Goal: Transaction & Acquisition: Book appointment/travel/reservation

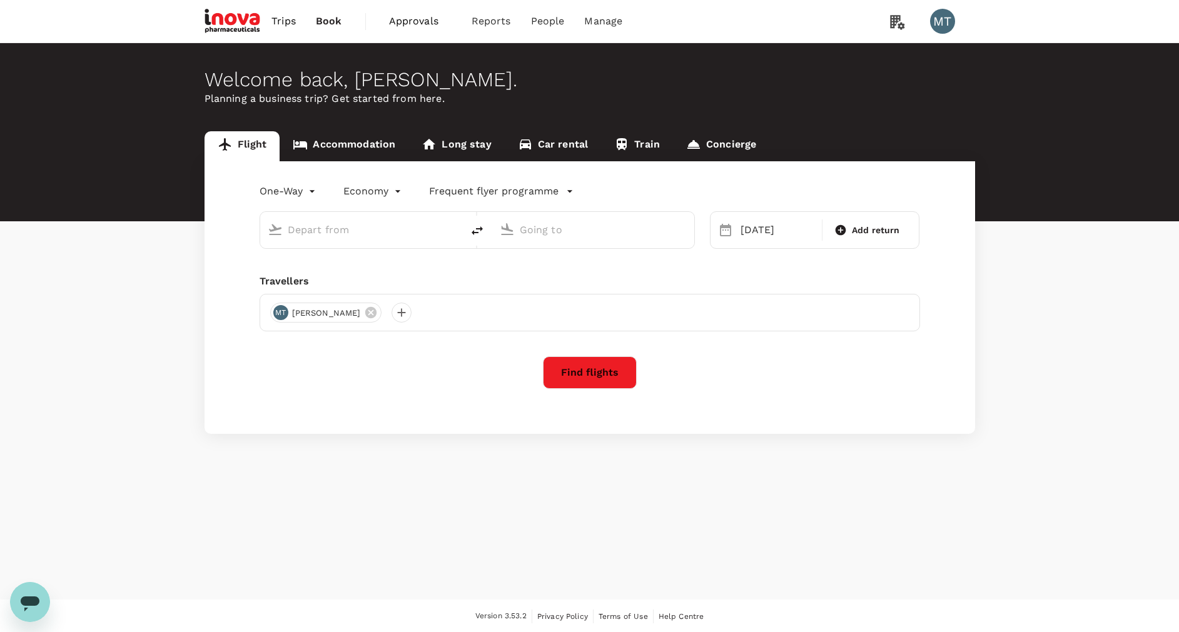
type input "[PERSON_NAME] Intl (MDC)"
type input "Soekarno-Hatta Intl (CGK)"
type input "[PERSON_NAME] Intl (MDC)"
type input "Soekarno-Hatta Intl (CGK)"
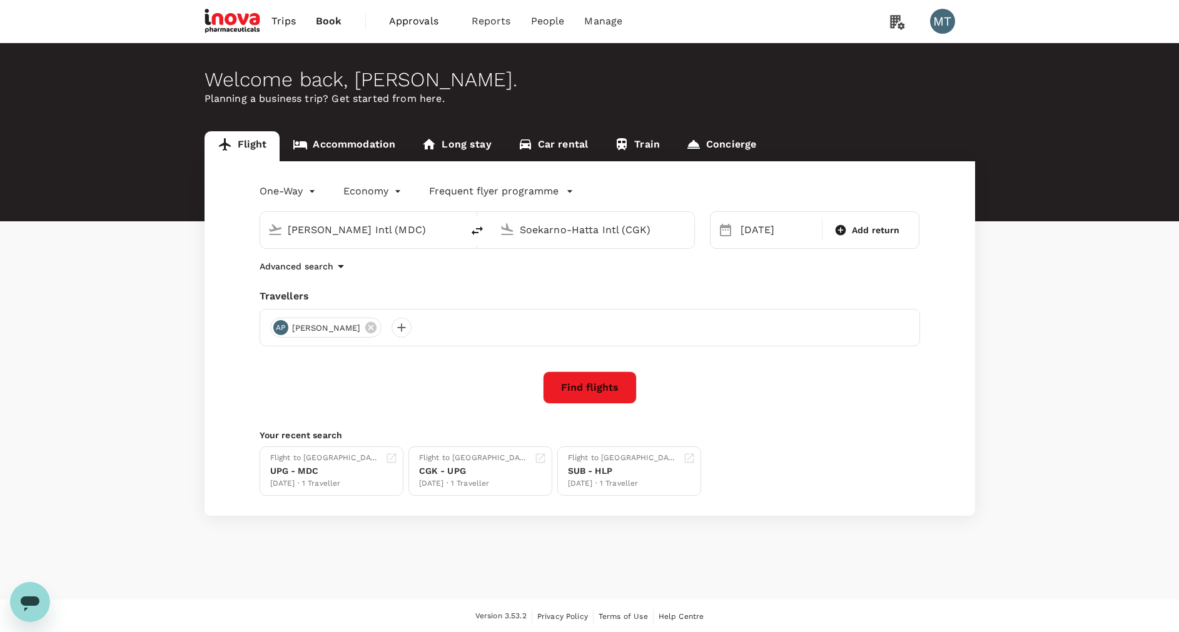
click at [405, 23] on span "Approvals" at bounding box center [420, 21] width 63 height 15
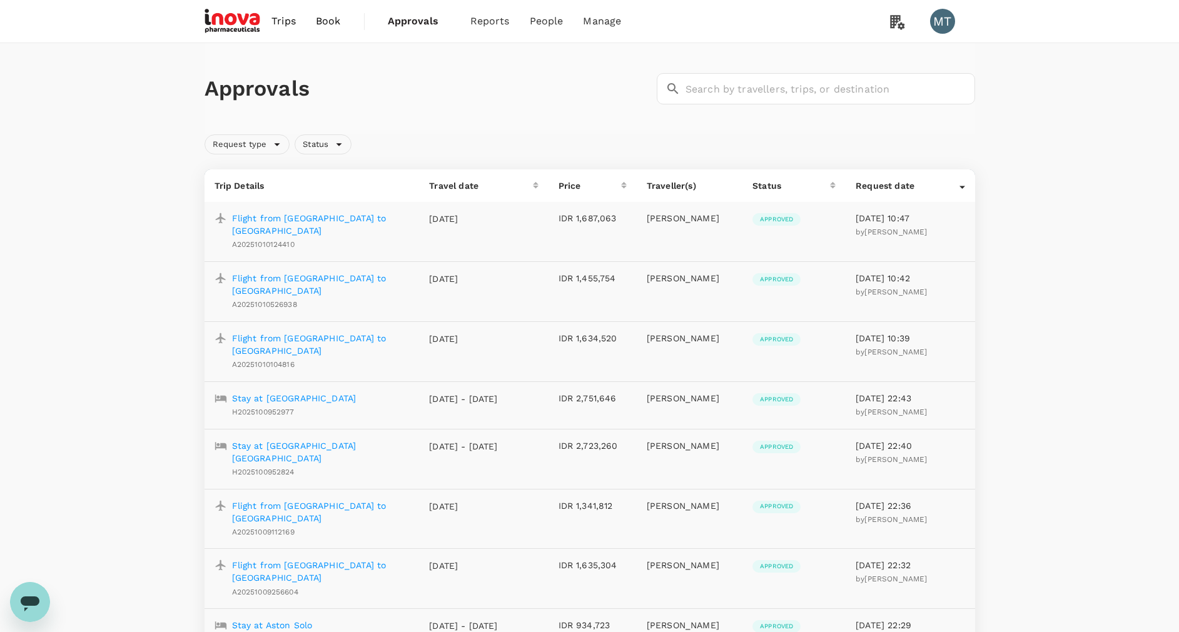
click at [316, 23] on span "Book" at bounding box center [328, 21] width 25 height 15
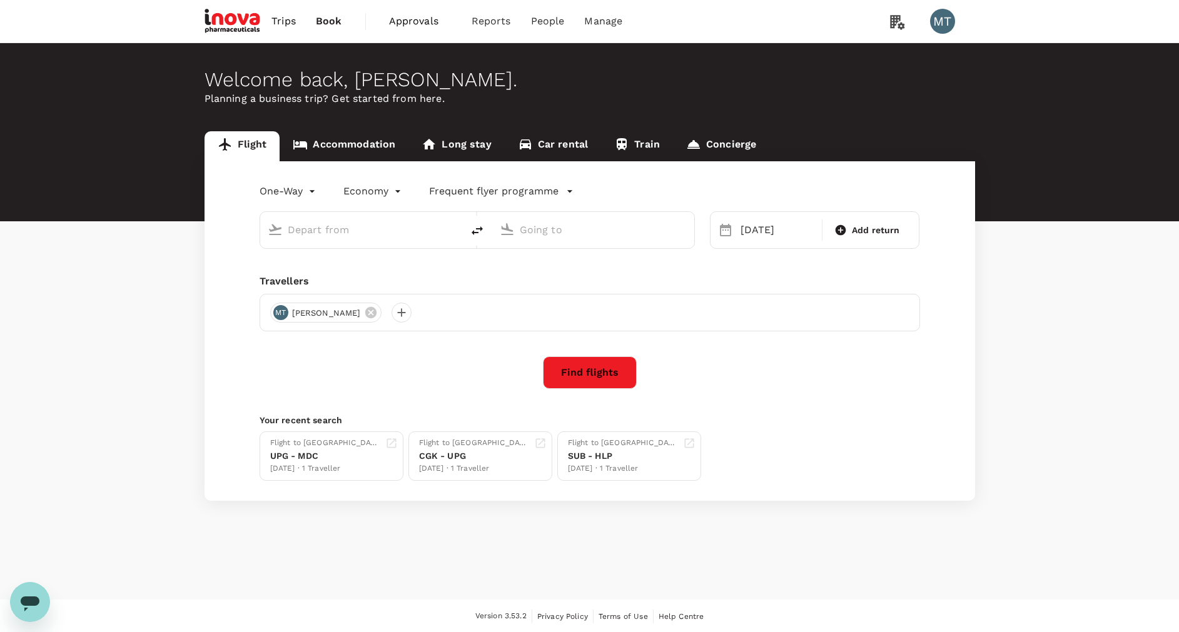
type input "Sam Ratulangi Intl (MDC)"
type input "Soekarno-Hatta Intl (CGK)"
type input "Sam Ratulangi Intl (MDC)"
type input "Soekarno-Hatta Intl (CGK)"
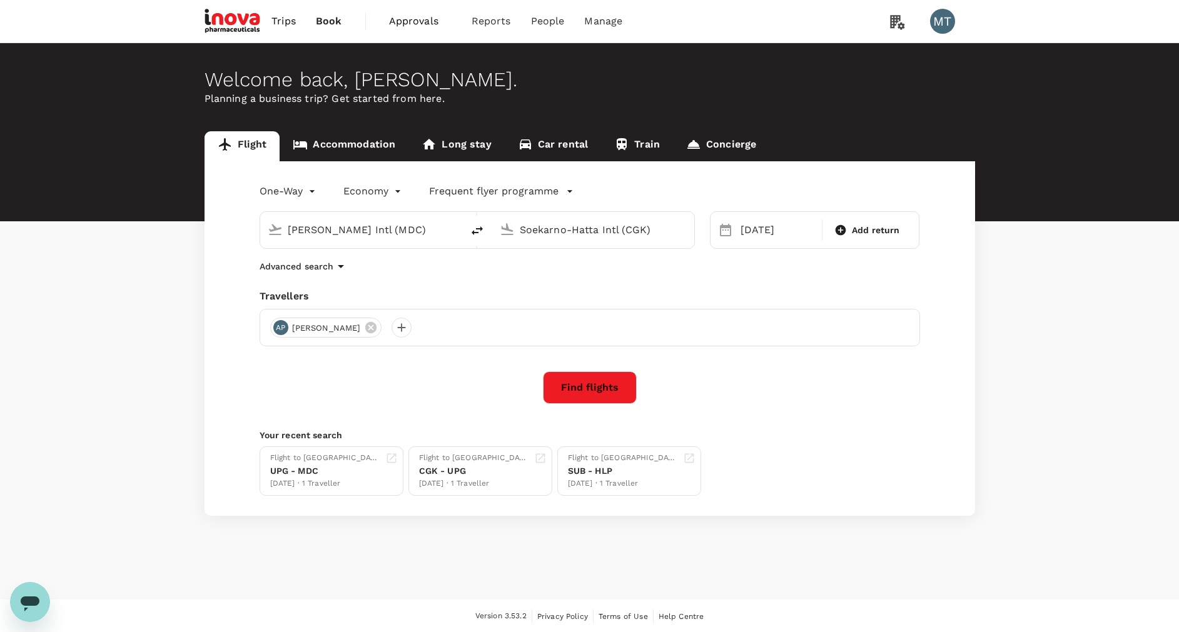
click at [361, 151] on link "Accommodation" at bounding box center [344, 146] width 129 height 30
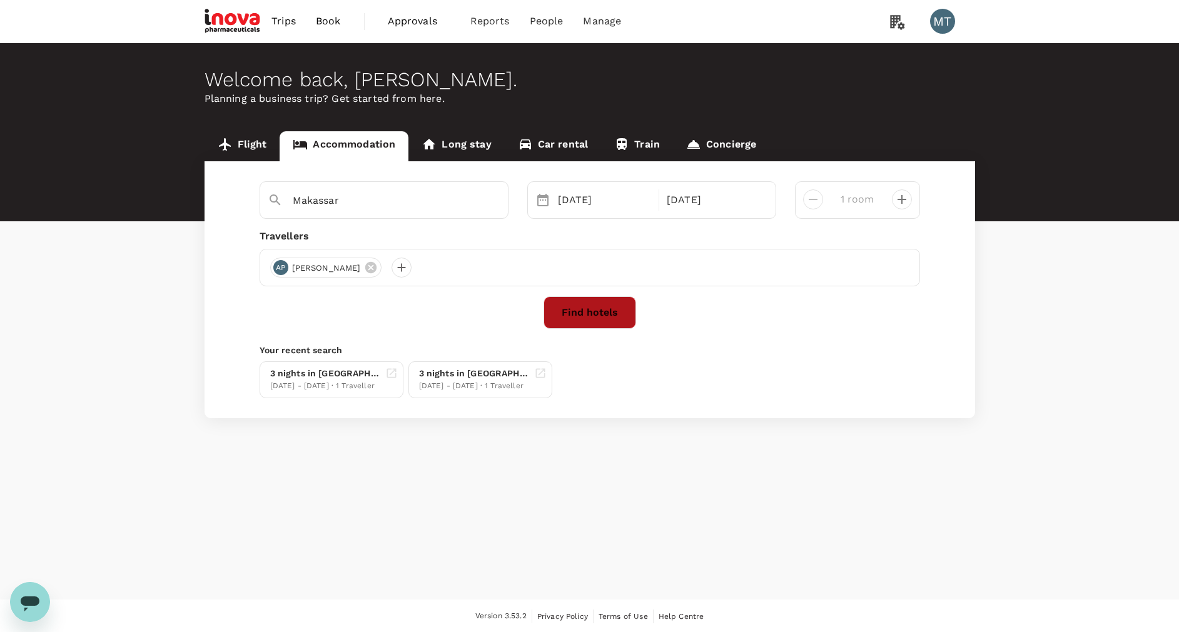
click at [609, 315] on button "Find hotels" at bounding box center [589, 312] width 93 height 33
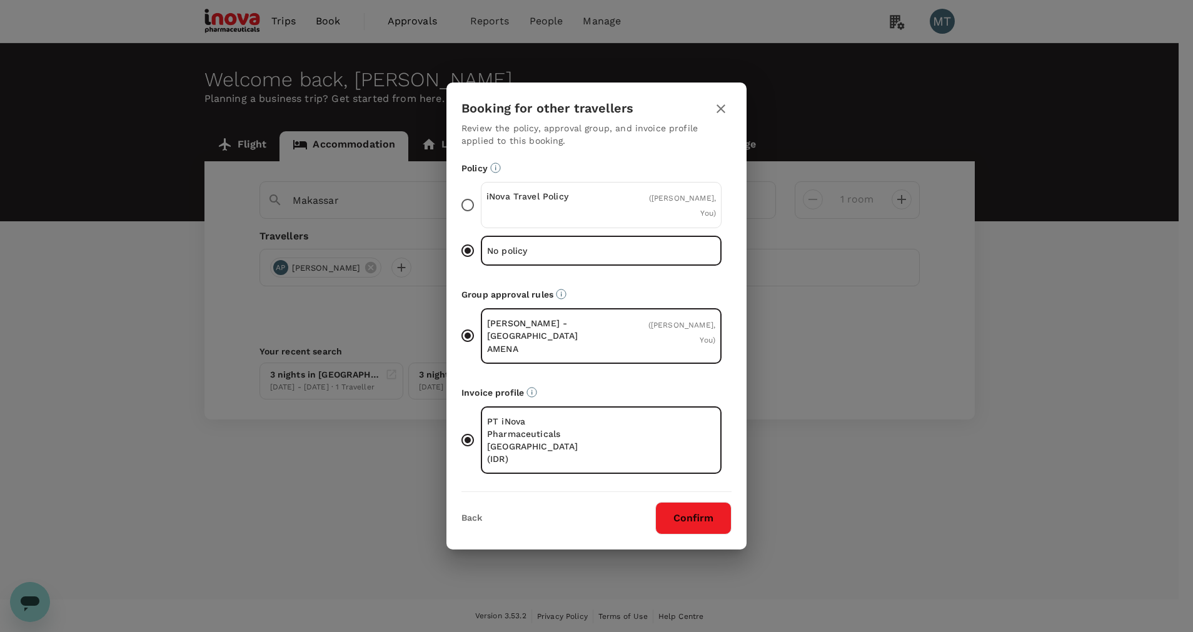
click at [624, 221] on div "iNova Travel Policy ( Agil Pratama, You )" at bounding box center [601, 205] width 241 height 46
click at [481, 218] on input "iNova Travel Policy ( Agil Pratama, You )" at bounding box center [468, 205] width 26 height 26
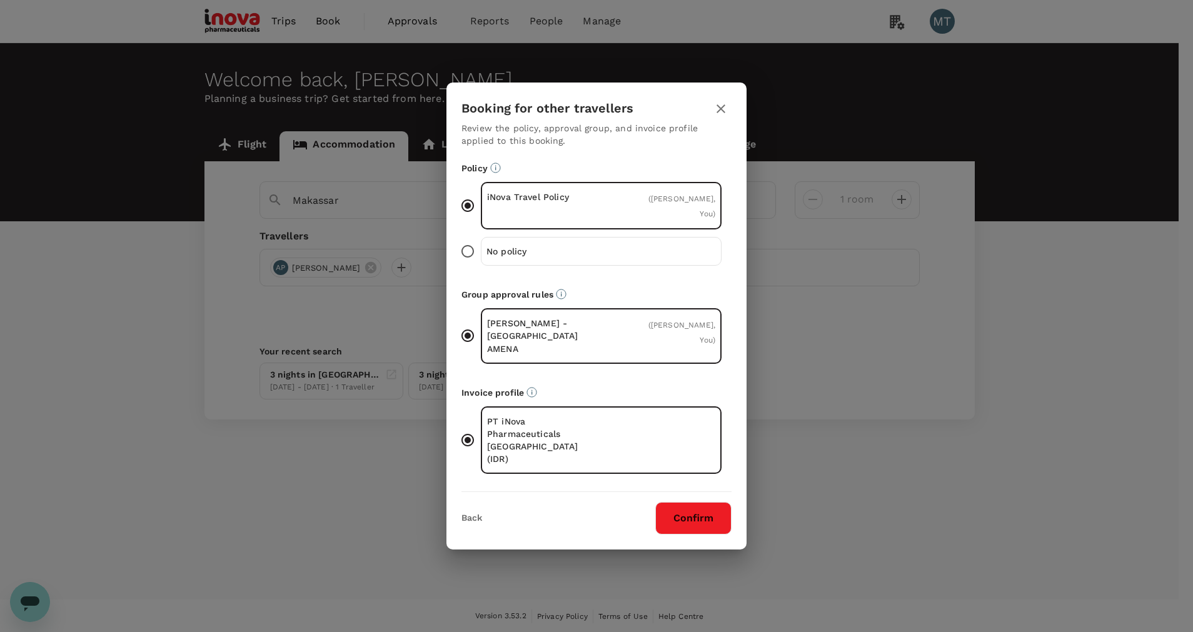
click at [702, 502] on button "Confirm" at bounding box center [693, 518] width 76 height 33
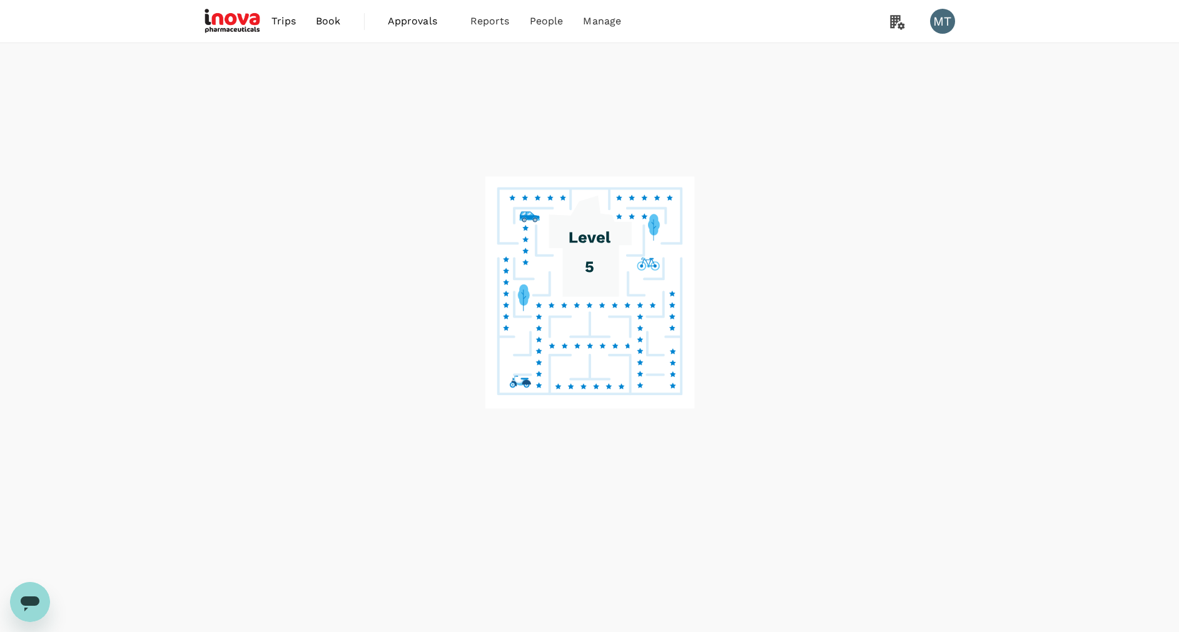
click at [607, 312] on image at bounding box center [590, 293] width 210 height 232
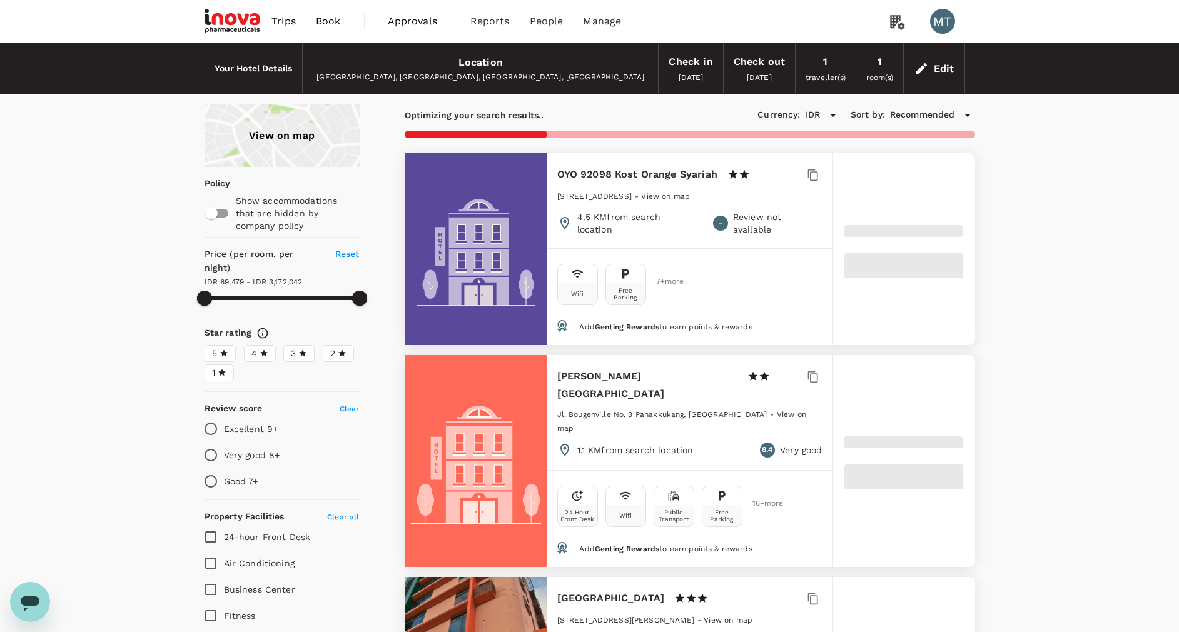
type input "69479.34"
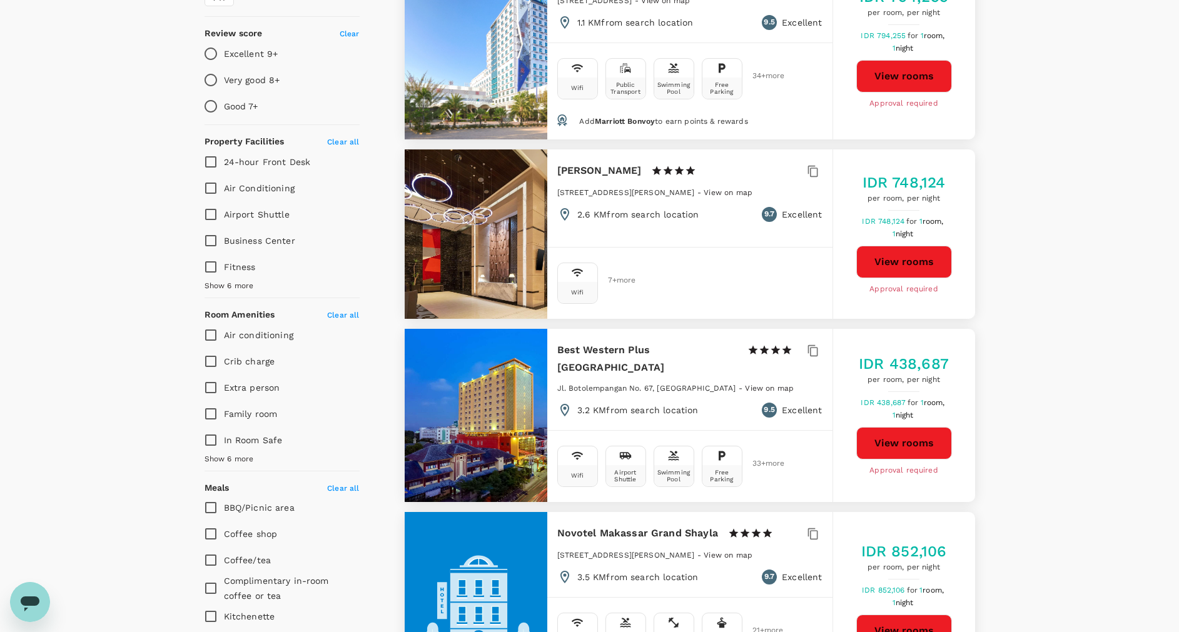
scroll to position [469, 0]
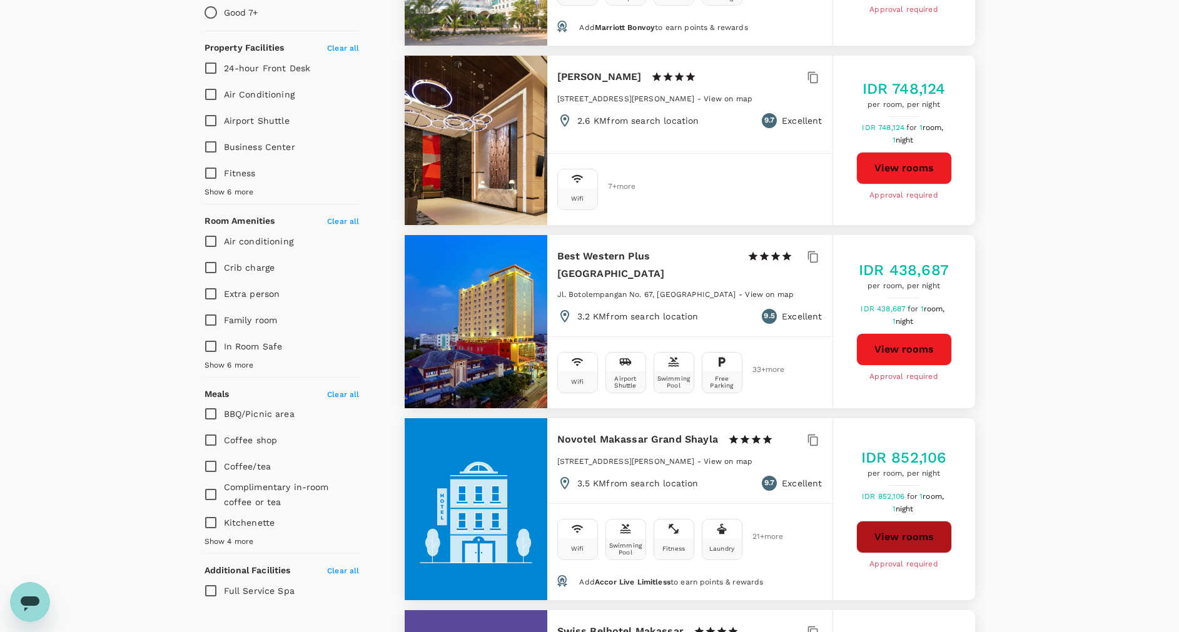
click at [886, 538] on button "View rooms" at bounding box center [904, 537] width 96 height 33
type input "3172042.34"
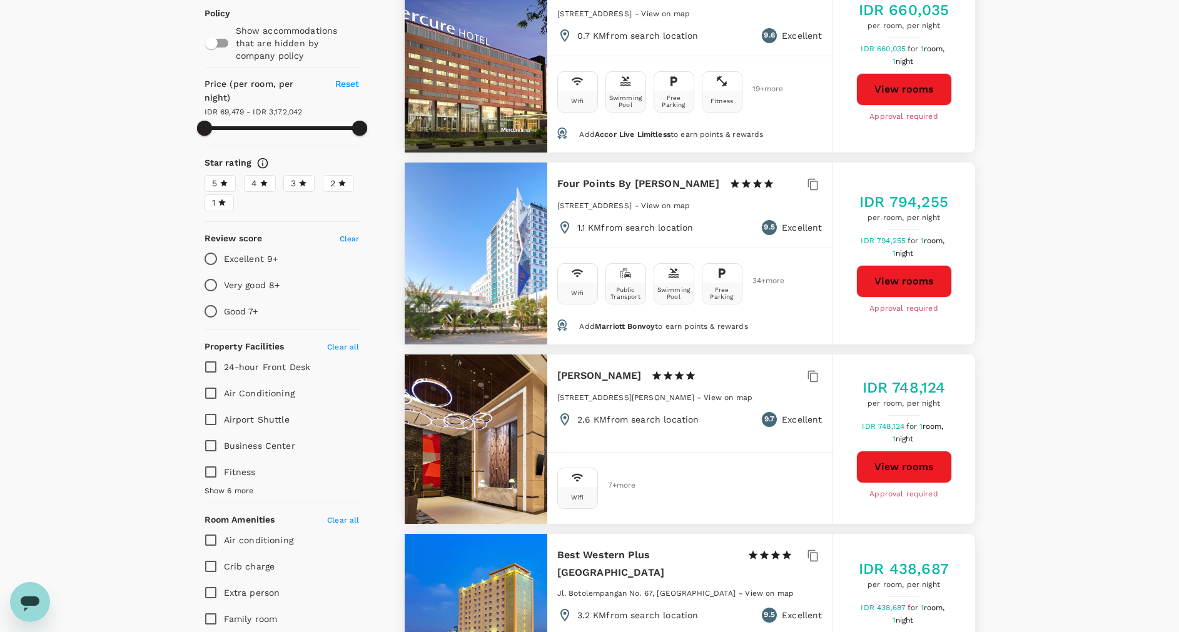
scroll to position [0, 0]
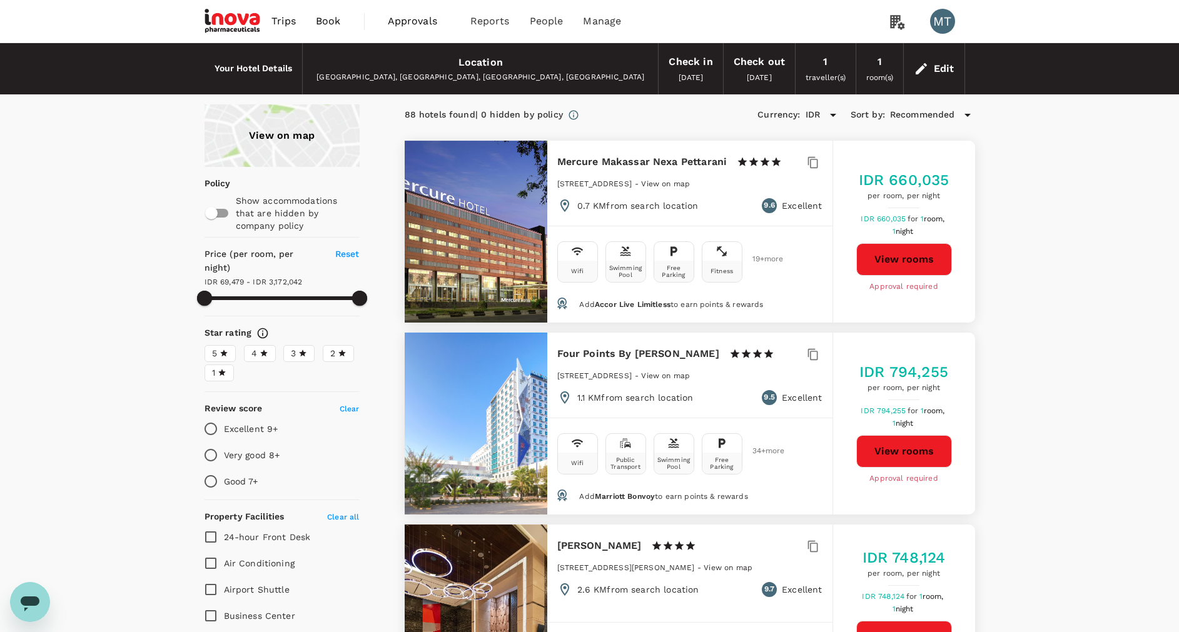
click at [320, 24] on span "Book" at bounding box center [328, 21] width 25 height 15
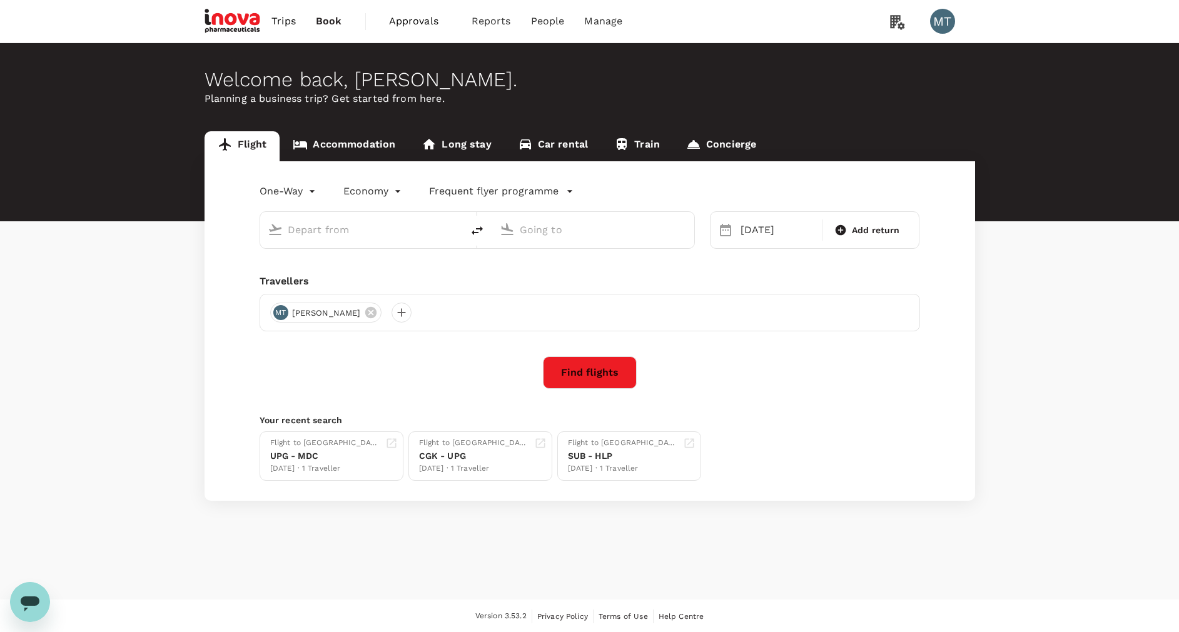
type input "[PERSON_NAME] Intl (MDC)"
type input "Soekarno-Hatta Intl (CGK)"
type input "[PERSON_NAME] Intl (MDC)"
type input "Soekarno-Hatta Intl (CGK)"
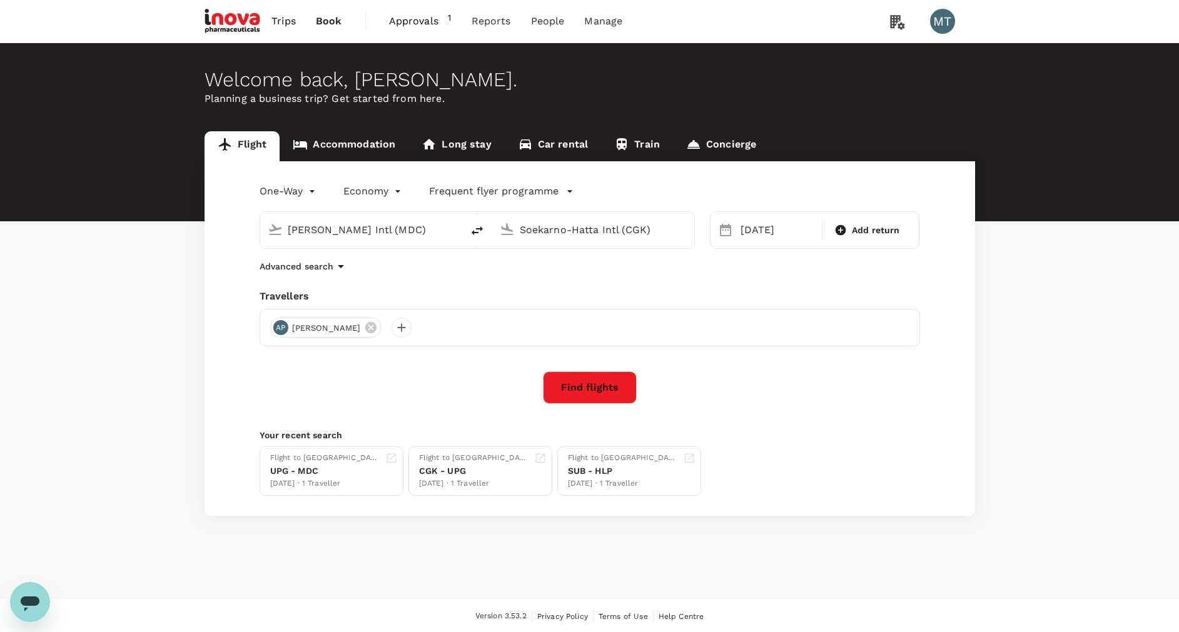
click at [365, 147] on link "Accommodation" at bounding box center [344, 146] width 129 height 30
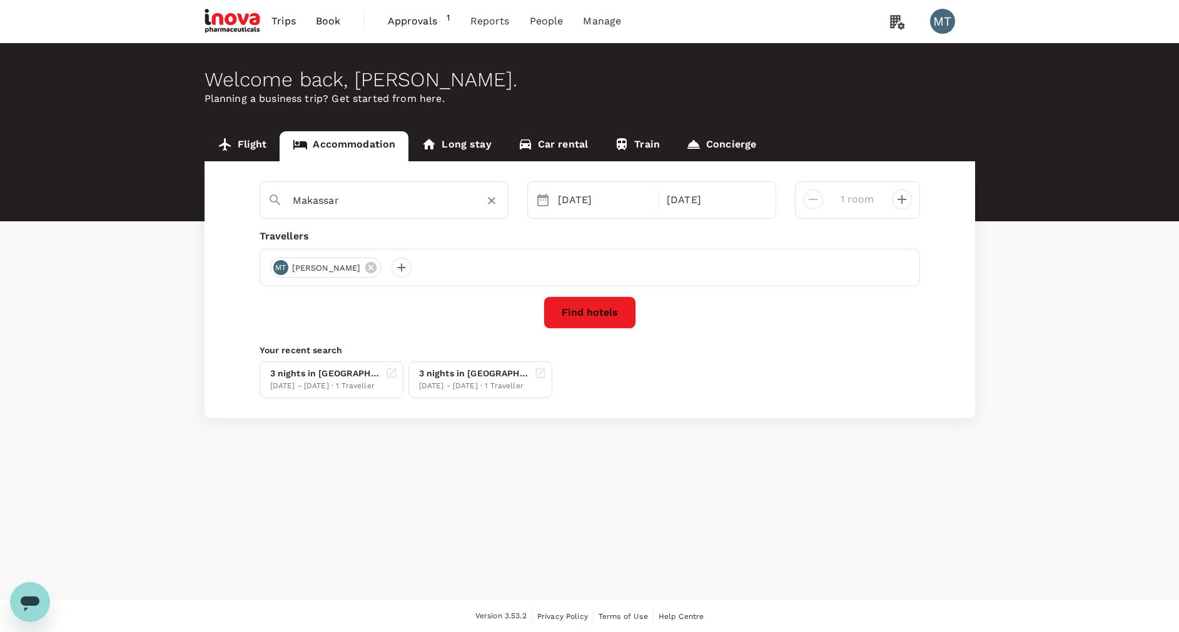
click at [360, 192] on input "Makassar" at bounding box center [379, 200] width 173 height 19
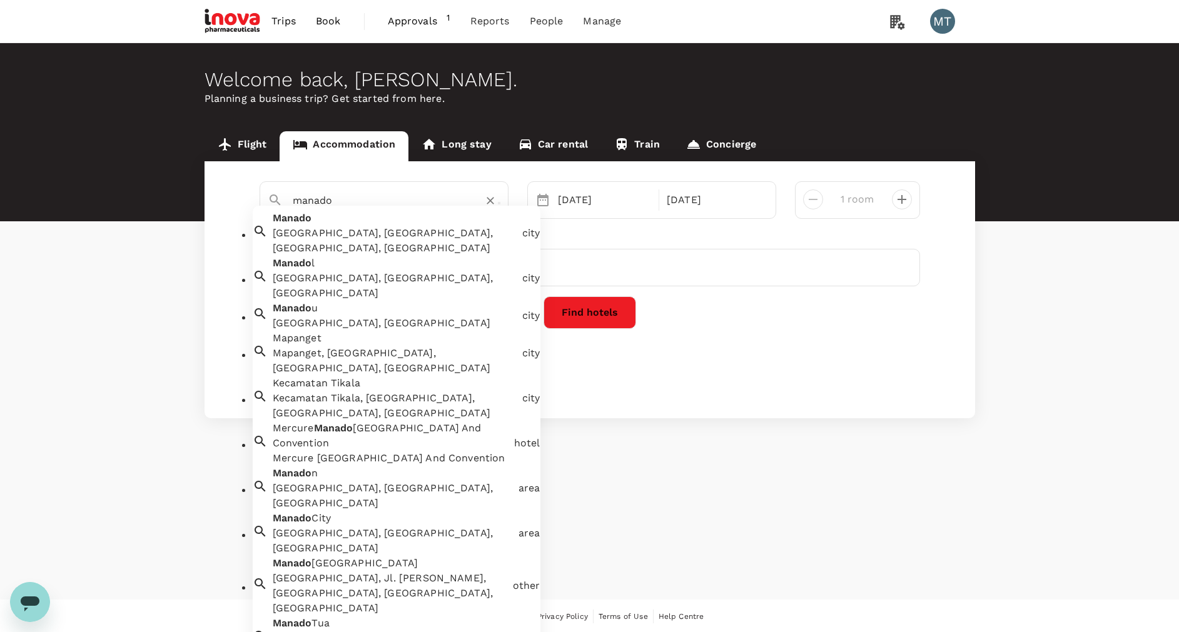
type input "Makassar"
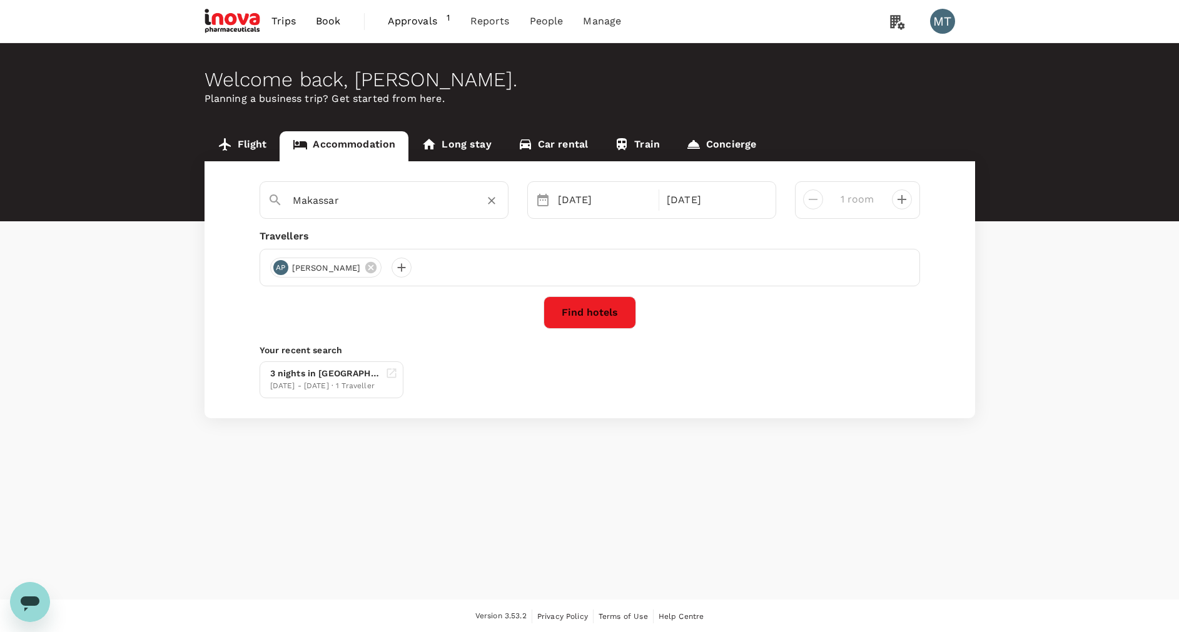
click at [405, 25] on span "Approvals" at bounding box center [417, 21] width 59 height 15
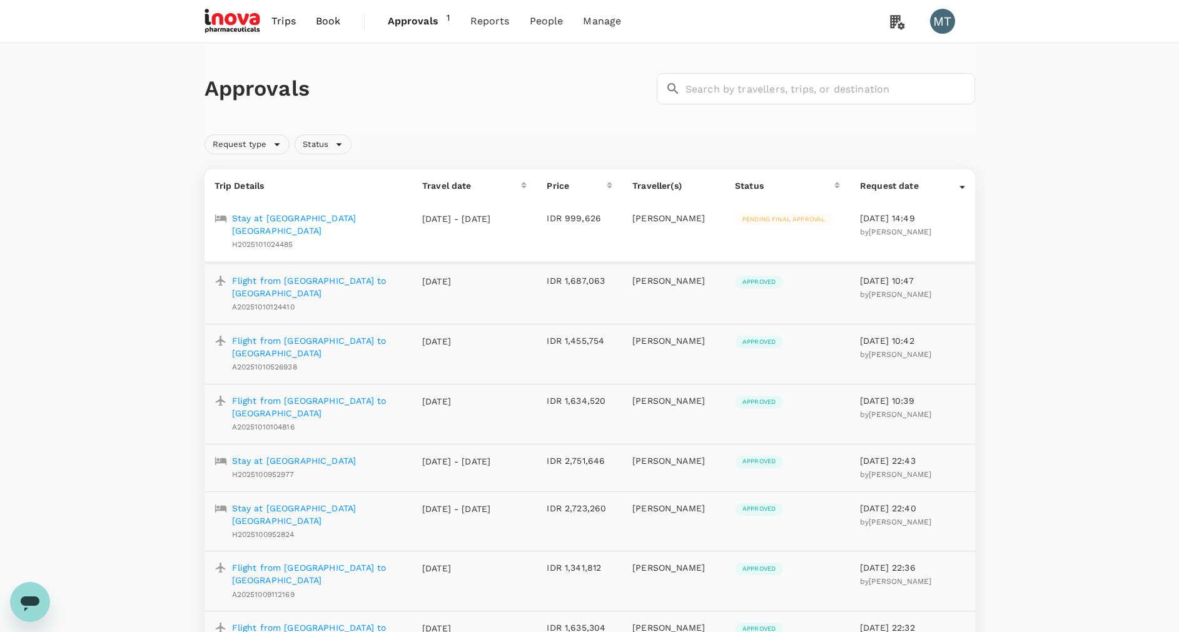
click at [327, 24] on span "Book" at bounding box center [328, 21] width 25 height 15
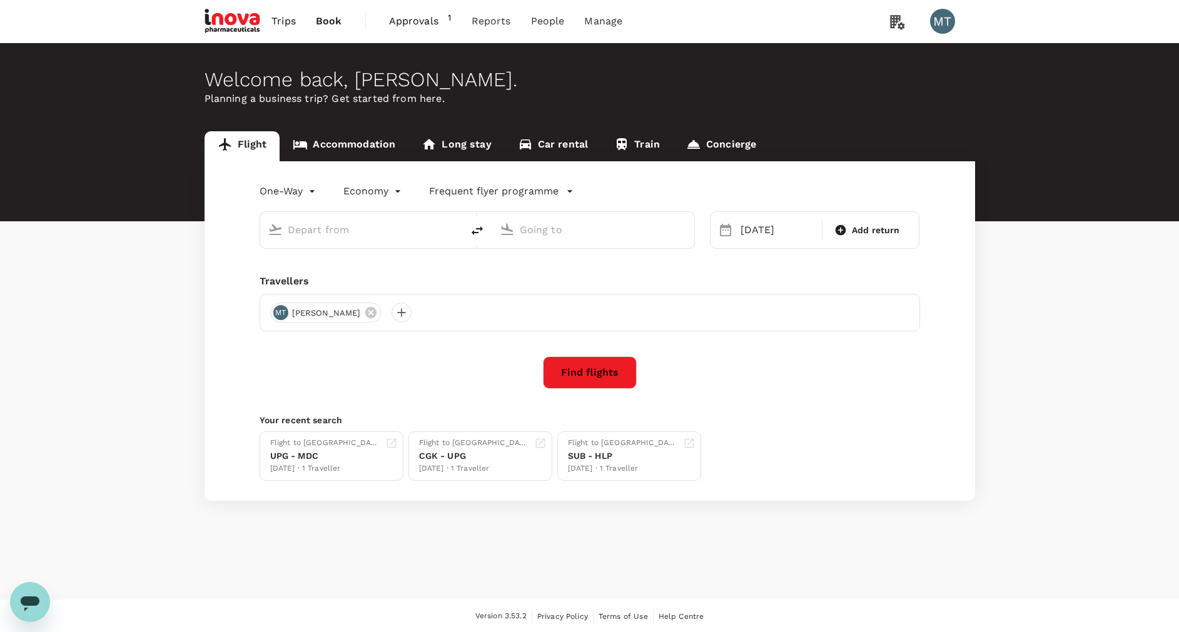
type input "[PERSON_NAME] Intl (MDC)"
type input "Soekarno-Hatta Intl (CGK)"
type input "[PERSON_NAME] Intl (MDC)"
type input "Soekarno-Hatta Intl (CGK)"
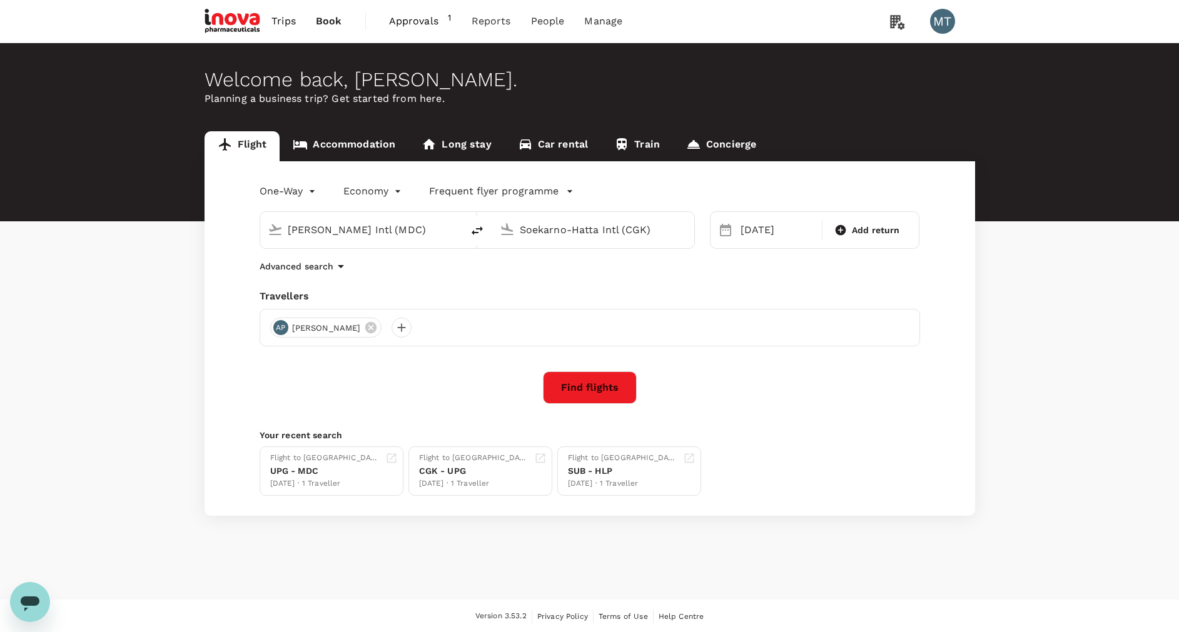
click at [368, 141] on link "Accommodation" at bounding box center [344, 146] width 129 height 30
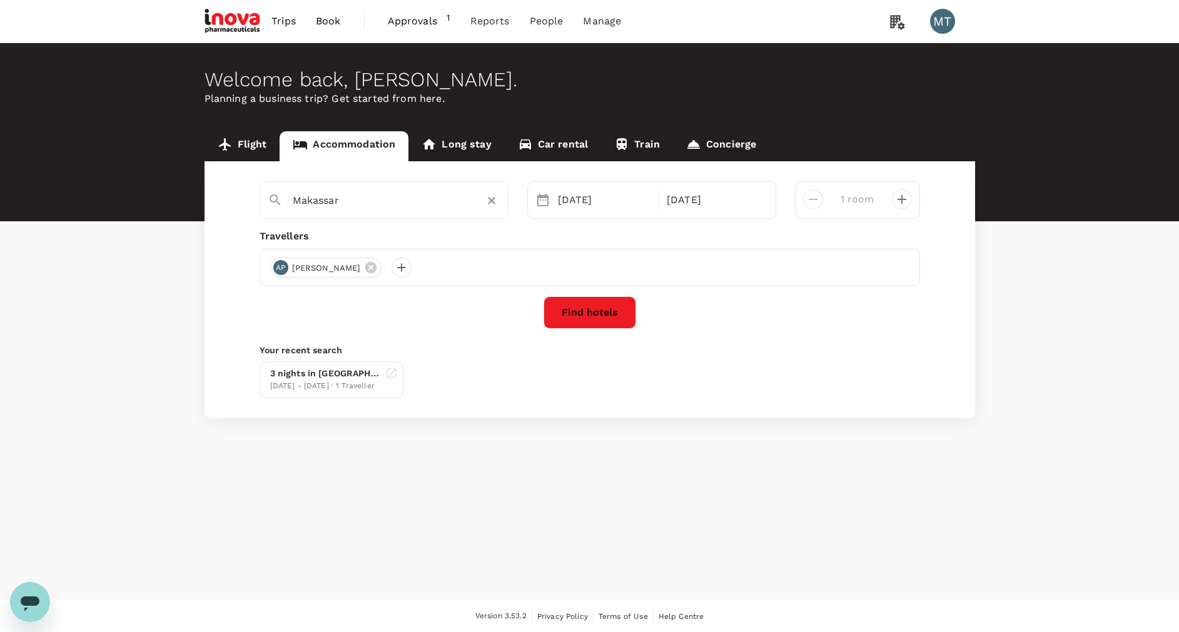
click at [398, 194] on input "Makassar" at bounding box center [379, 200] width 173 height 19
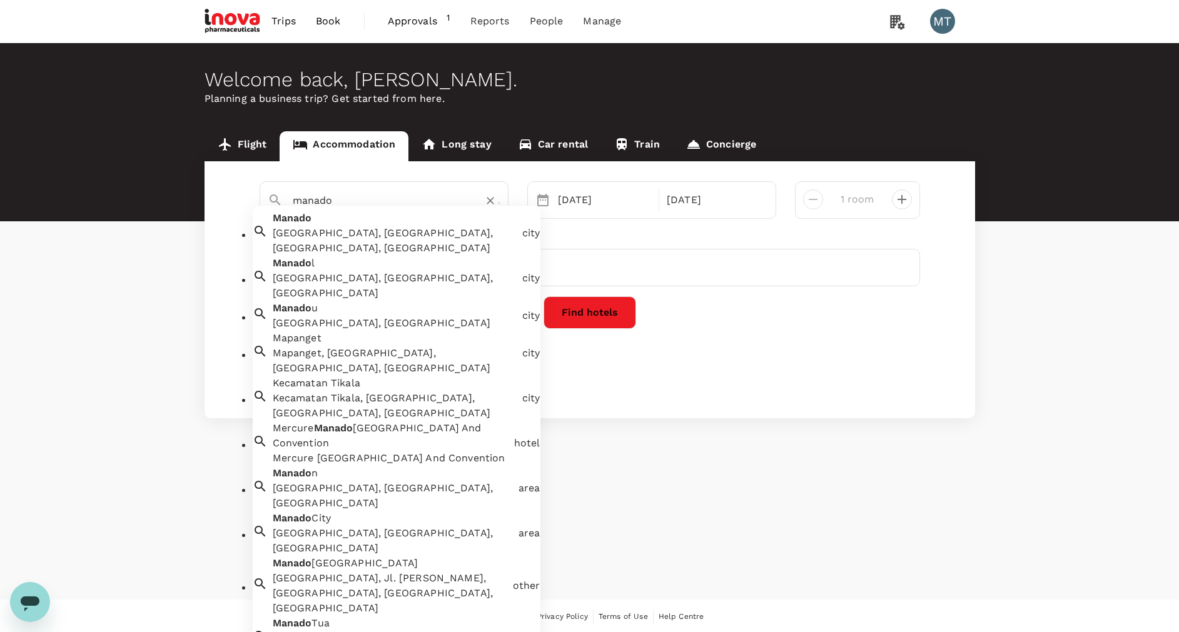
click at [473, 240] on div "[GEOGRAPHIC_DATA], [GEOGRAPHIC_DATA], [GEOGRAPHIC_DATA], [GEOGRAPHIC_DATA]" at bounding box center [395, 241] width 245 height 30
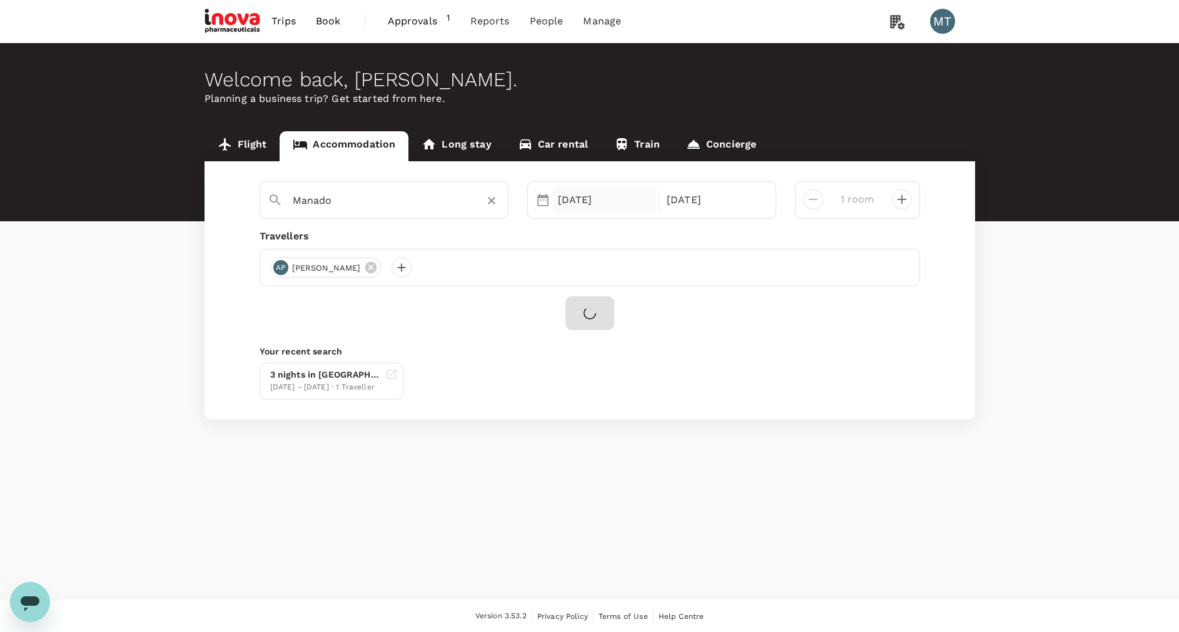
type input "Manado"
click at [594, 208] on div "20 Oct" at bounding box center [605, 200] width 104 height 25
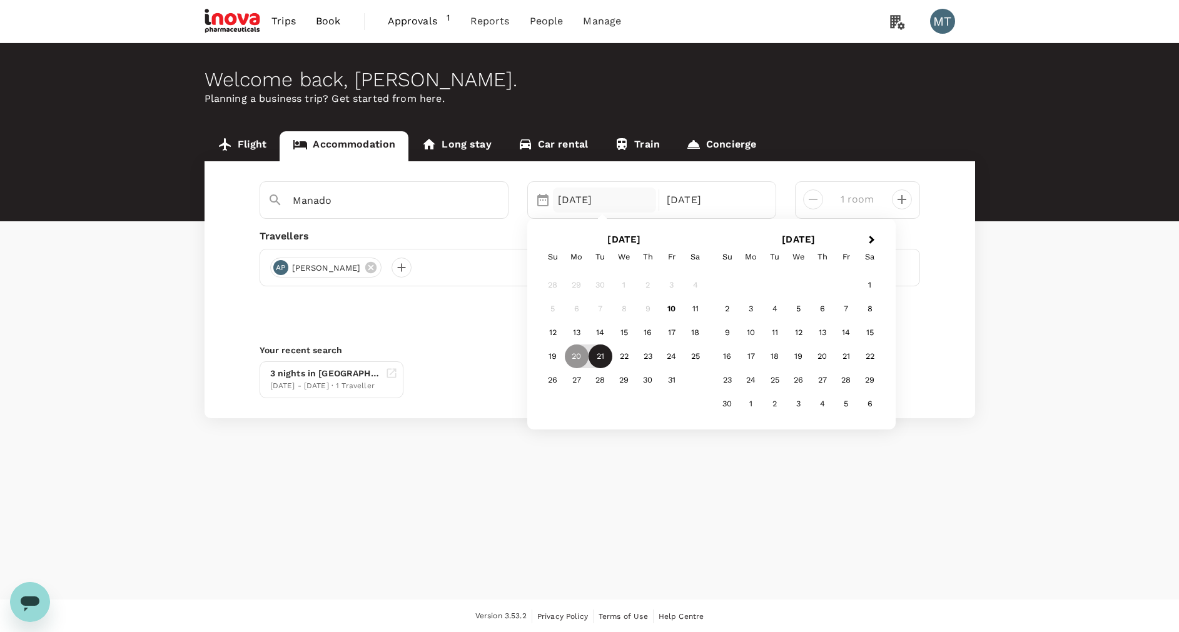
click at [594, 355] on div "21" at bounding box center [600, 357] width 24 height 24
click at [662, 353] on div "24" at bounding box center [672, 357] width 24 height 24
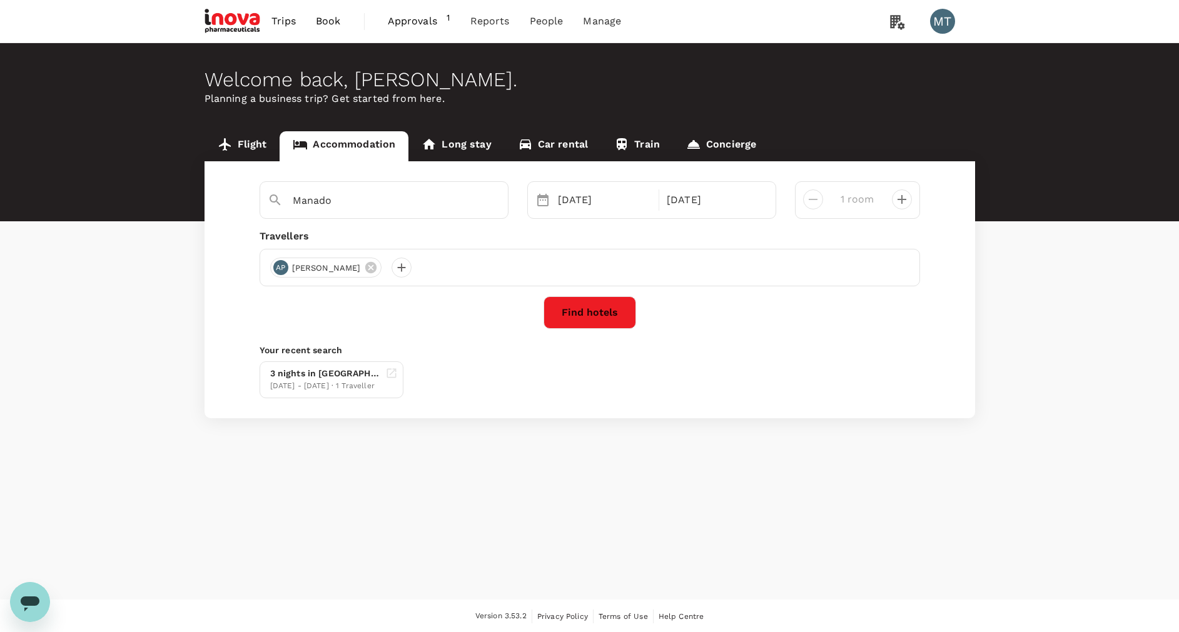
click at [607, 313] on button "Find hotels" at bounding box center [589, 312] width 93 height 33
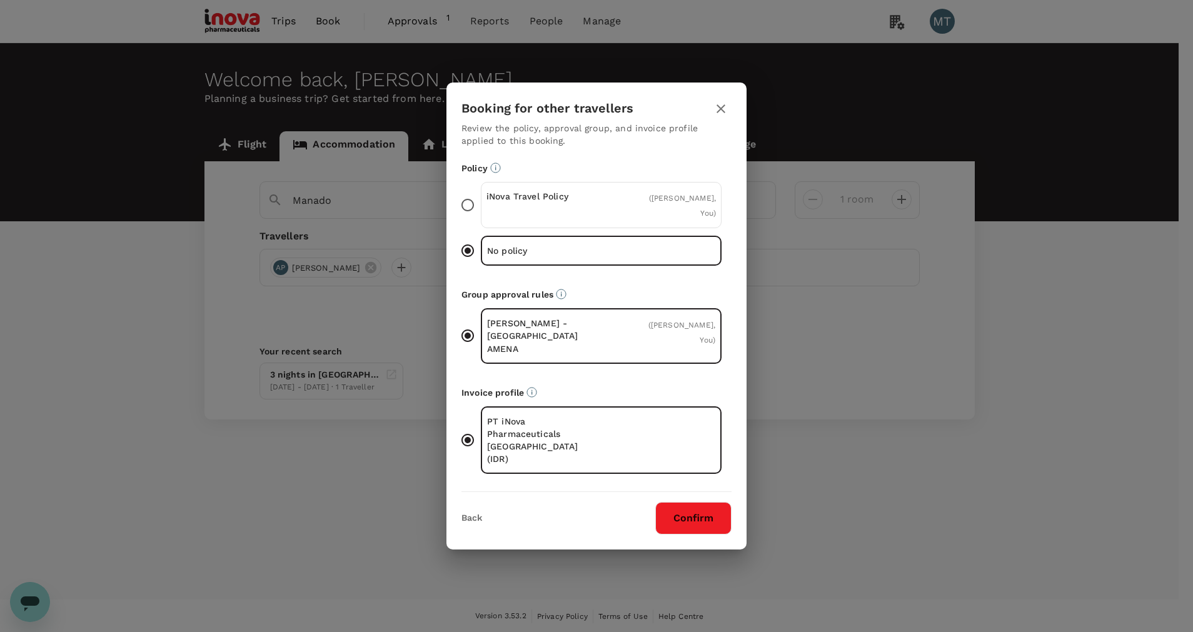
click at [567, 203] on p "iNova Travel Policy" at bounding box center [544, 196] width 115 height 13
click at [481, 218] on input "iNova Travel Policy ( [PERSON_NAME], You )" at bounding box center [468, 205] width 26 height 26
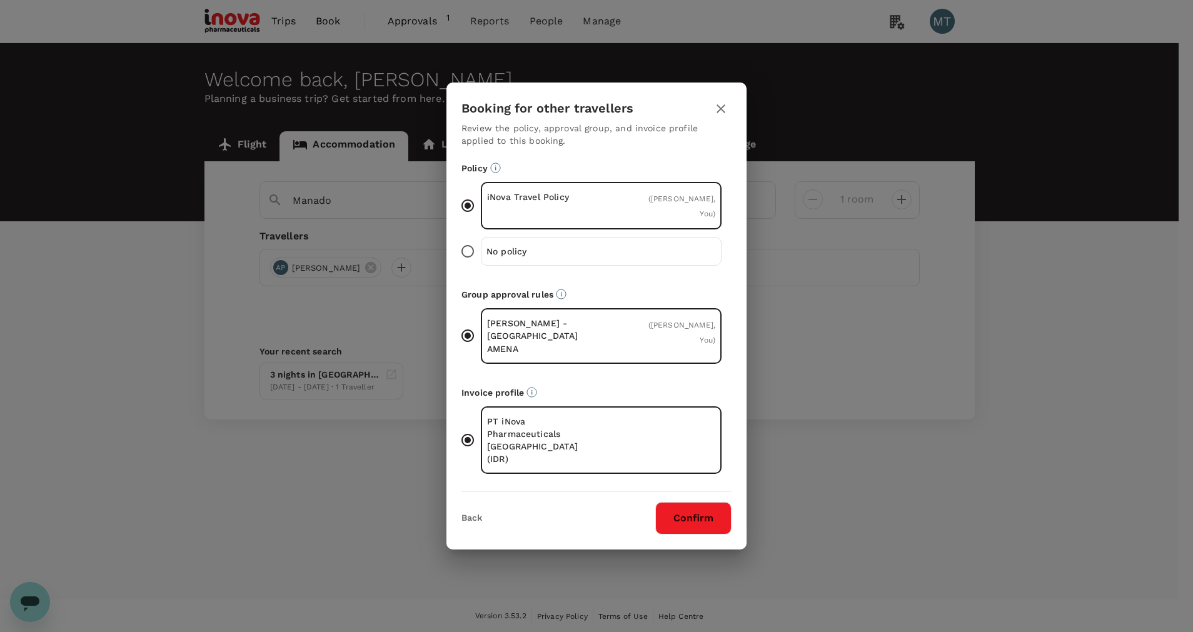
click at [672, 502] on button "Confirm" at bounding box center [693, 518] width 76 height 33
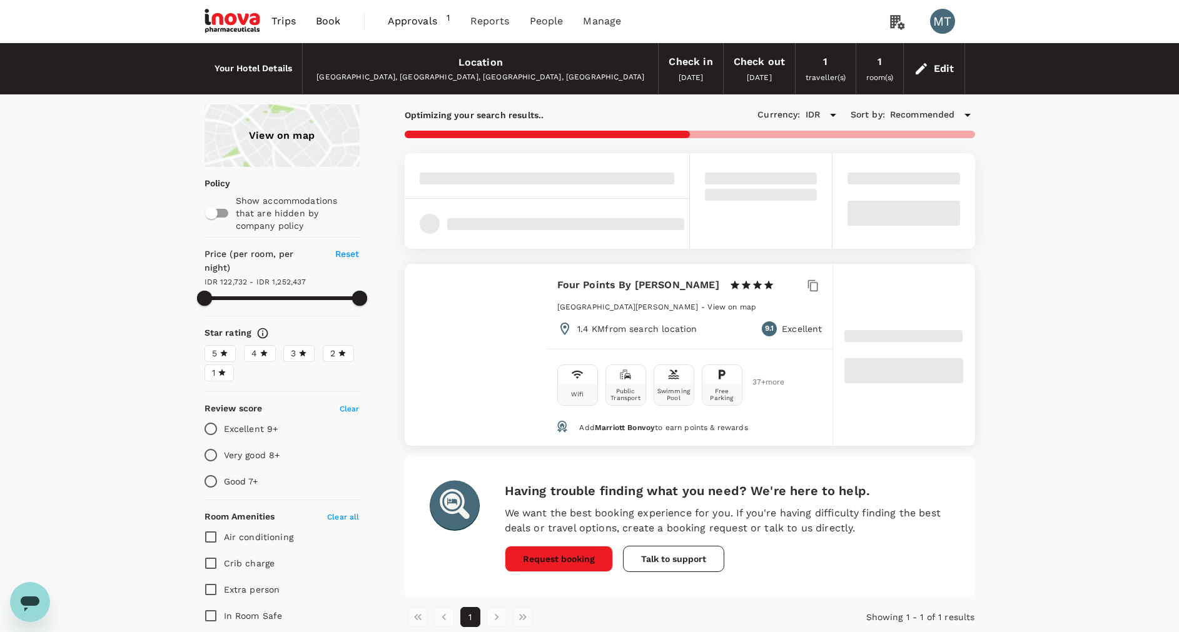
type input "1252437.81"
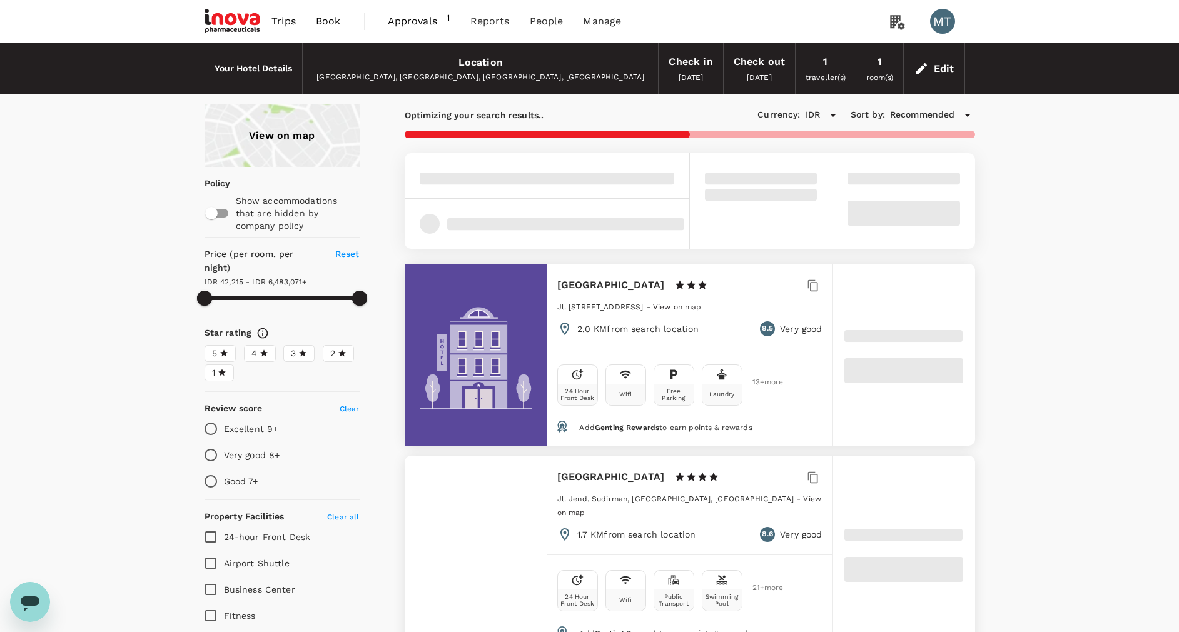
type input "42214.81"
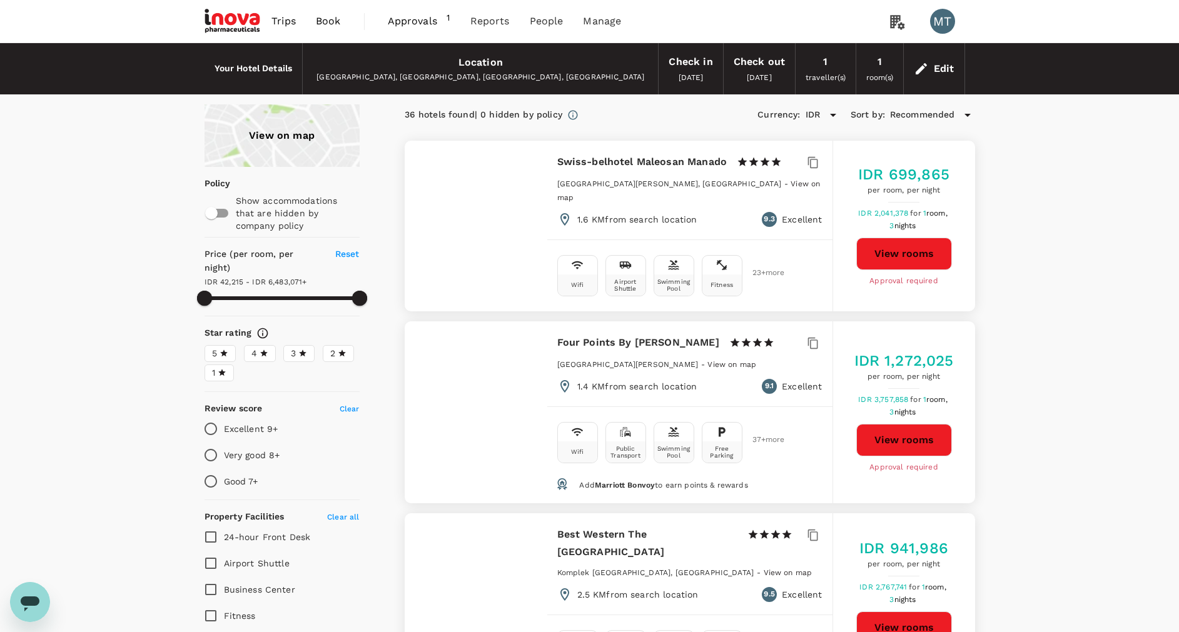
type input "6483069.81"
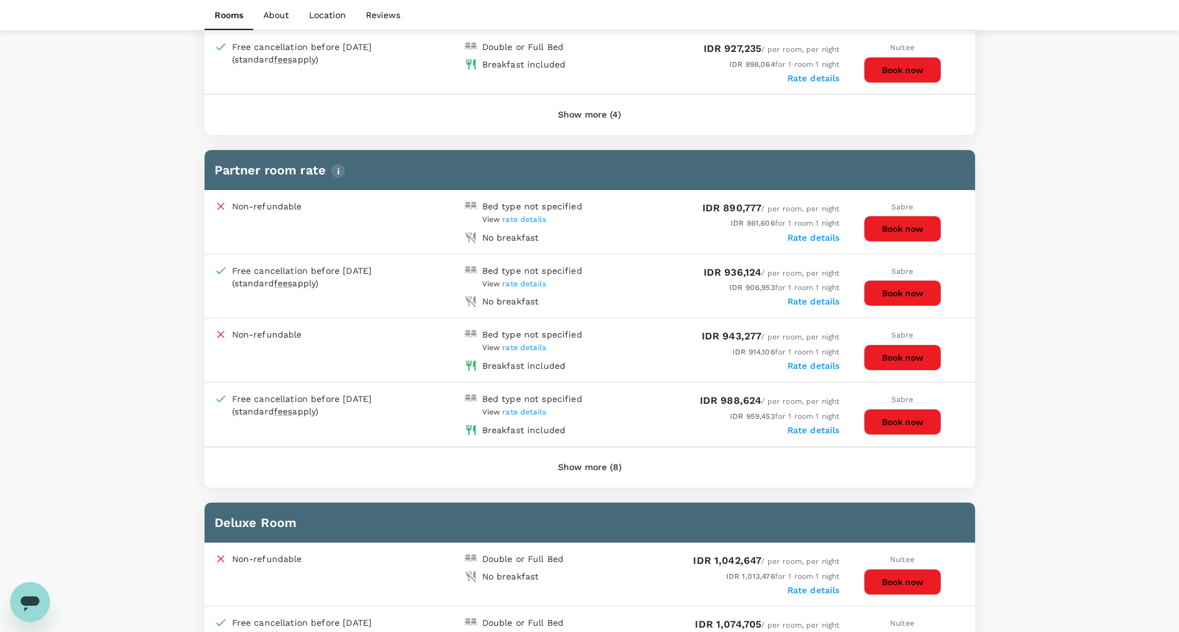
scroll to position [938, 0]
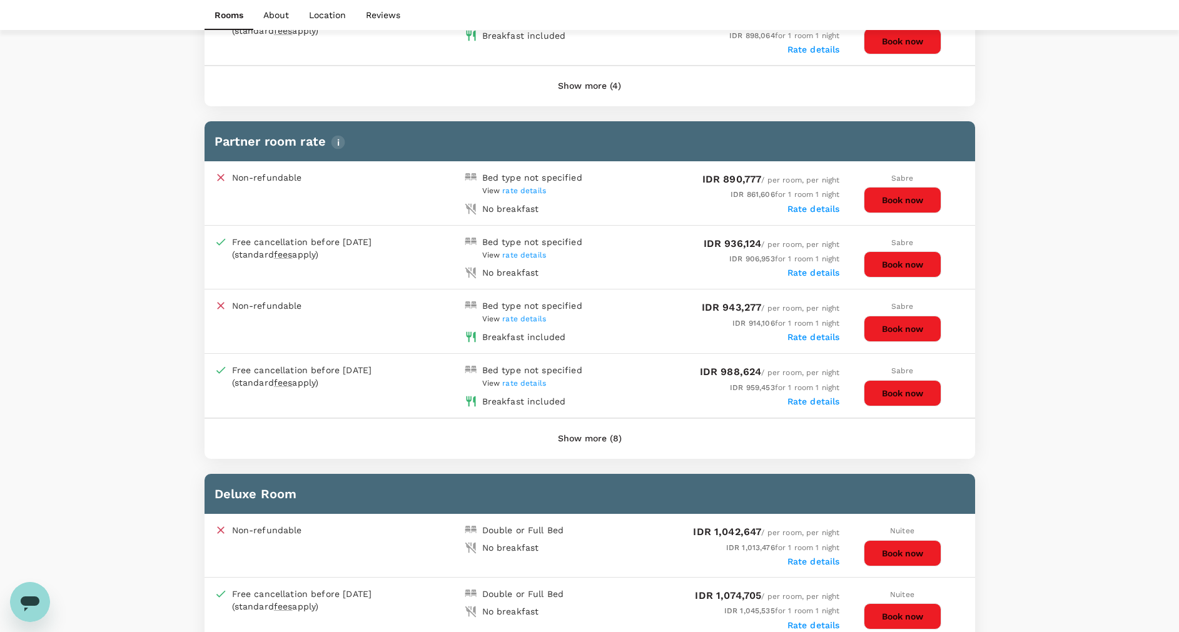
click at [607, 433] on button "Show more (8)" at bounding box center [589, 439] width 99 height 30
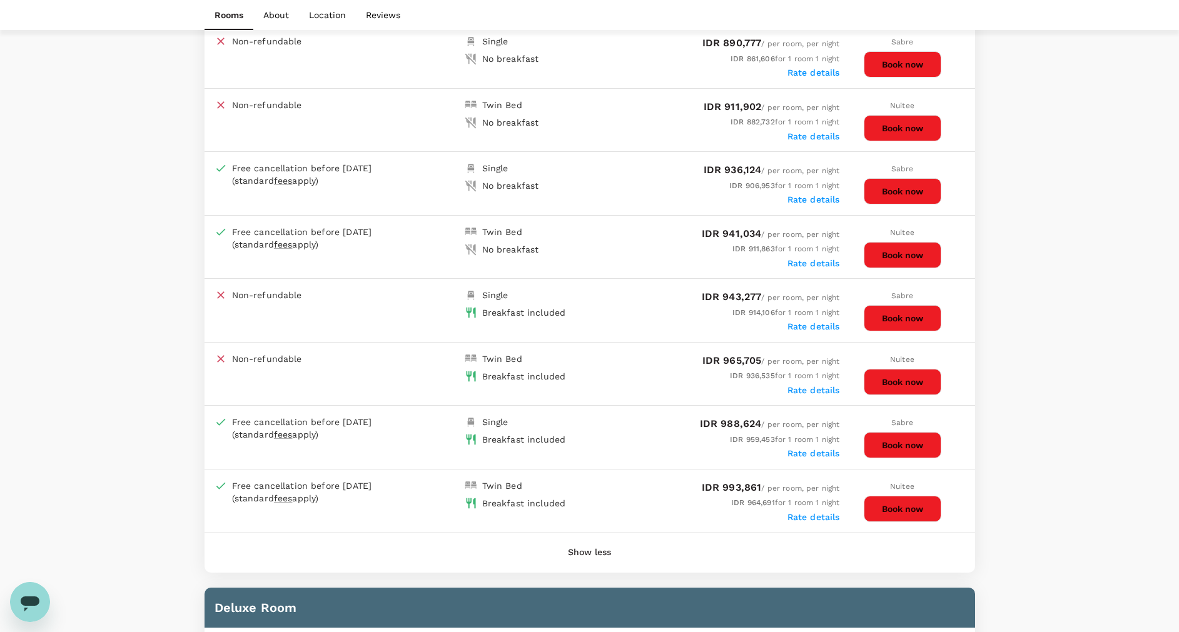
scroll to position [1313, 0]
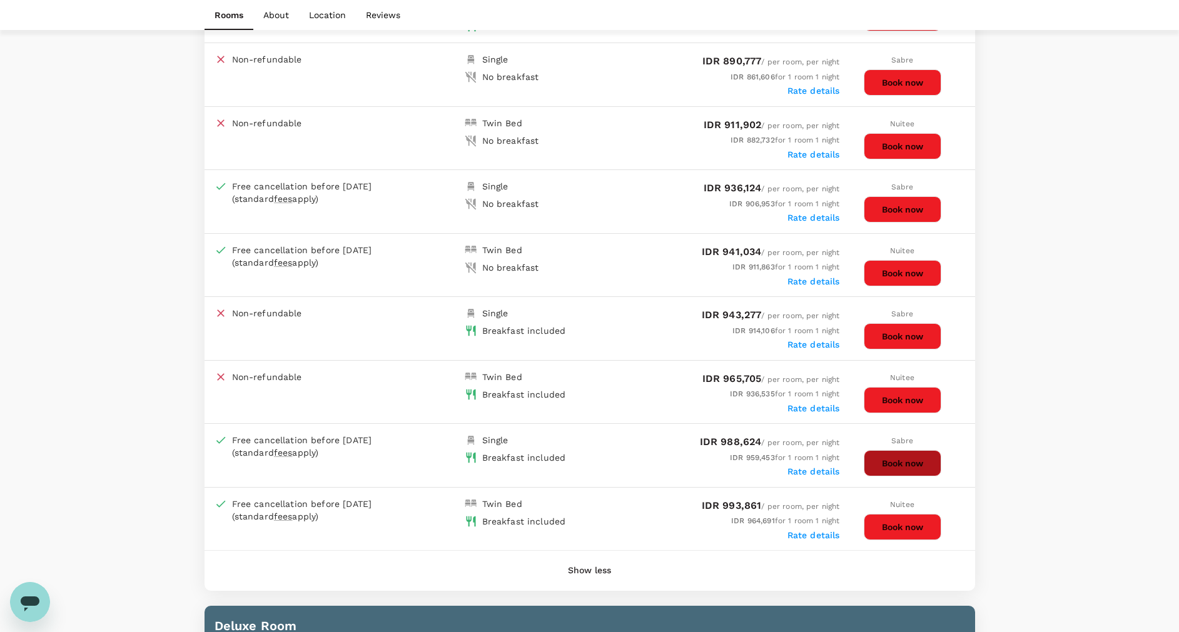
click at [897, 470] on button "Book now" at bounding box center [903, 463] width 78 height 26
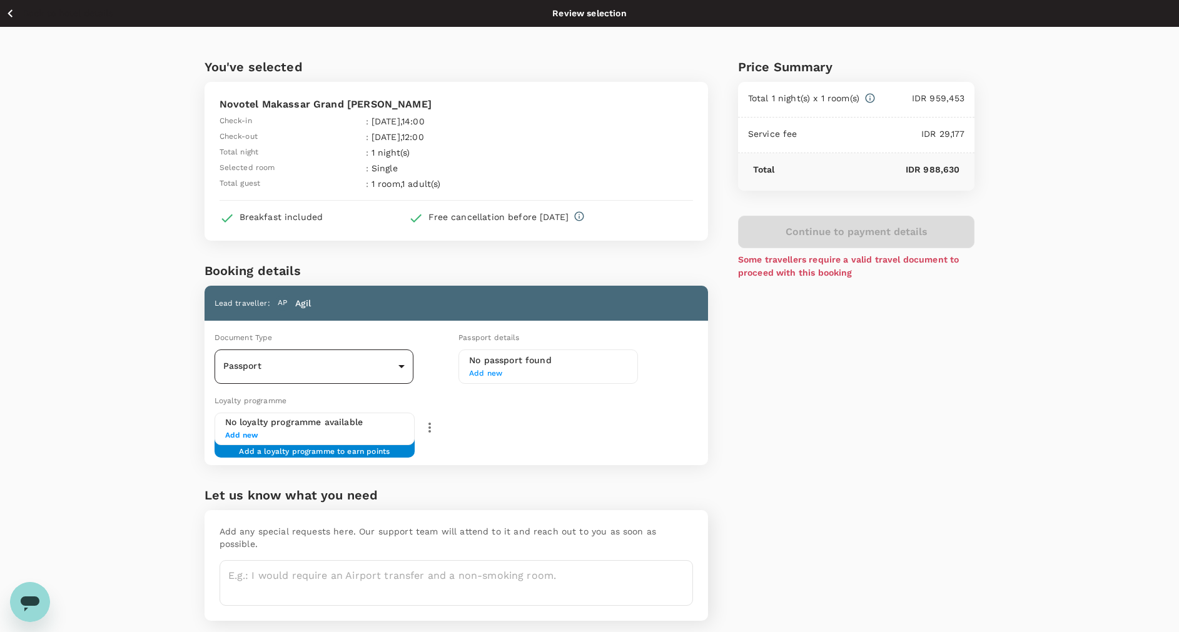
click at [398, 373] on body "Back to hotel details Review selection You've selected Novotel Makassar Grand S…" at bounding box center [589, 337] width 1179 height 675
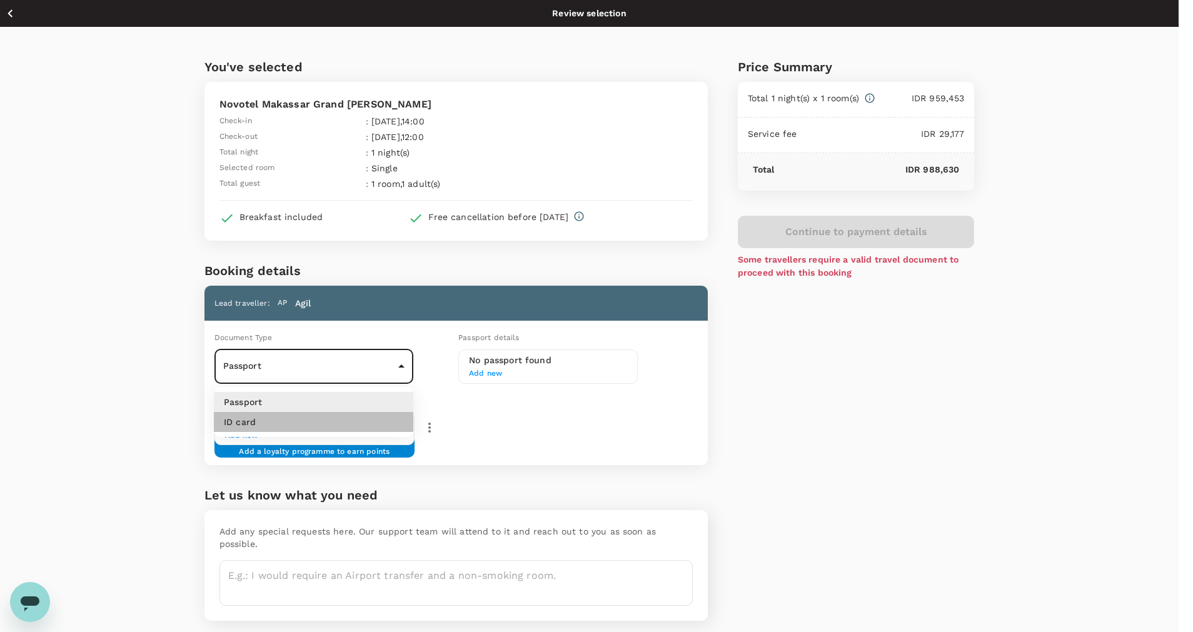
click at [386, 430] on li "ID card" at bounding box center [314, 422] width 200 height 20
type input "Id card"
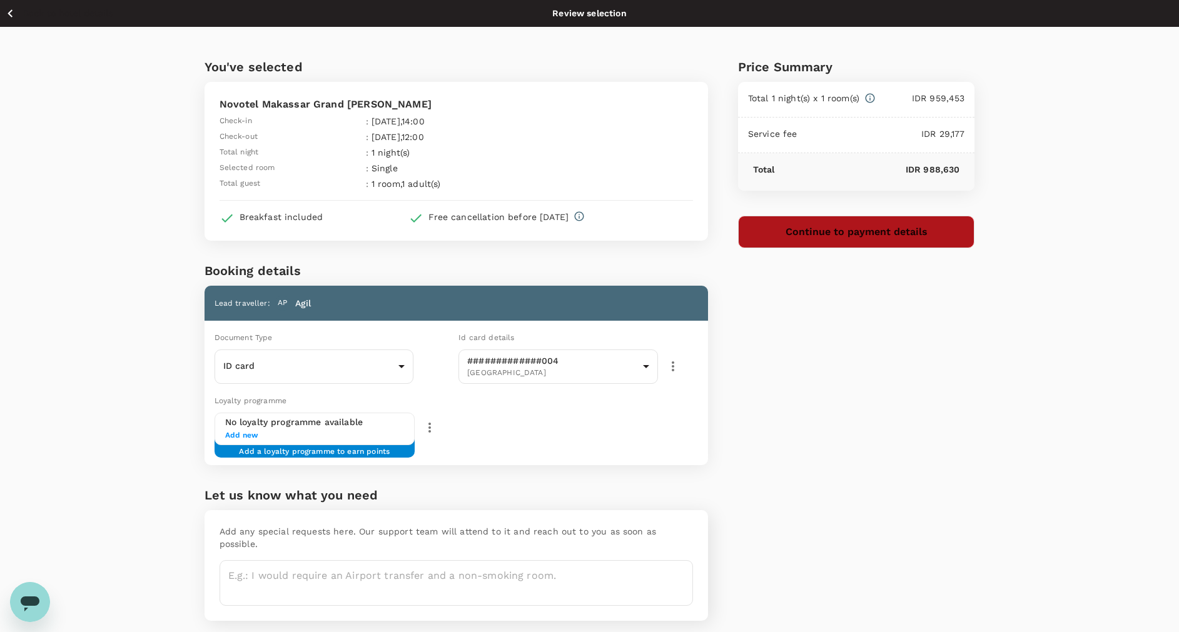
drag, startPoint x: 824, startPoint y: 236, endPoint x: 906, endPoint y: 319, distance: 116.3
click at [824, 238] on button "Continue to payment details" at bounding box center [856, 232] width 237 height 33
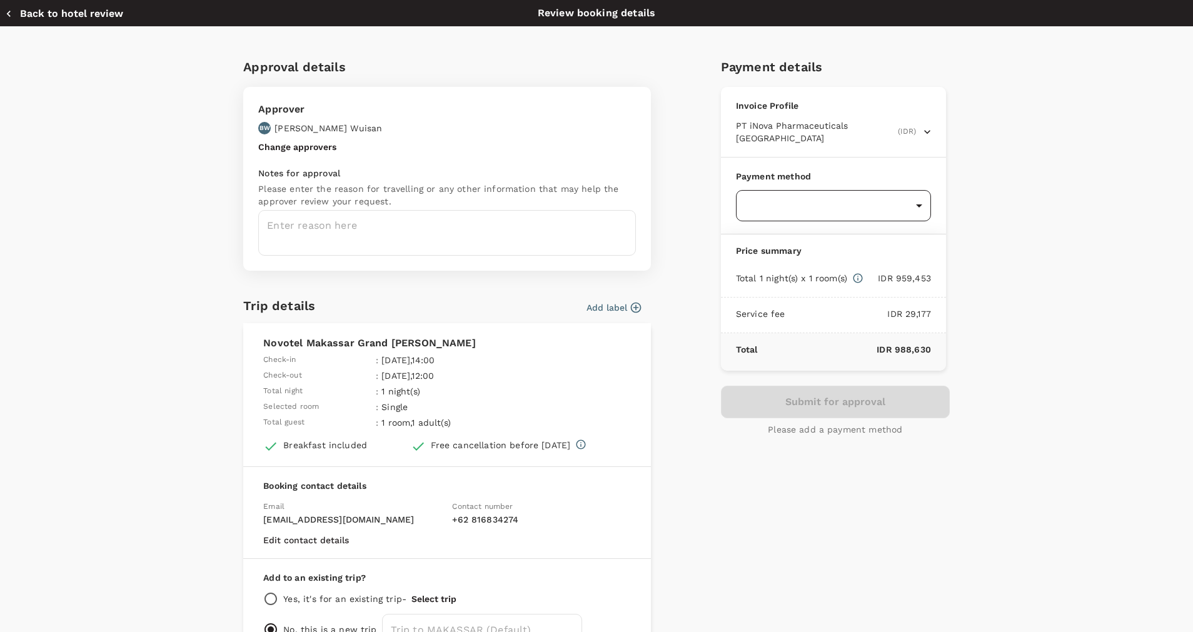
click at [764, 184] on body "Back to hotel details Review selection You've selected Novotel Makassar Grand S…" at bounding box center [596, 337] width 1193 height 675
click at [772, 266] on span "Balance : SGD 37,784.83" at bounding box center [783, 270] width 88 height 9
type input "9d87fe9b-f599-4813-91a8-6354e0e2f257"
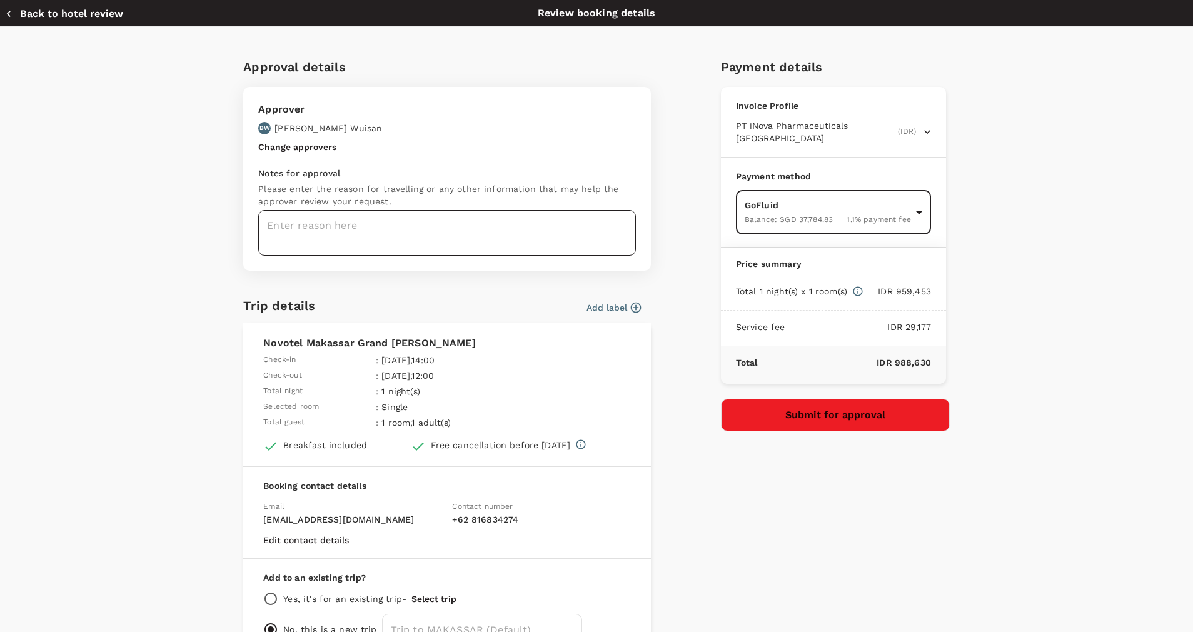
click at [562, 226] on textarea at bounding box center [447, 233] width 378 height 46
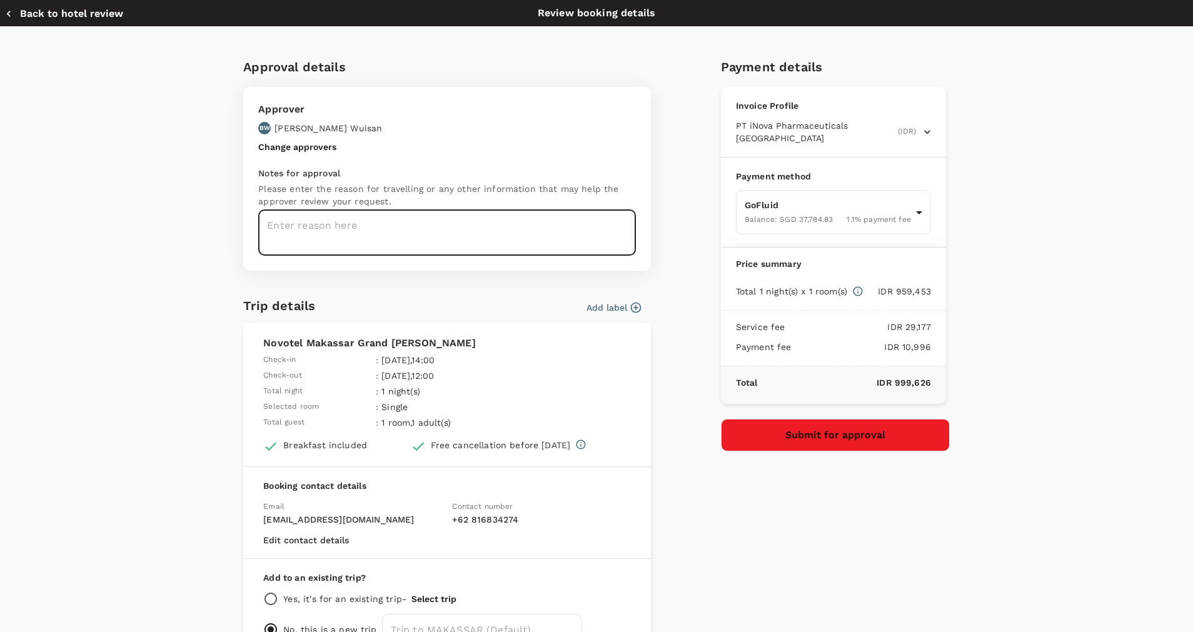
click at [450, 213] on textarea at bounding box center [447, 233] width 378 height 46
type textarea "M"
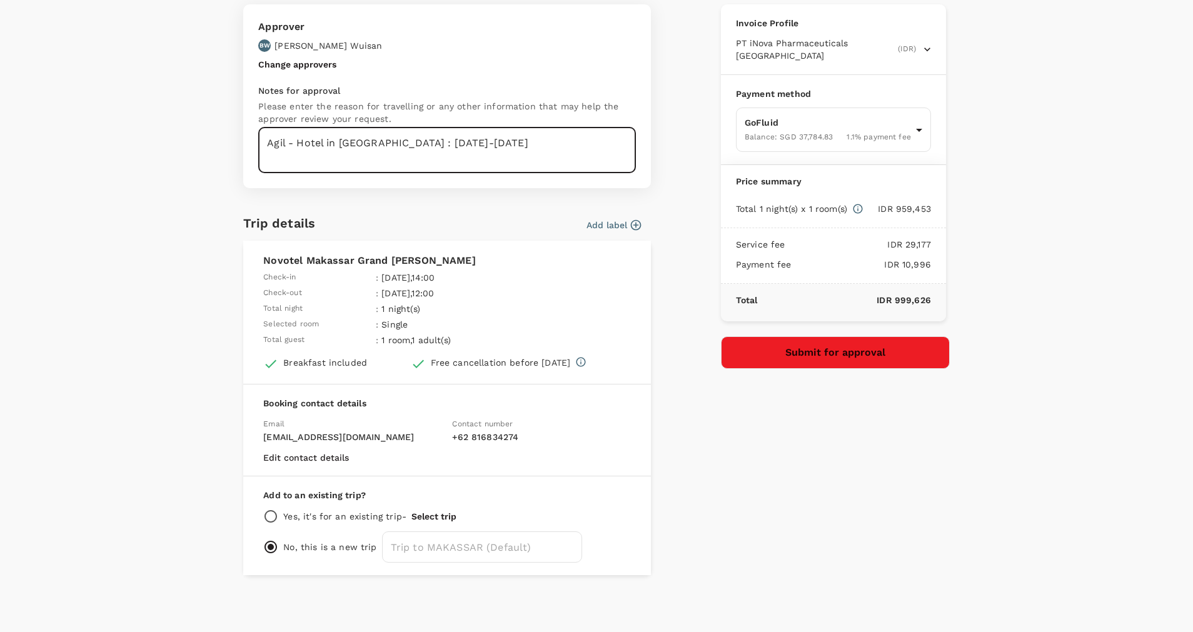
type textarea "Agil - Hotel in Makassar : 20-21 Oct 2025"
click at [822, 348] on button "Submit for approval" at bounding box center [835, 352] width 229 height 33
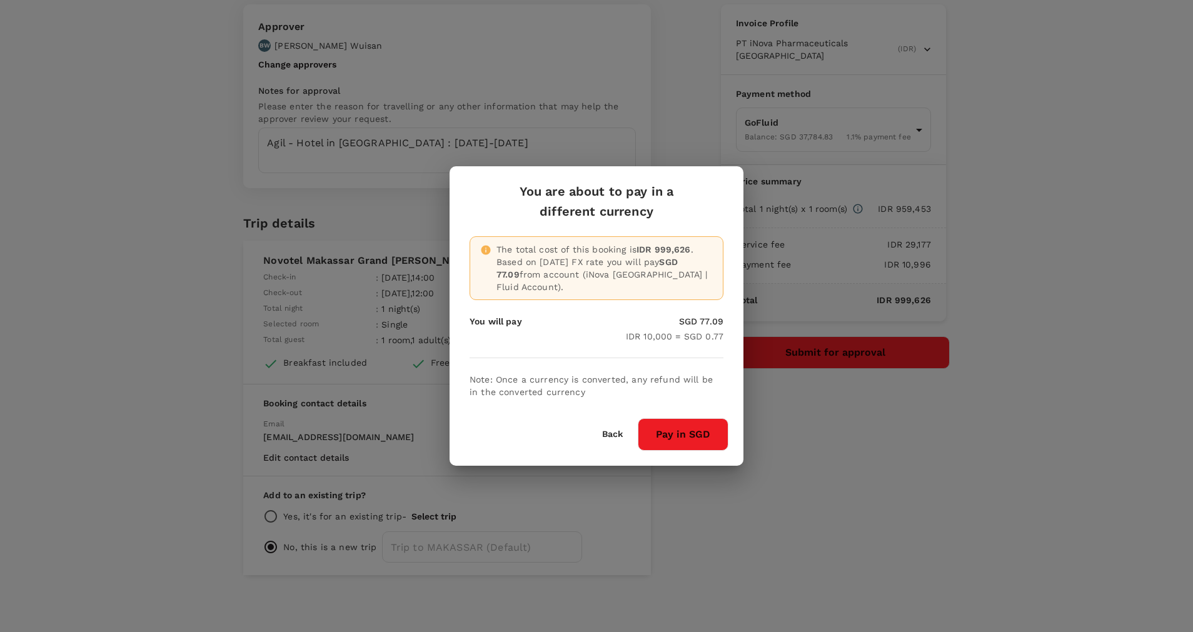
click at [697, 430] on button "Pay in SGD" at bounding box center [683, 434] width 91 height 33
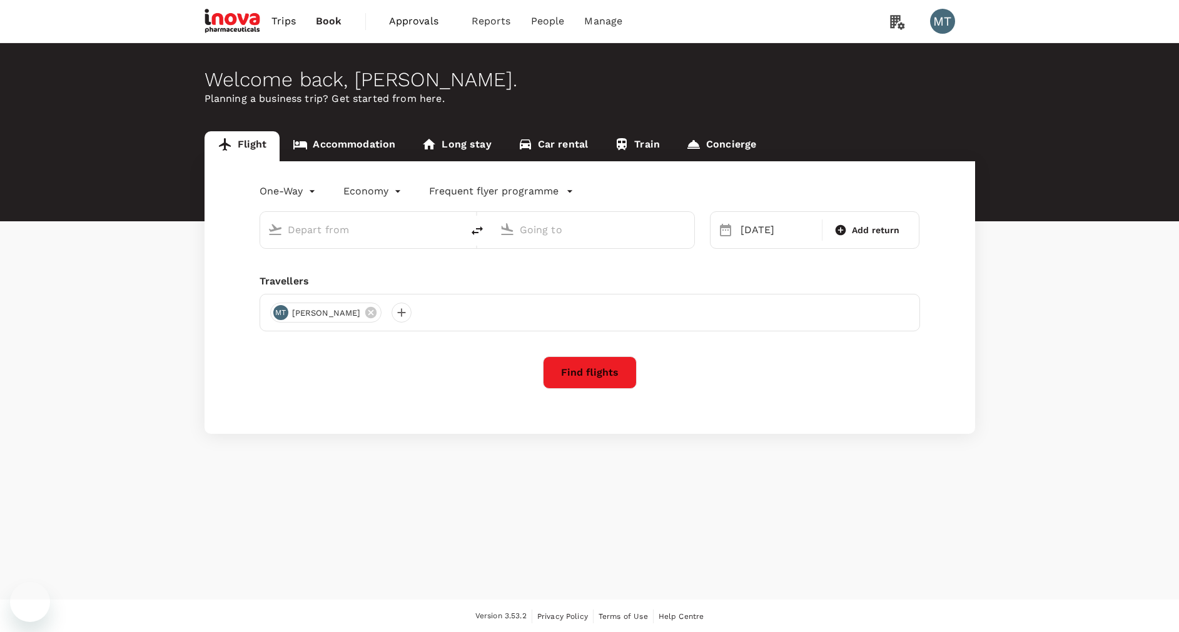
type input "Sam Ratulangi Intl (MDC)"
type input "Soekarno-Hatta Intl (CGK)"
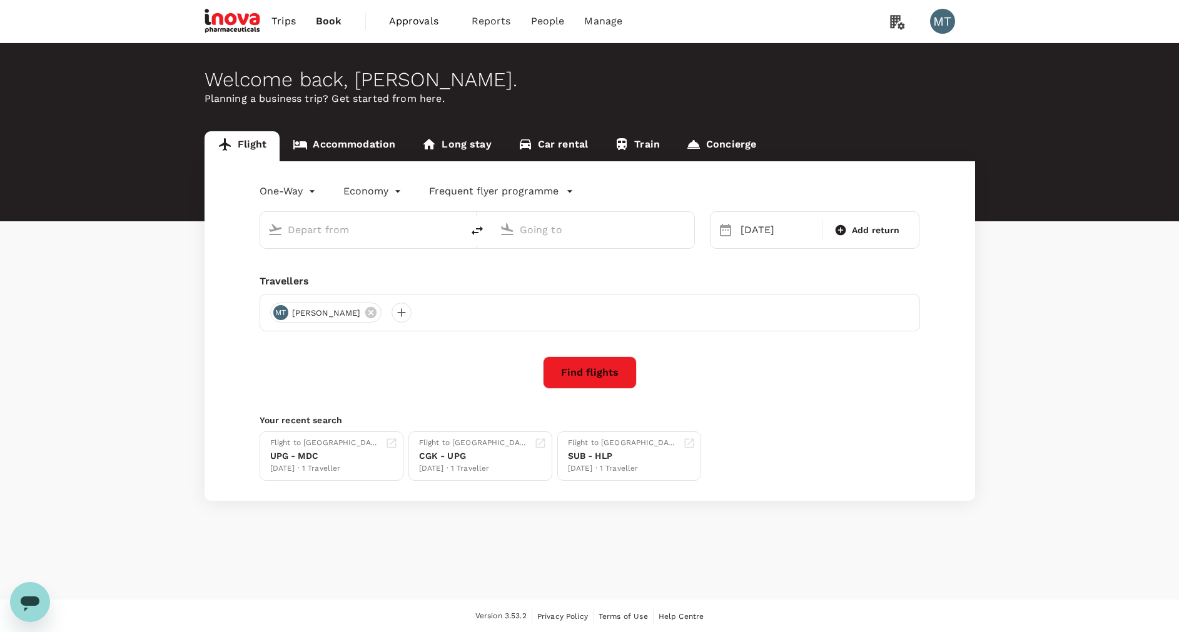
type input "Sam Ratulangi Intl (MDC)"
type input "Soekarno-Hatta Intl (CGK)"
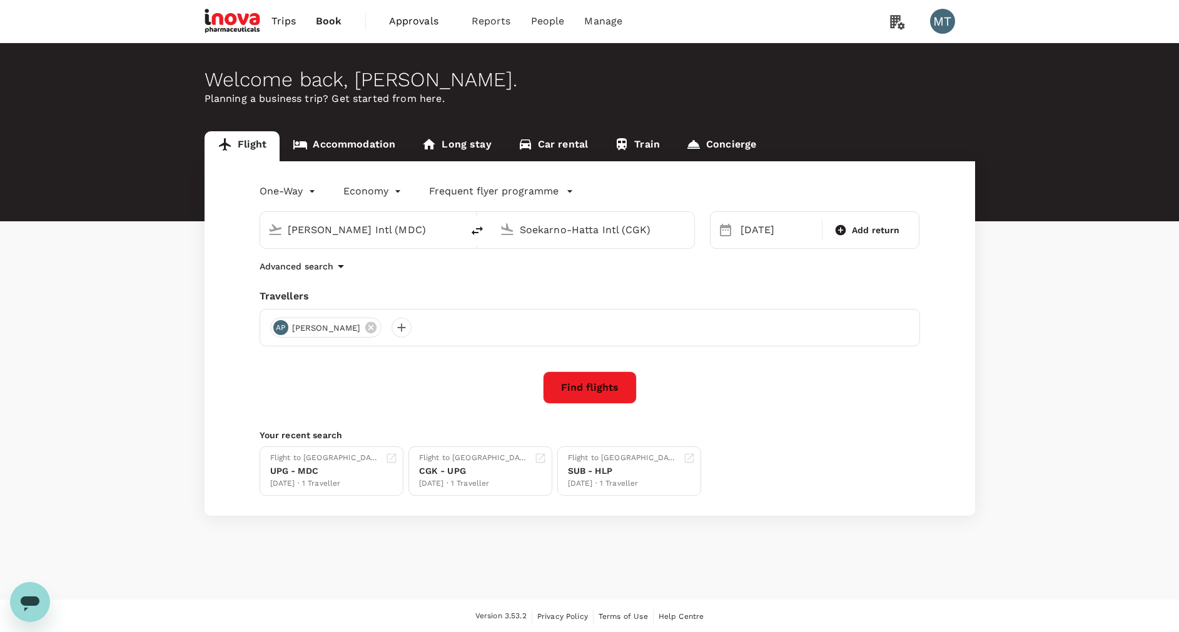
click at [402, 21] on span "Approvals" at bounding box center [420, 21] width 63 height 15
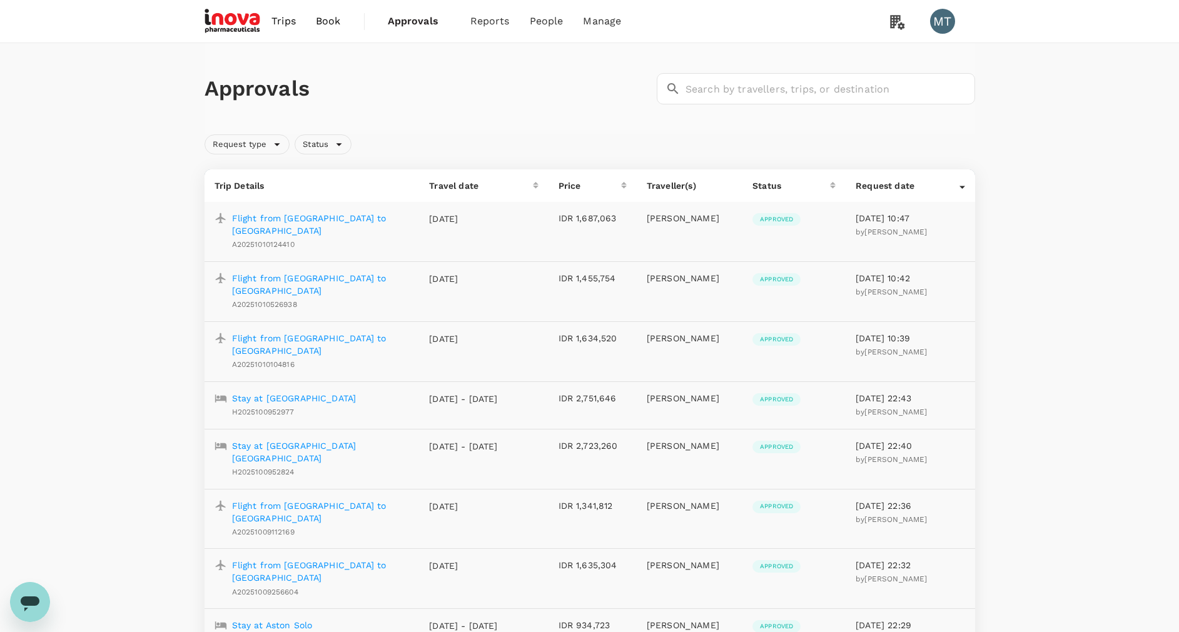
click at [311, 28] on link "Book" at bounding box center [328, 21] width 45 height 43
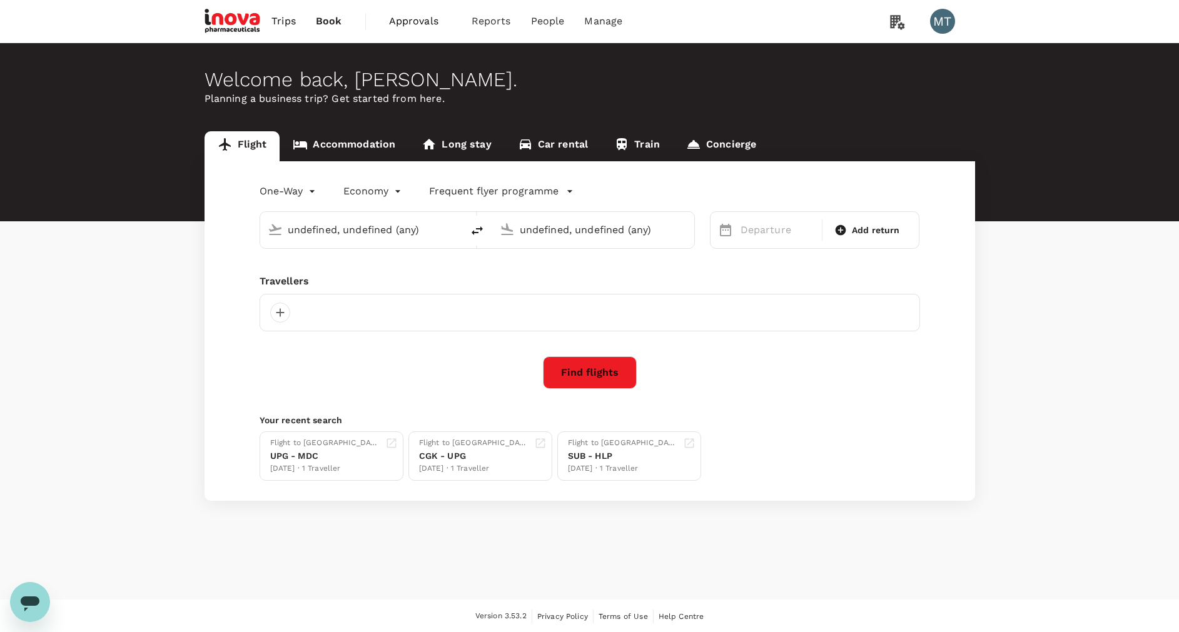
type input "[PERSON_NAME] Intl (MDC)"
type input "Soekarno-Hatta Intl (CGK)"
type input "[PERSON_NAME] Intl (MDC)"
type input "Soekarno-Hatta Intl (CGK)"
type input "[PERSON_NAME] Intl (MDC)"
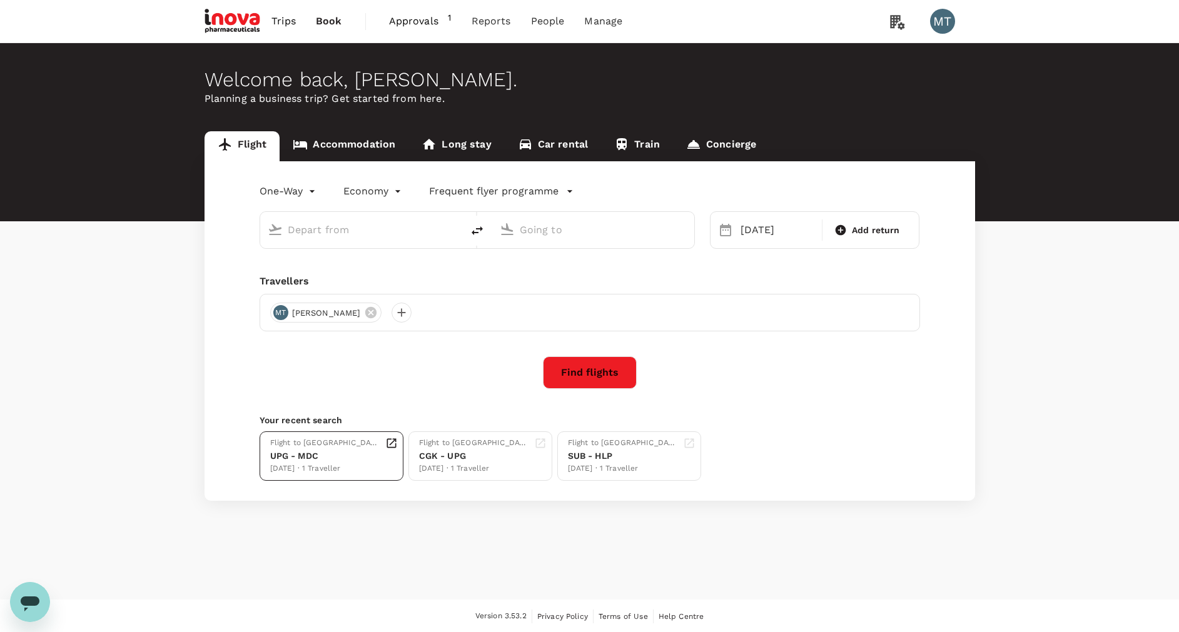
type input "Soekarno-Hatta Intl (CGK)"
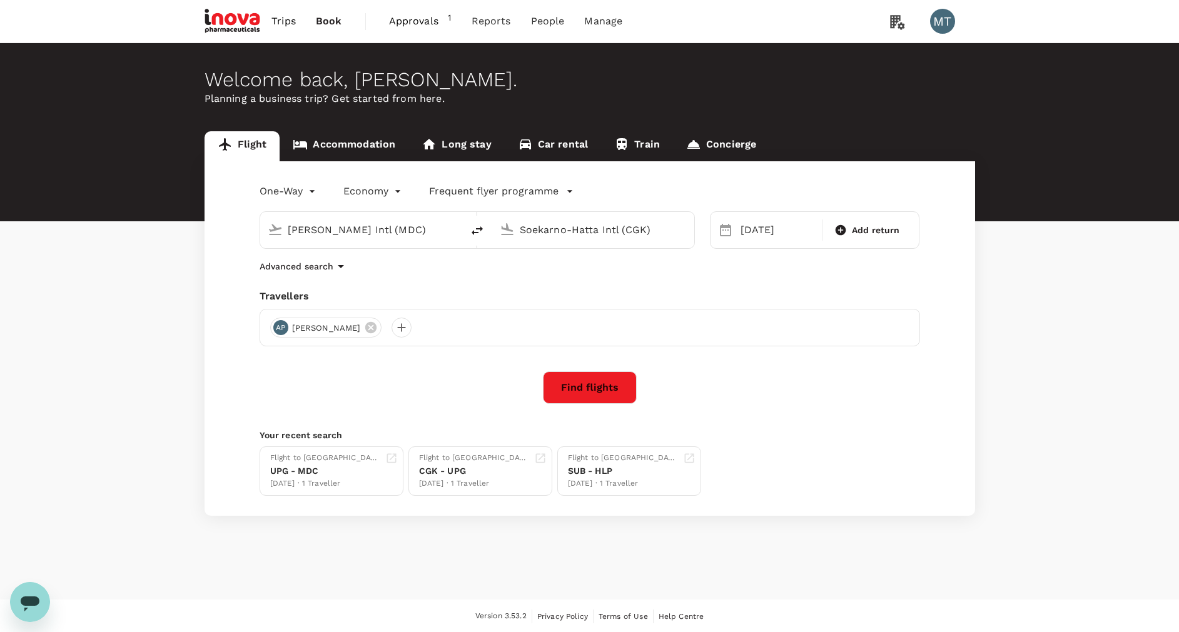
click at [356, 141] on link "Accommodation" at bounding box center [344, 146] width 129 height 30
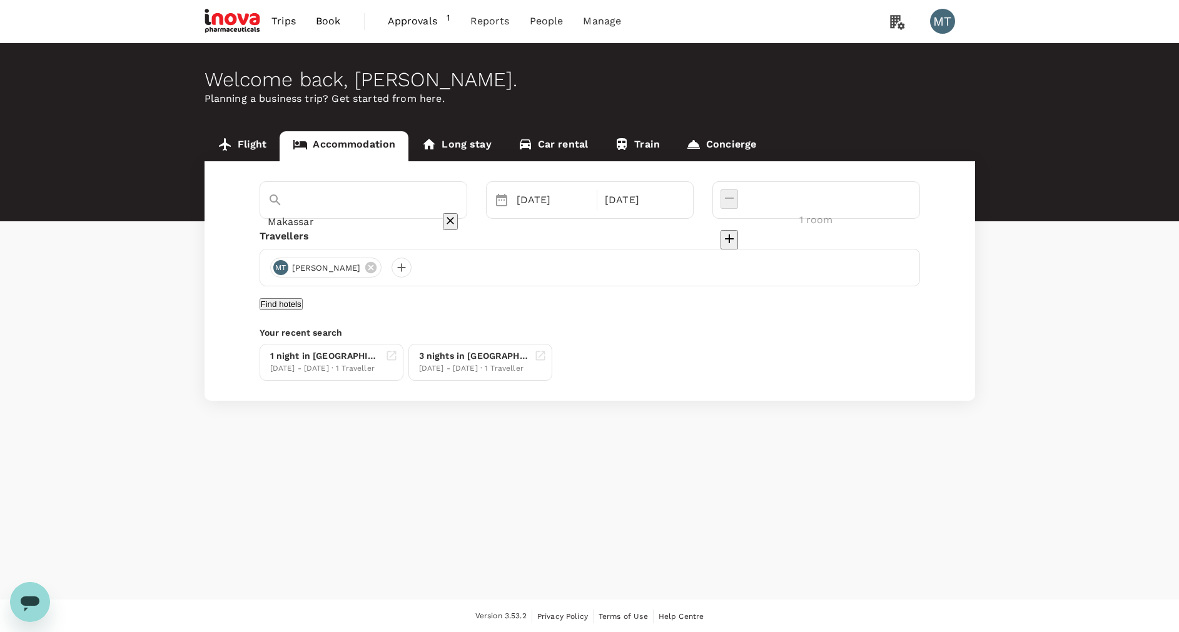
type input "Manado"
click at [303, 310] on button "Find hotels" at bounding box center [281, 304] width 43 height 12
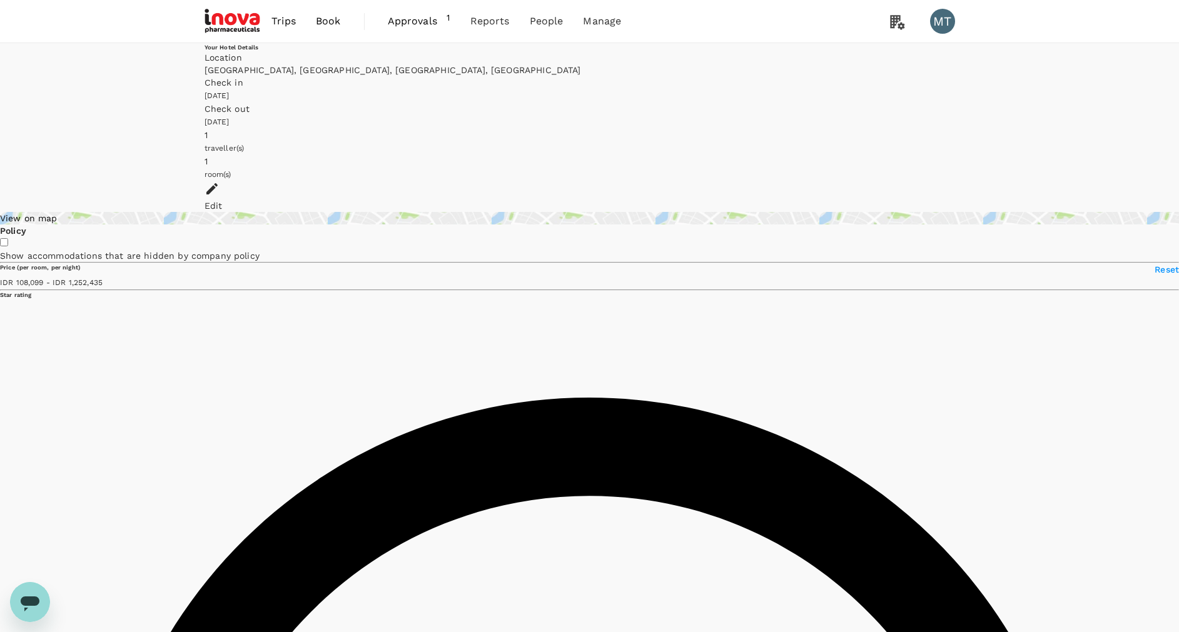
type input "1252435.46"
type input "42212.46"
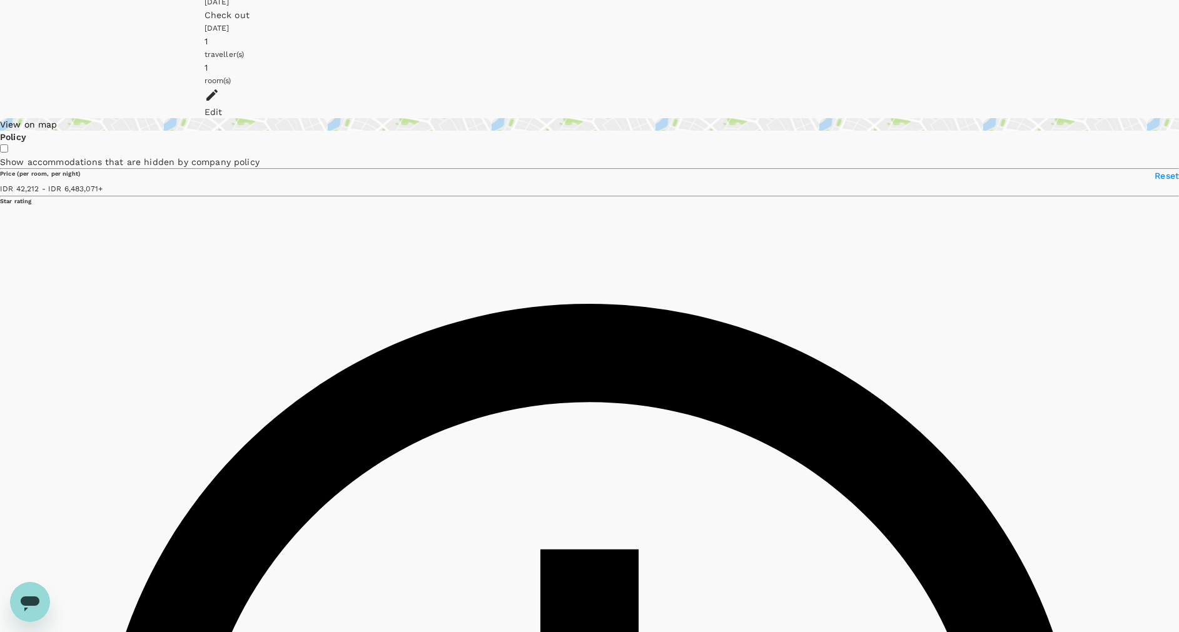
type input "6483070.46"
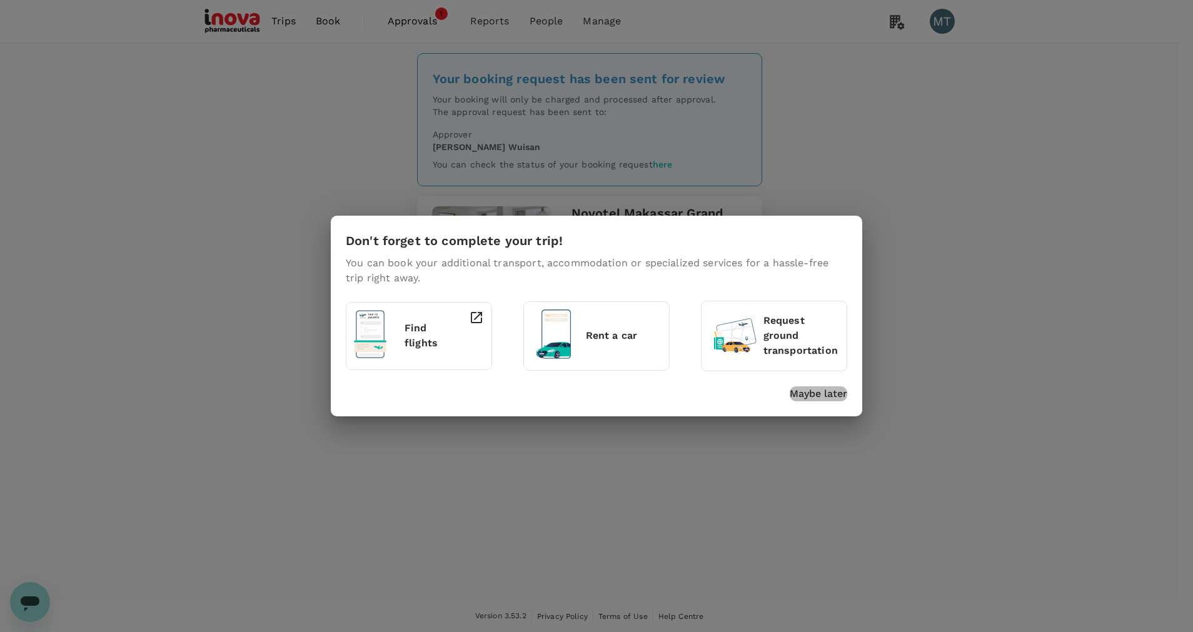
click at [822, 395] on p "Maybe later" at bounding box center [819, 393] width 58 height 15
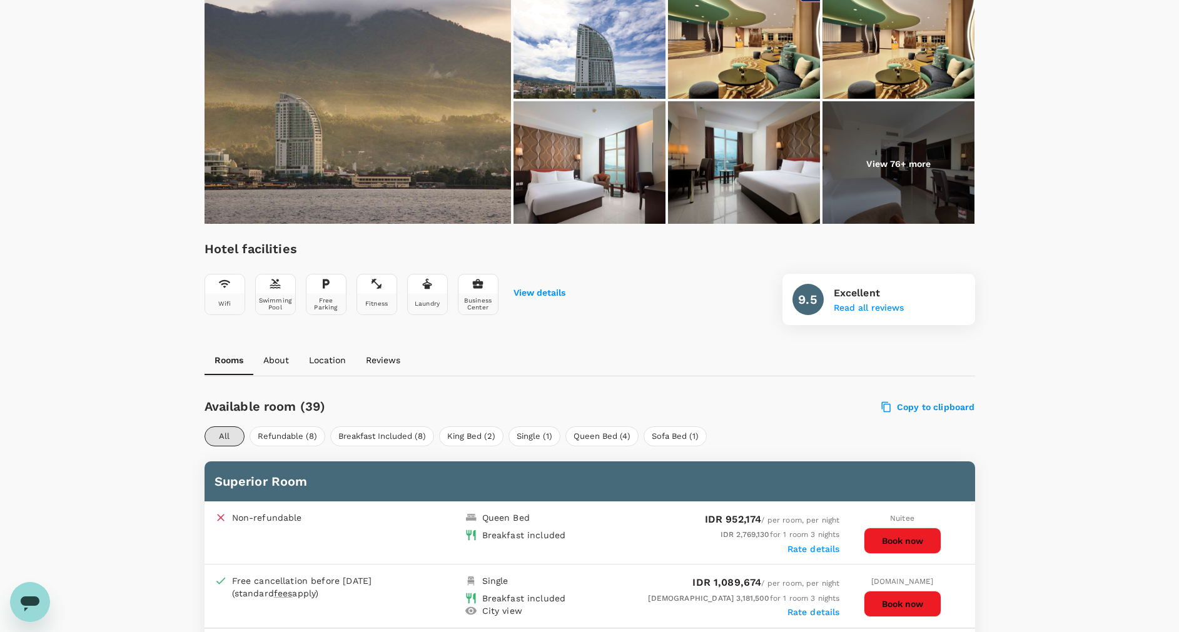
scroll to position [281, 0]
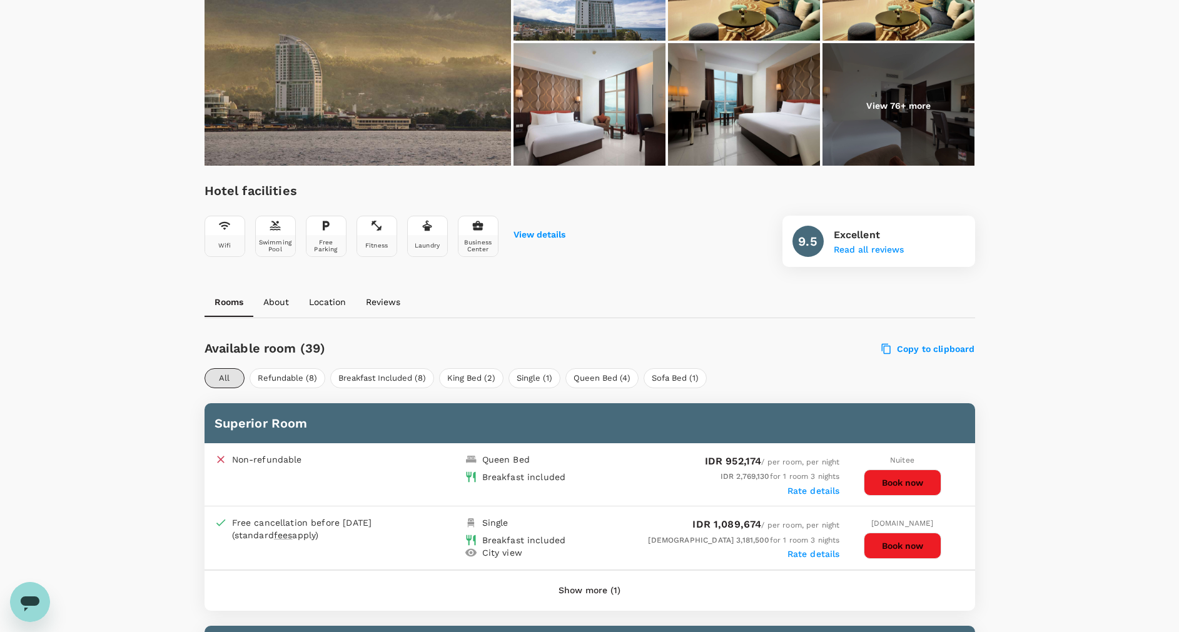
click at [588, 589] on button "Show more (1)" at bounding box center [589, 591] width 97 height 30
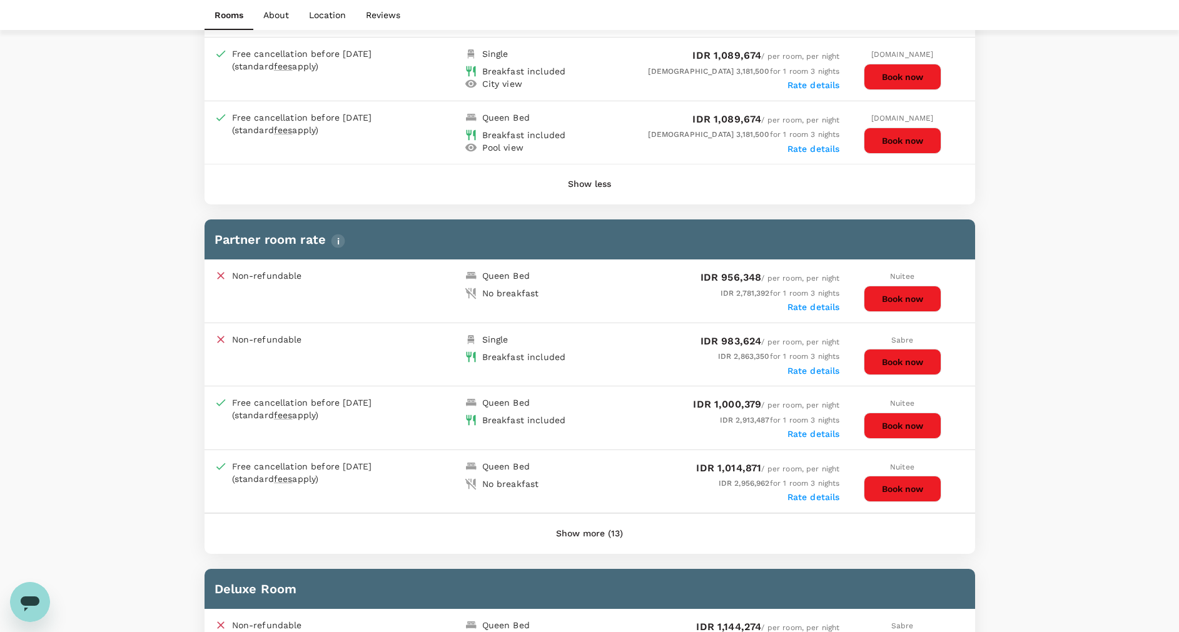
scroll to position [563, 0]
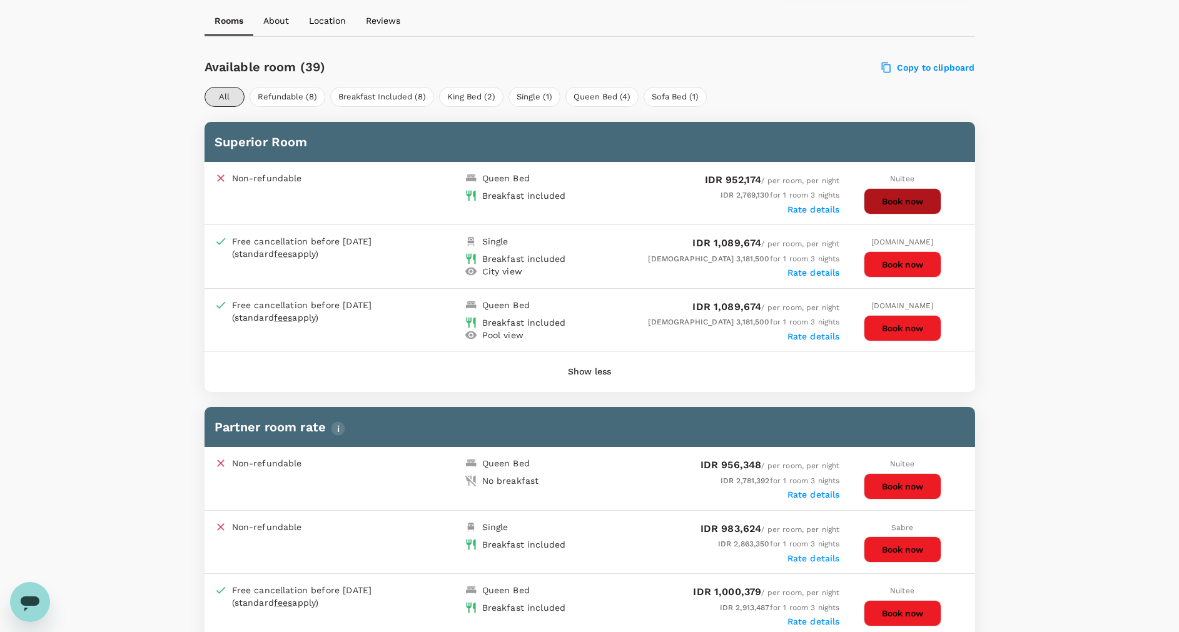
click at [911, 191] on button "Book now" at bounding box center [903, 201] width 78 height 26
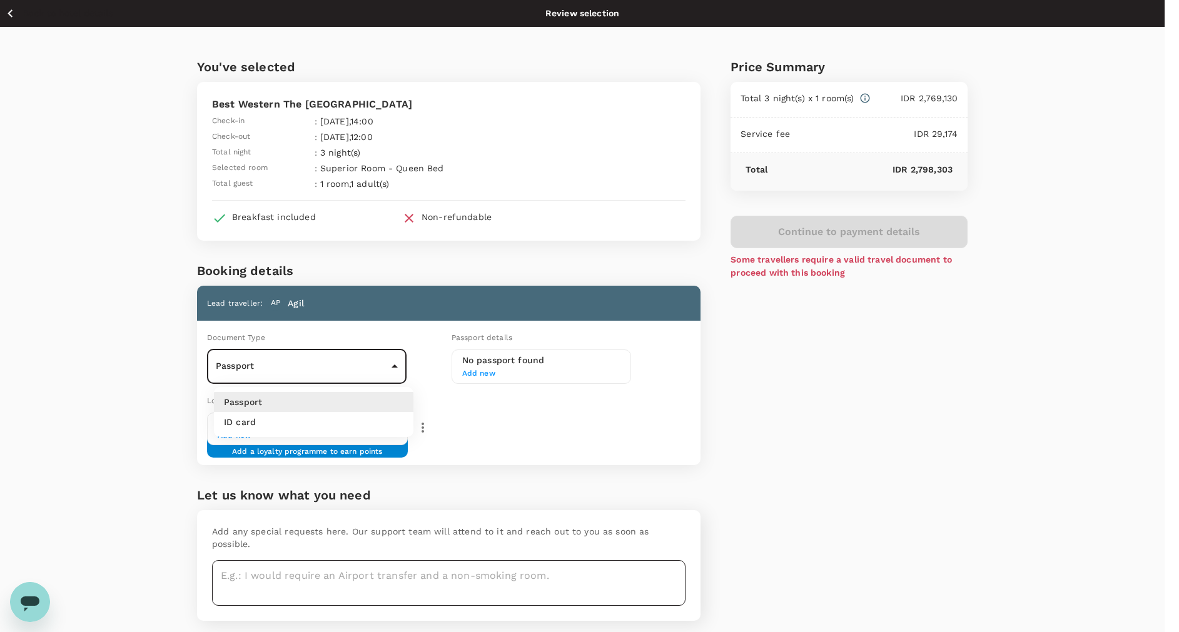
click at [393, 366] on body "Back to hotel details Review selection You've selected Best Western The Lagoon …" at bounding box center [589, 337] width 1179 height 675
click at [386, 427] on li "ID card" at bounding box center [314, 422] width 200 height 20
type input "Id card"
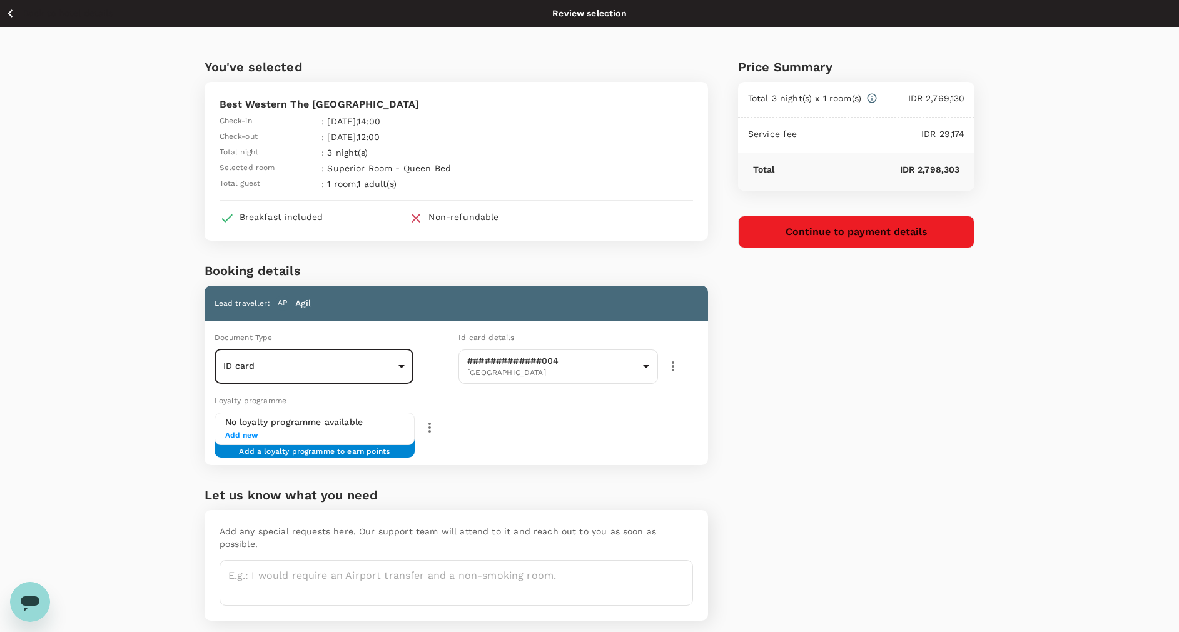
click at [760, 238] on button "Continue to payment details" at bounding box center [856, 232] width 237 height 33
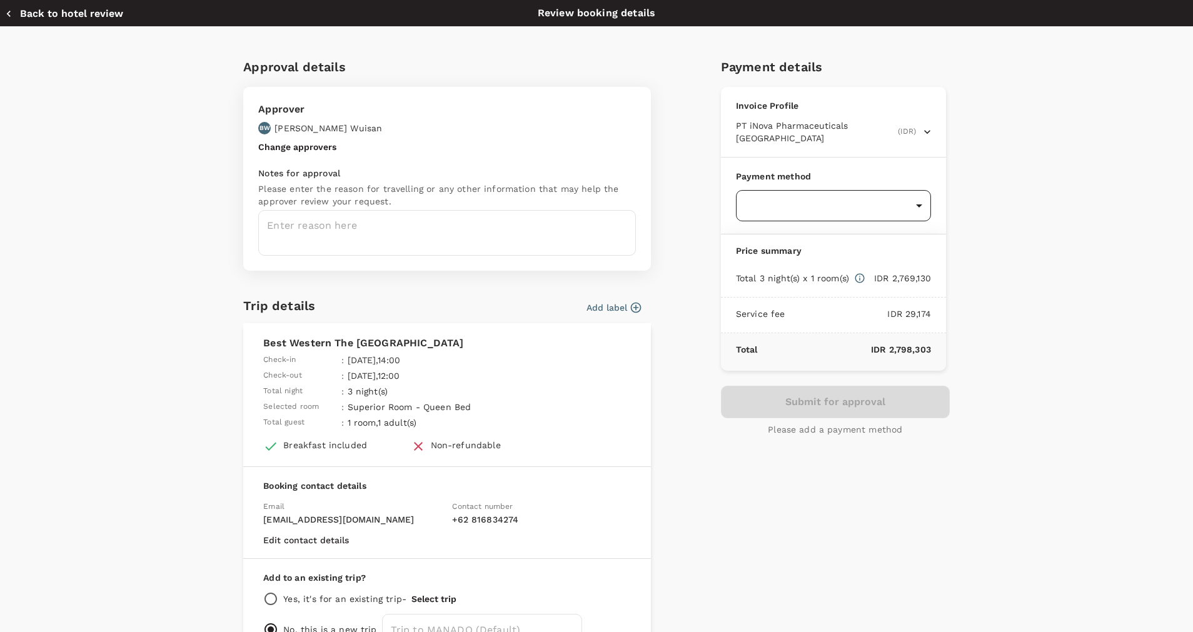
click at [750, 183] on body "Back to hotel details Review selection You've selected Best Western The Lagoon …" at bounding box center [596, 337] width 1193 height 675
click at [757, 263] on div "Balance : SGD 37,784.83" at bounding box center [783, 270] width 88 height 15
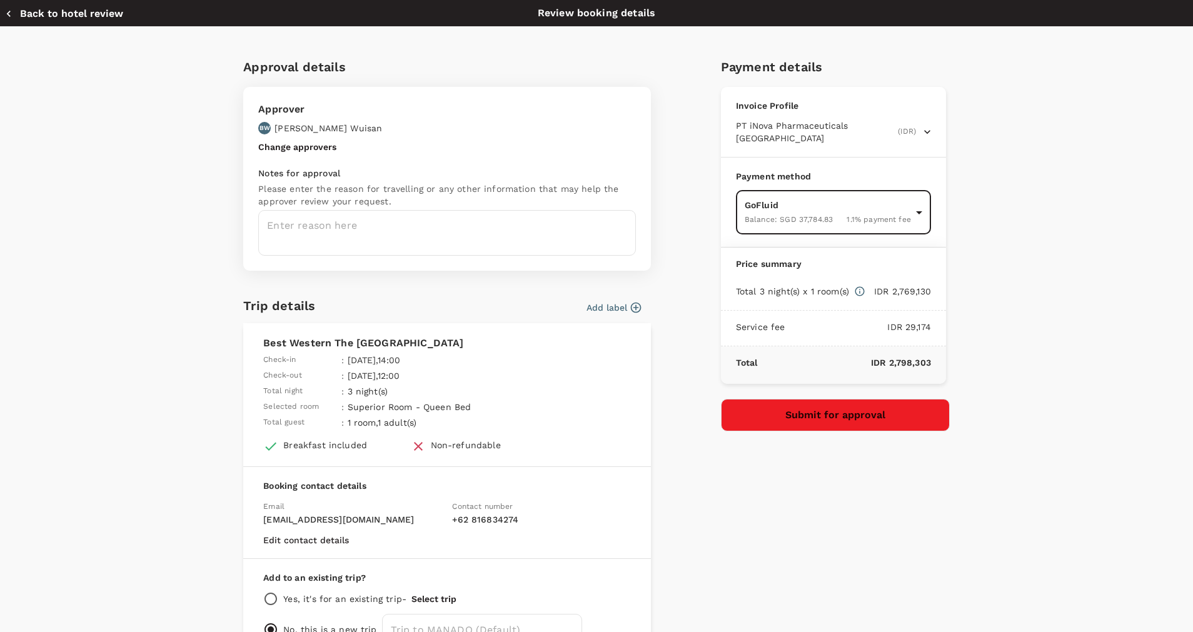
type input "9d87fe9b-f599-4813-91a8-6354e0e2f257"
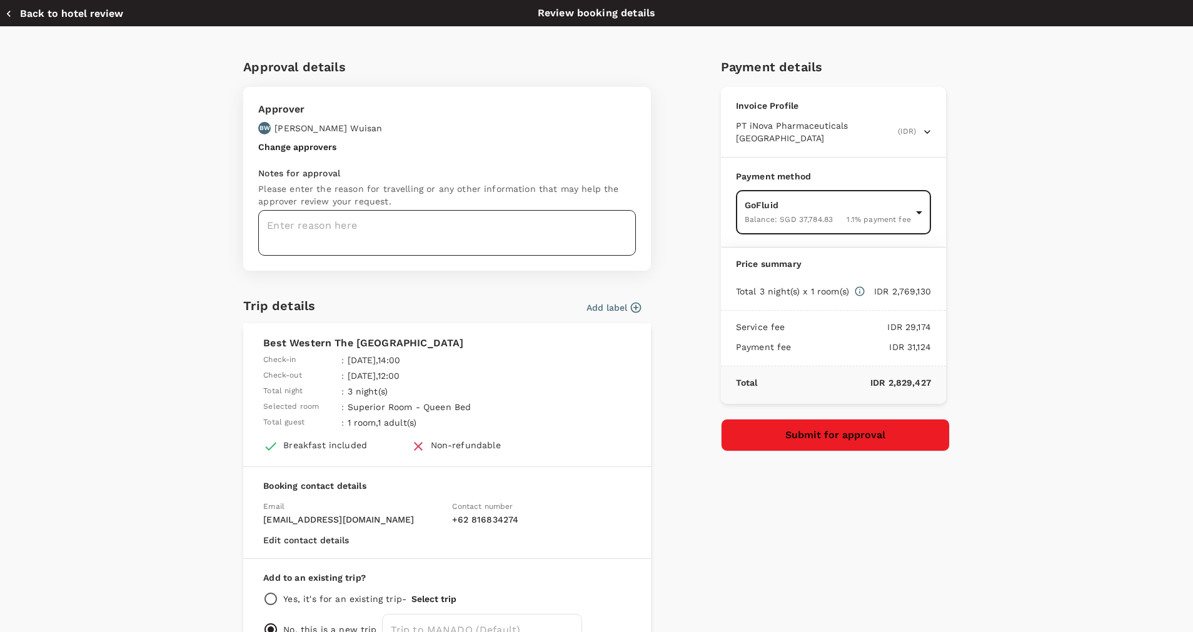
click at [283, 220] on textarea at bounding box center [447, 233] width 378 height 46
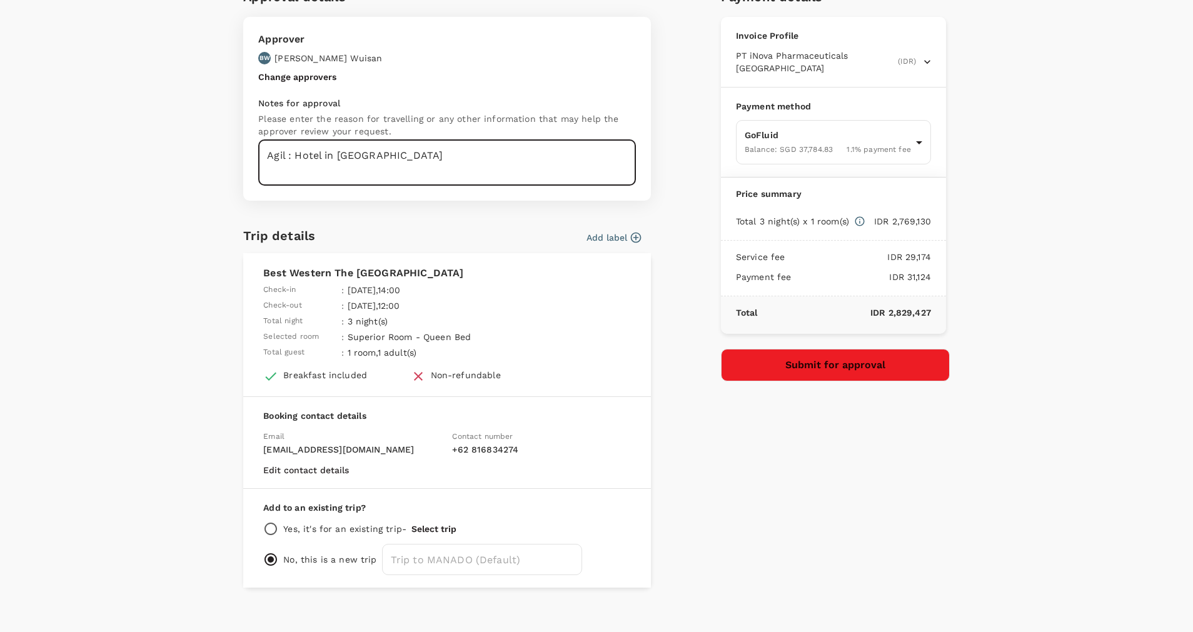
scroll to position [83, 0]
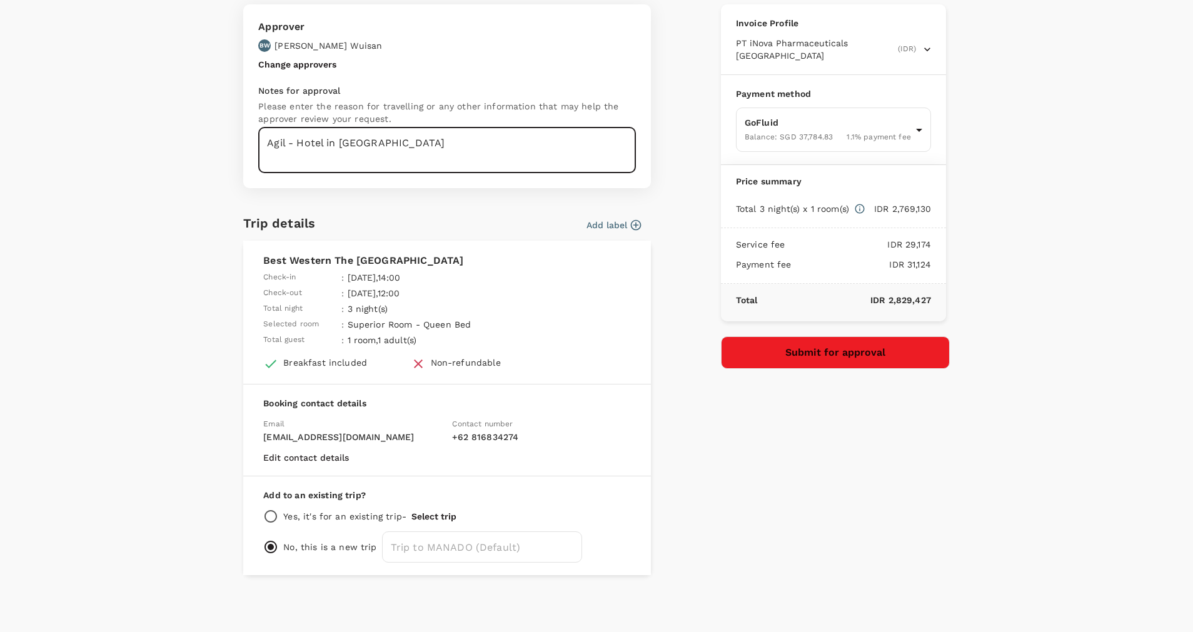
click at [385, 147] on textarea "Agil - Hotel in Manado" at bounding box center [447, 151] width 378 height 46
type textarea "Agil - Hotel in Manado : 21-24 Oct 2025"
click at [764, 336] on button "Submit for approval" at bounding box center [835, 352] width 229 height 33
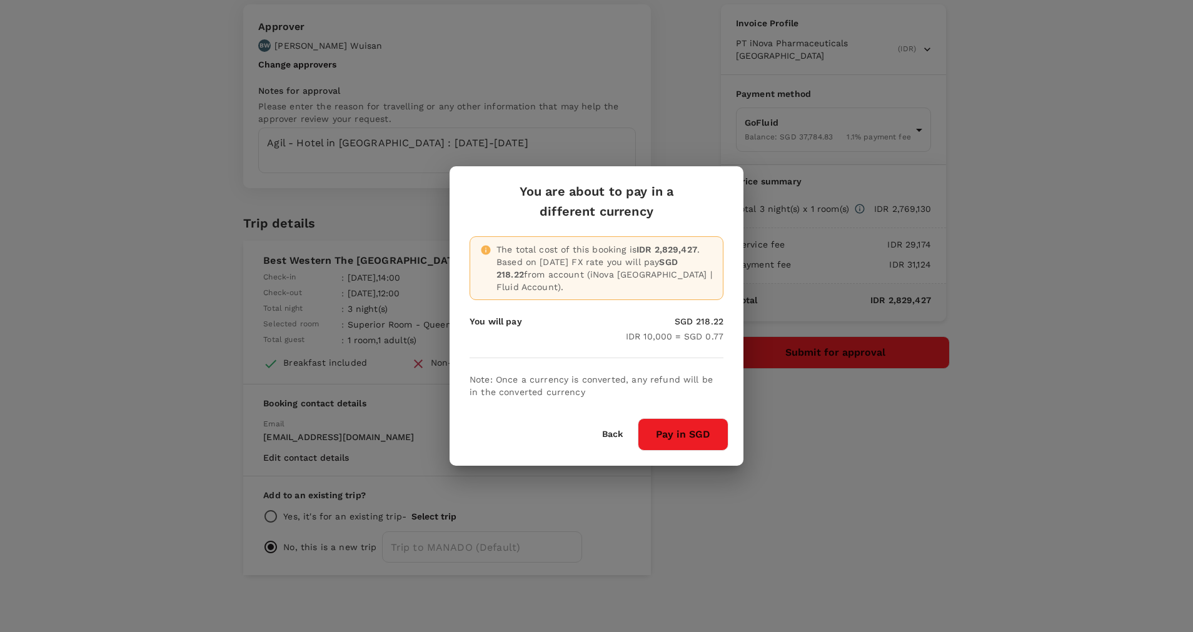
click at [669, 420] on button "Pay in SGD" at bounding box center [683, 434] width 91 height 33
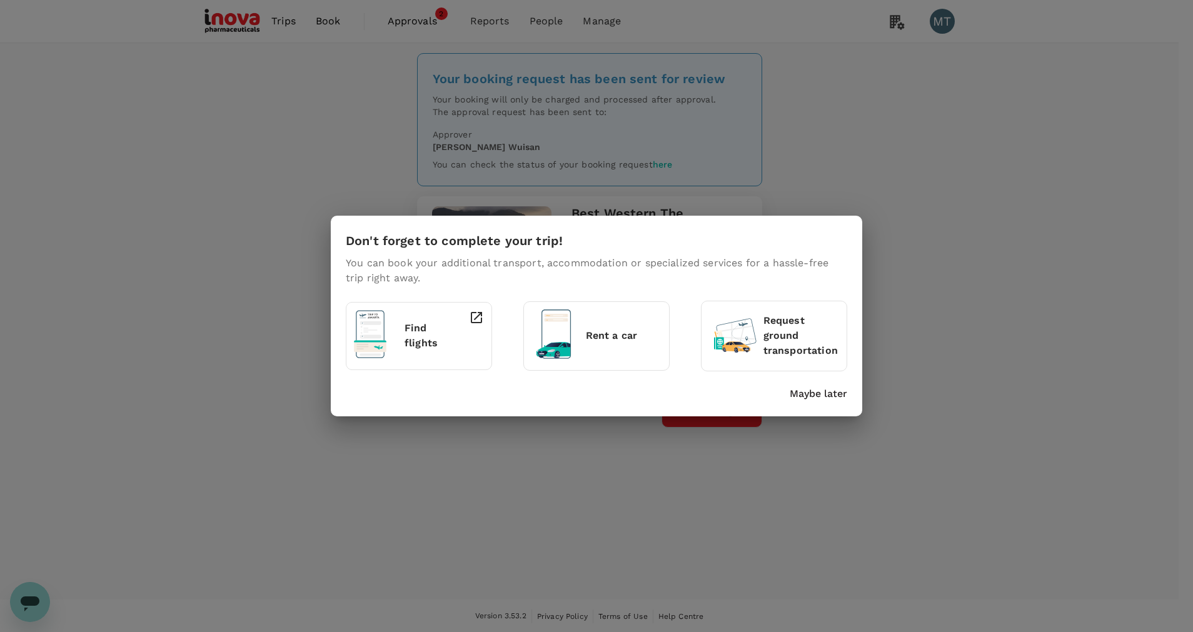
click at [798, 398] on p "Maybe later" at bounding box center [819, 393] width 58 height 15
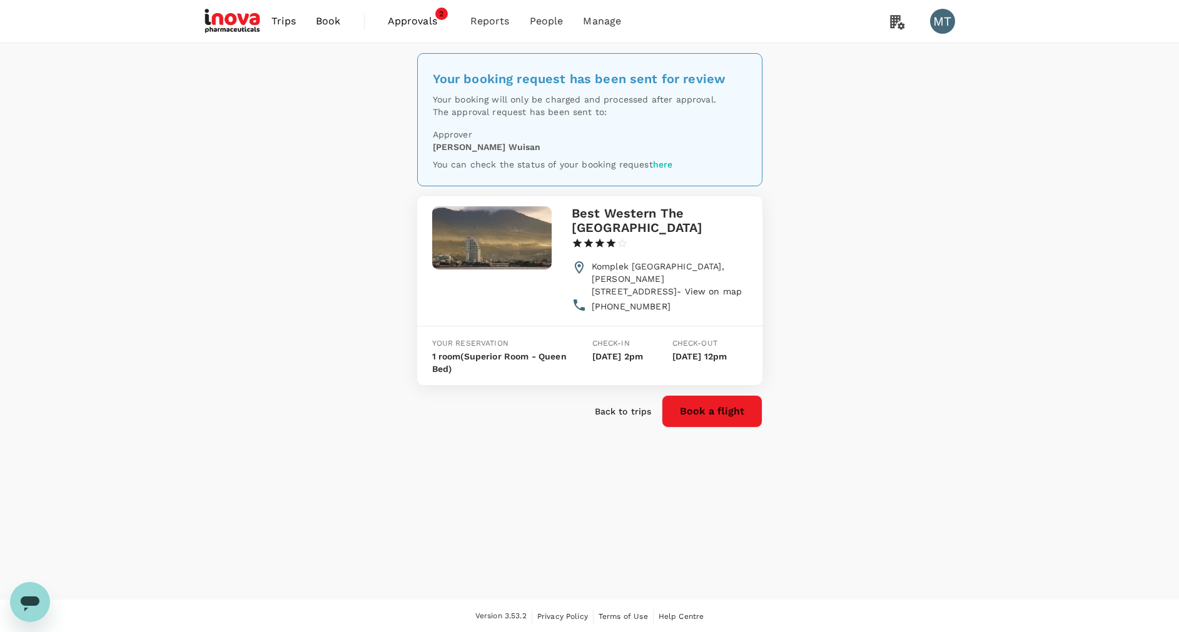
click at [330, 28] on span "Book" at bounding box center [328, 21] width 25 height 15
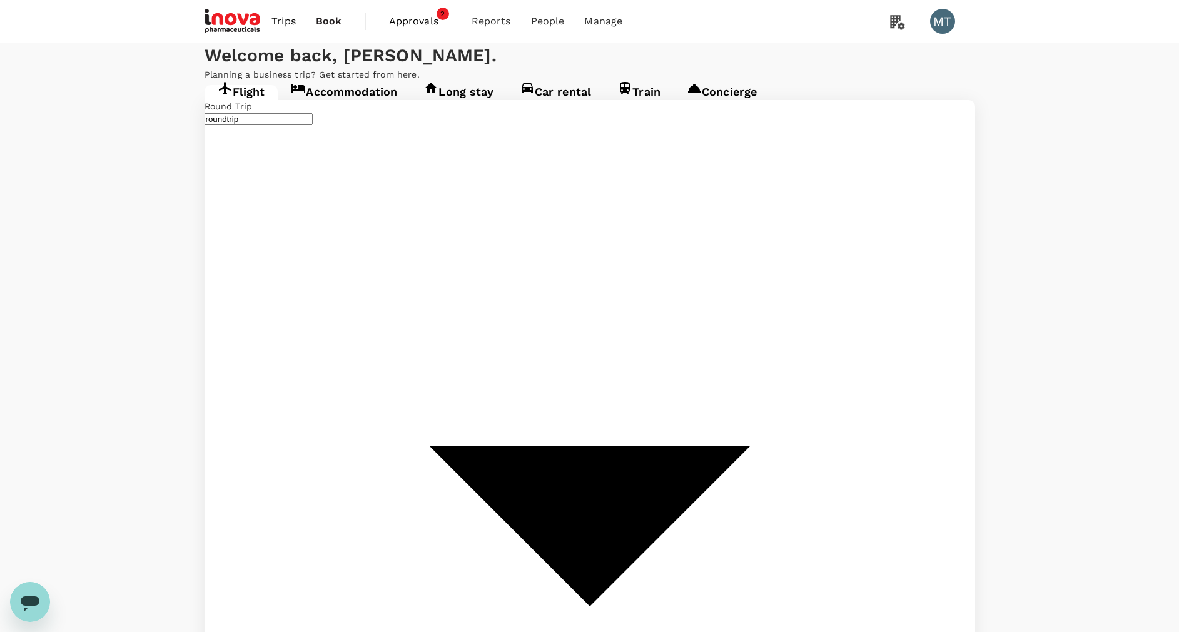
type input "oneway"
type input "[PERSON_NAME] Intl (MDC)"
type input "Soekarno-Hatta Intl (CGK)"
type input "[PERSON_NAME] Intl (MDC)"
type input "Soekarno-Hatta Intl (CGK)"
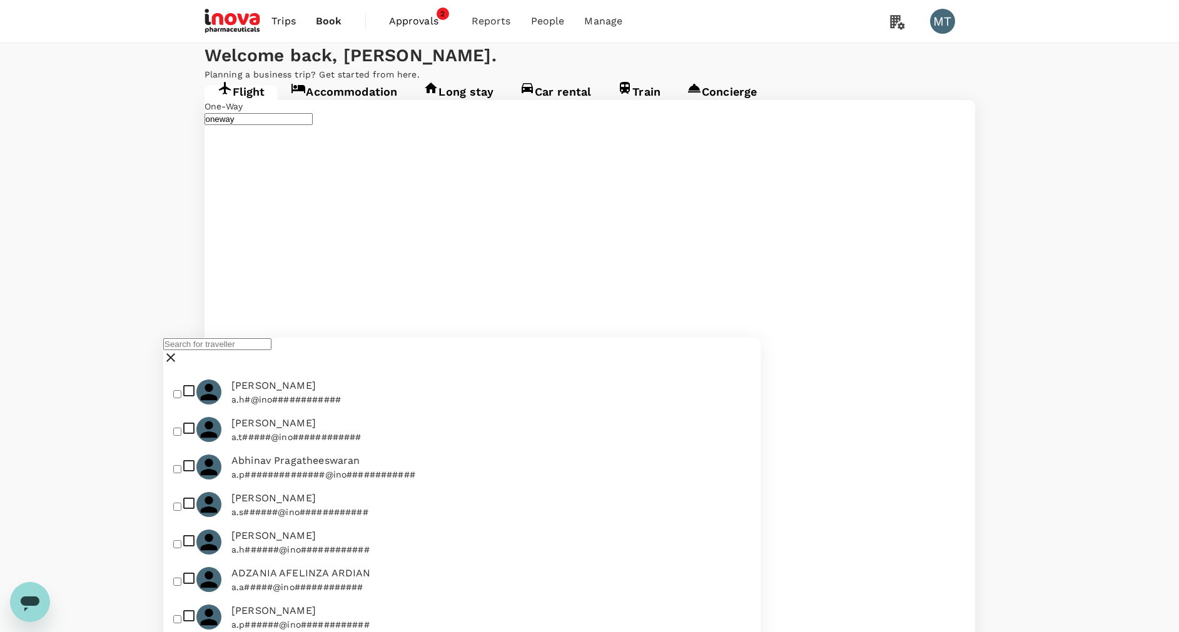
click at [271, 350] on input "text" at bounding box center [217, 344] width 108 height 12
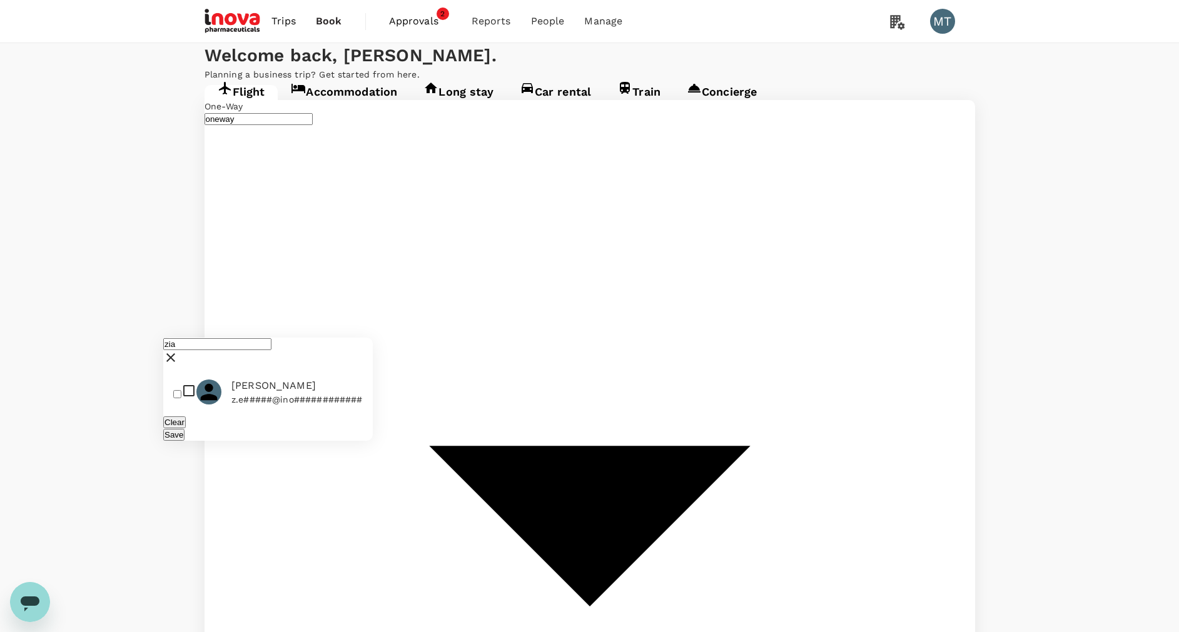
type input "zia"
click at [181, 398] on input "checkbox" at bounding box center [177, 394] width 8 height 8
checkbox input "true"
click at [184, 441] on button "Save" at bounding box center [173, 435] width 21 height 12
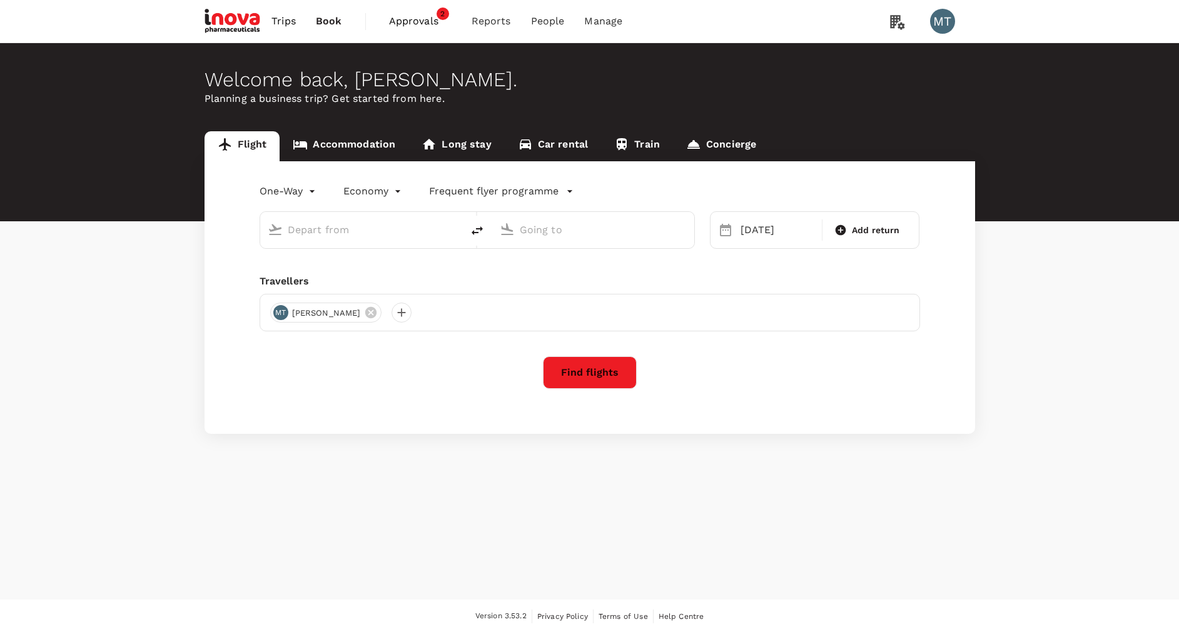
type input "[PERSON_NAME] Intl (MDC)"
type input "Soekarno-Hatta Intl (CGK)"
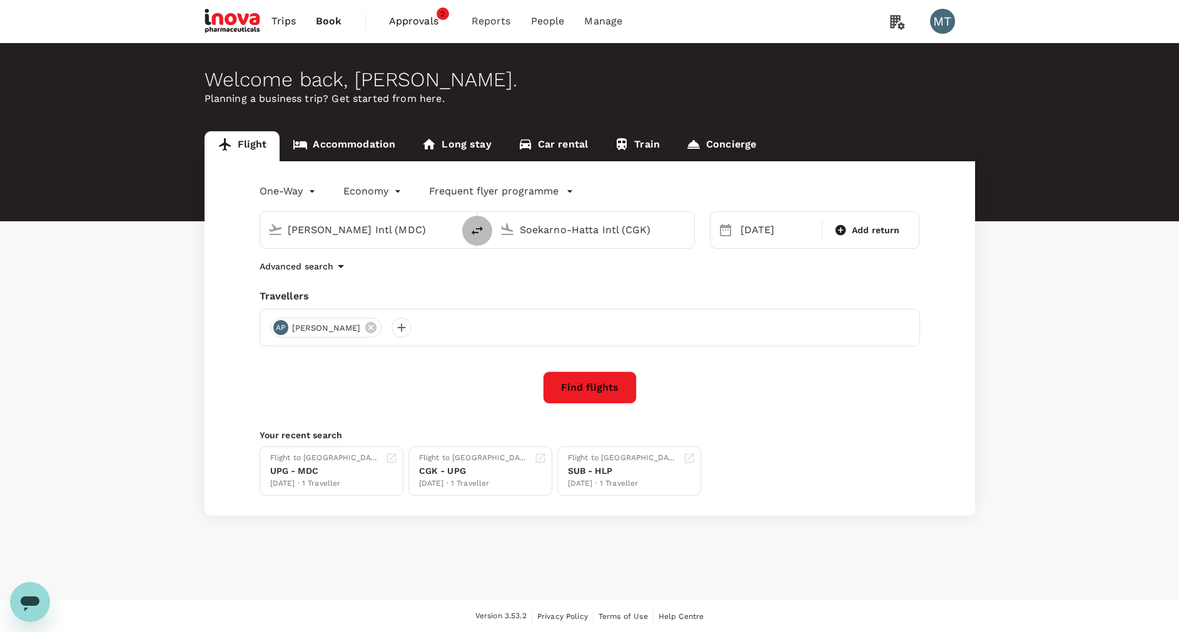
click at [470, 230] on icon "delete" at bounding box center [477, 230] width 15 height 15
type input "Soekarno-Hatta Intl (CGK)"
type input "[PERSON_NAME] Intl (MDC)"
click at [749, 228] on div "[DATE]" at bounding box center [777, 230] width 84 height 25
click at [786, 381] on div "21" at bounding box center [783, 386] width 24 height 24
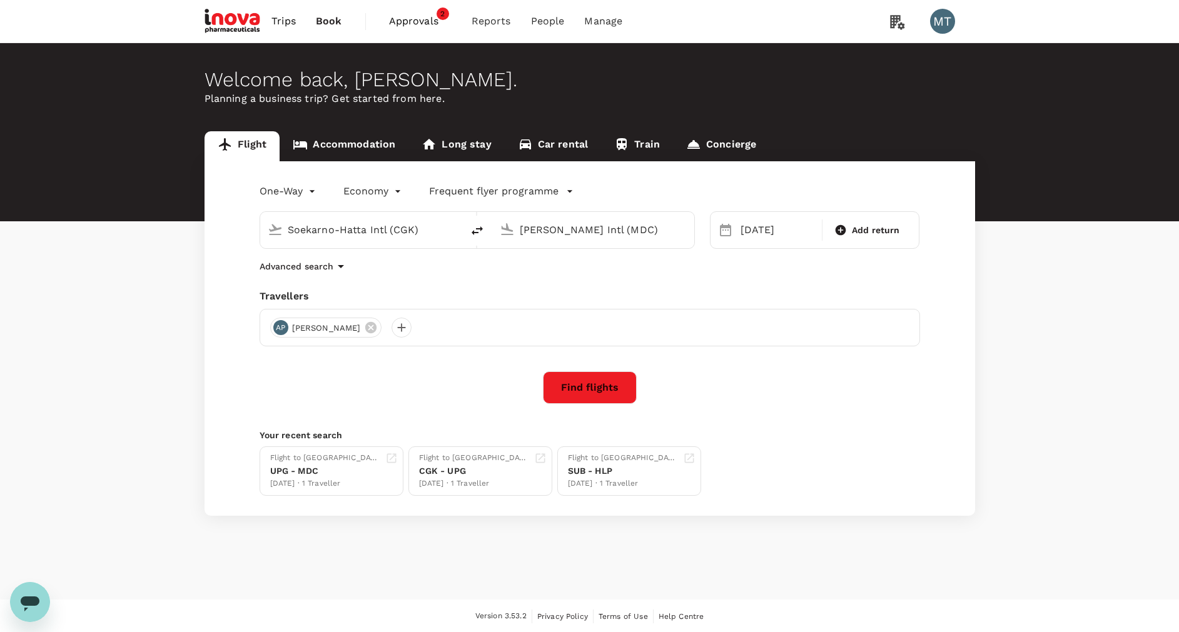
click at [626, 391] on button "Find flights" at bounding box center [590, 387] width 94 height 33
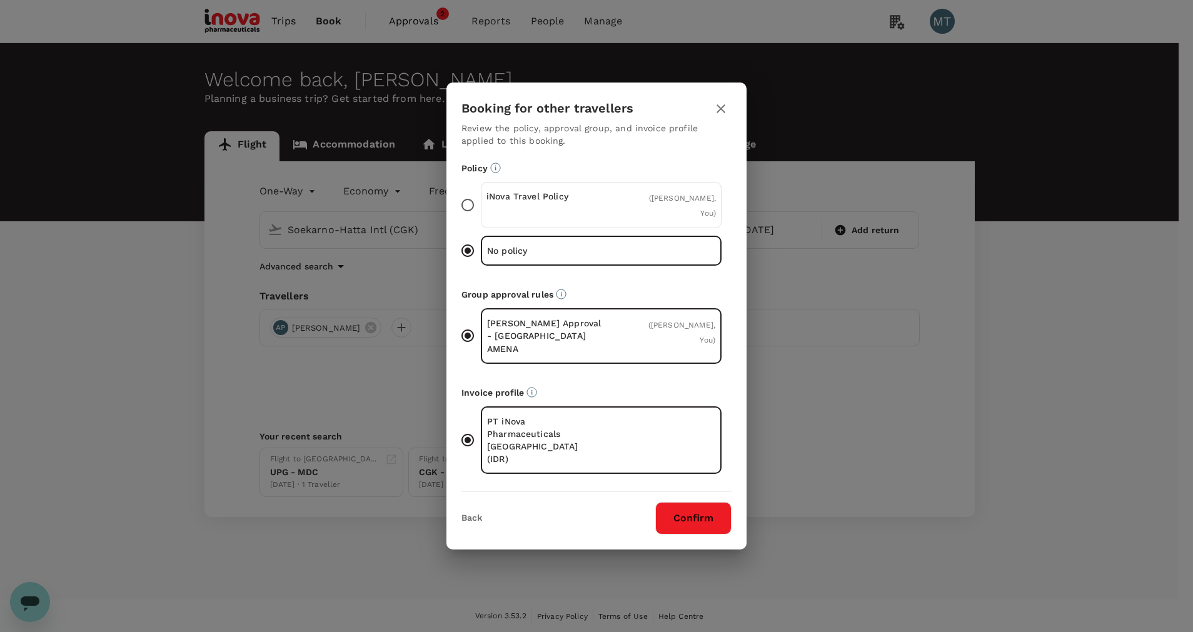
click at [644, 220] on div "( [PERSON_NAME], You )" at bounding box center [678, 205] width 76 height 30
click at [481, 218] on input "iNova Travel Policy ( [PERSON_NAME], You )" at bounding box center [468, 205] width 26 height 26
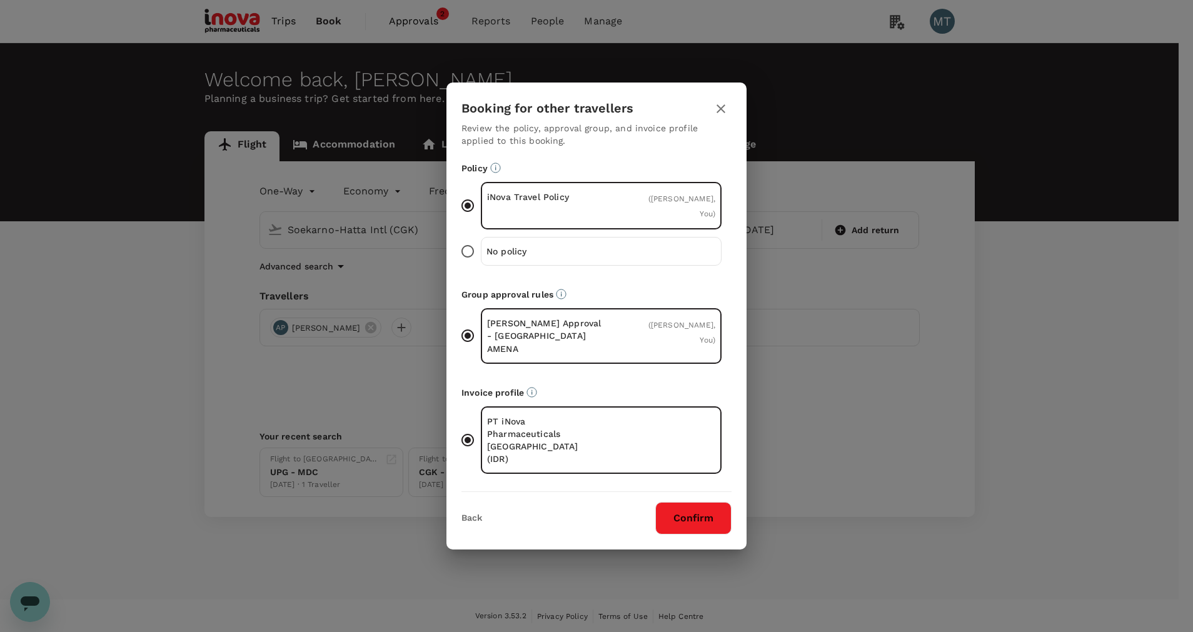
click at [683, 502] on button "Confirm" at bounding box center [693, 518] width 76 height 33
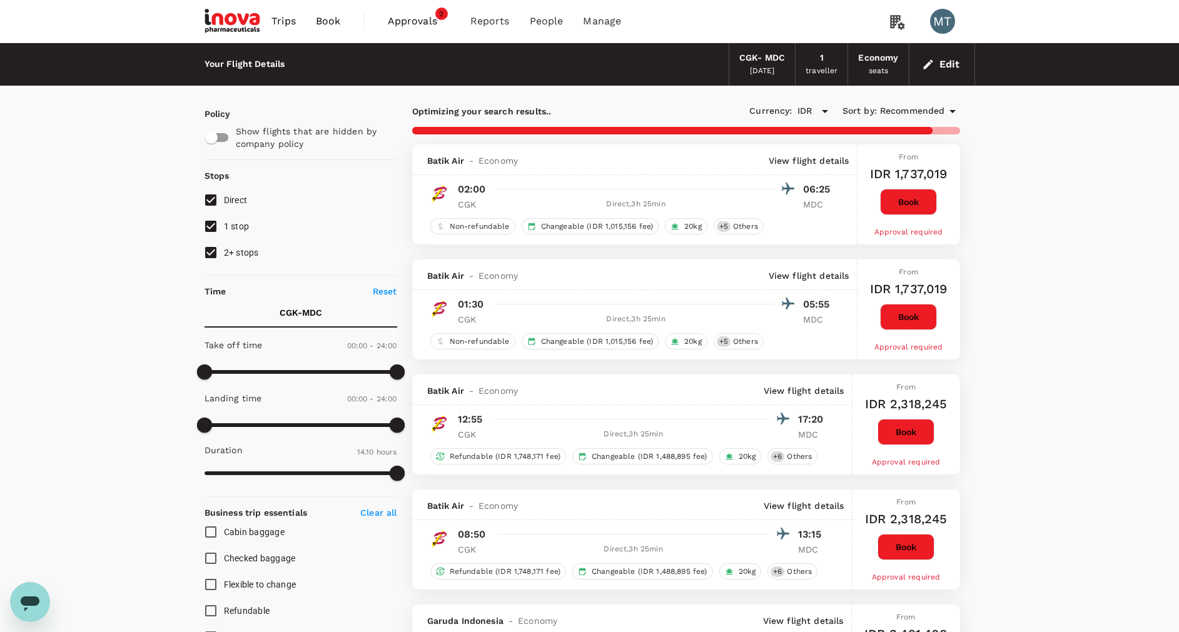
type input "935"
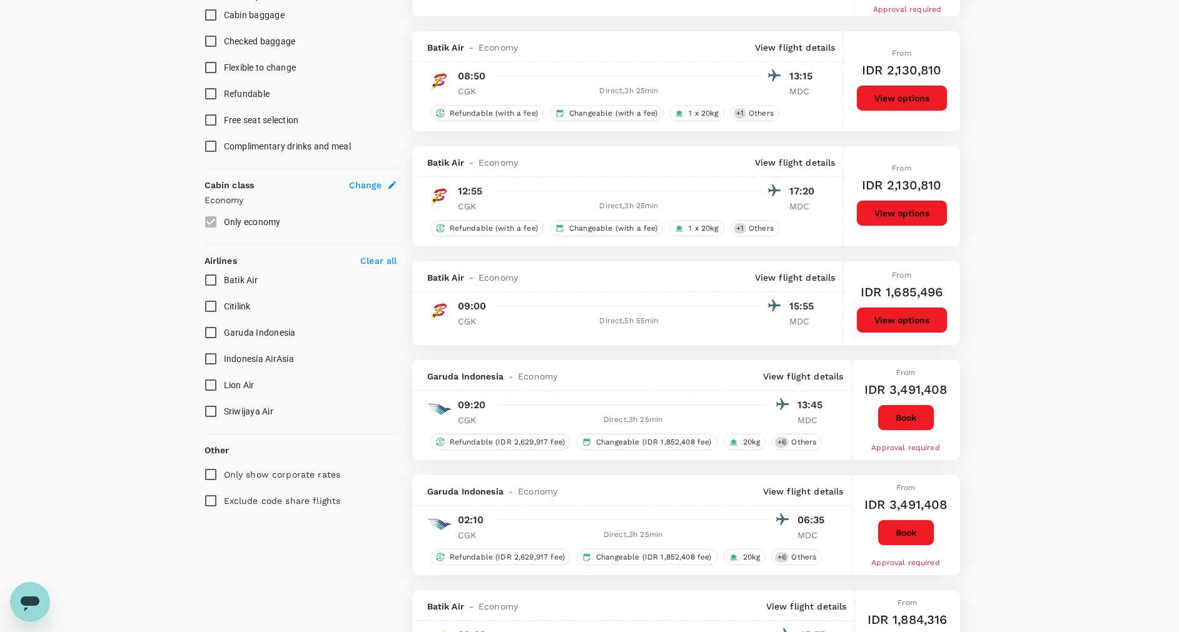
scroll to position [563, 0]
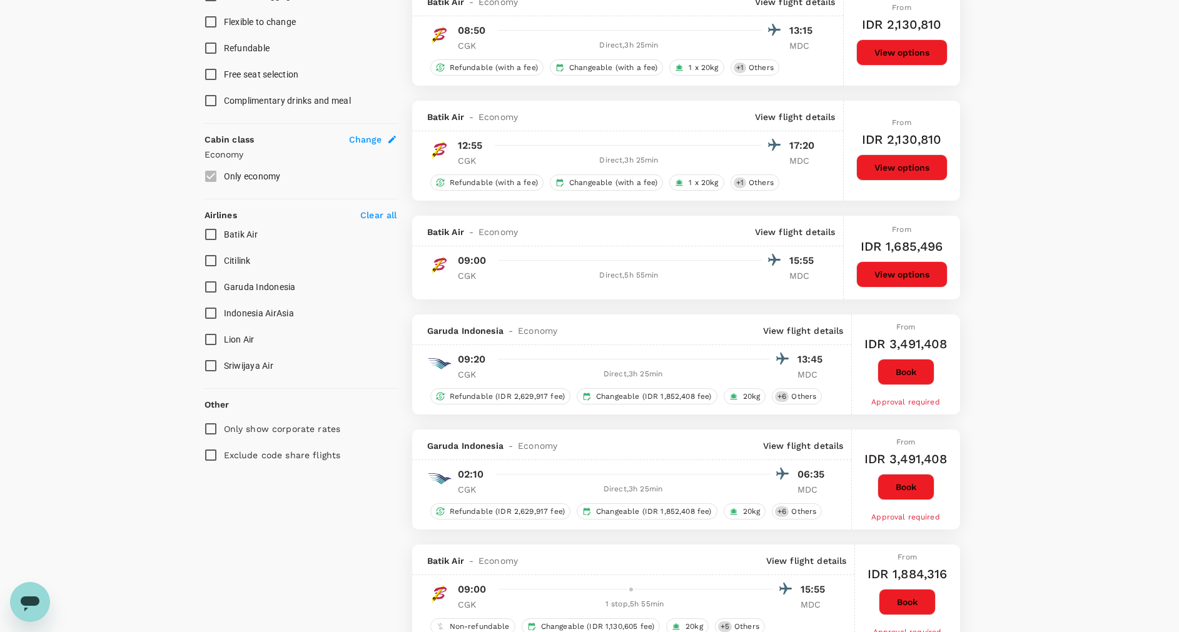
click at [493, 204] on div "17 flights found | 0 hidden by policy Currency : IDR Sort by : Recommended Indo…" at bounding box center [686, 586] width 578 height 2096
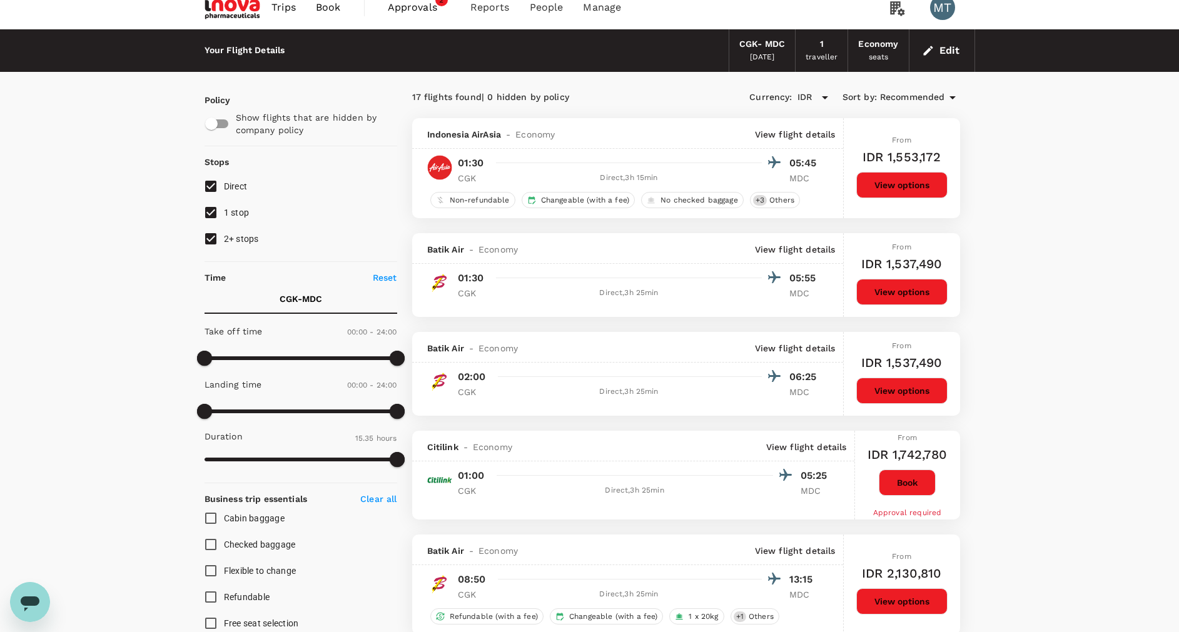
scroll to position [0, 0]
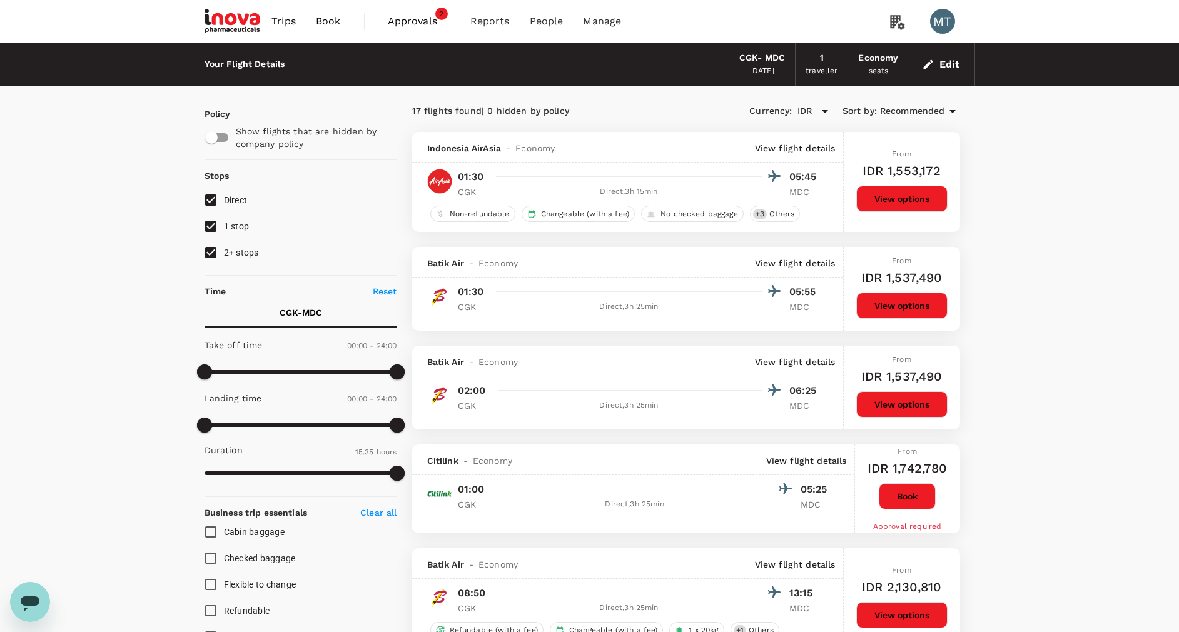
click at [330, 23] on span "Book" at bounding box center [328, 21] width 25 height 15
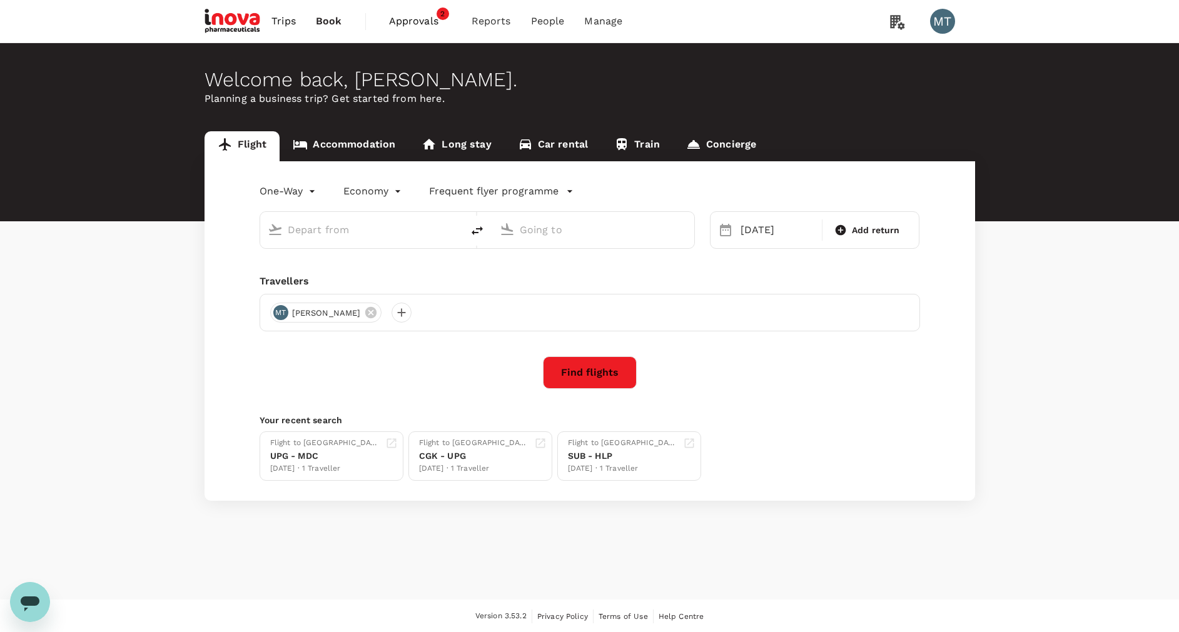
type input "Soekarno-Hatta Intl (CGK)"
type input "[PERSON_NAME] Intl (MDC)"
type input "Soekarno-Hatta Intl (CGK)"
type input "[PERSON_NAME] Intl (MDC)"
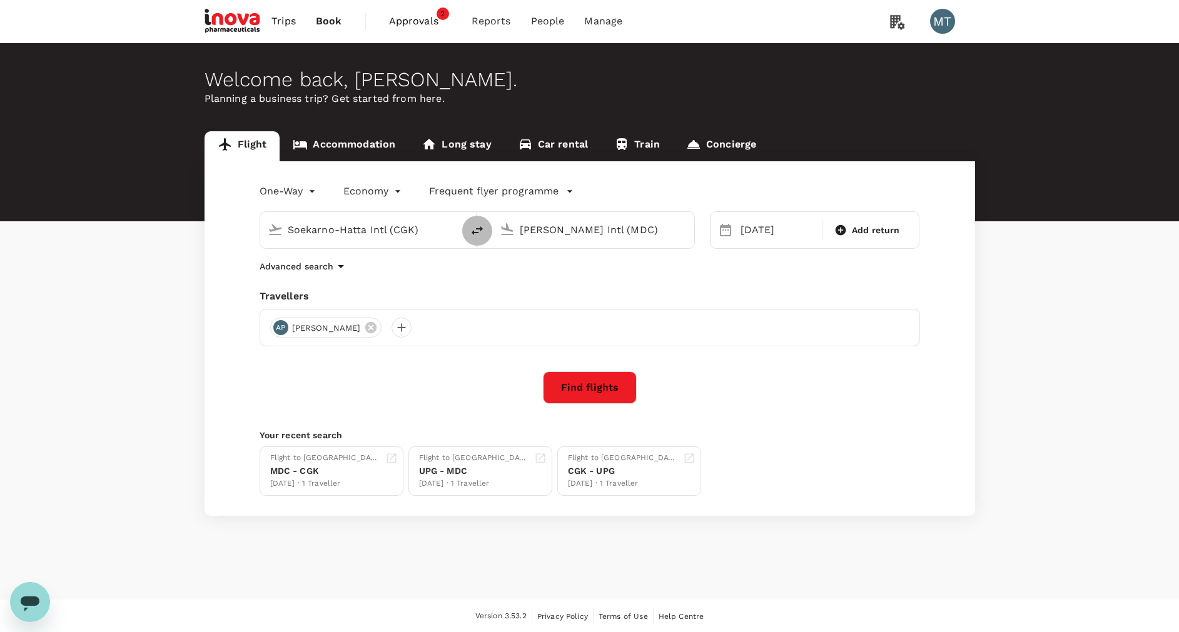
click at [480, 235] on icon "delete" at bounding box center [477, 230] width 15 height 15
type input "[PERSON_NAME] Intl (MDC)"
click at [568, 233] on input "Soekarno-Hatta Intl (CGK)" at bounding box center [594, 229] width 148 height 19
click at [580, 269] on div "[PERSON_NAME] Intl UPG" at bounding box center [604, 266] width 288 height 19
type input "[PERSON_NAME] (UPG)"
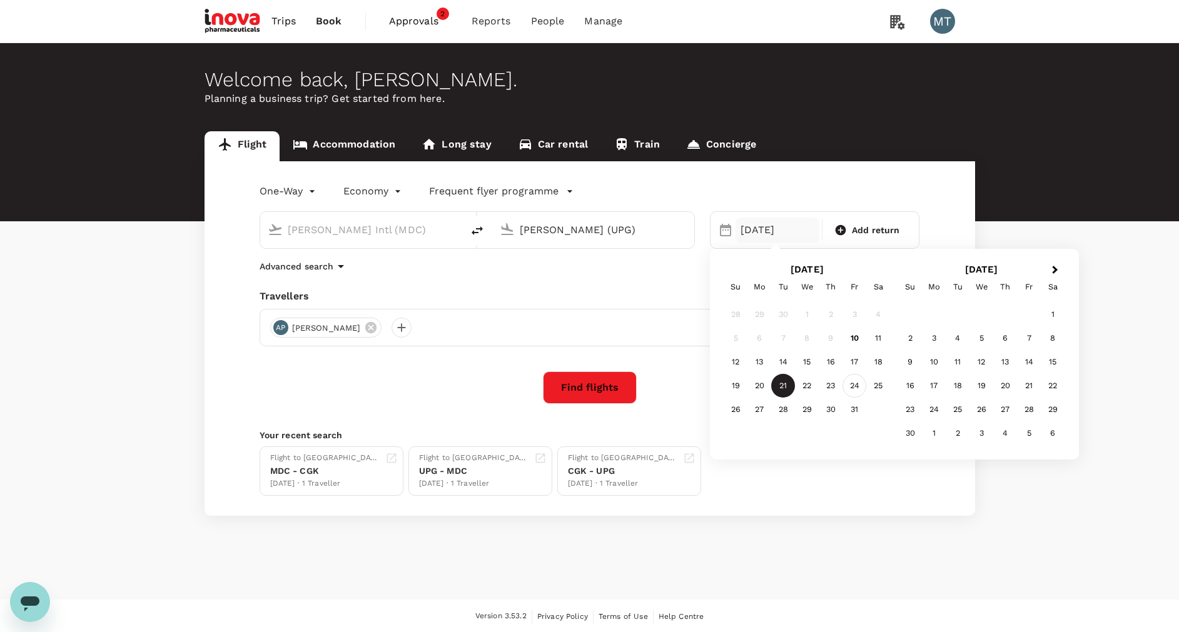
click at [846, 386] on div "24" at bounding box center [854, 386] width 24 height 24
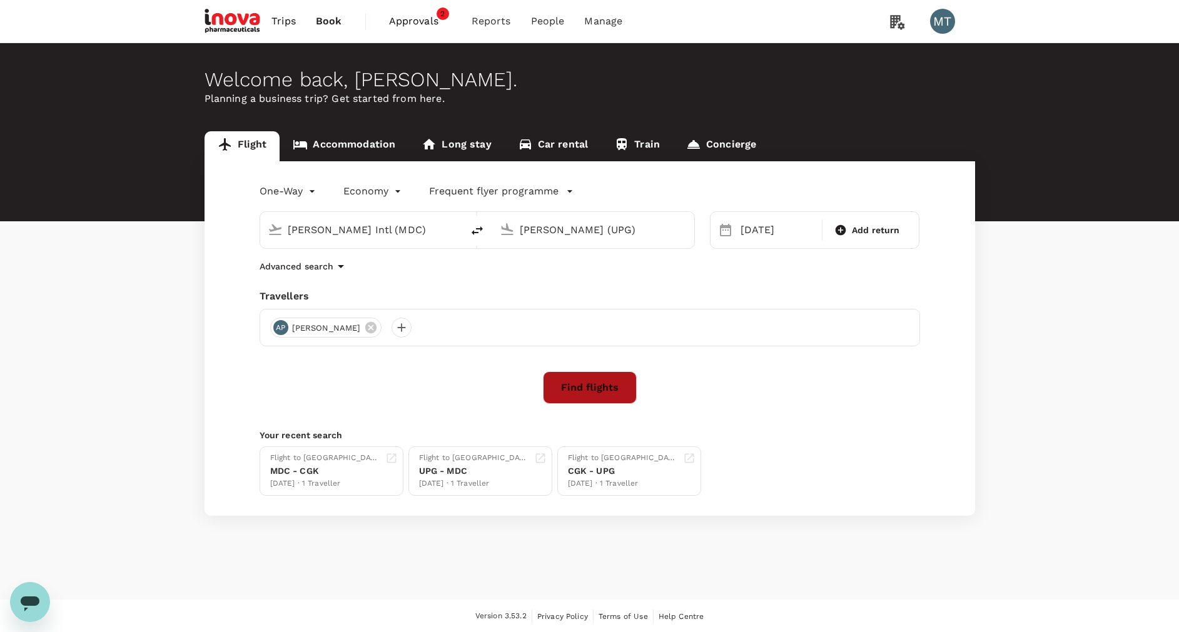
click at [605, 395] on button "Find flights" at bounding box center [590, 387] width 94 height 33
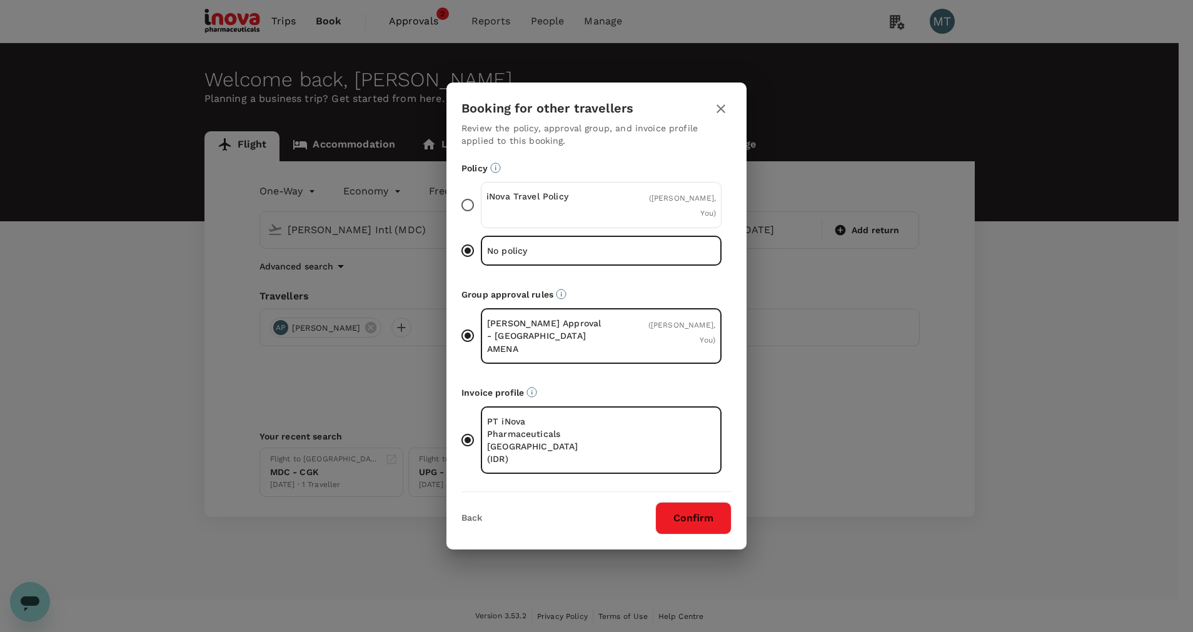
click at [656, 218] on div "( Agil Pratama, You )" at bounding box center [678, 205] width 76 height 30
click at [481, 218] on input "iNova Travel Policy ( Agil Pratama, You )" at bounding box center [468, 205] width 26 height 26
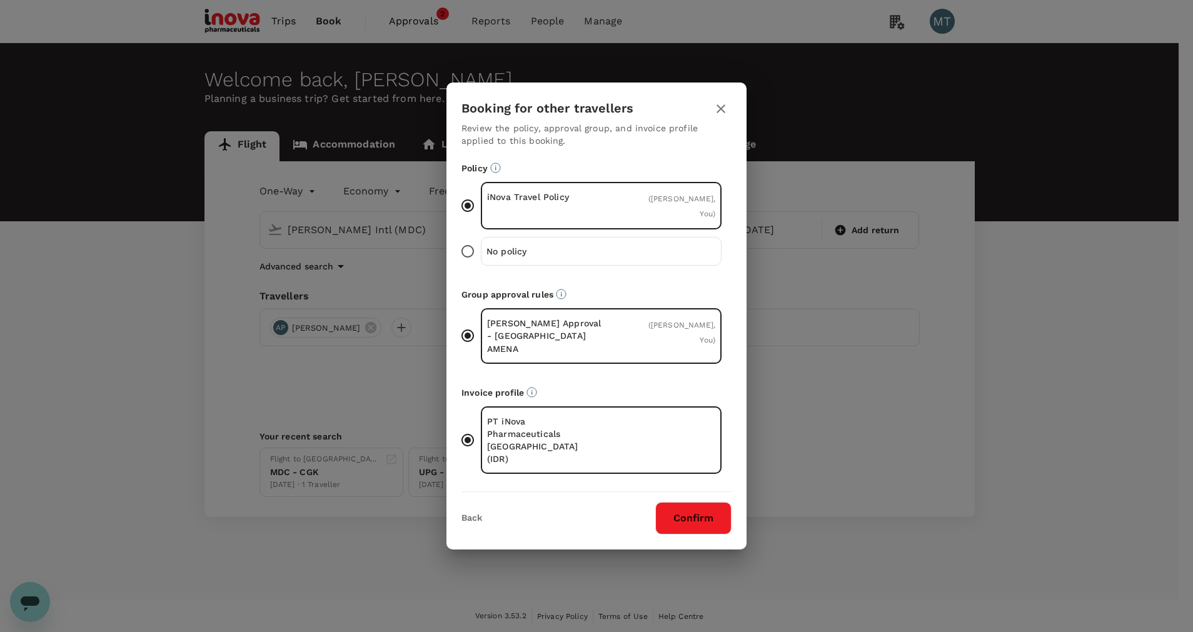
click at [702, 505] on button "Confirm" at bounding box center [693, 518] width 76 height 33
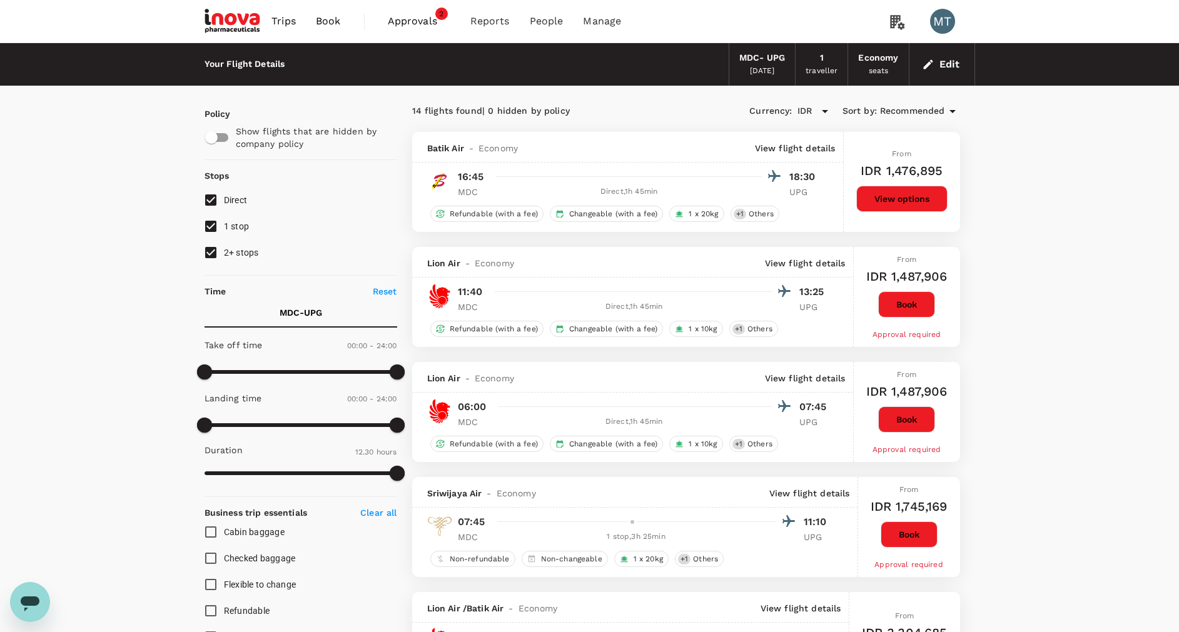
click at [328, 21] on span "Book" at bounding box center [328, 21] width 25 height 15
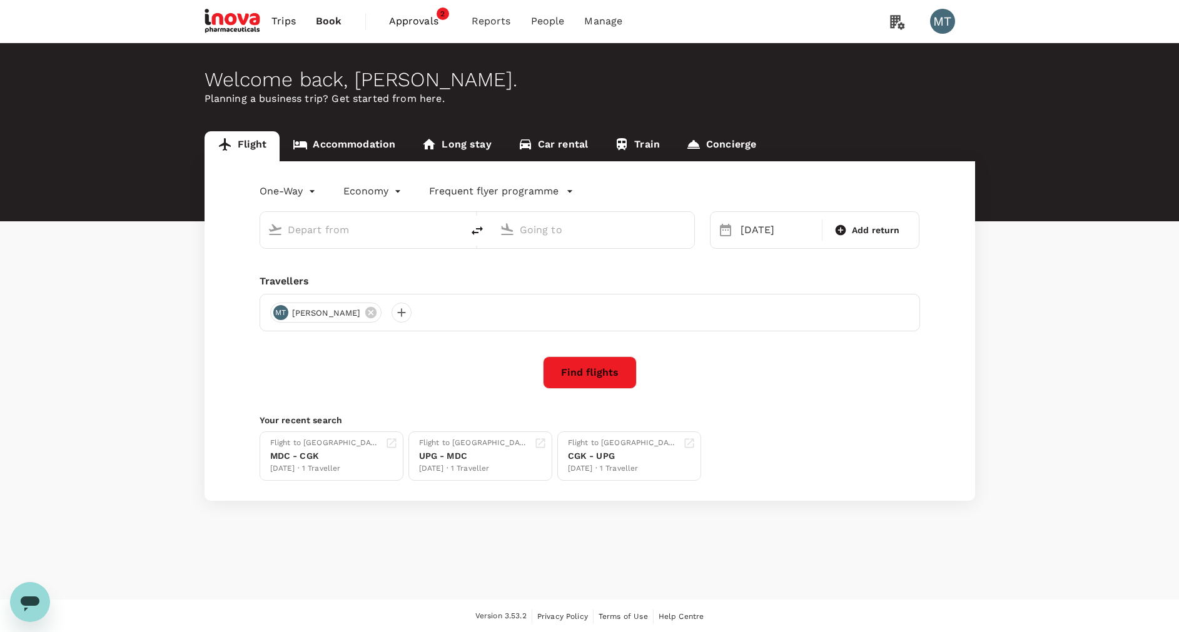
type input "Sam Ratulangi Intl (MDC)"
type input "Sultan Hasanuddin Intl (UPG)"
type input "Sam Ratulangi Intl (MDC)"
type input "Sultan Hasanuddin Intl (UPG)"
click at [334, 149] on link "Accommodation" at bounding box center [344, 146] width 129 height 30
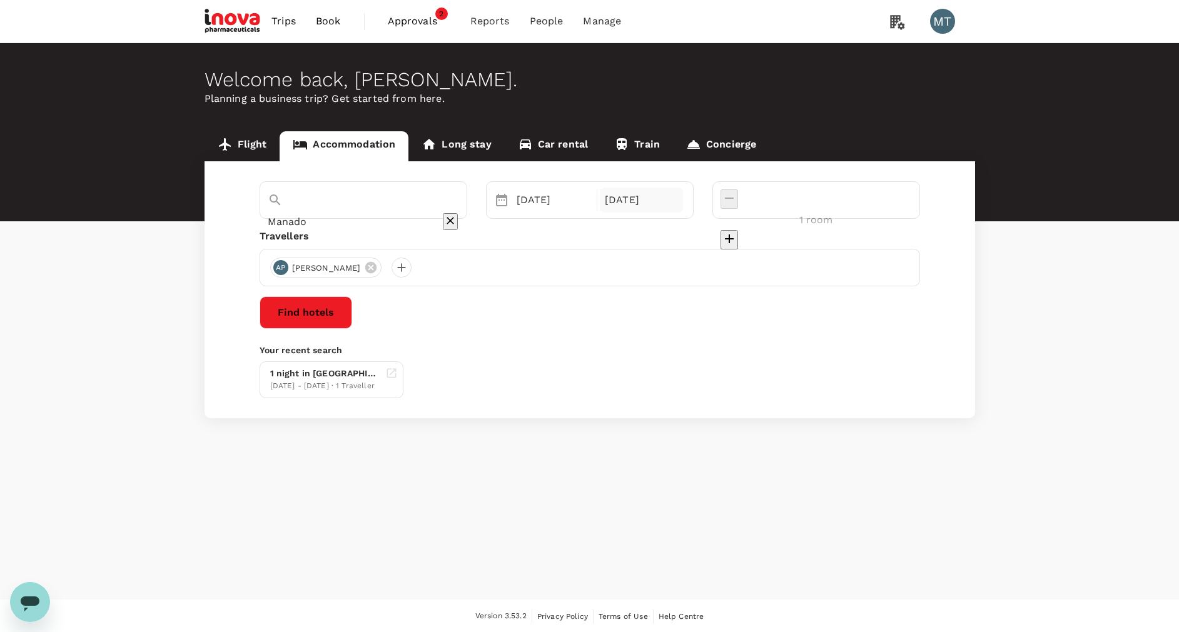
click at [683, 208] on div "[DATE]" at bounding box center [641, 200] width 83 height 25
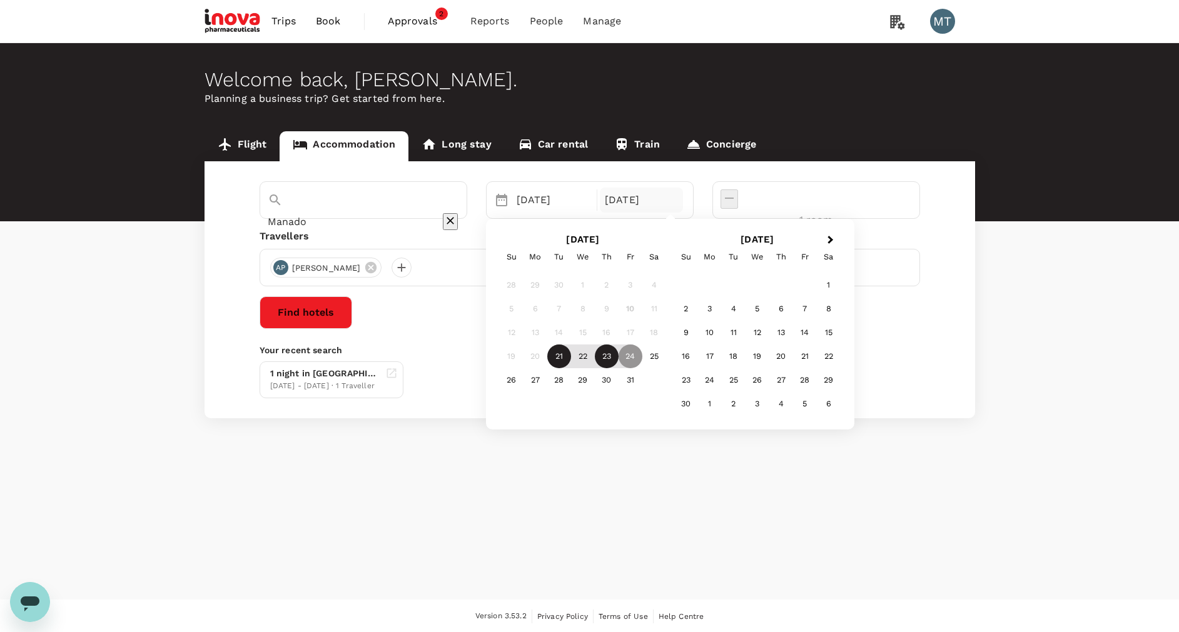
click at [619, 349] on div "23" at bounding box center [607, 357] width 24 height 24
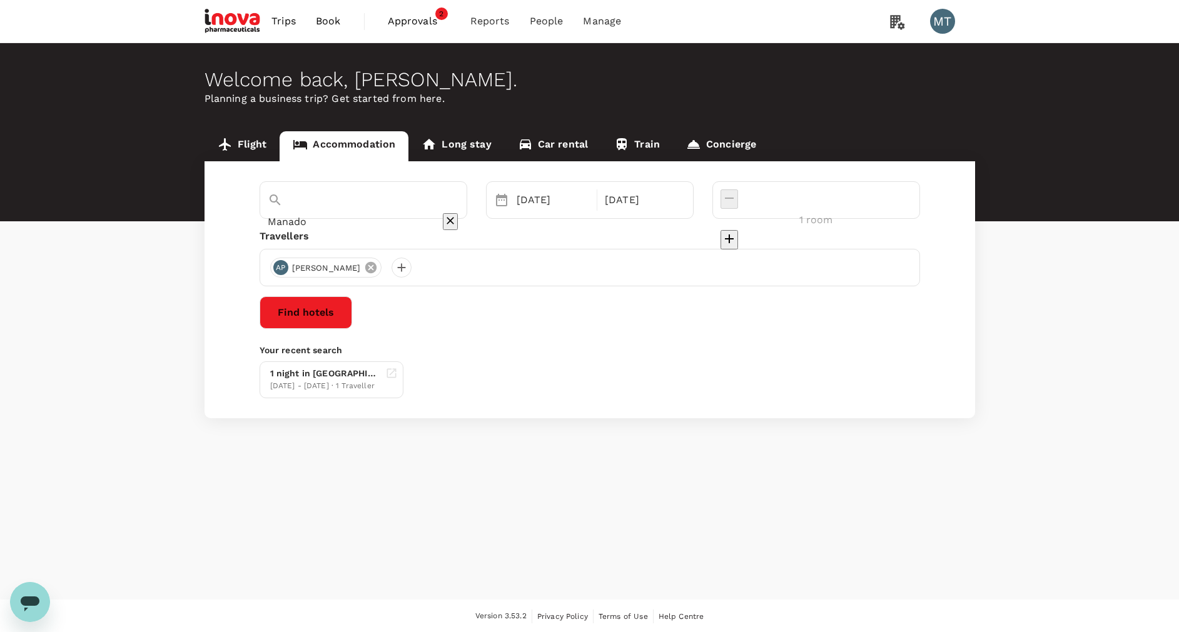
click at [364, 272] on icon at bounding box center [371, 268] width 14 height 14
click at [290, 266] on div at bounding box center [280, 268] width 20 height 20
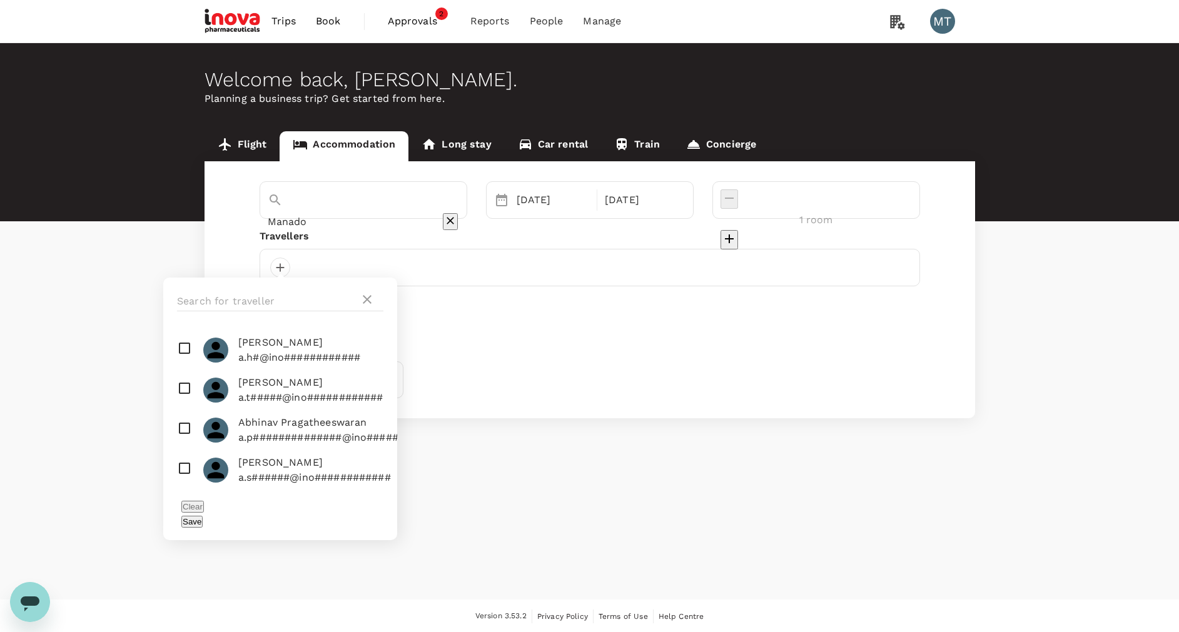
click at [293, 290] on div at bounding box center [280, 302] width 234 height 48
click at [293, 294] on input "text" at bounding box center [268, 301] width 183 height 20
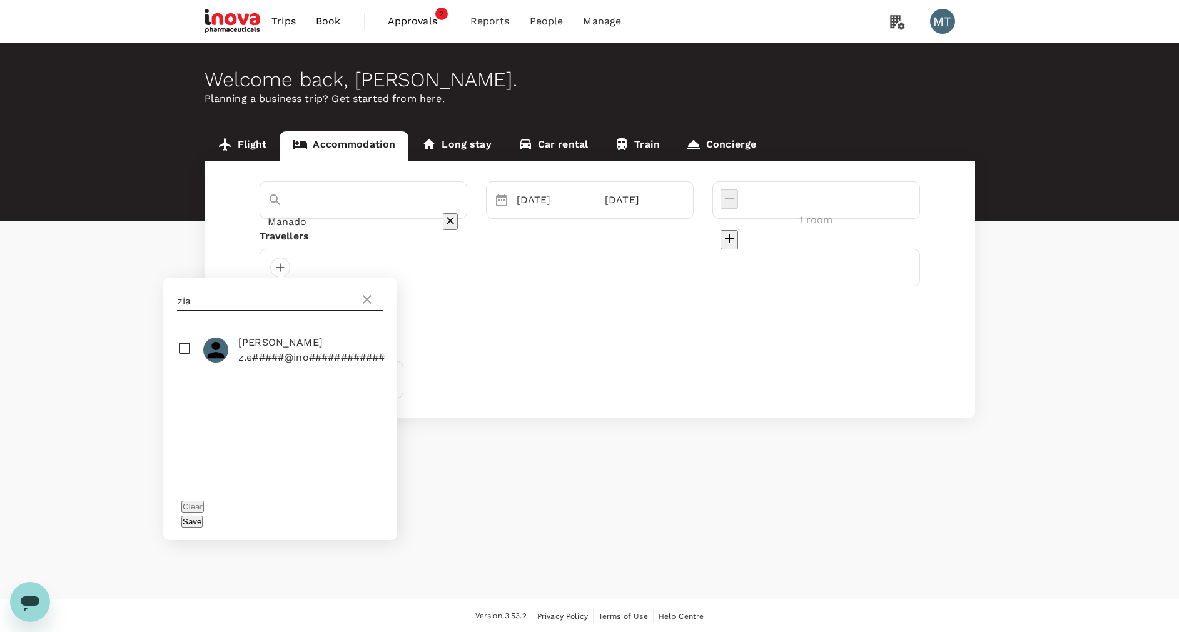
type input "zia"
click at [185, 351] on input "checkbox" at bounding box center [280, 350] width 234 height 40
checkbox input "true"
click at [203, 516] on button "Save" at bounding box center [191, 522] width 21 height 12
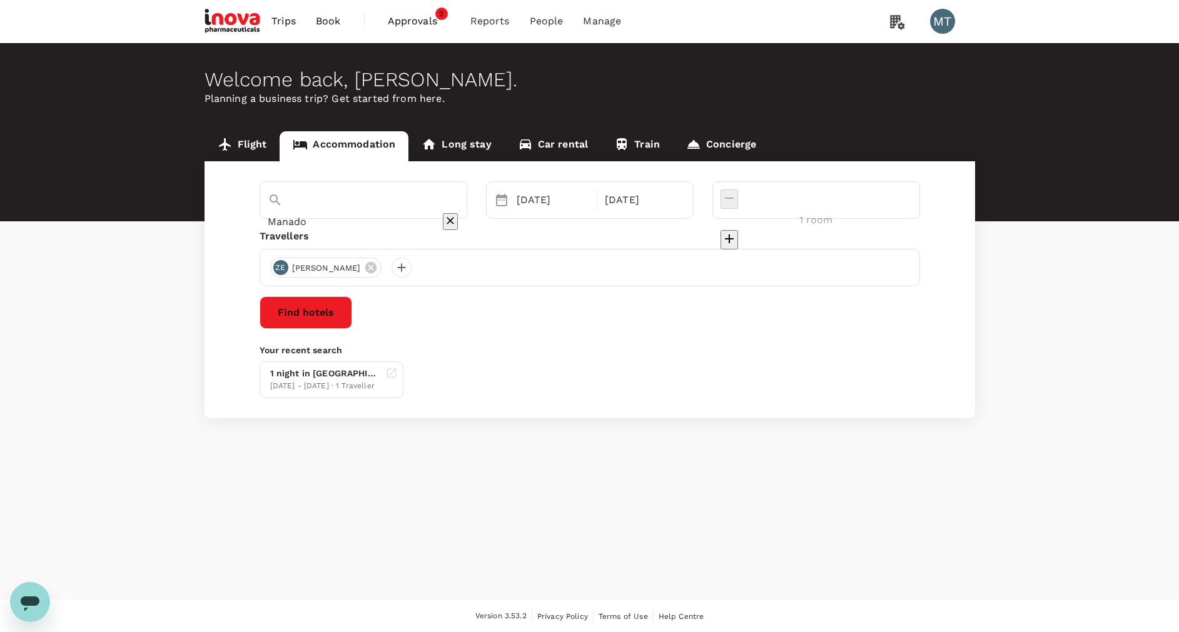
click at [352, 323] on button "Find hotels" at bounding box center [306, 312] width 93 height 33
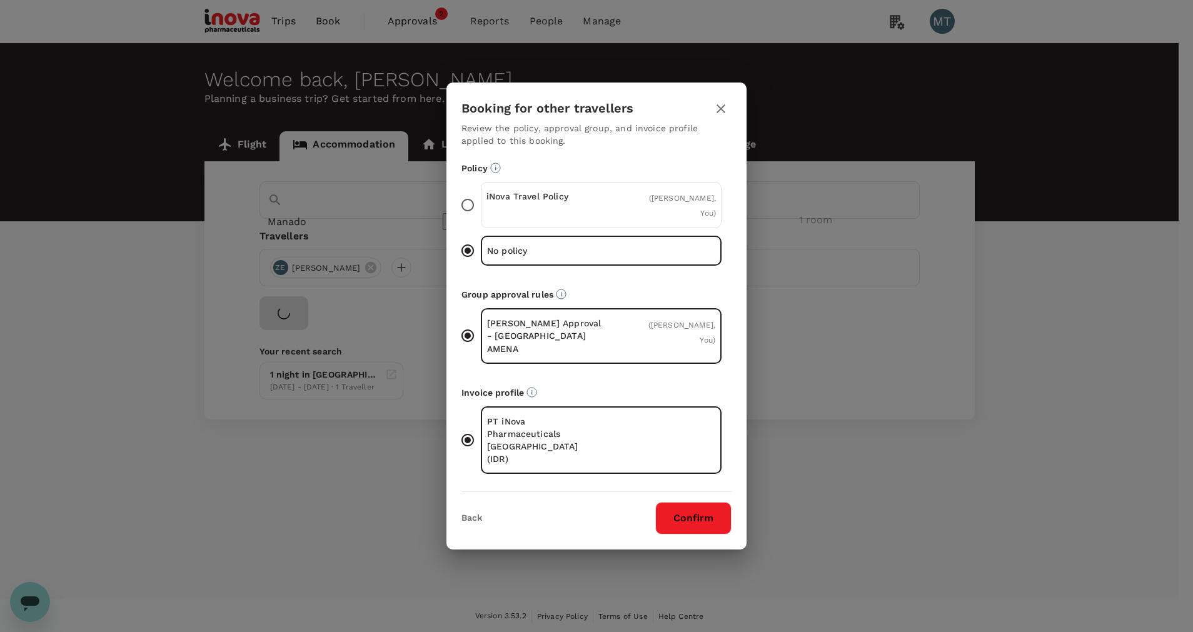
click at [629, 228] on div "iNova Travel Policy ( ZIA ERKASA, You )" at bounding box center [601, 205] width 241 height 46
click at [481, 218] on input "iNova Travel Policy ( ZIA ERKASA, You )" at bounding box center [468, 205] width 26 height 26
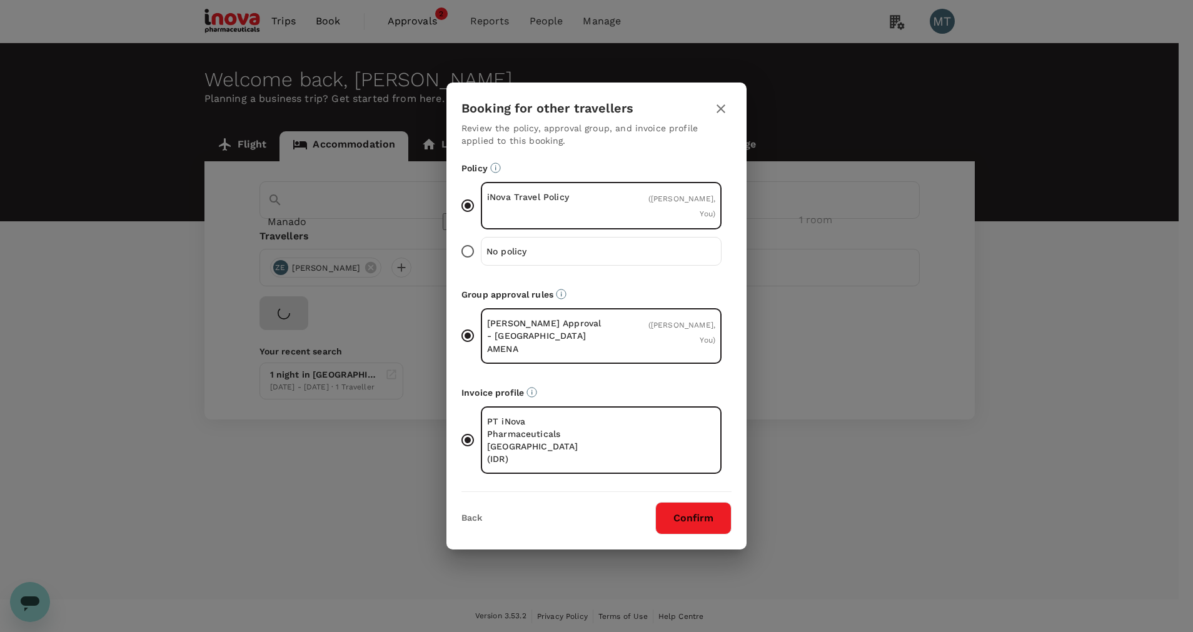
click at [710, 502] on button "Confirm" at bounding box center [693, 518] width 76 height 33
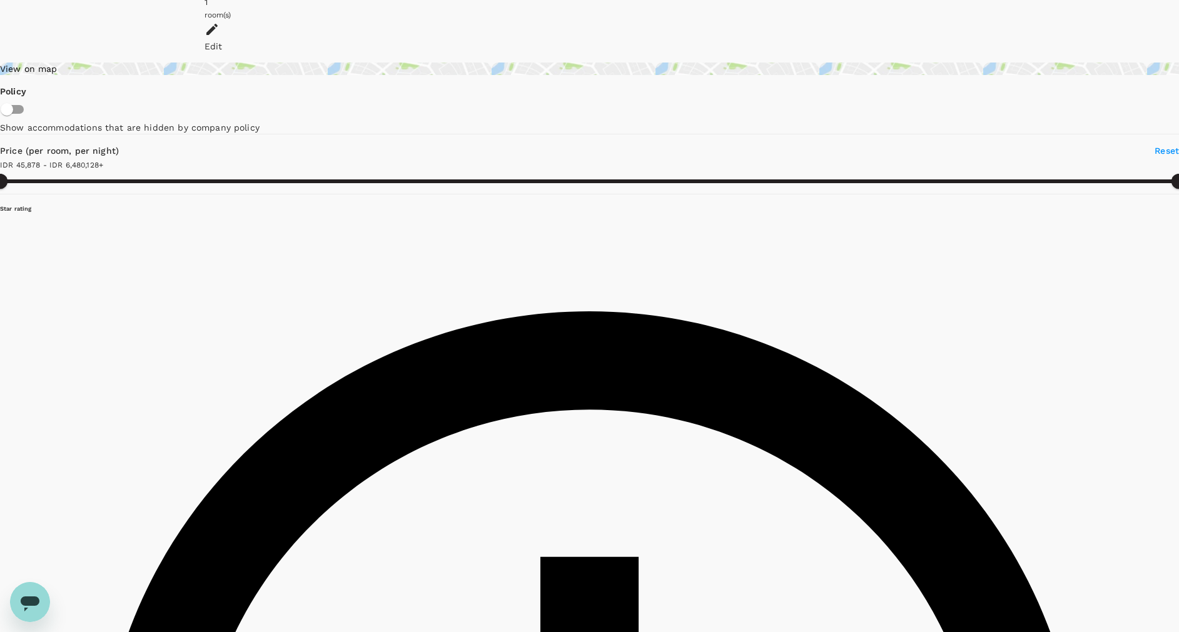
scroll to position [188, 0]
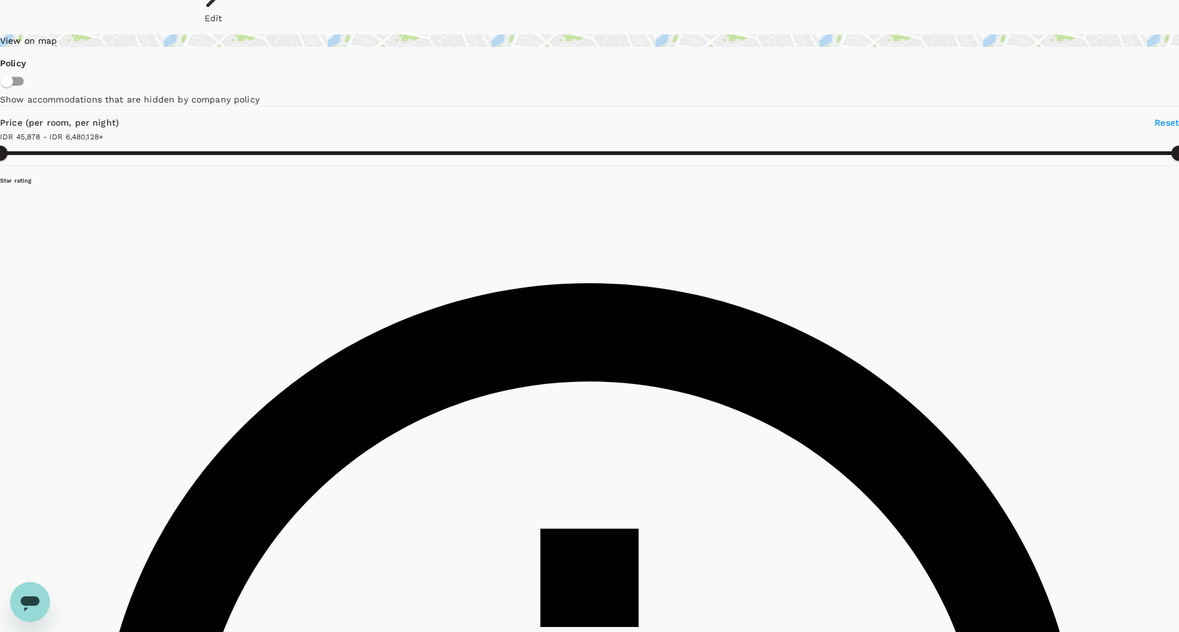
type input "6480127.79"
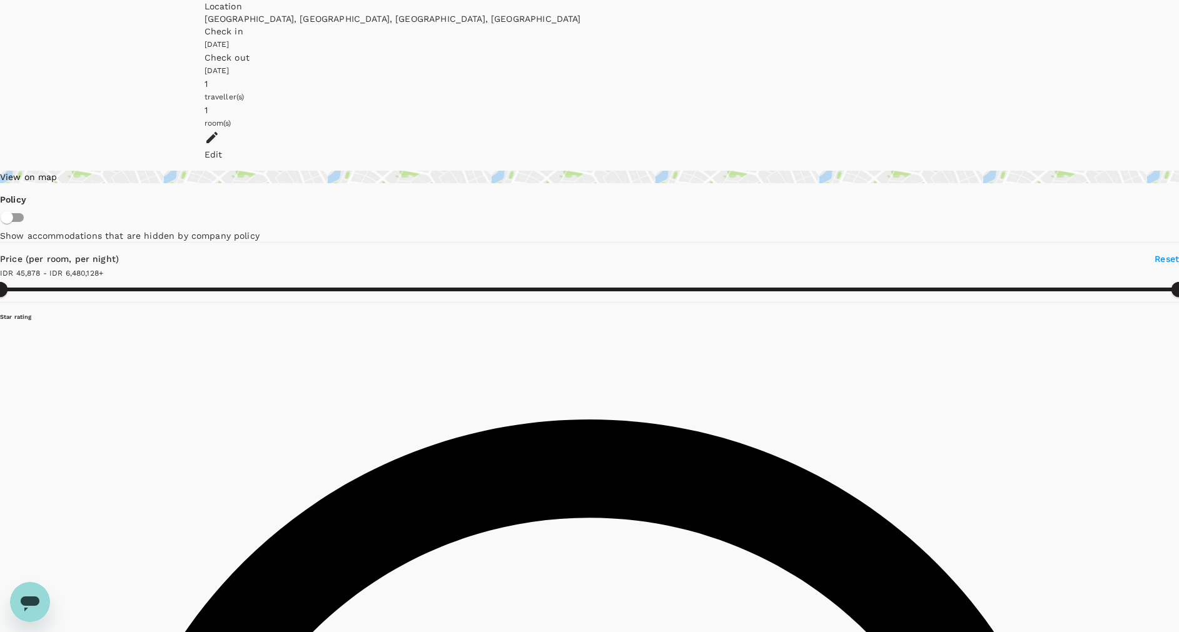
scroll to position [0, 0]
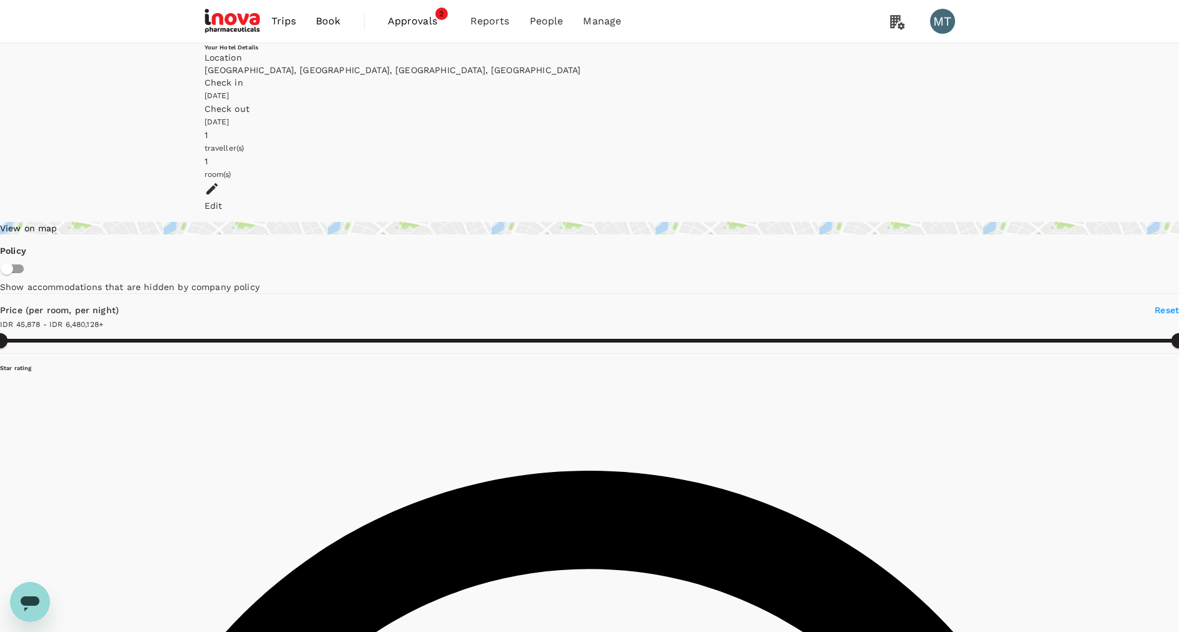
click at [341, 19] on link "Book" at bounding box center [328, 21] width 45 height 43
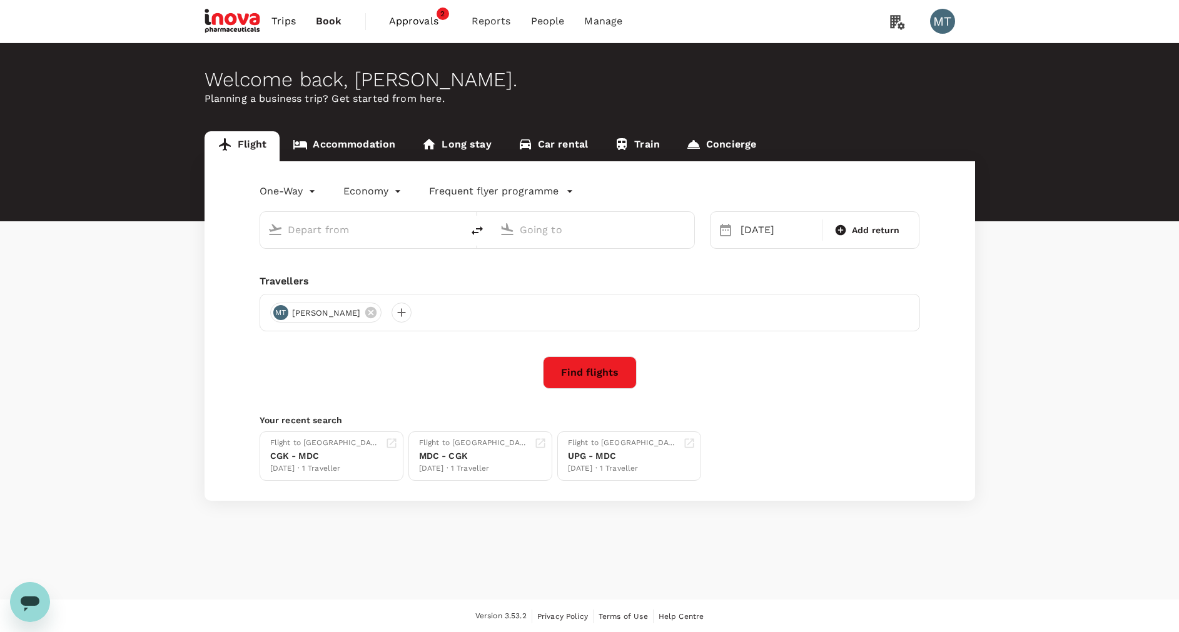
type input "Sam Ratulangi Intl (MDC)"
type input "Sultan Hasanuddin Intl (UPG)"
type input "Sam Ratulangi Intl (MDC)"
type input "Sultan Hasanuddin Intl (UPG)"
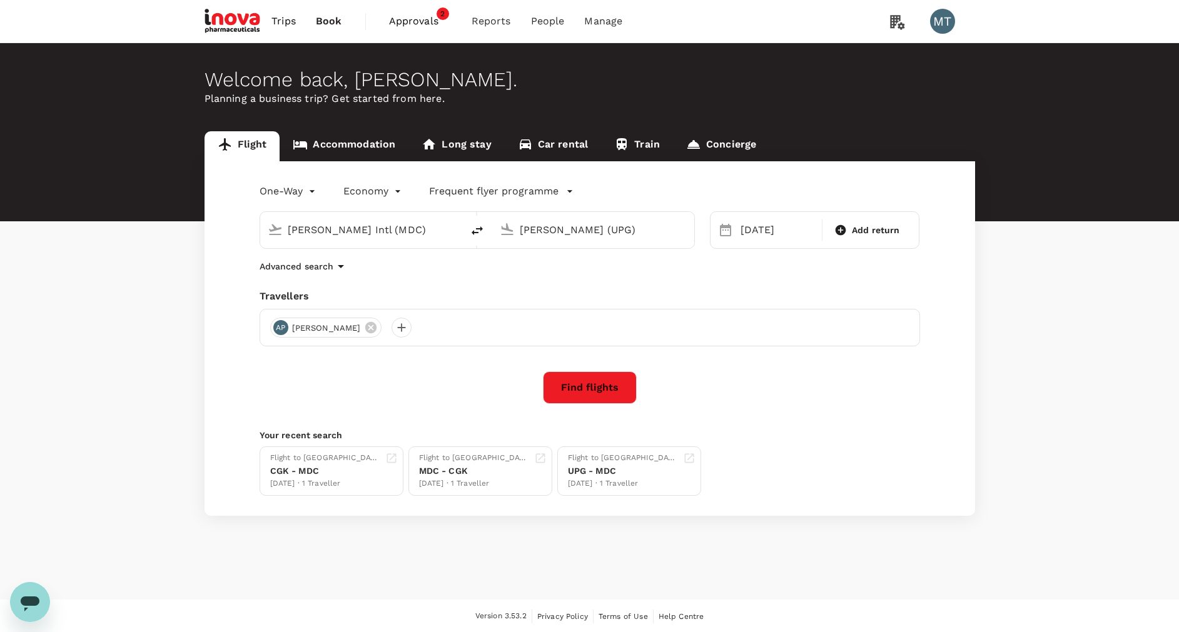
click at [355, 156] on link "Accommodation" at bounding box center [344, 146] width 129 height 30
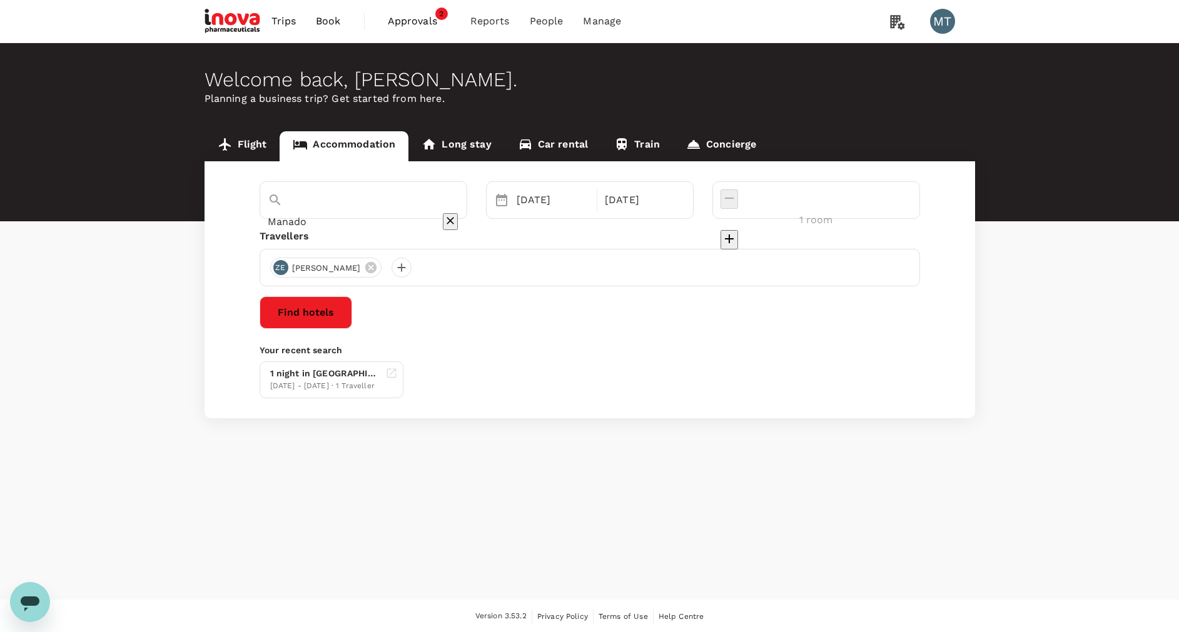
click at [392, 26] on span "Approvals" at bounding box center [419, 21] width 63 height 15
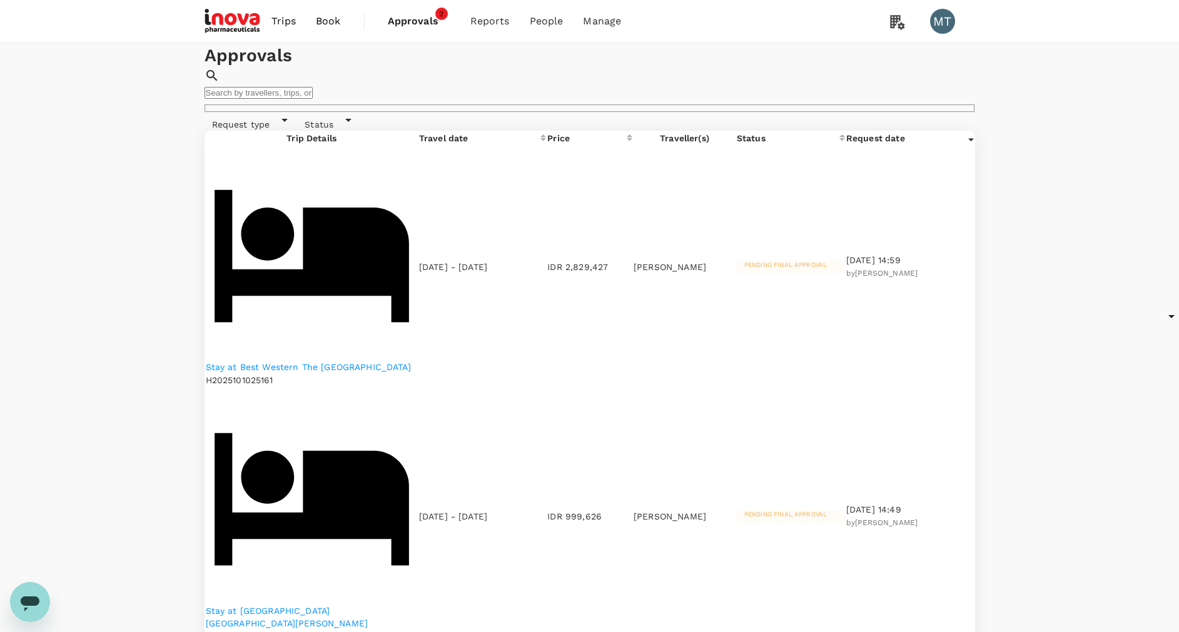
click at [326, 20] on span "Book" at bounding box center [328, 21] width 25 height 15
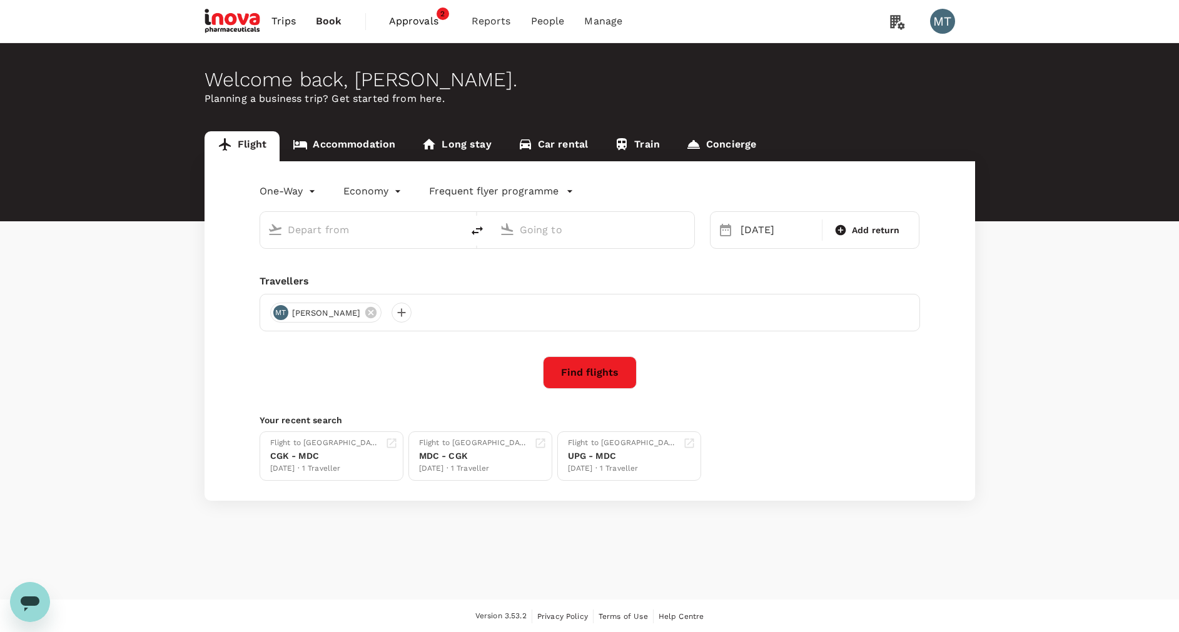
type input "Sam Ratulangi Intl (MDC)"
type input "[PERSON_NAME] (UPG)"
type input "Sam Ratulangi Intl (MDC)"
type input "[PERSON_NAME] (UPG)"
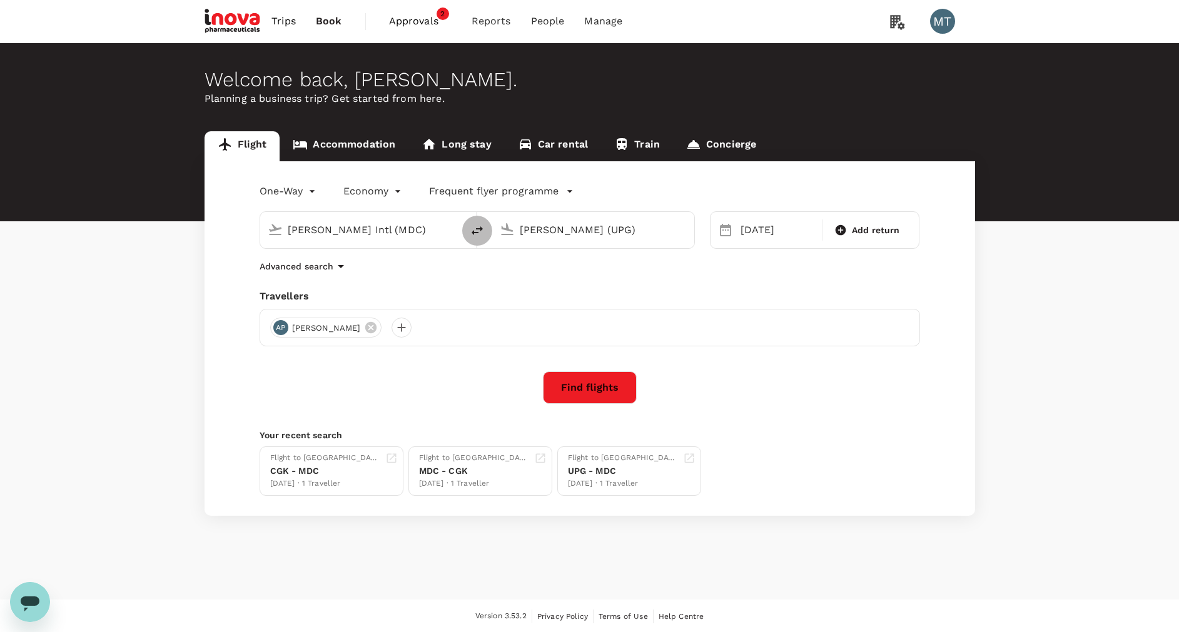
click at [473, 231] on icon "delete" at bounding box center [477, 230] width 11 height 9
type input "Sultan Hasanuddin Intl (UPG)"
click at [538, 225] on input "Sam Ratulangi Intl (MDC)" at bounding box center [594, 229] width 148 height 19
click at [536, 273] on p "Soekarno-Hatta Intl" at bounding box center [609, 267] width 245 height 13
type input "Soekarno-Hatta Intl (CGK)"
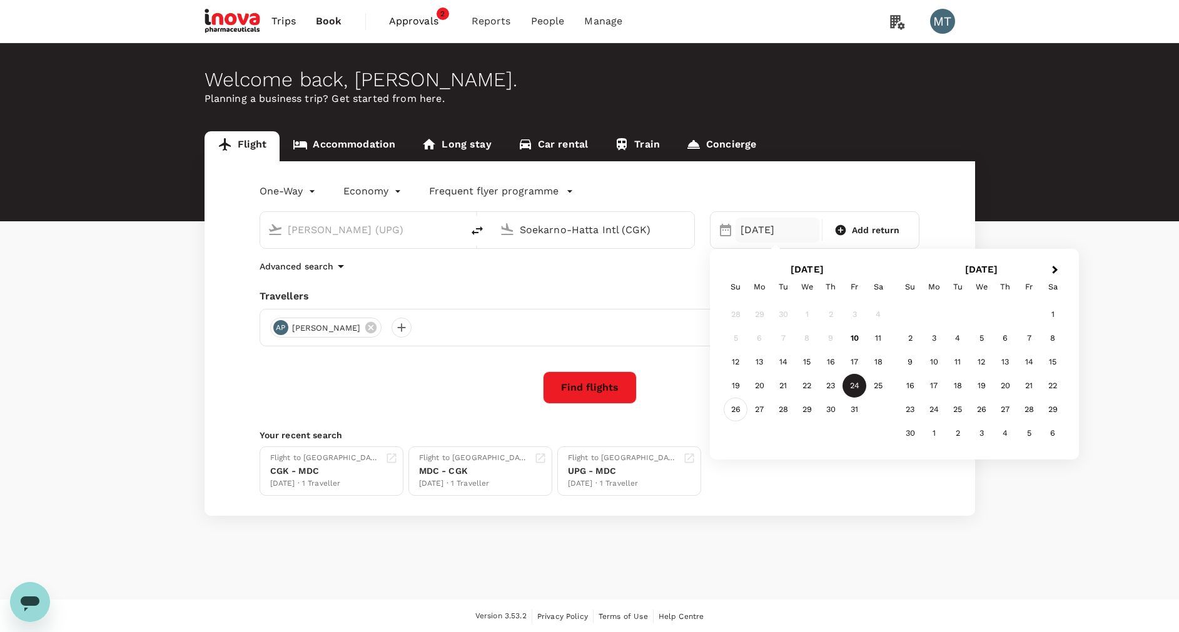
click at [741, 402] on div "26" at bounding box center [736, 410] width 24 height 24
click at [365, 331] on icon at bounding box center [370, 327] width 11 height 11
click at [283, 326] on div at bounding box center [280, 328] width 20 height 20
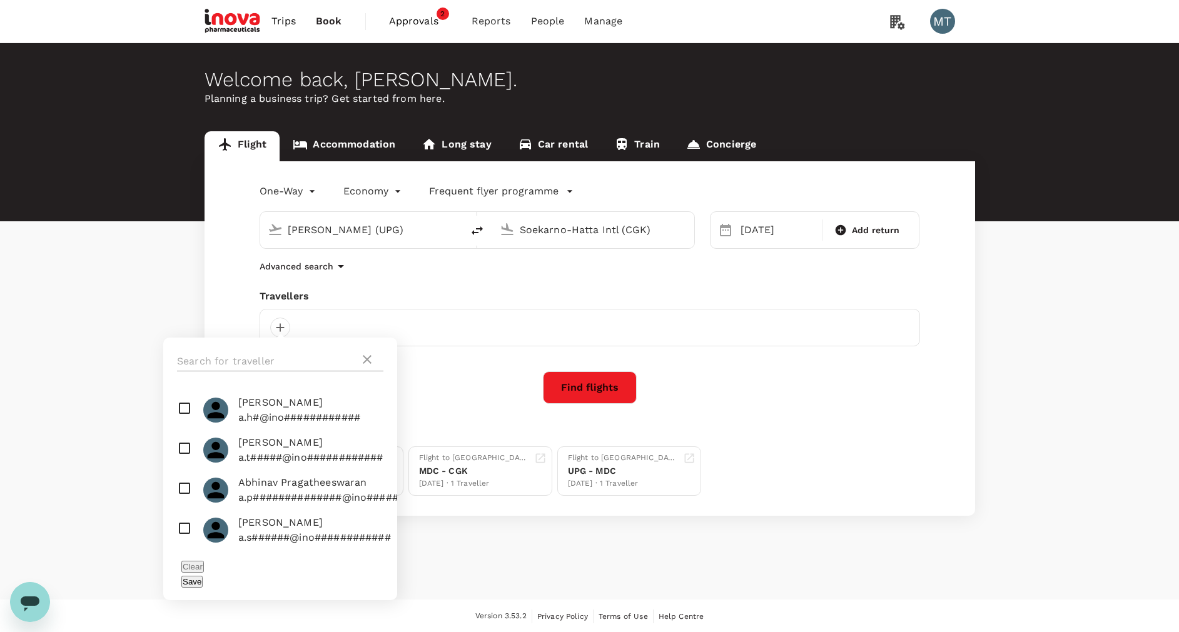
click at [266, 363] on input "text" at bounding box center [268, 361] width 183 height 20
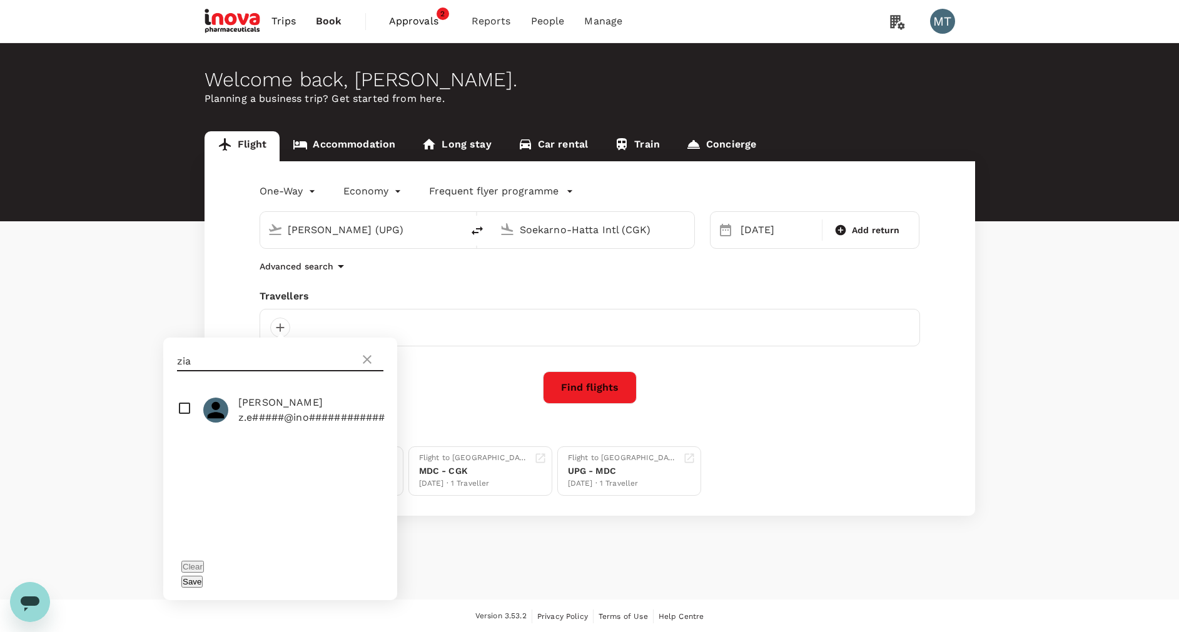
type input "zia"
click at [182, 413] on input "checkbox" at bounding box center [280, 410] width 234 height 40
checkbox input "true"
click at [203, 576] on button "Save" at bounding box center [191, 582] width 21 height 12
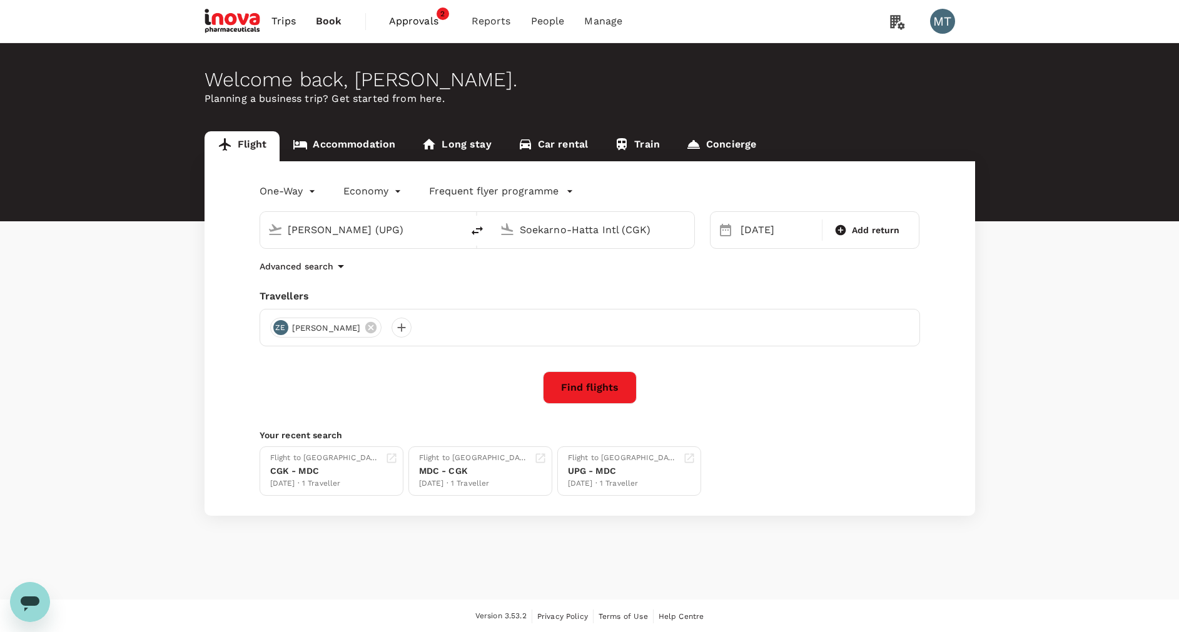
click at [609, 387] on button "Find flights" at bounding box center [590, 387] width 94 height 33
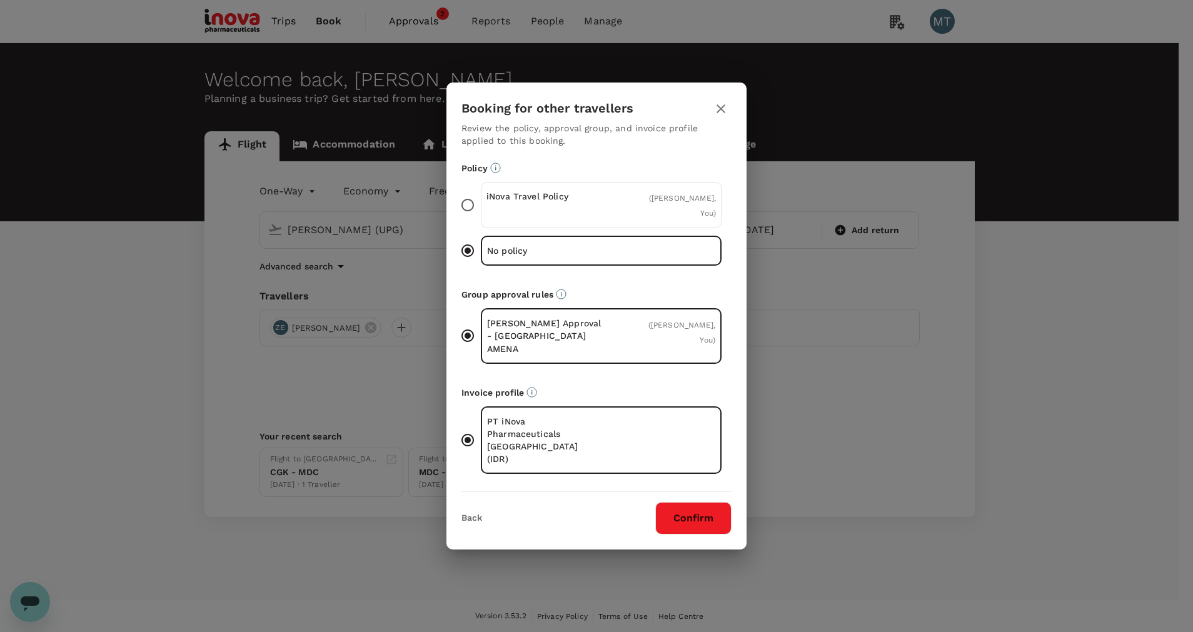
click at [601, 209] on div "iNova Travel Policy ( ZIA ERKASA, You )" at bounding box center [601, 205] width 241 height 46
click at [481, 209] on input "iNova Travel Policy ( ZIA ERKASA, You )" at bounding box center [468, 205] width 26 height 26
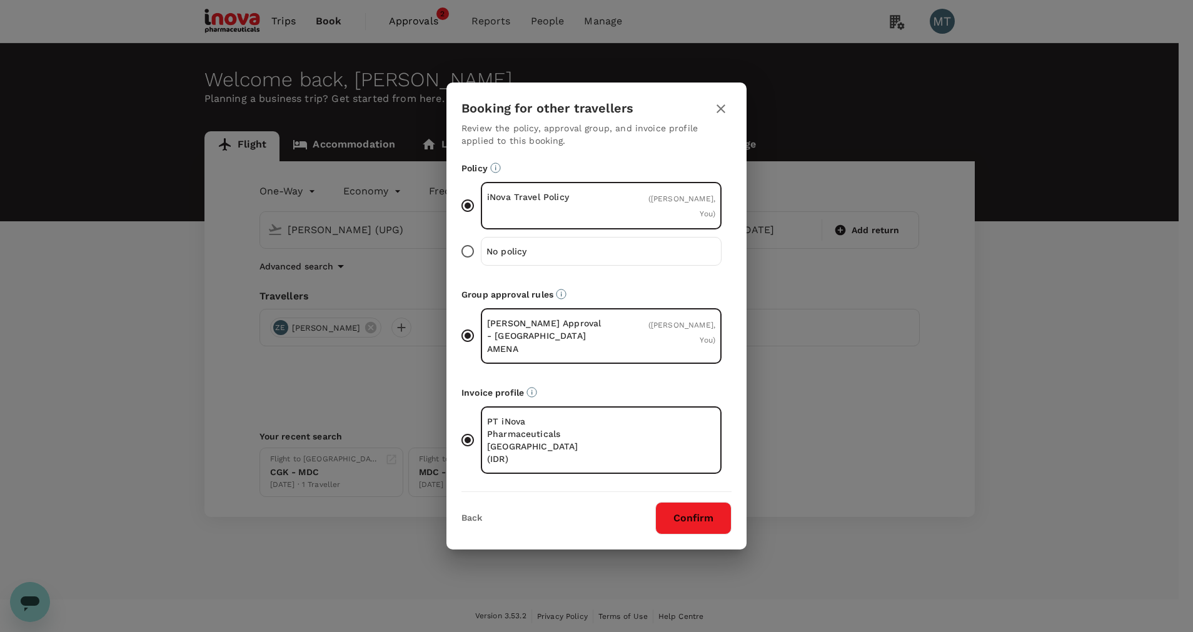
click at [679, 502] on button "Confirm" at bounding box center [693, 518] width 76 height 33
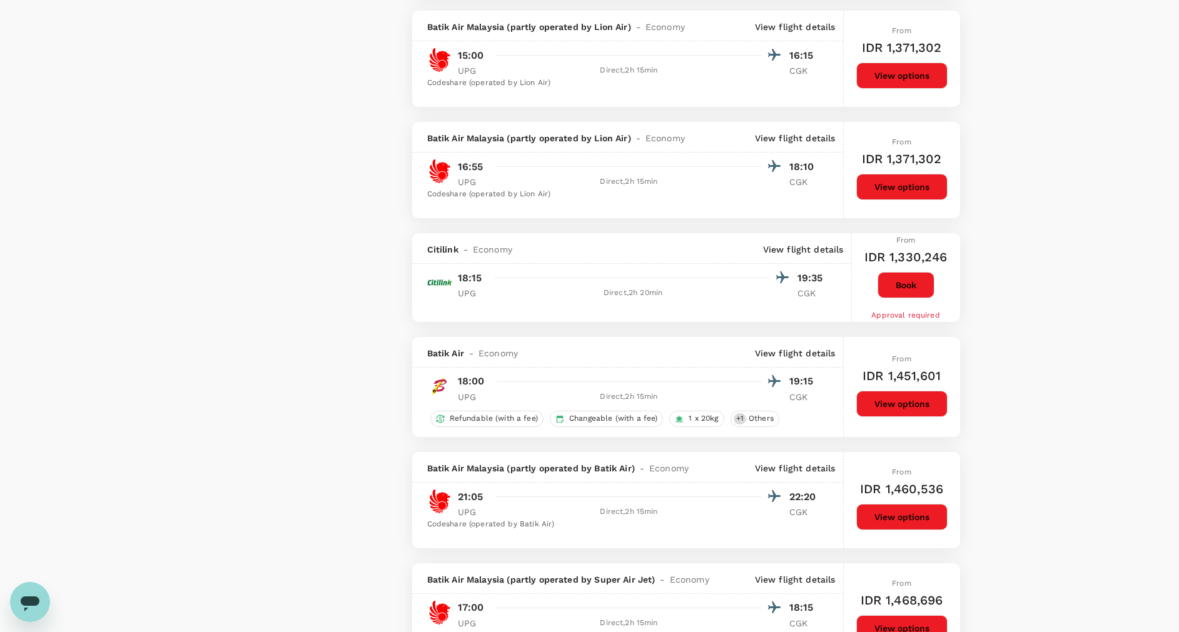
scroll to position [1989, 0]
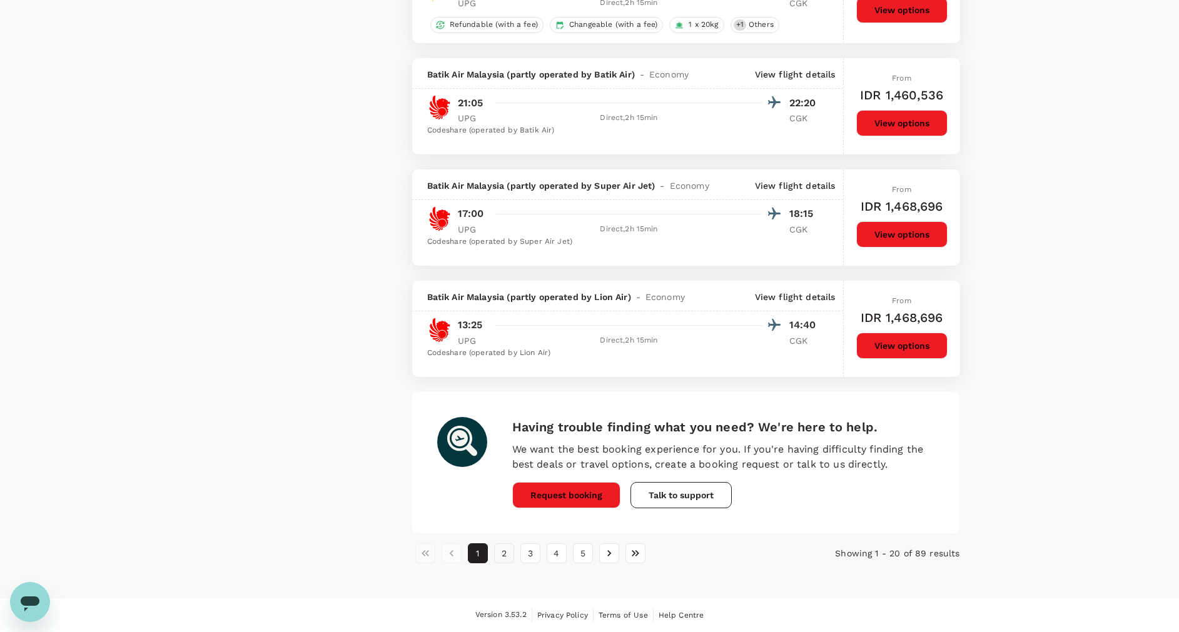
click at [503, 548] on button "2" at bounding box center [504, 553] width 20 height 20
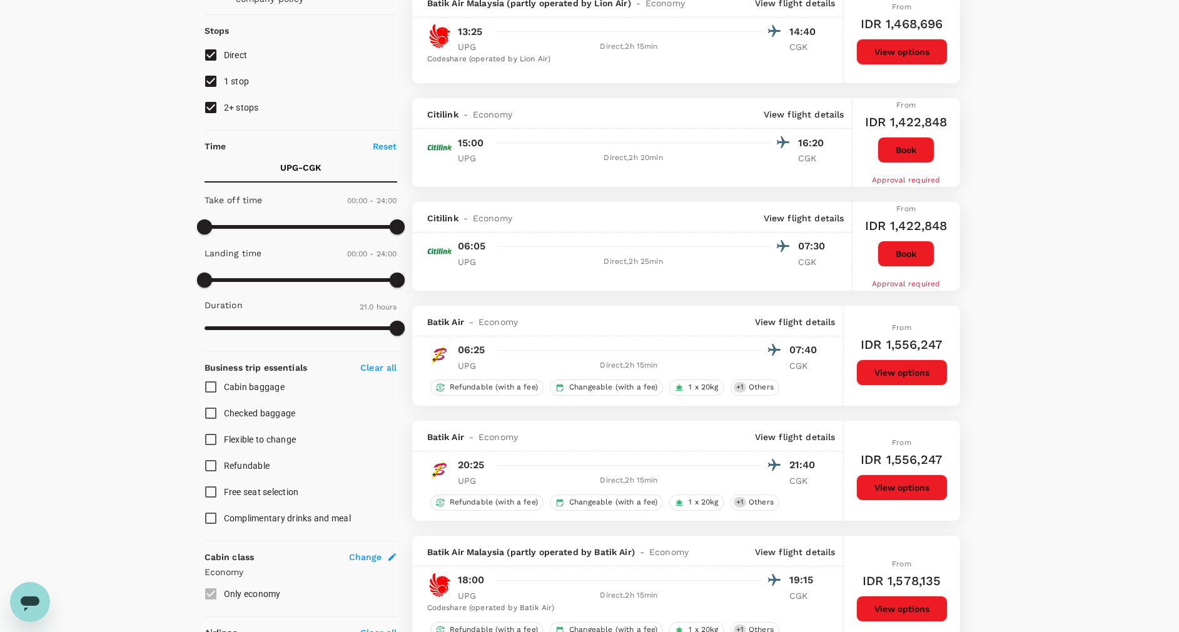
scroll to position [0, 0]
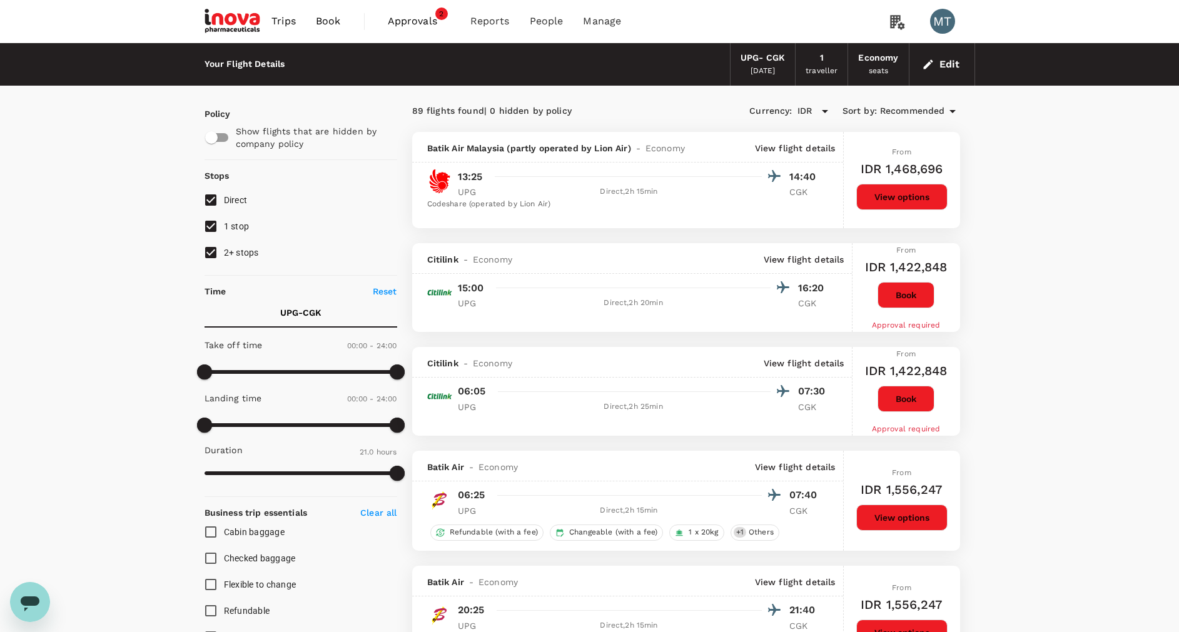
click at [339, 18] on span "Book" at bounding box center [328, 21] width 25 height 15
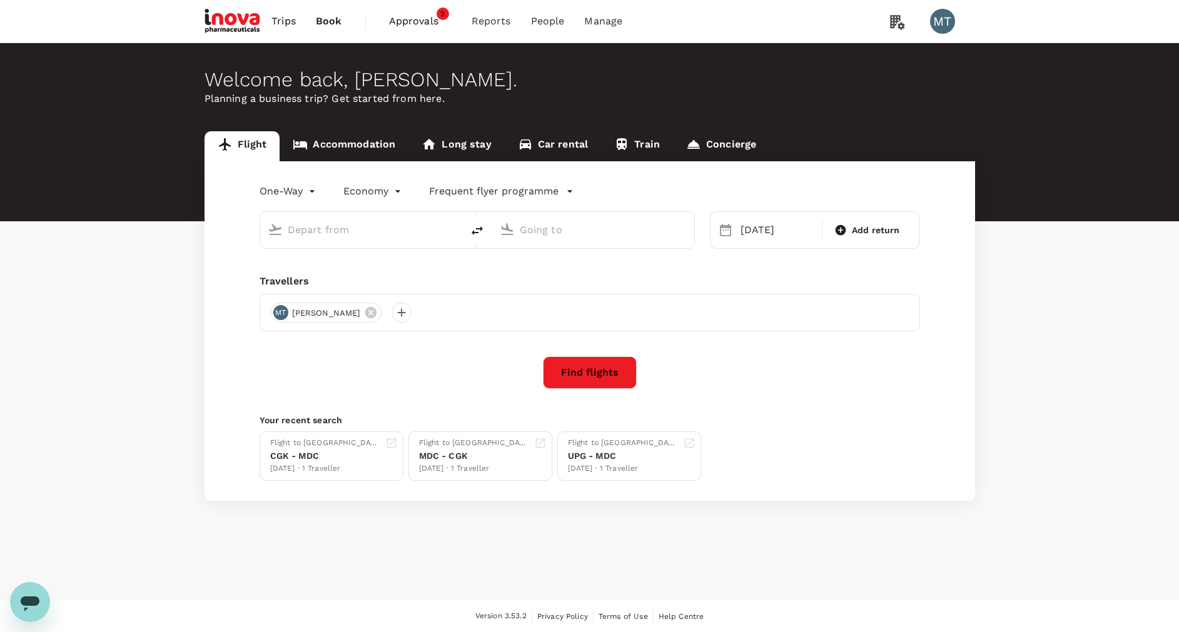
type input "Sultan Hasanuddin Intl (UPG)"
type input "Soekarno-Hatta Intl (CGK)"
type input "Sultan Hasanuddin Intl (UPG)"
type input "Soekarno-Hatta Intl (CGK)"
click at [353, 143] on link "Accommodation" at bounding box center [344, 146] width 129 height 30
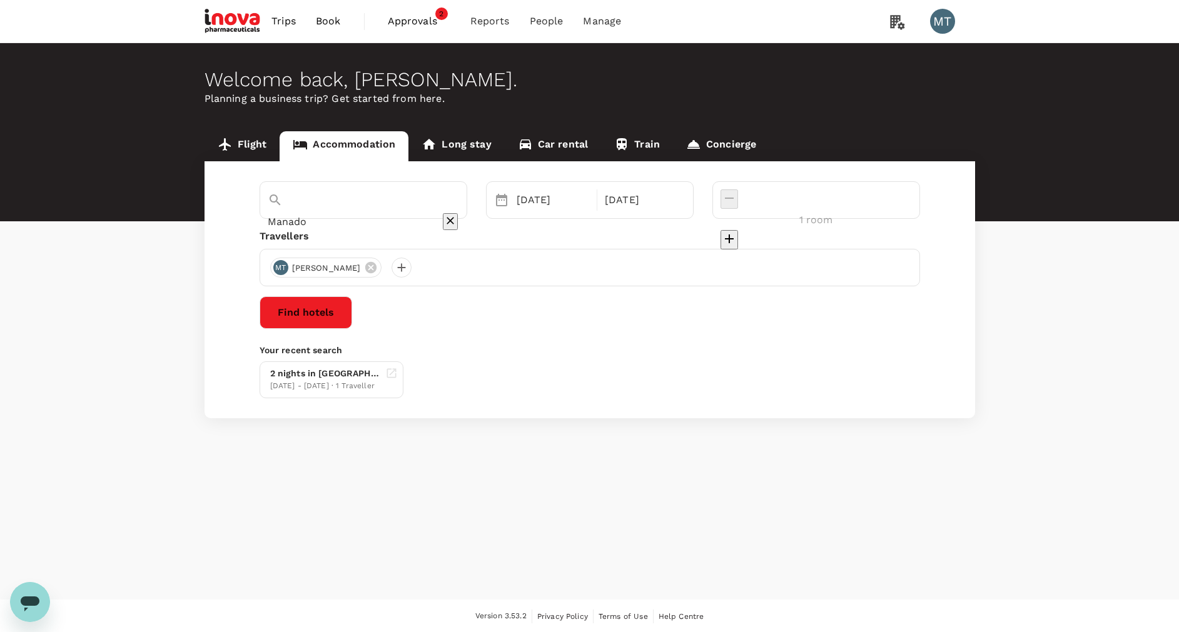
type input "Makassar"
click at [352, 319] on button "Find hotels" at bounding box center [306, 312] width 93 height 33
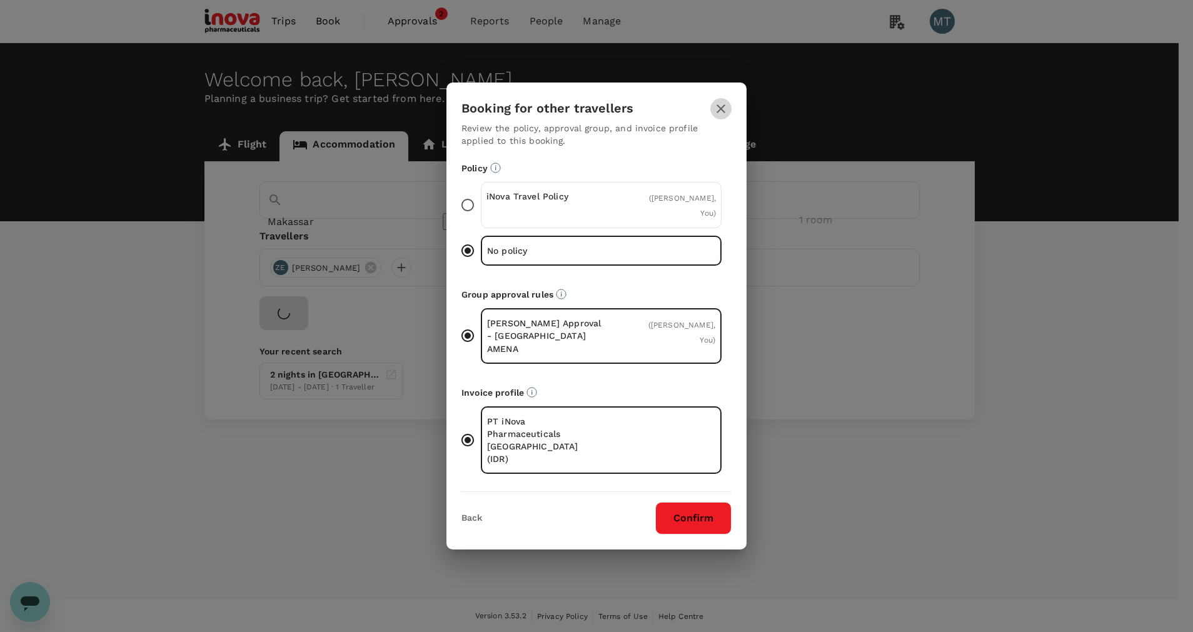
click at [724, 116] on icon "button" at bounding box center [721, 108] width 15 height 15
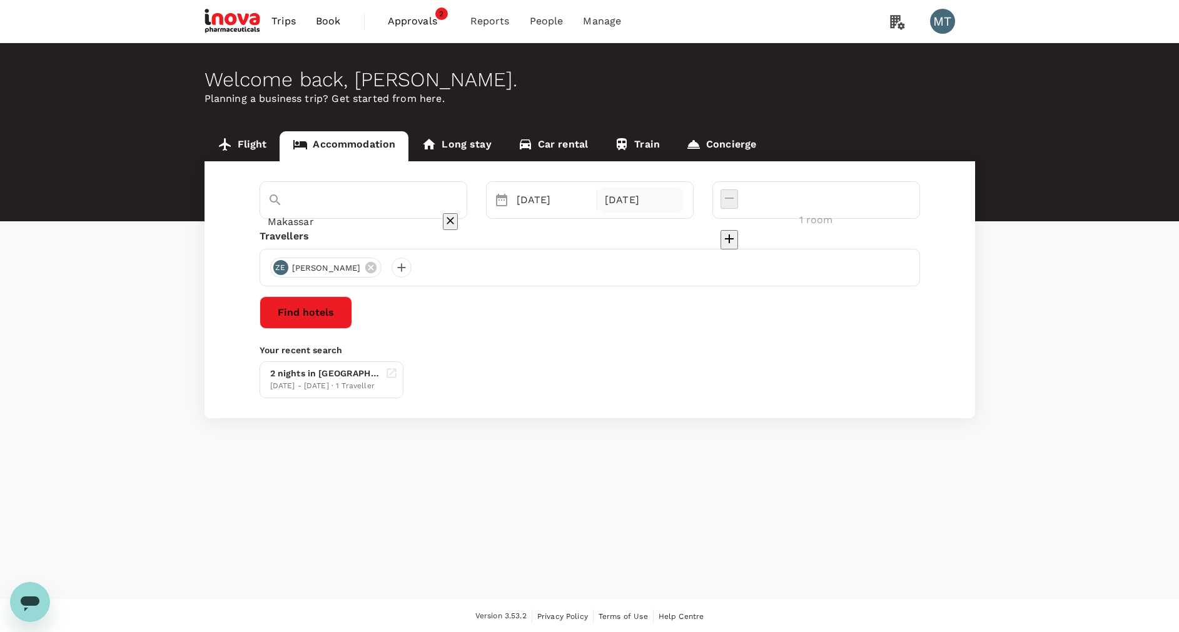
click at [683, 198] on div "25 Oct" at bounding box center [641, 200] width 83 height 25
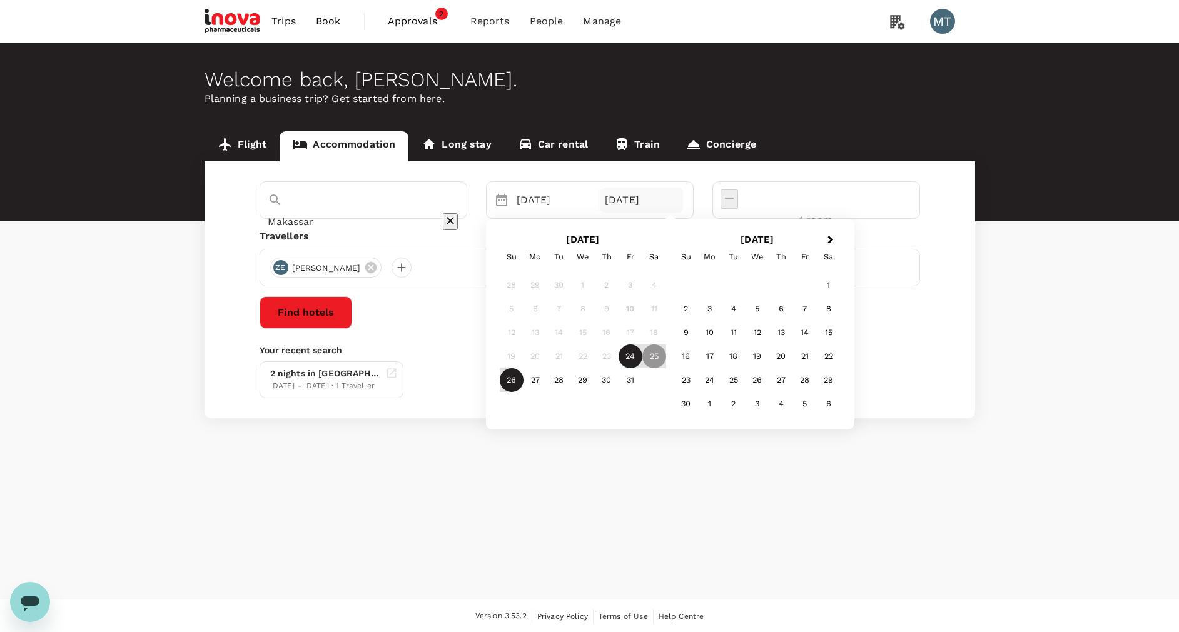
click at [523, 377] on div "26" at bounding box center [512, 380] width 24 height 24
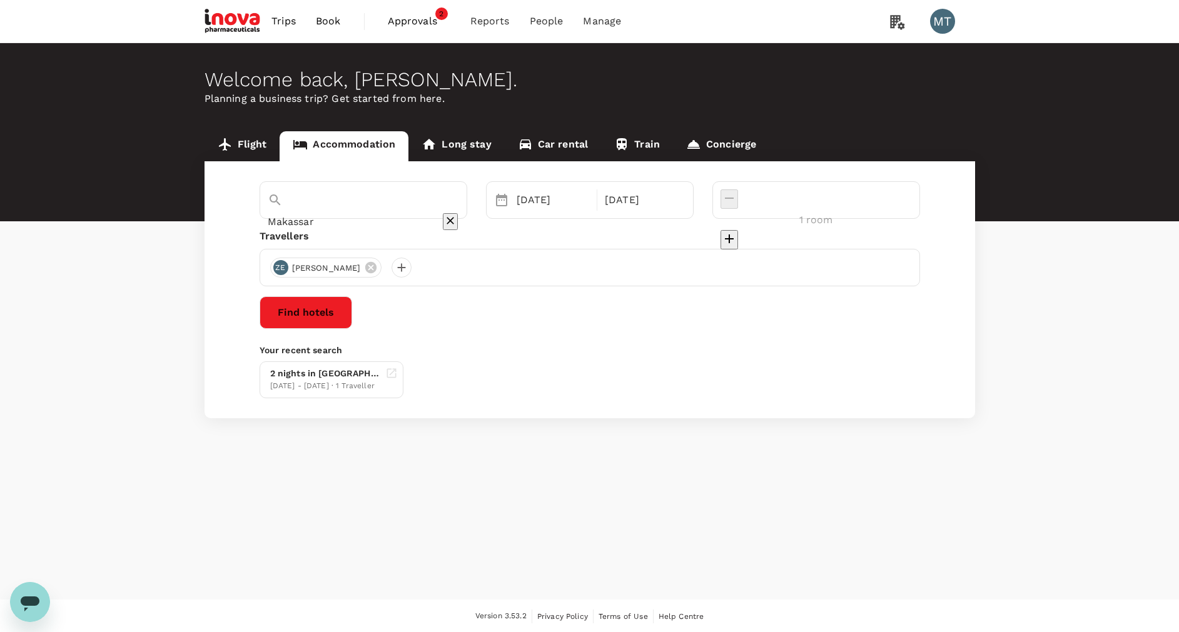
click at [352, 305] on button "Find hotels" at bounding box center [306, 312] width 93 height 33
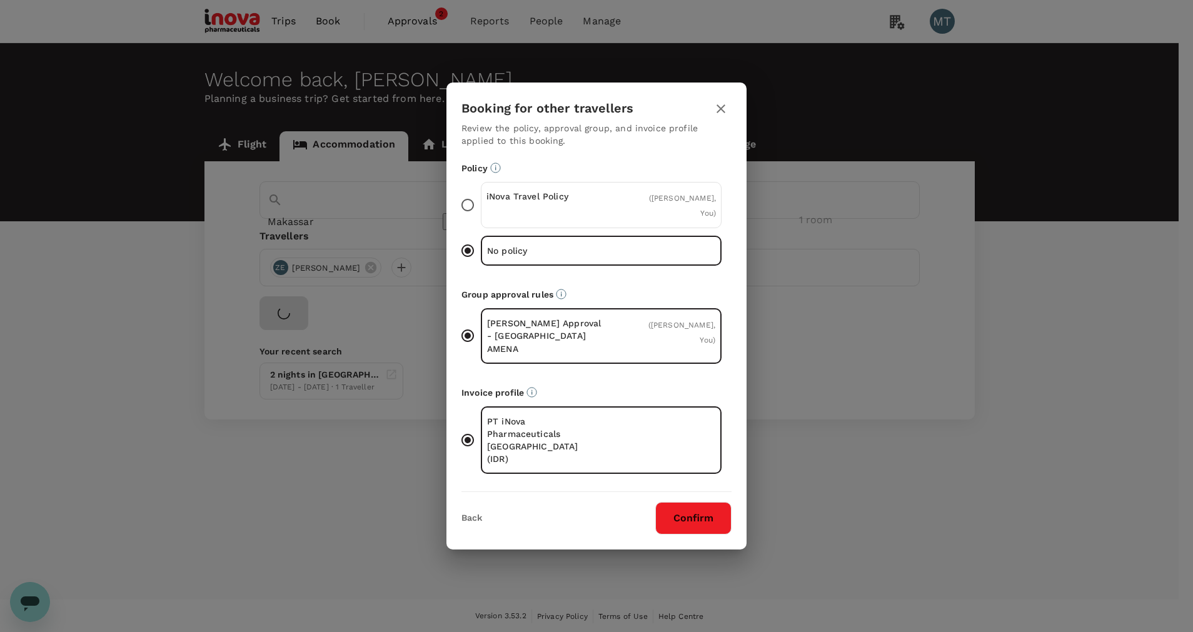
click at [619, 223] on div "iNova Travel Policy ( ZIA ERKASA, You )" at bounding box center [601, 205] width 241 height 46
click at [481, 218] on input "iNova Travel Policy ( ZIA ERKASA, You )" at bounding box center [468, 205] width 26 height 26
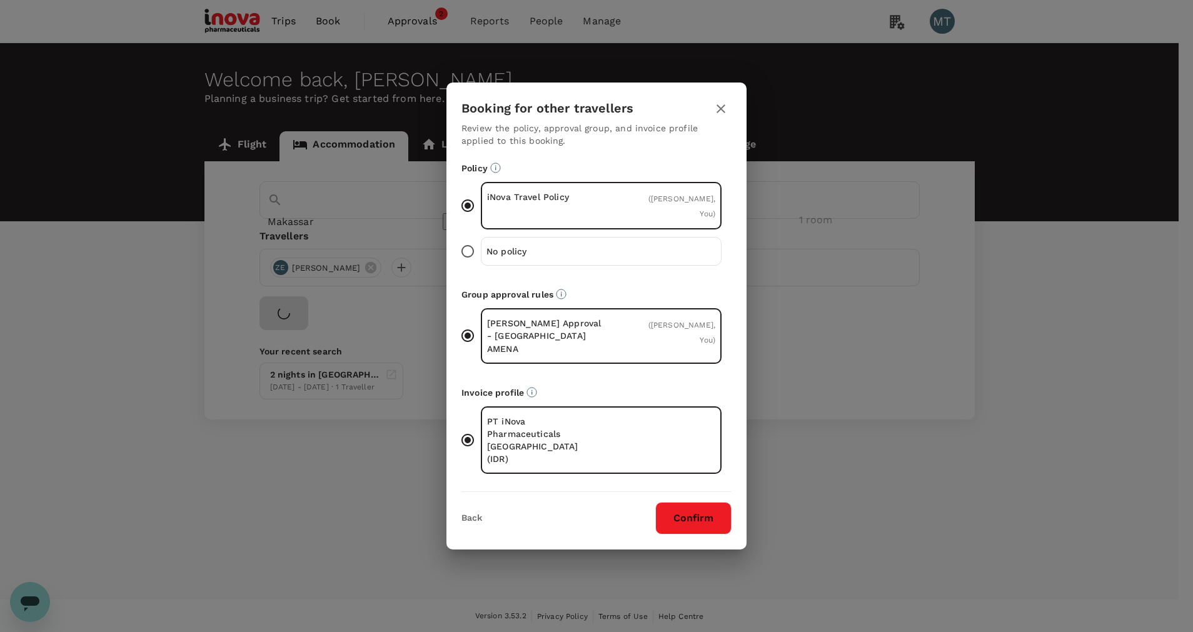
click at [707, 502] on button "Confirm" at bounding box center [693, 518] width 76 height 33
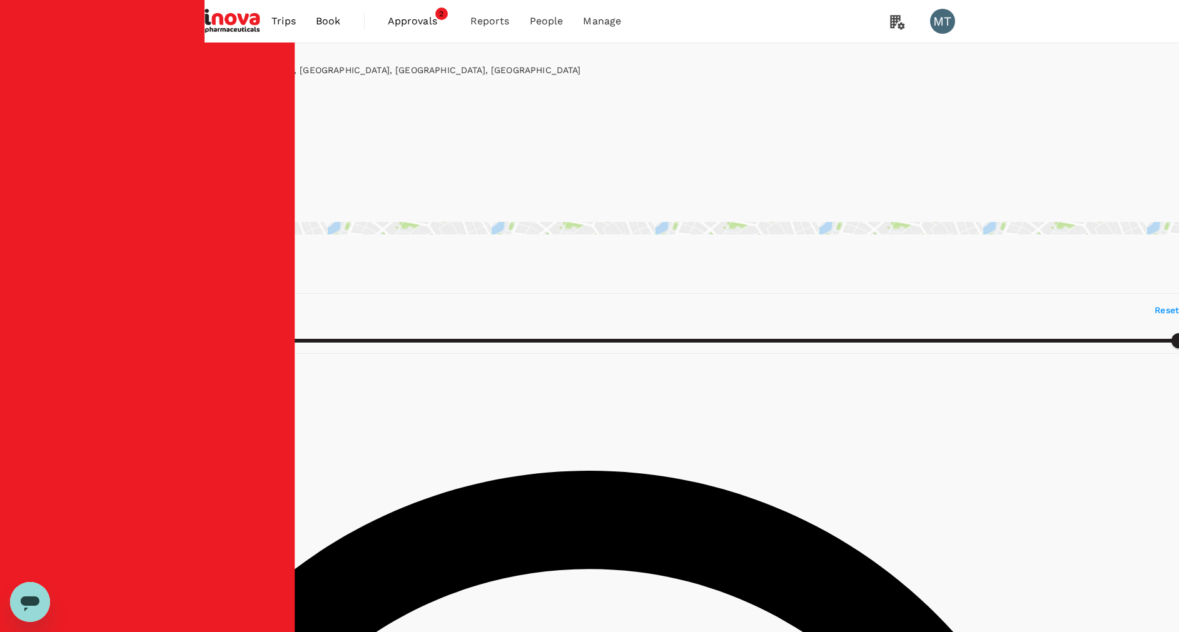
type input "798720.34"
type input "58447.34"
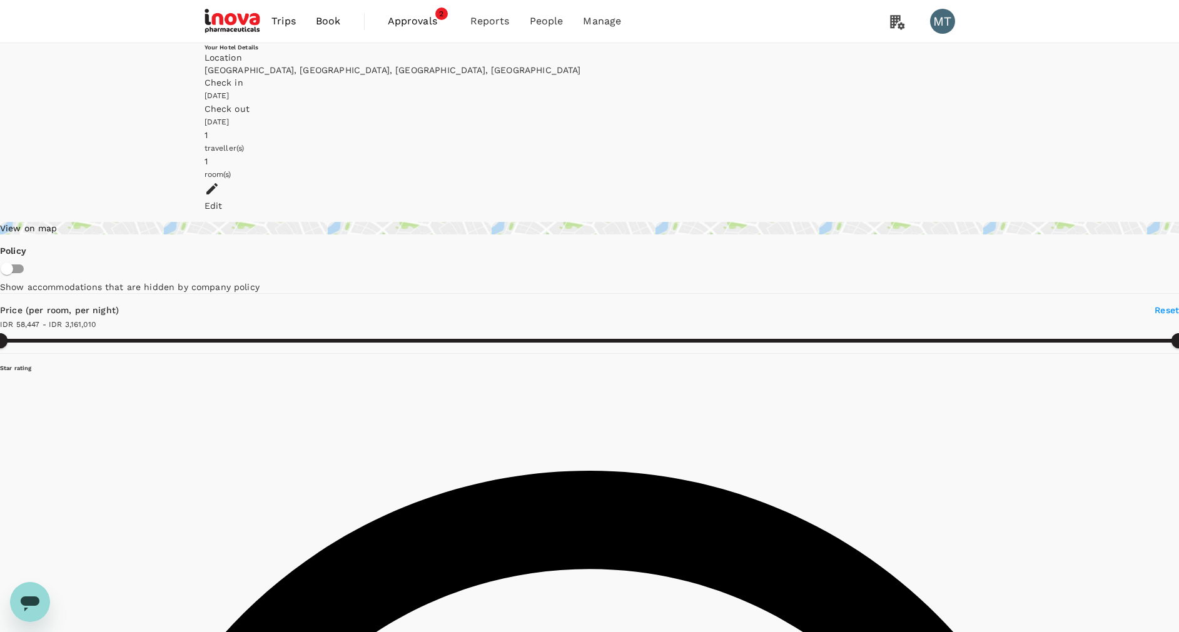
type input "3161010.34"
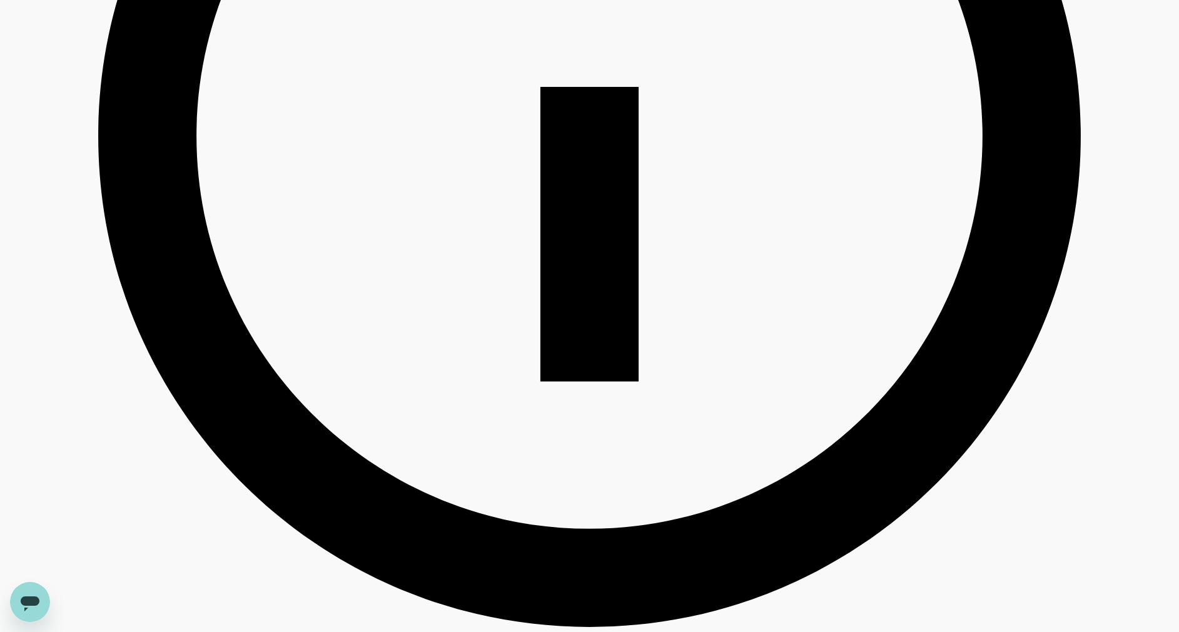
scroll to position [844, 0]
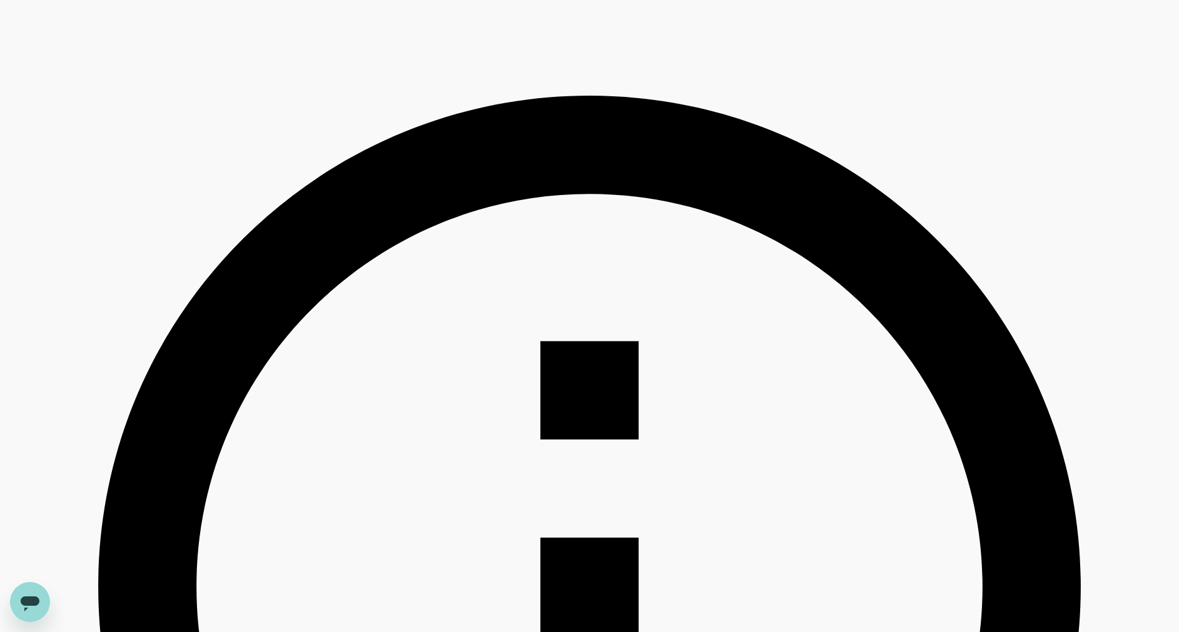
scroll to position [0, 0]
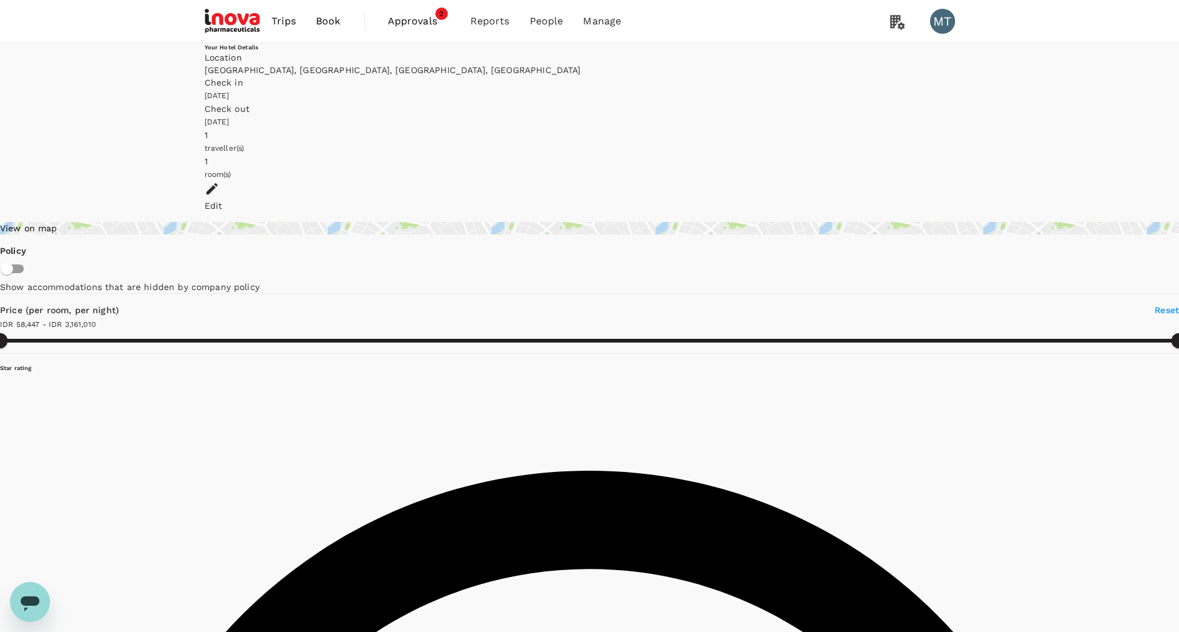
click at [220, 181] on icon at bounding box center [212, 188] width 15 height 15
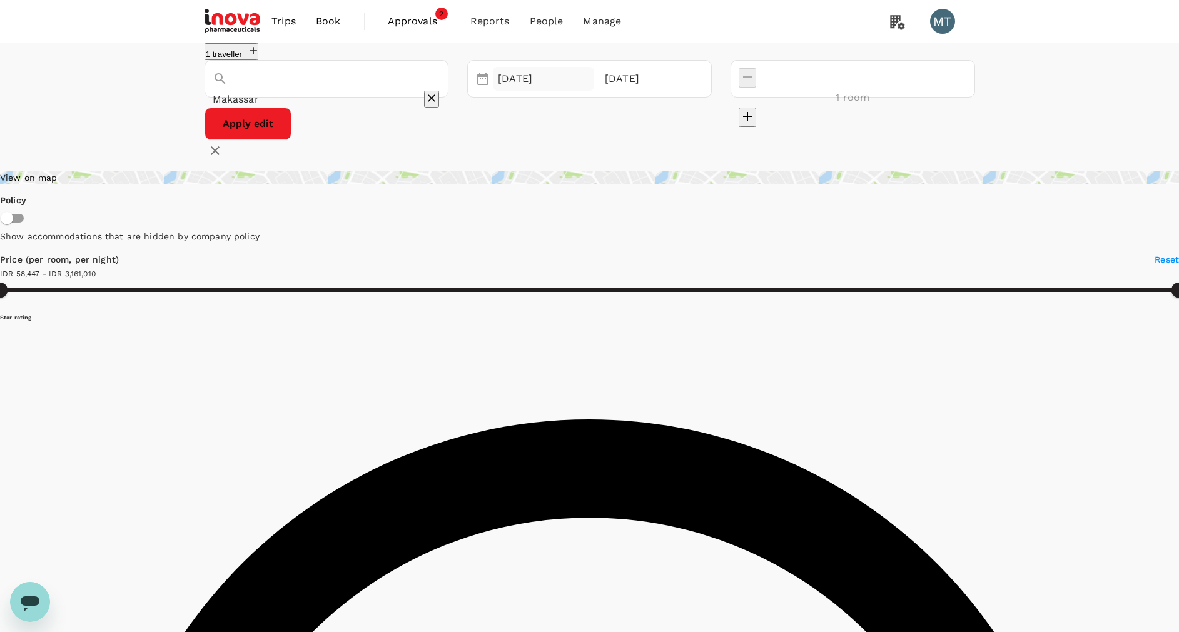
click at [572, 91] on div "23 Oct" at bounding box center [543, 79] width 101 height 24
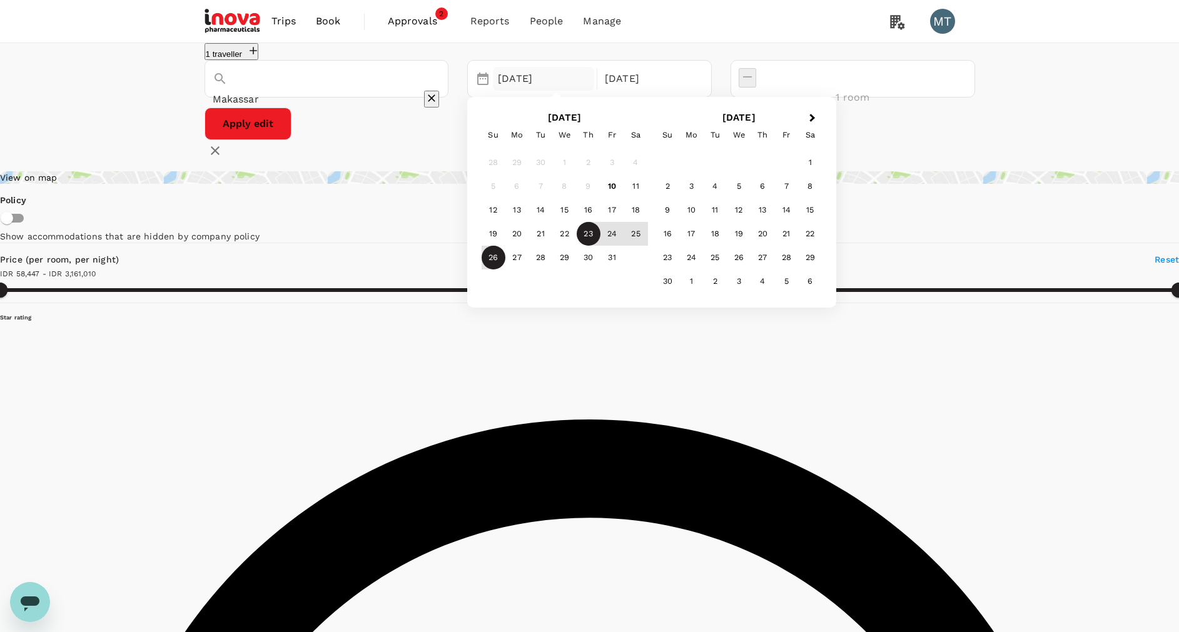
click at [1026, 161] on div "1 traveller Makassar 23 Oct Next Month October 2025 Su Mo Tu We Th Fr Sa 28 29 …" at bounding box center [589, 102] width 1179 height 118
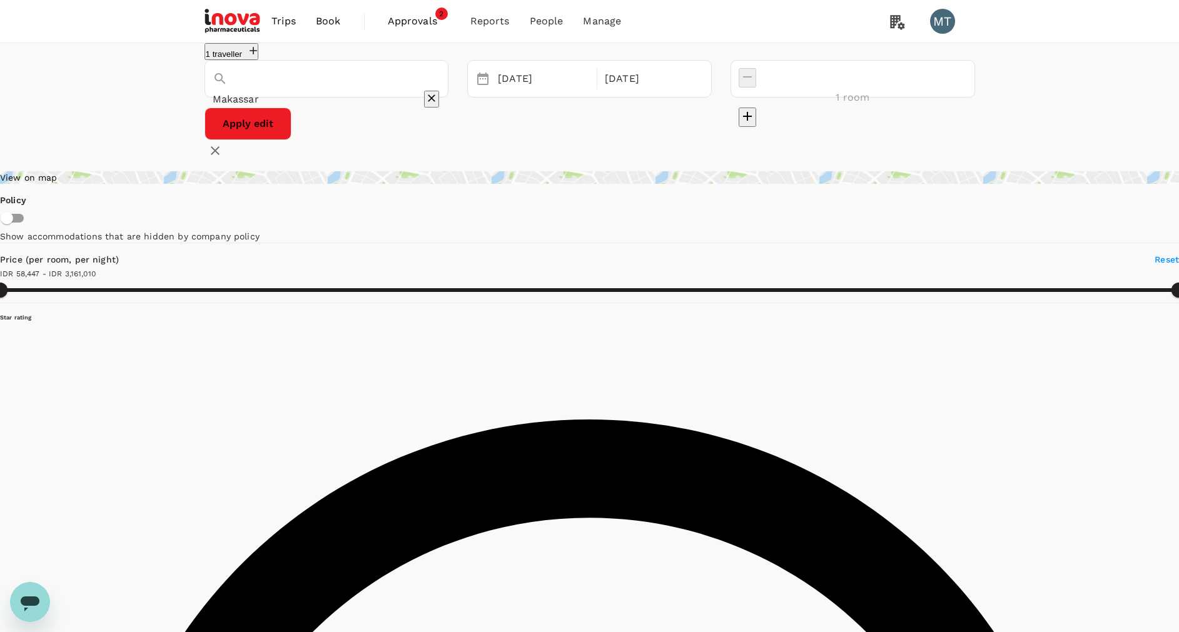
click at [291, 140] on button "Apply edit" at bounding box center [248, 124] width 87 height 33
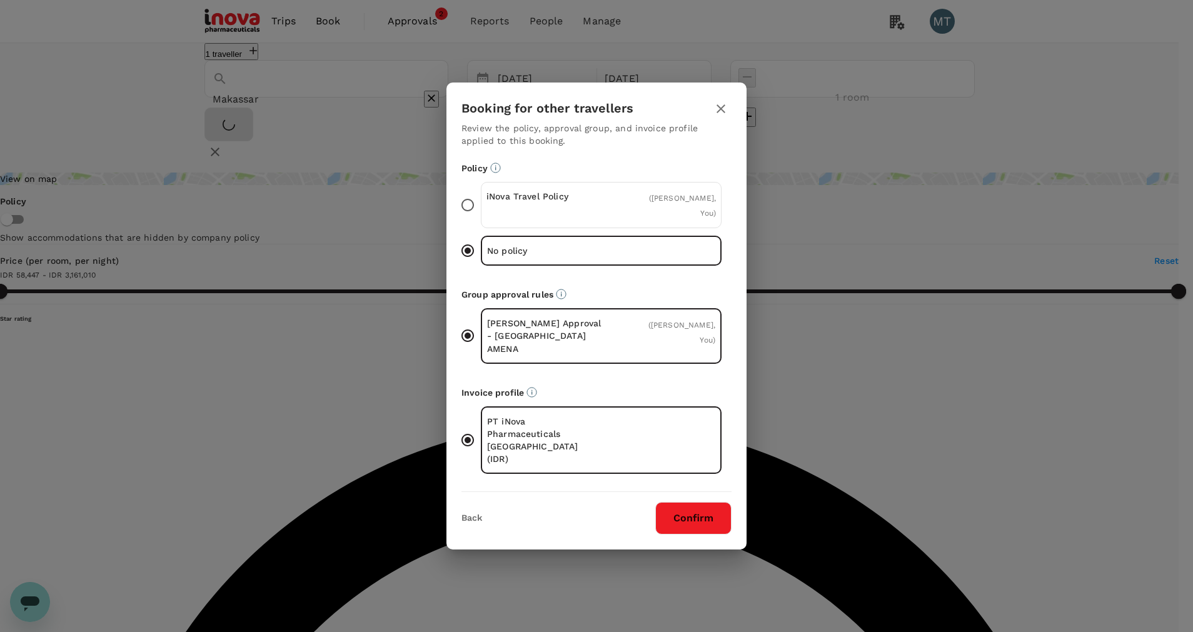
click at [641, 220] on div "( ZIA ERKASA, You )" at bounding box center [678, 205] width 76 height 30
click at [481, 218] on input "iNova Travel Policy ( ZIA ERKASA, You )" at bounding box center [468, 205] width 26 height 26
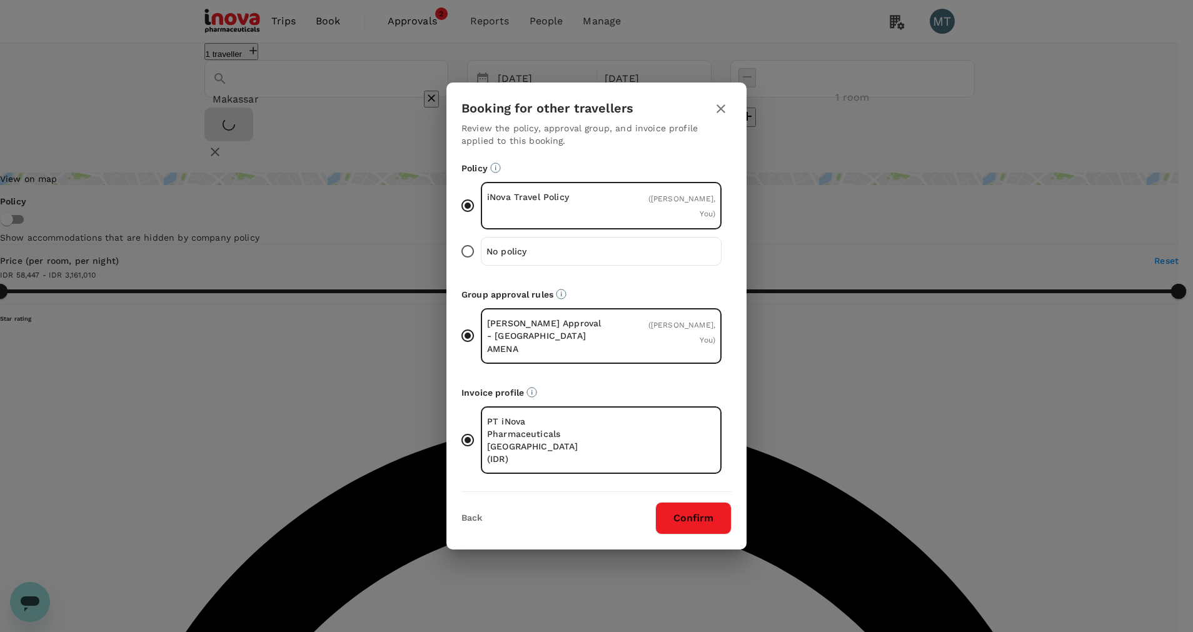
click at [723, 502] on button "Confirm" at bounding box center [693, 518] width 76 height 33
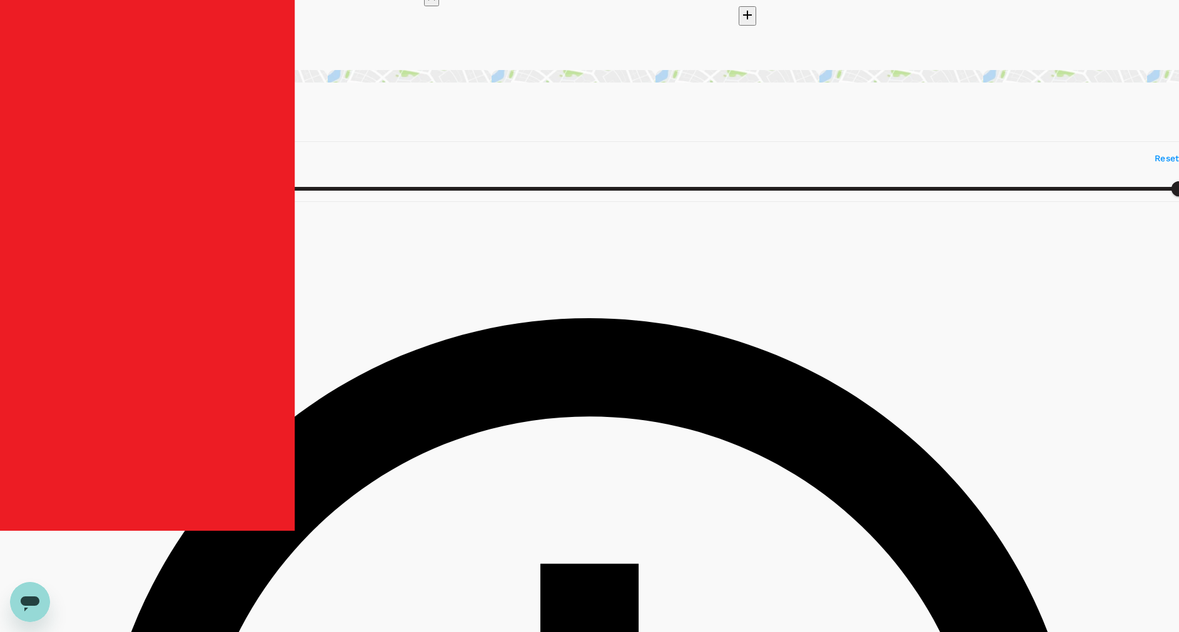
scroll to position [188, 0]
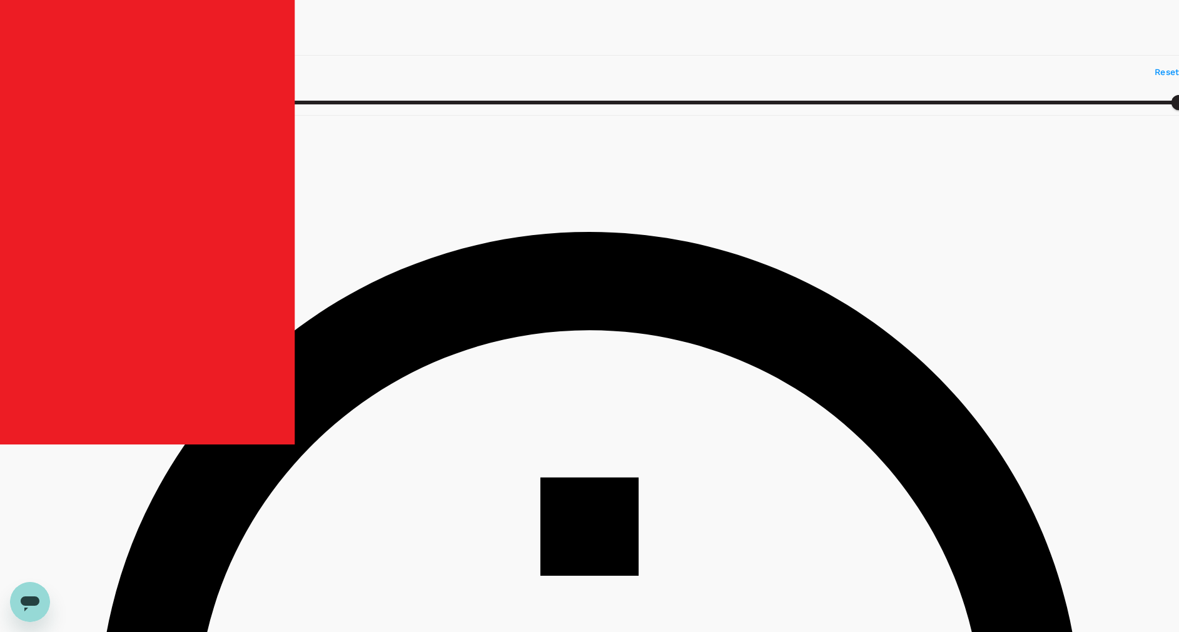
type input "54777.19"
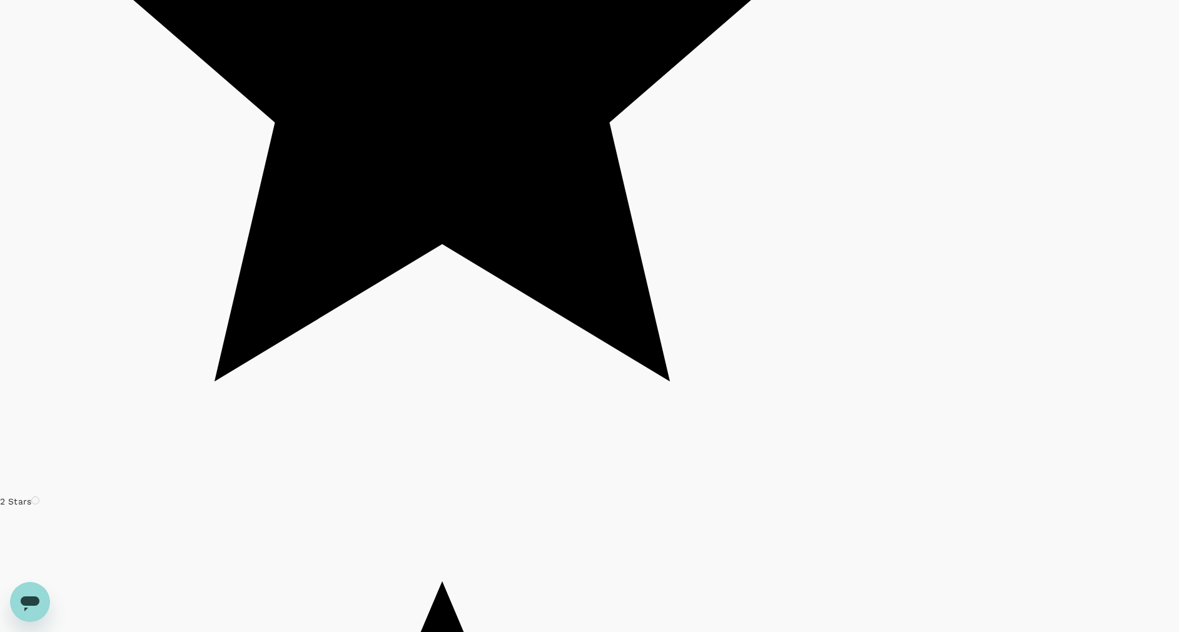
scroll to position [3670, 0]
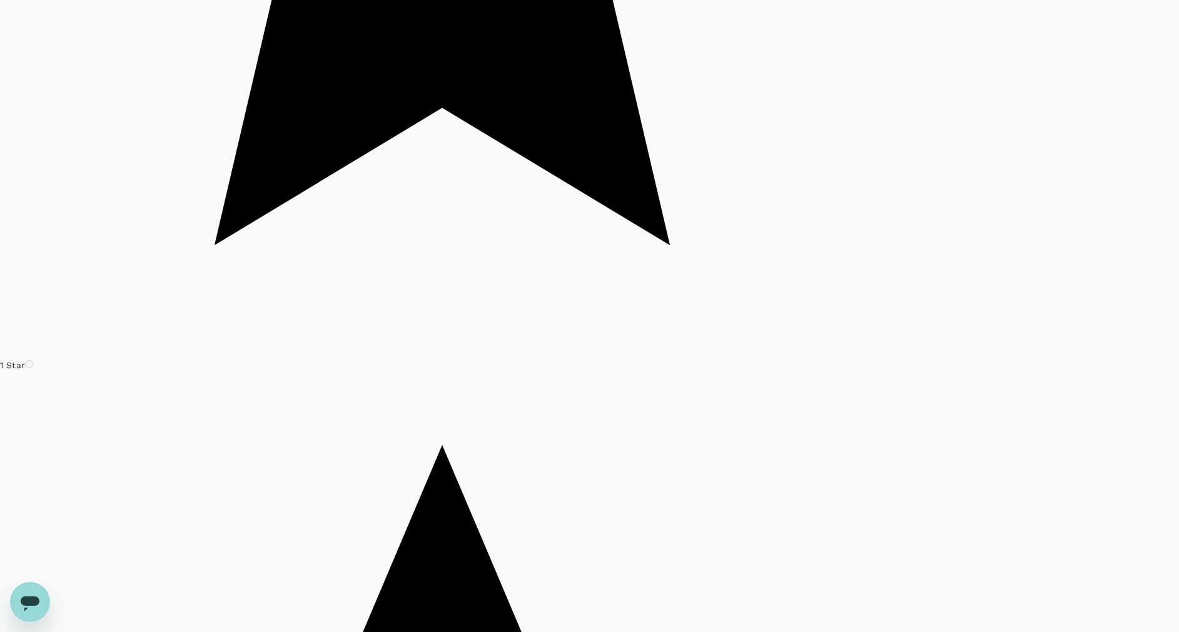
scroll to position [3835, 0]
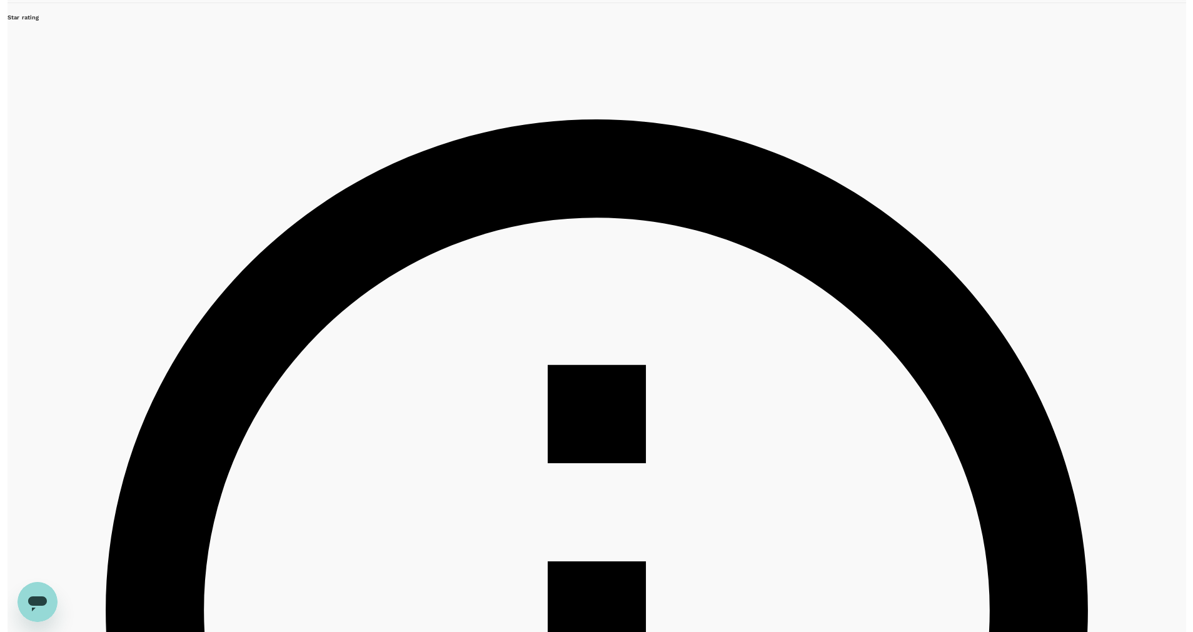
scroll to position [375, 0]
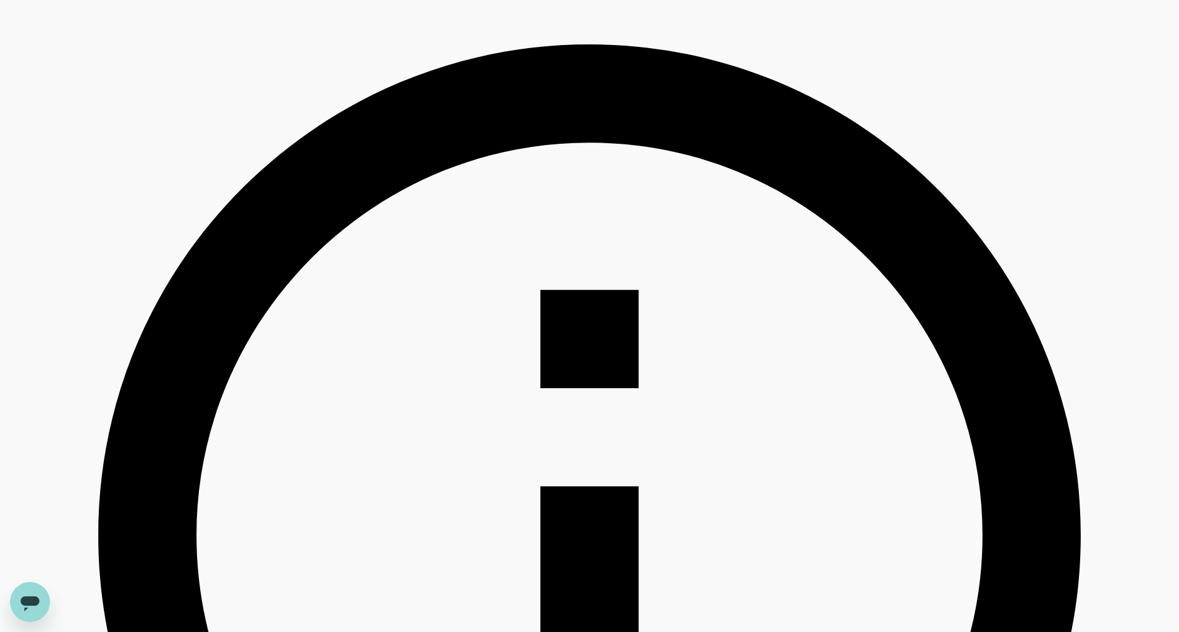
type input "3157340.19"
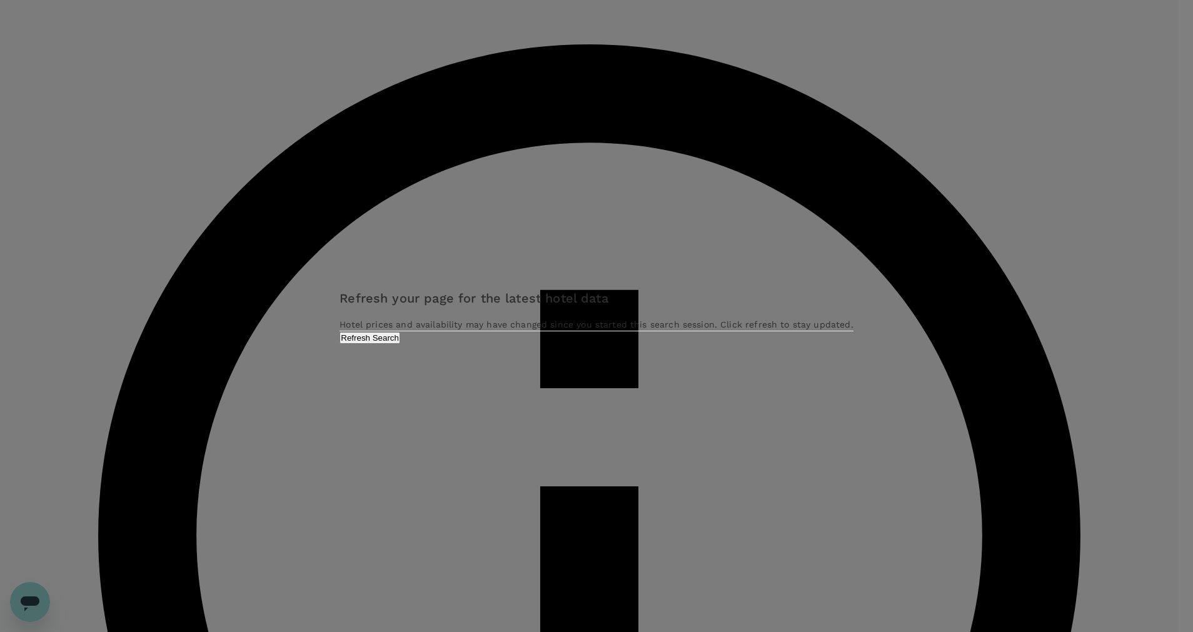
click at [665, 344] on div "Refresh your page for the latest hotel data Hotel prices and availability may h…" at bounding box center [596, 316] width 513 height 56
click at [400, 344] on button "Refresh Search" at bounding box center [370, 338] width 61 height 12
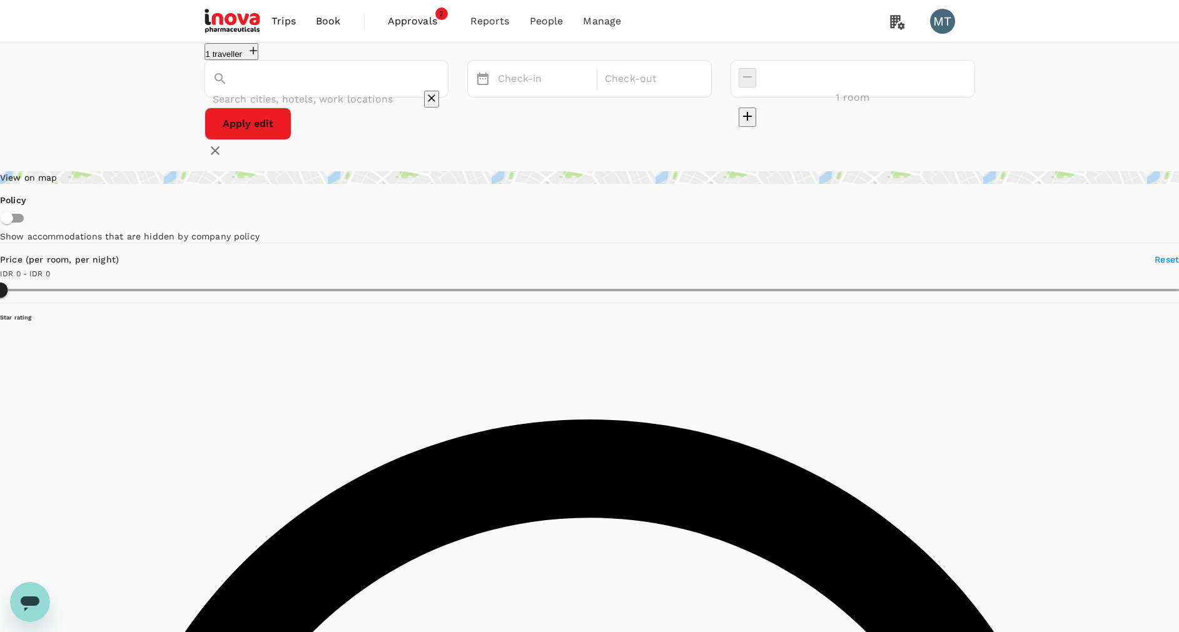
type input "3157334.73"
type input "Makassar"
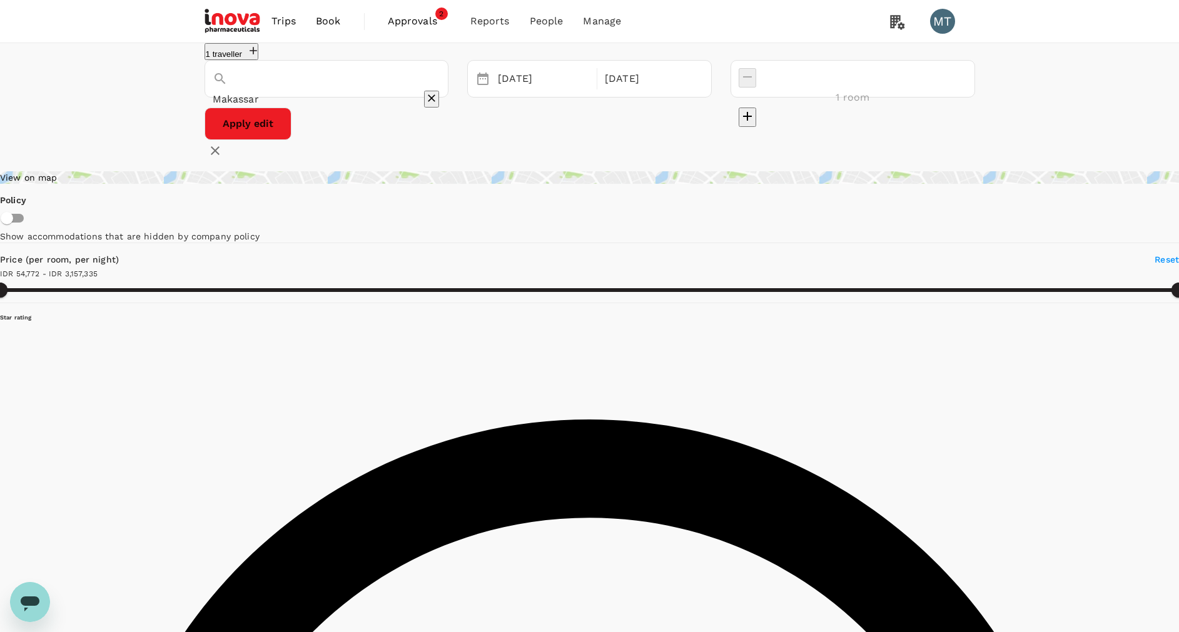
type input "3157334.73"
click at [330, 20] on span "Book" at bounding box center [328, 21] width 25 height 15
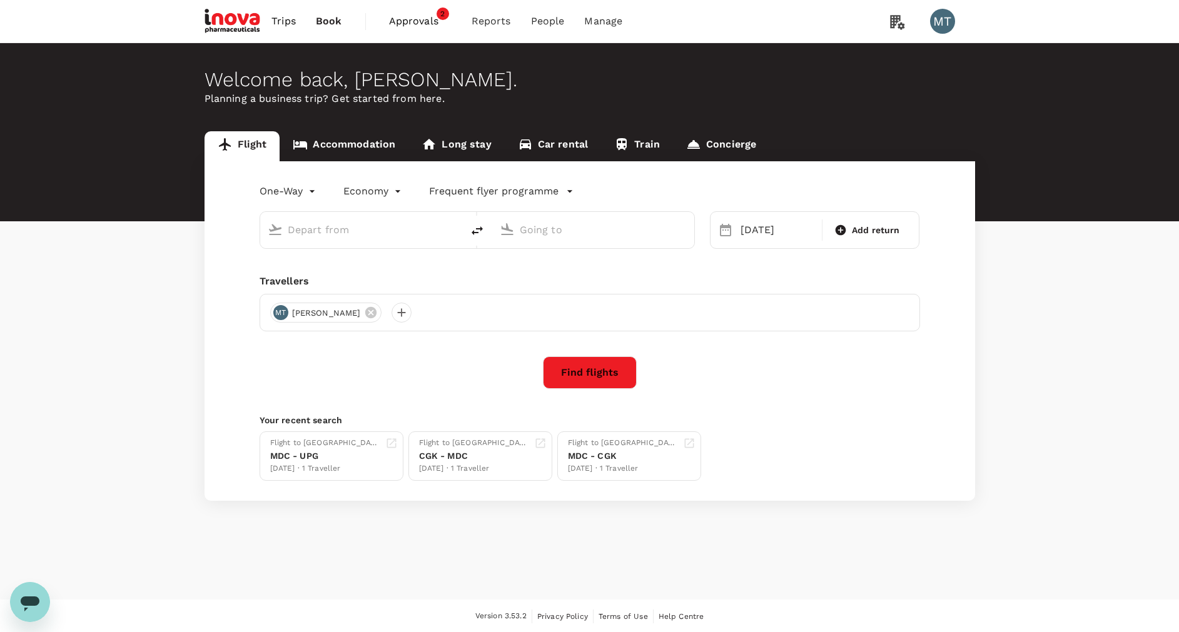
click at [422, 22] on span "Approvals" at bounding box center [420, 21] width 63 height 15
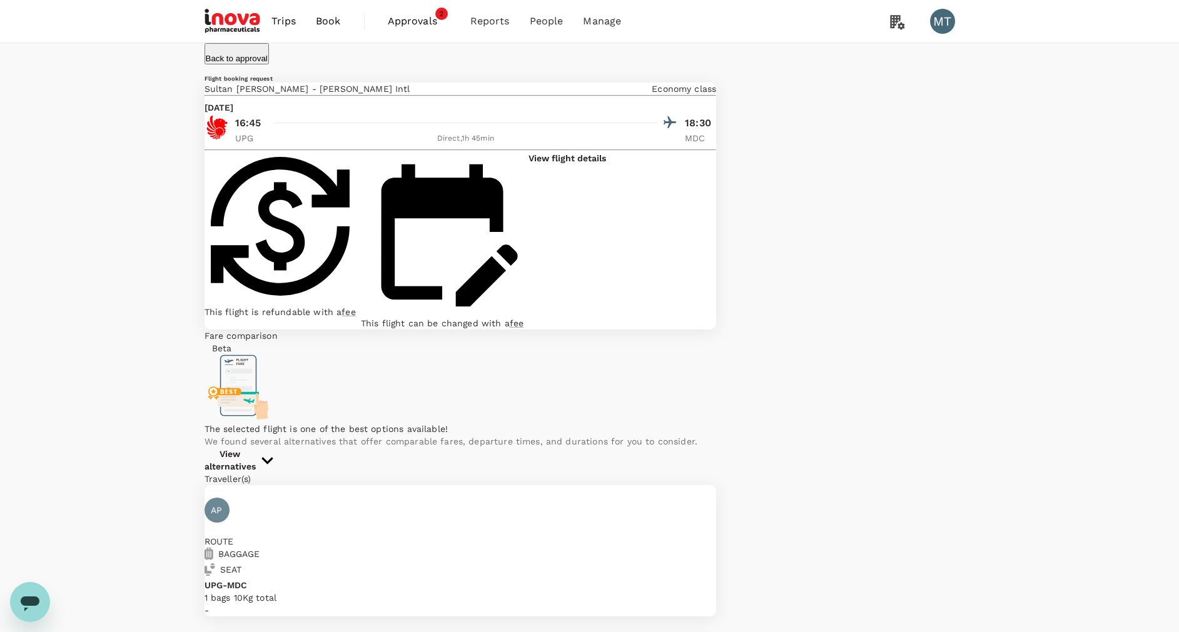
click at [401, 28] on span "Approvals" at bounding box center [419, 21] width 63 height 15
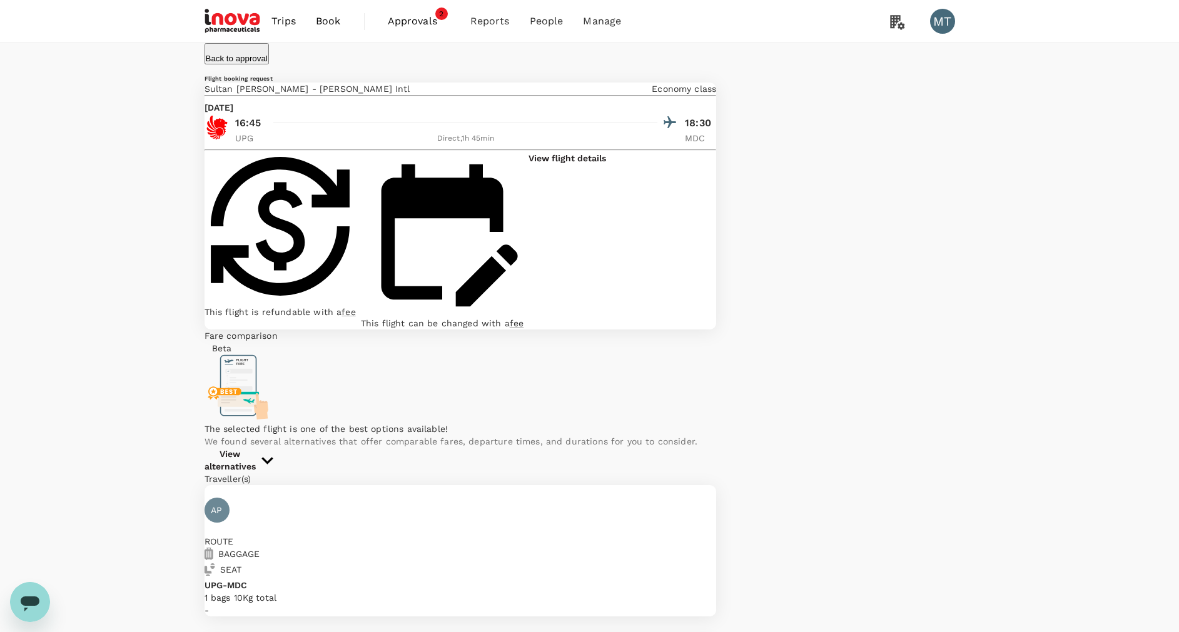
click at [338, 23] on span "Book" at bounding box center [328, 21] width 25 height 15
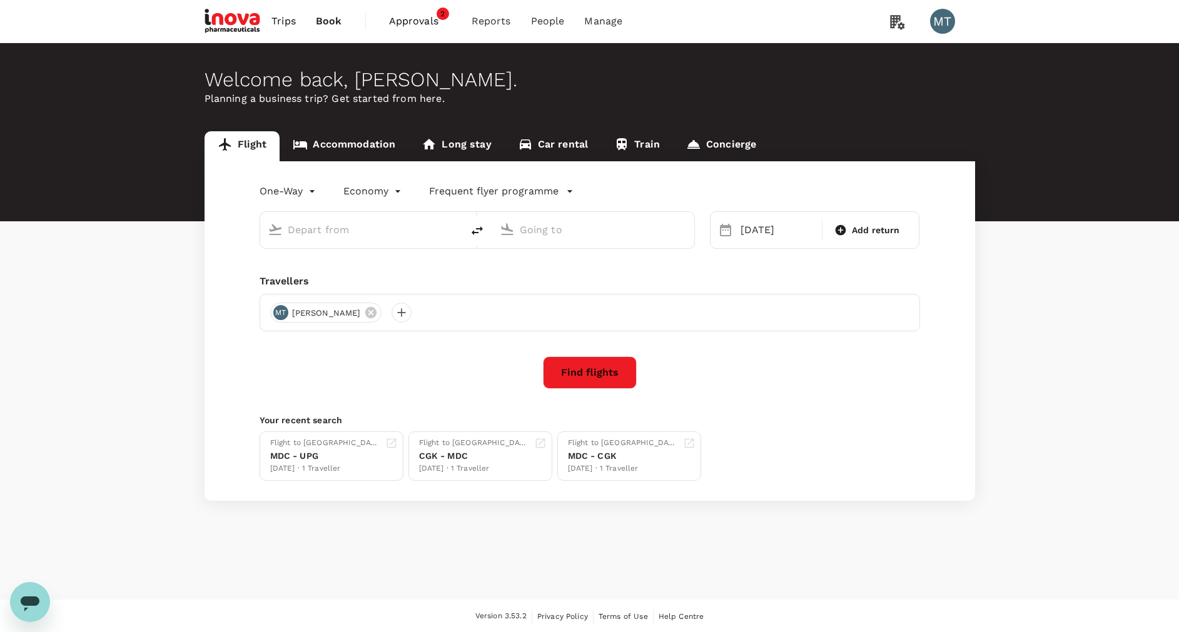
type input "Sultan Hasanuddin Intl (UPG)"
type input "Soekarno-Hatta Intl (CGK)"
type input "Sultan Hasanuddin Intl (UPG)"
type input "Soekarno-Hatta Intl (CGK)"
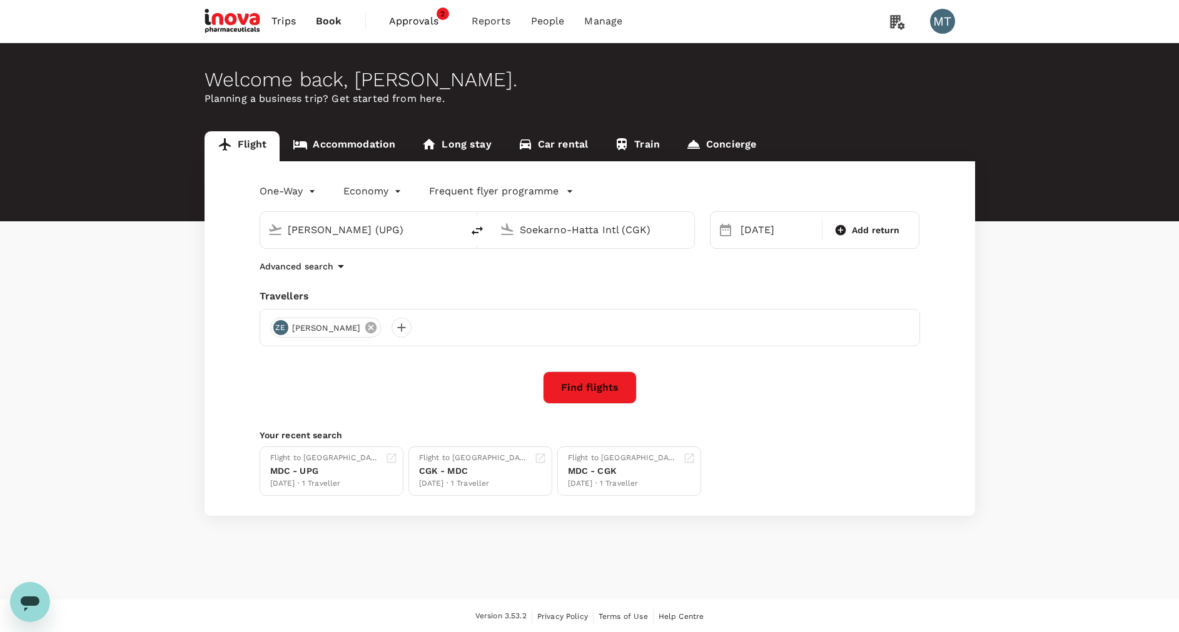
click at [365, 328] on icon at bounding box center [370, 327] width 11 height 11
click at [284, 327] on div at bounding box center [280, 328] width 20 height 20
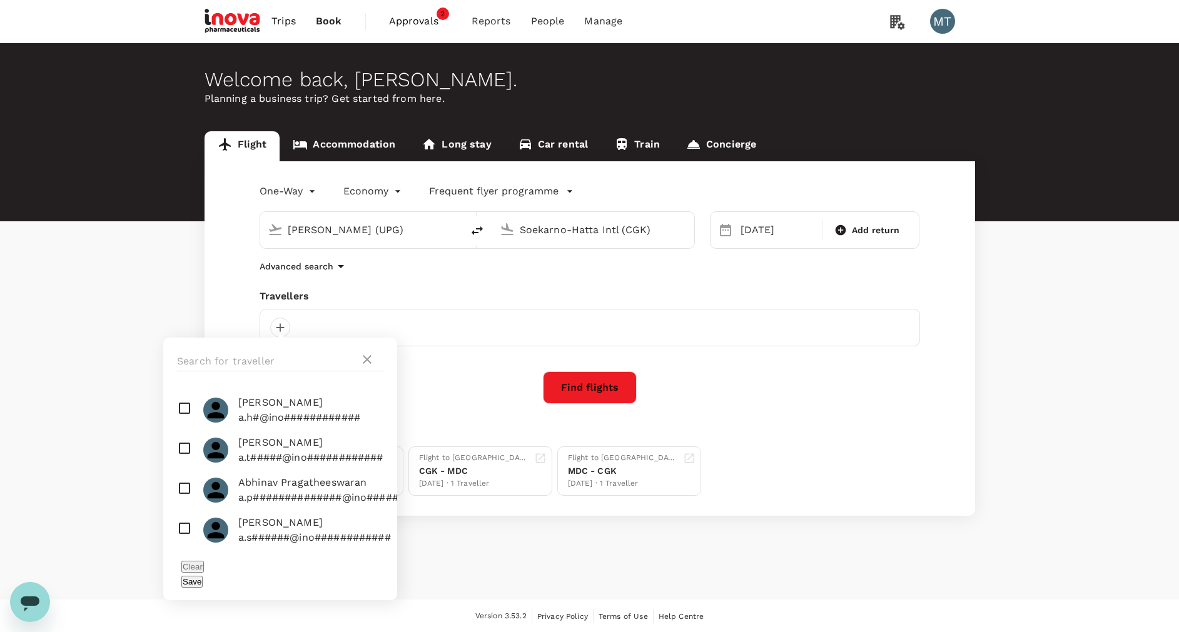
click at [281, 343] on div at bounding box center [280, 362] width 234 height 48
click at [267, 365] on input "text" at bounding box center [268, 361] width 183 height 20
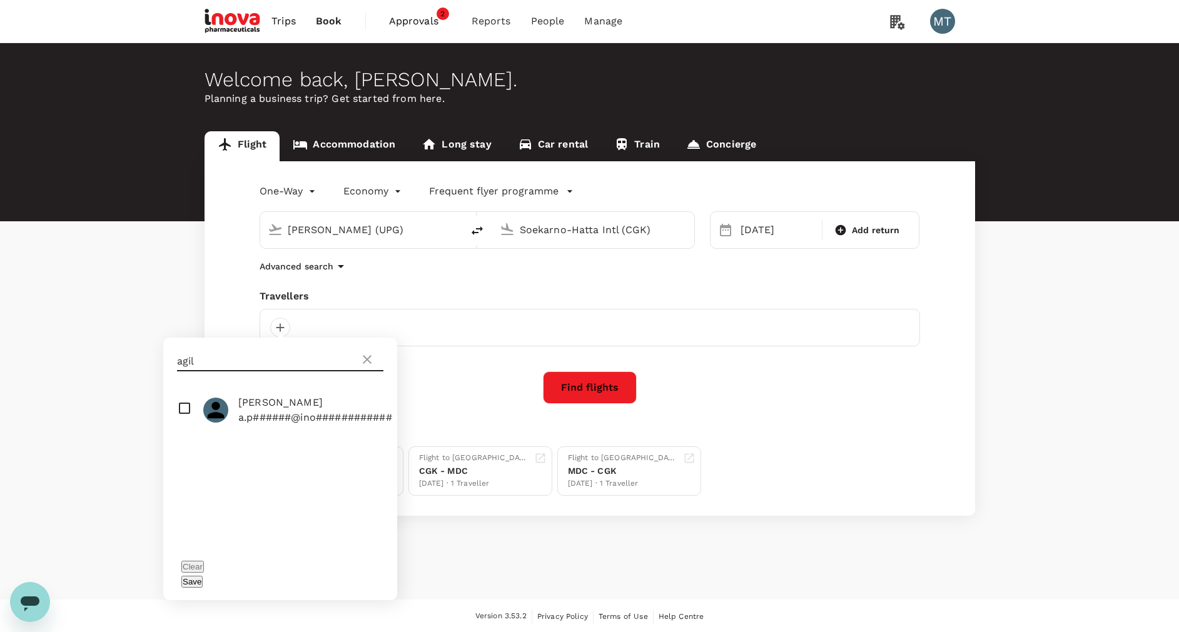
type input "agil"
click at [176, 412] on input "checkbox" at bounding box center [280, 410] width 234 height 40
checkbox input "true"
click at [473, 230] on icon "delete" at bounding box center [477, 230] width 15 height 15
type input "Soekarno-Hatta Intl (CGK)"
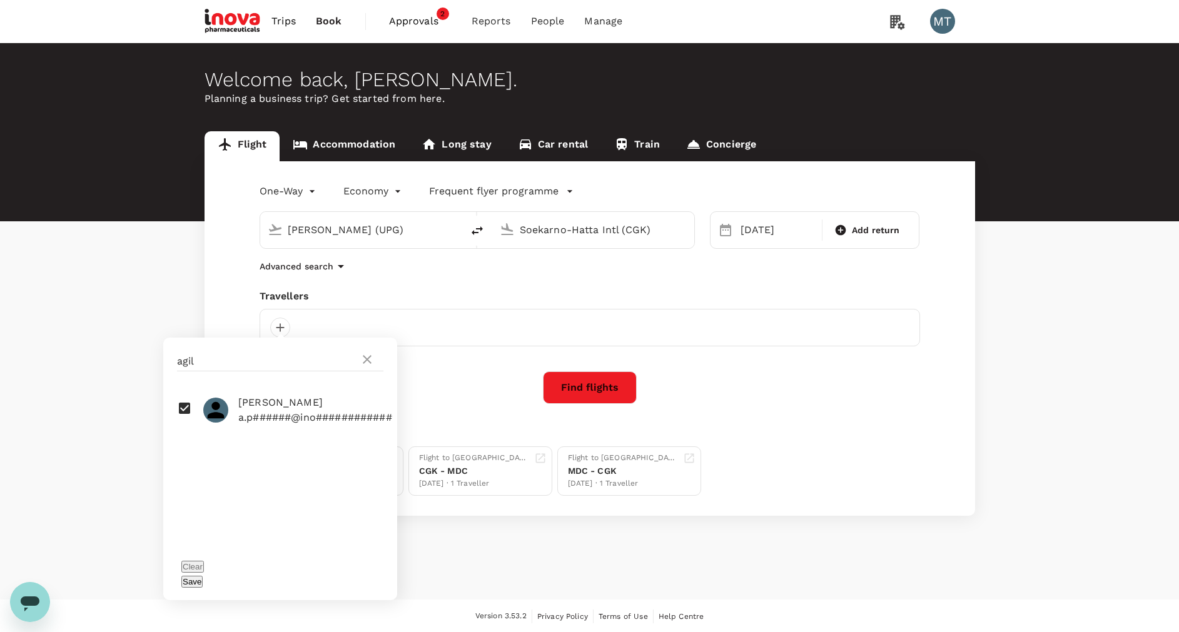
type input "Sultan Hasanuddin Intl (UPG)"
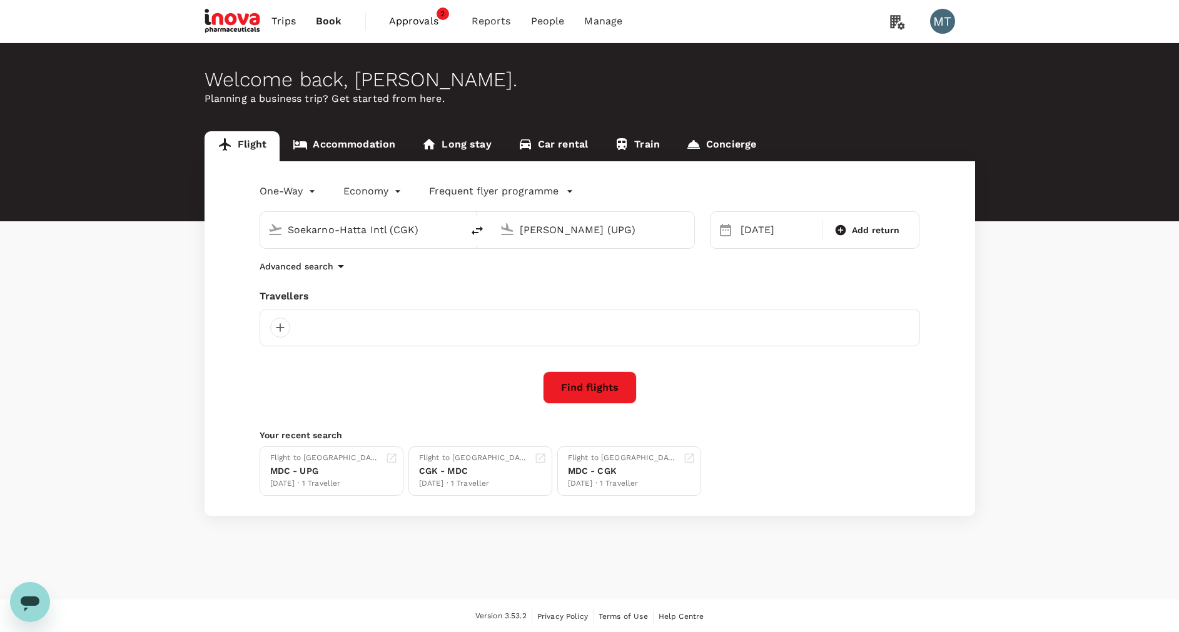
click at [478, 231] on icon "delete" at bounding box center [477, 230] width 15 height 15
type input "Sultan Hasanuddin Intl (UPG)"
click at [518, 218] on div "Soekarno-Hatta Intl (CGK)" at bounding box center [601, 227] width 172 height 25
type input "m"
click at [550, 257] on li "Manado, Indonesia" at bounding box center [604, 248] width 288 height 17
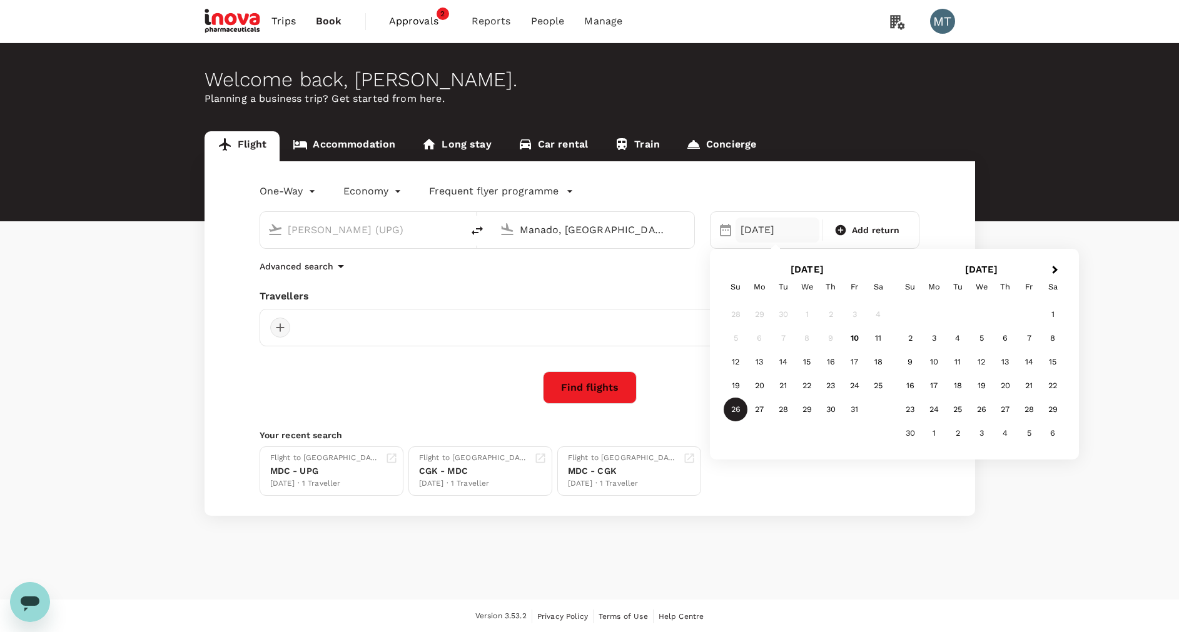
type input "Manado, Indonesia (any)"
click at [282, 328] on div at bounding box center [280, 328] width 20 height 20
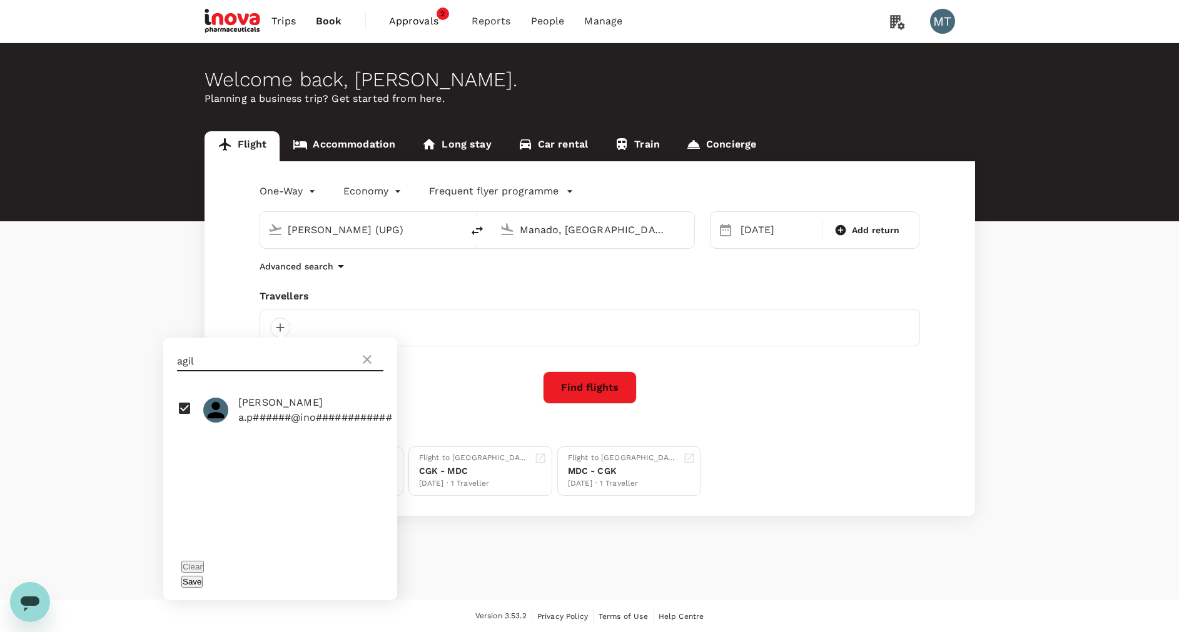
click at [497, 389] on div "Find flights" at bounding box center [590, 387] width 660 height 33
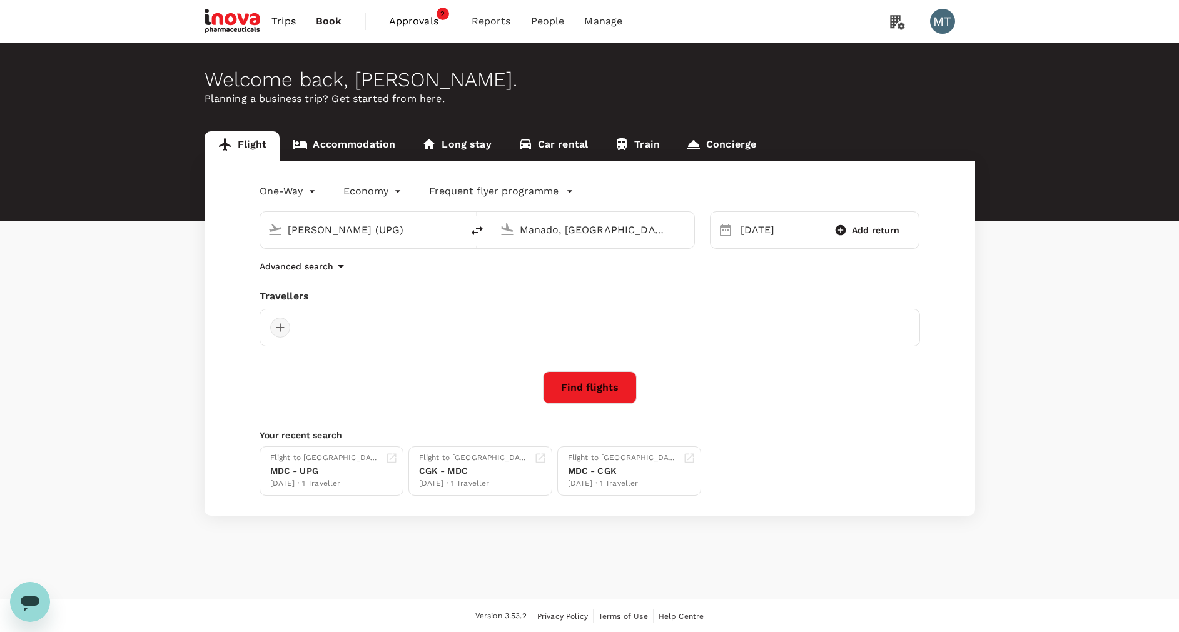
click at [287, 322] on div at bounding box center [280, 328] width 20 height 20
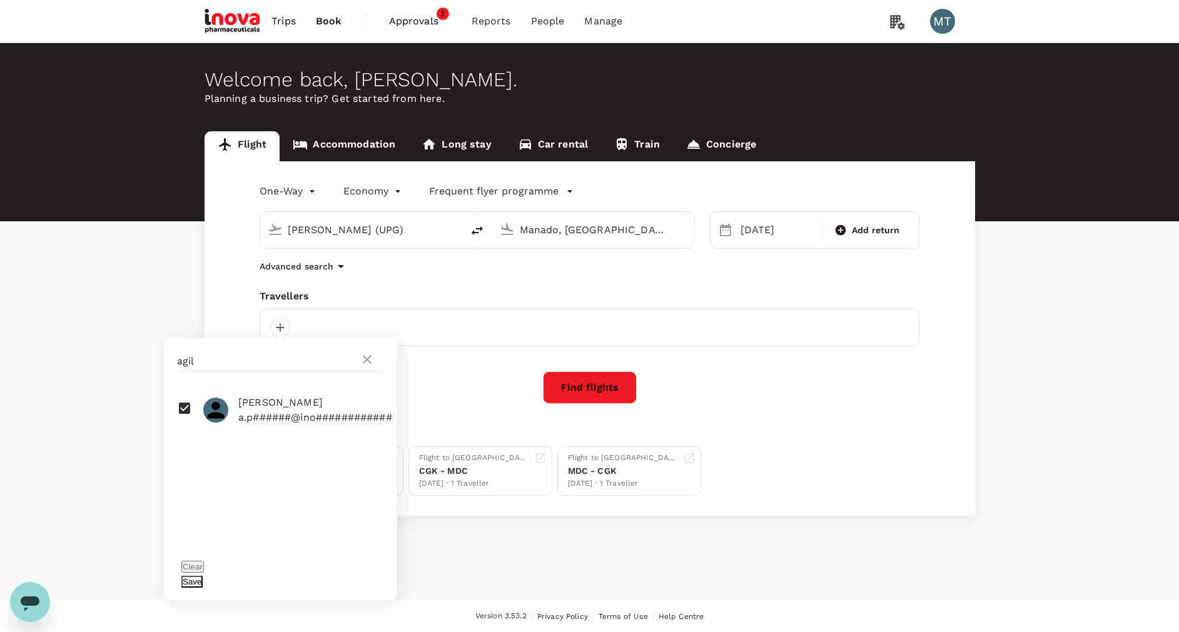
click at [203, 576] on button "Save" at bounding box center [191, 582] width 21 height 12
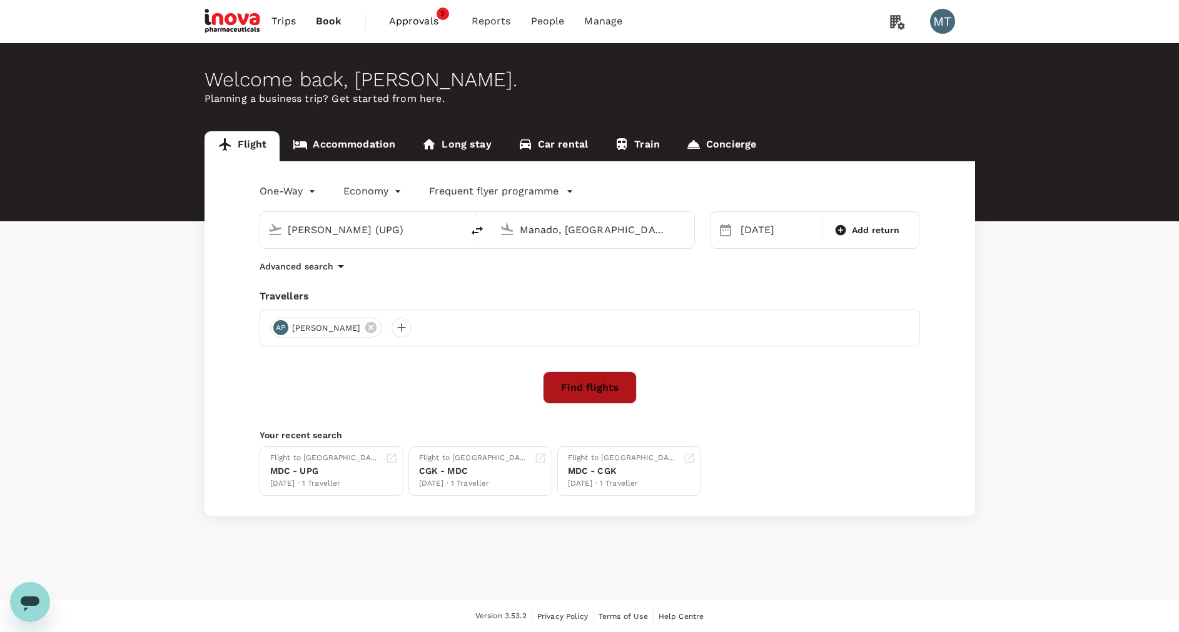
click at [583, 380] on button "Find flights" at bounding box center [590, 387] width 94 height 33
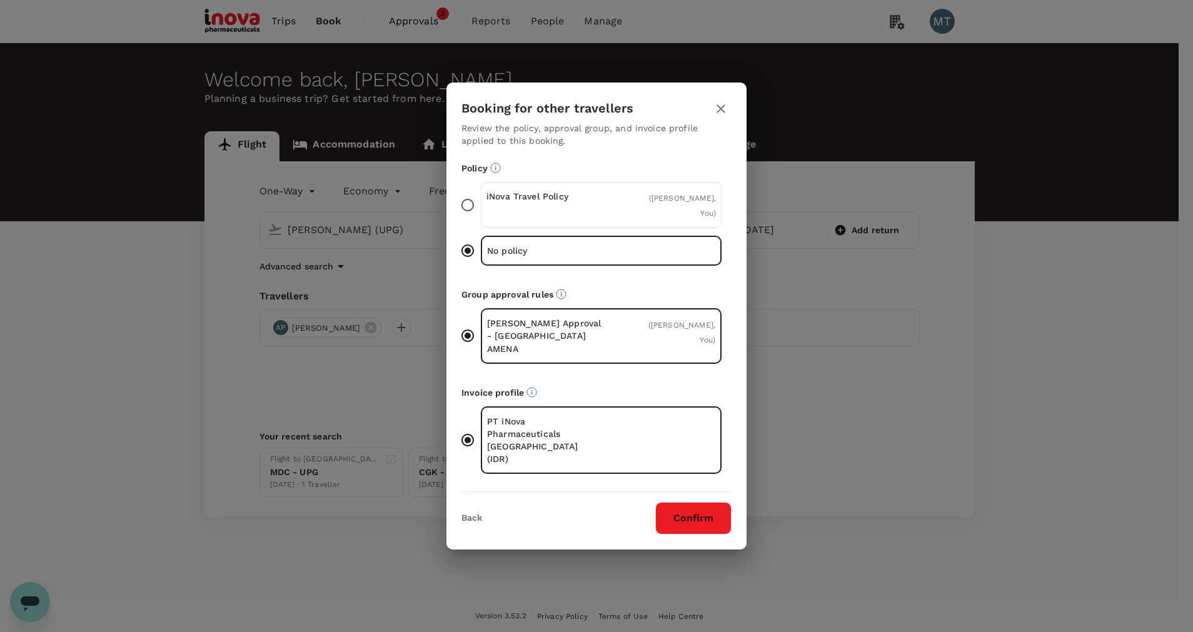
click at [608, 223] on div "iNova Travel Policy ( Agil Pratama, You )" at bounding box center [601, 205] width 241 height 46
click at [481, 218] on input "iNova Travel Policy ( Agil Pratama, You )" at bounding box center [468, 205] width 26 height 26
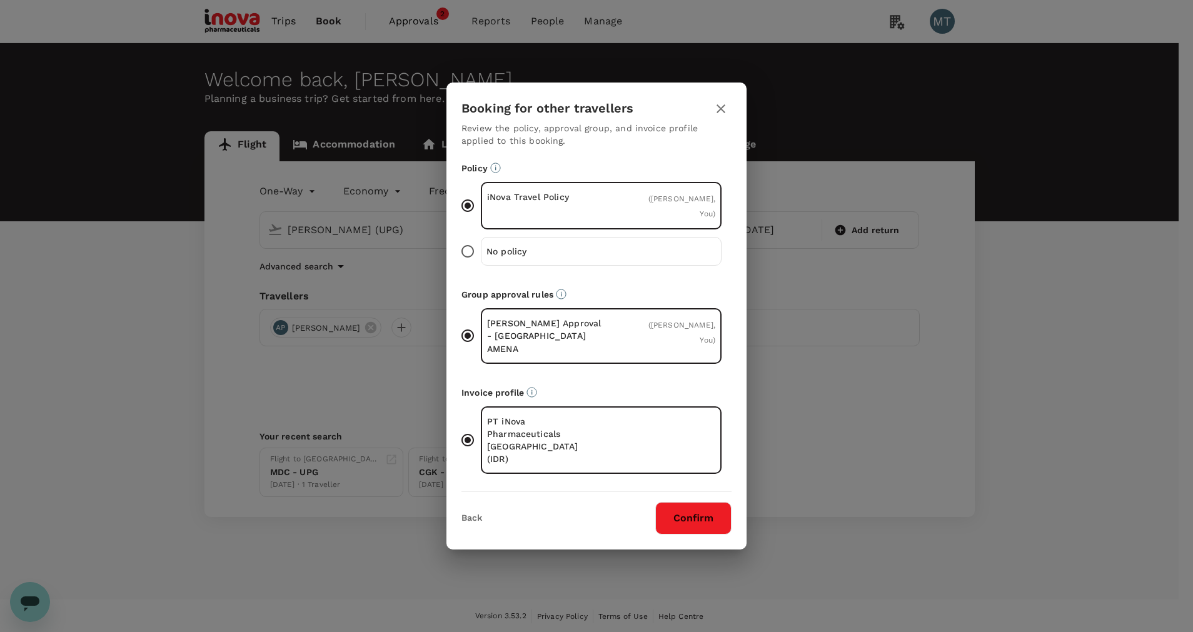
click at [715, 502] on button "Confirm" at bounding box center [693, 518] width 76 height 33
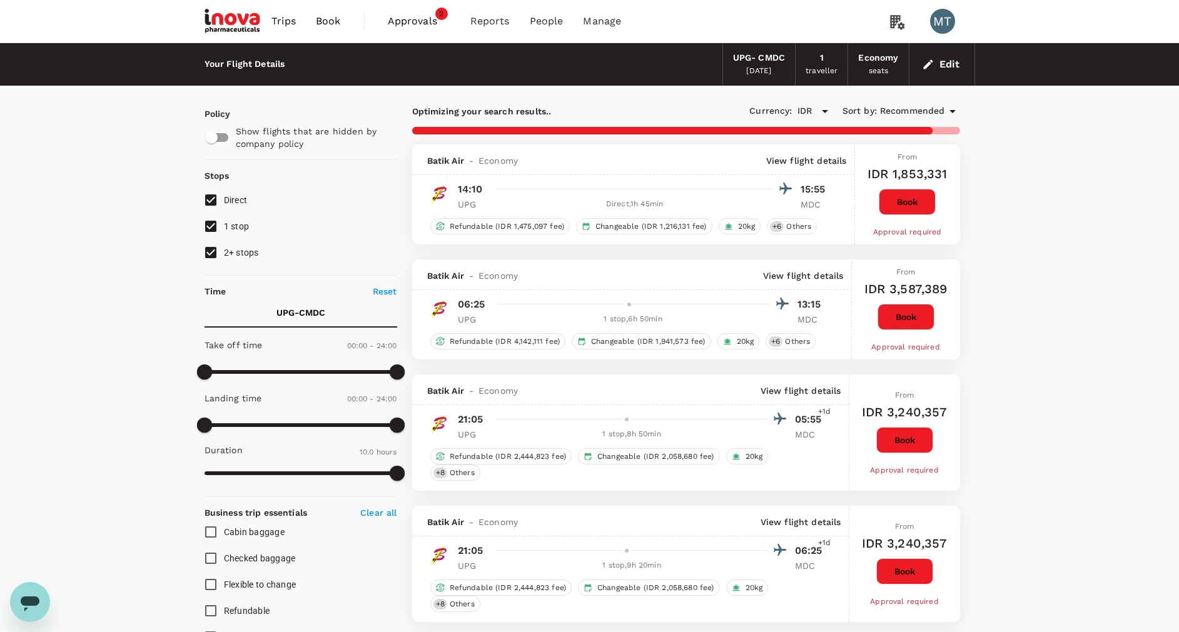
type input "865"
checkbox input "false"
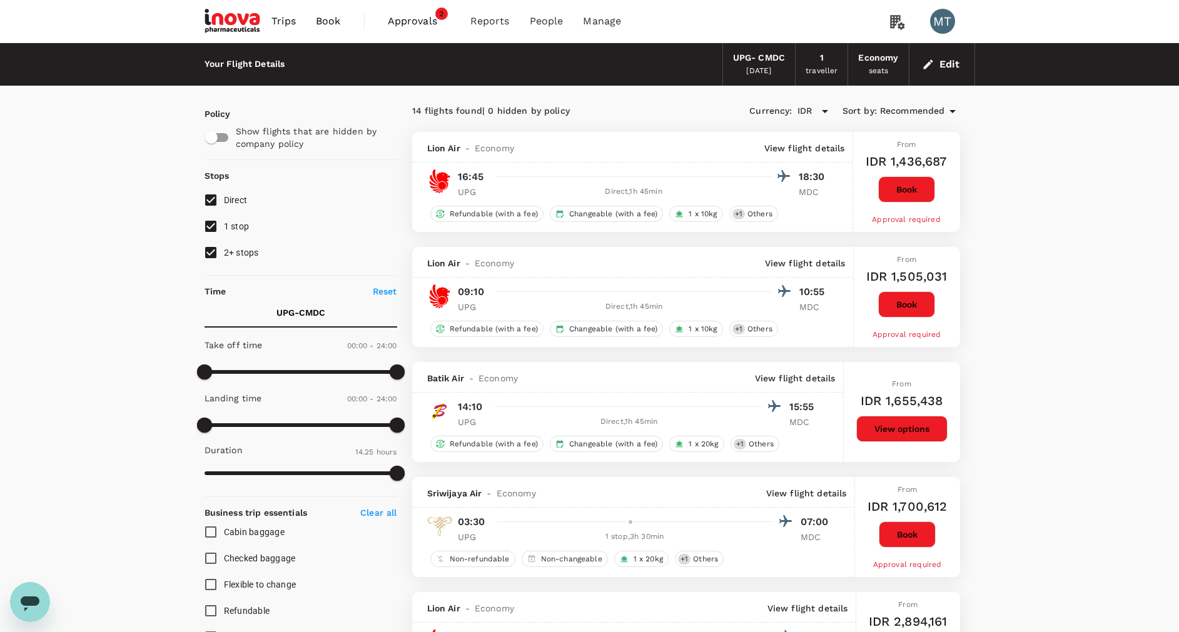
click at [317, 21] on span "Book" at bounding box center [328, 21] width 25 height 15
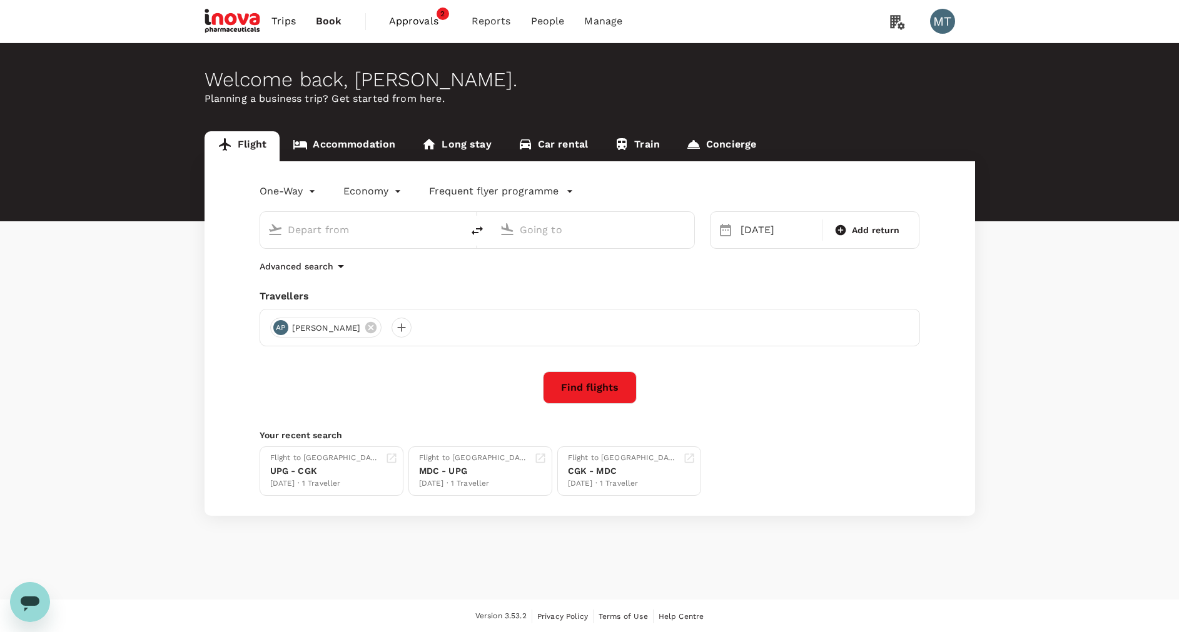
type input "Sultan Hasanuddin Intl (UPG)"
type input "Manado, Indonesia (any)"
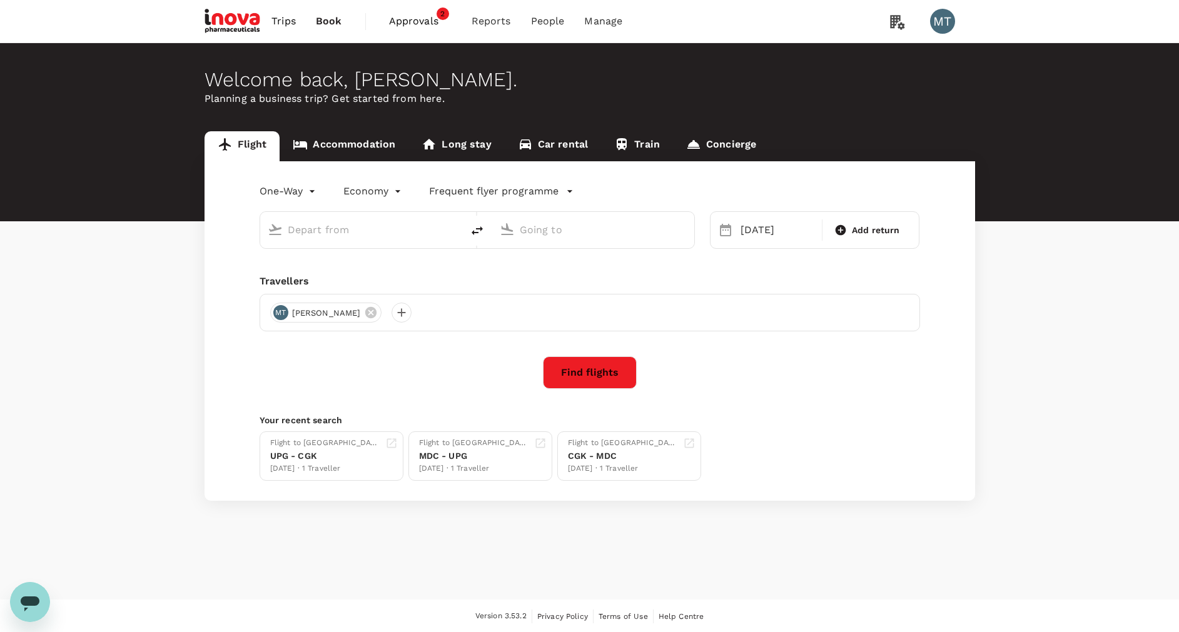
type input "Sultan Hasanuddin Intl (UPG)"
type input "Manado, Indonesia (any)"
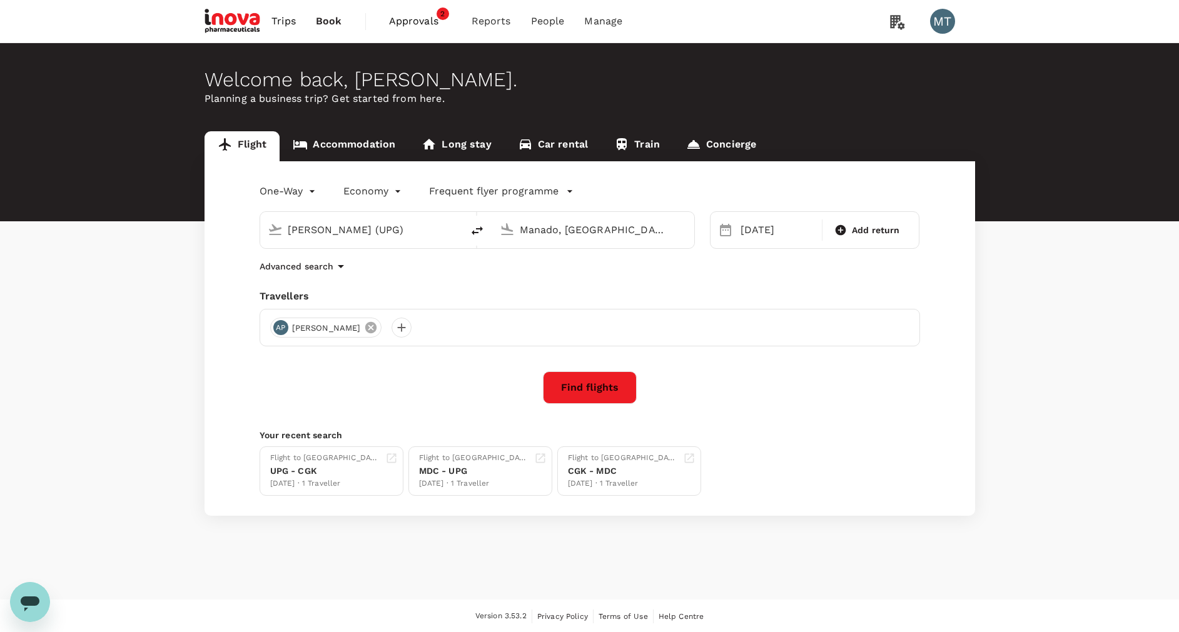
click at [365, 330] on icon at bounding box center [370, 327] width 11 height 11
click at [283, 328] on div at bounding box center [280, 328] width 20 height 20
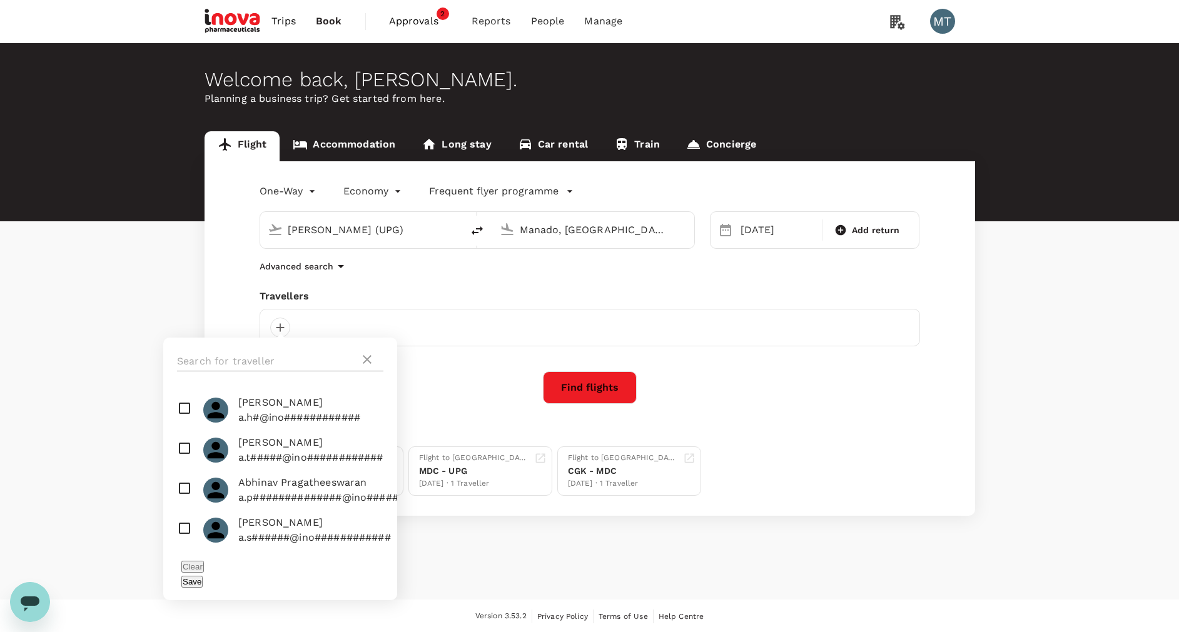
click at [233, 360] on input "text" at bounding box center [268, 361] width 183 height 20
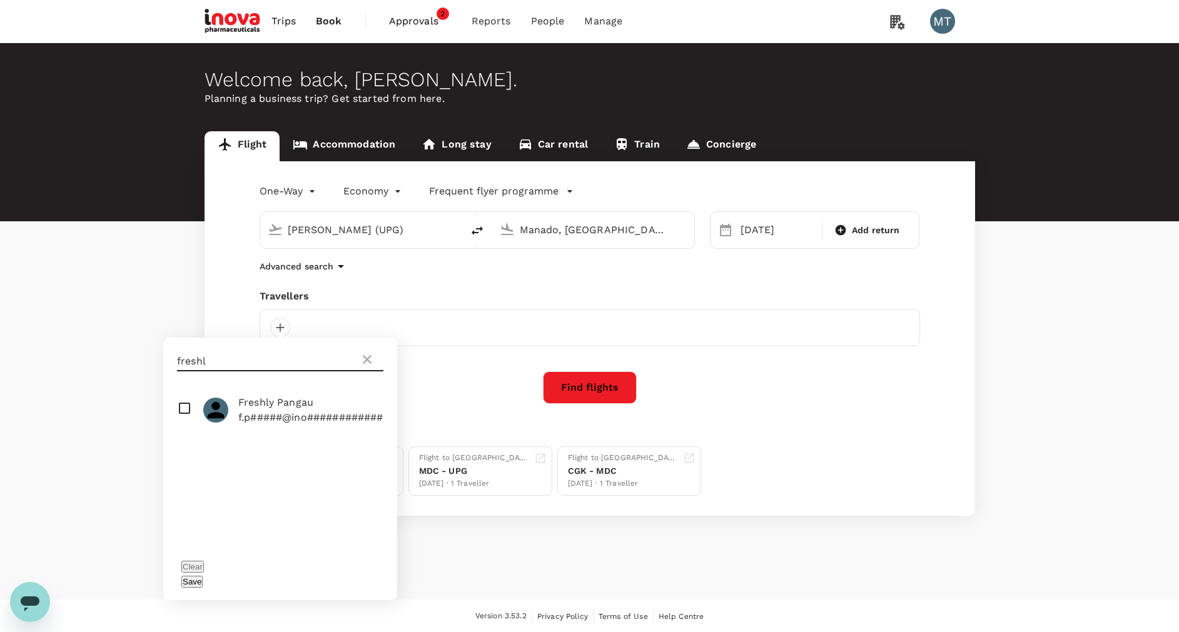
type input "freshl"
click at [190, 413] on input "checkbox" at bounding box center [280, 410] width 234 height 40
checkbox input "true"
click at [203, 576] on button "Save" at bounding box center [191, 582] width 21 height 12
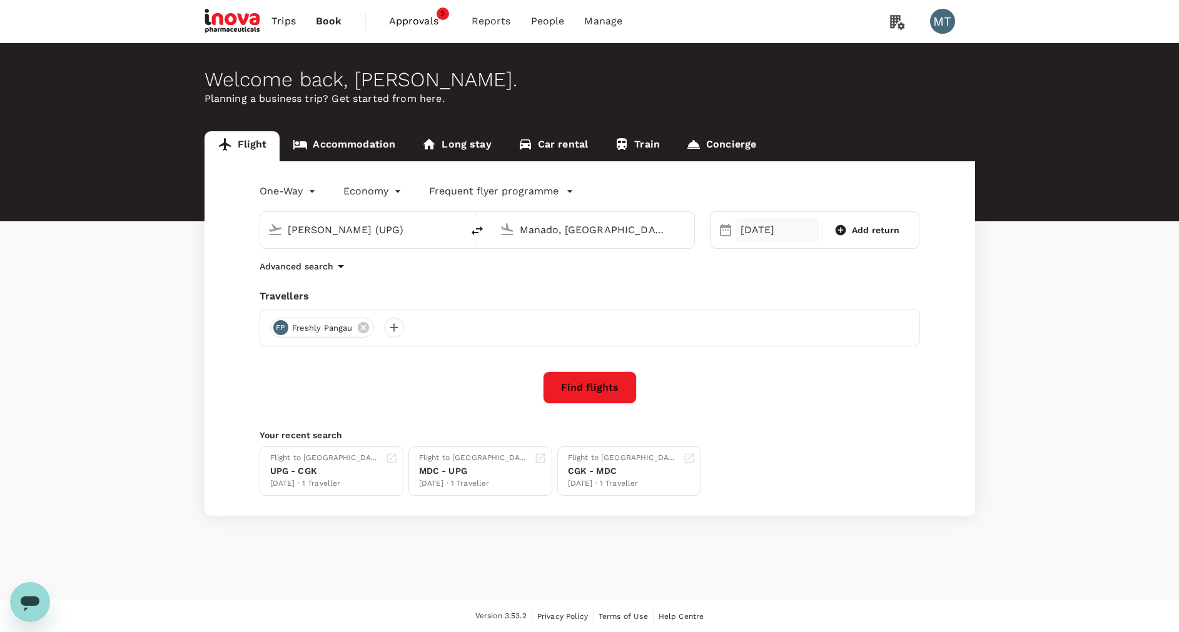
click at [774, 227] on div "26 Oct" at bounding box center [777, 230] width 84 height 25
click at [775, 385] on div "21" at bounding box center [783, 386] width 24 height 24
click at [580, 381] on button "Find flights" at bounding box center [590, 387] width 94 height 33
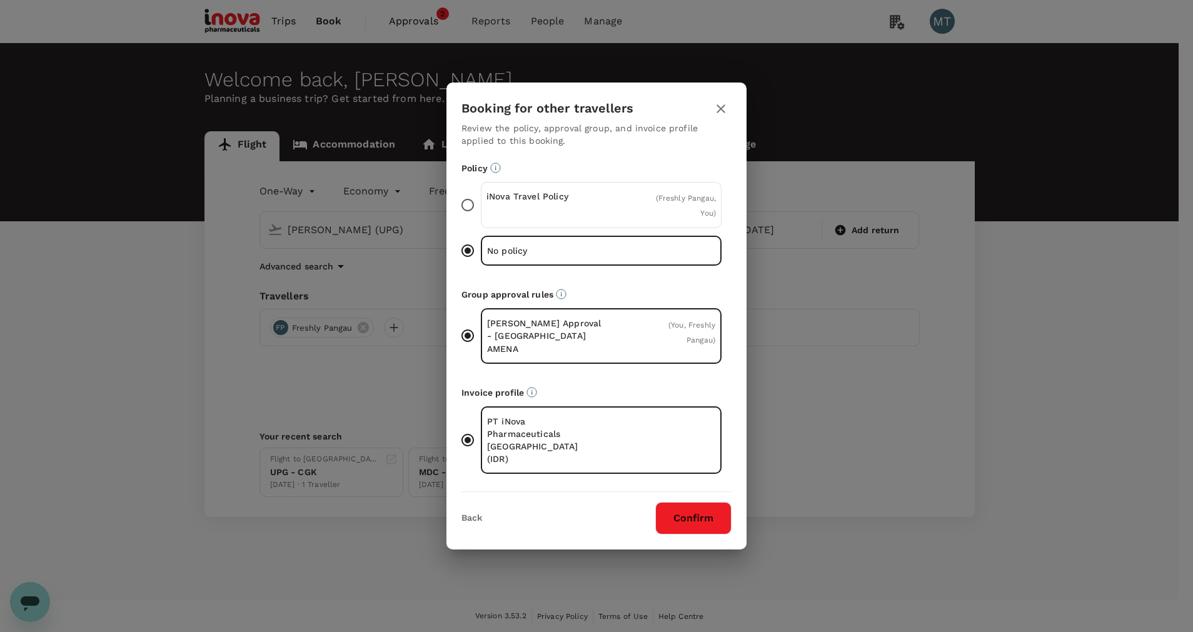
click at [567, 220] on div "iNova Travel Policy" at bounding box center [544, 205] width 115 height 30
click at [481, 218] on input "iNova Travel Policy ( Freshly Pangau, You )" at bounding box center [468, 205] width 26 height 26
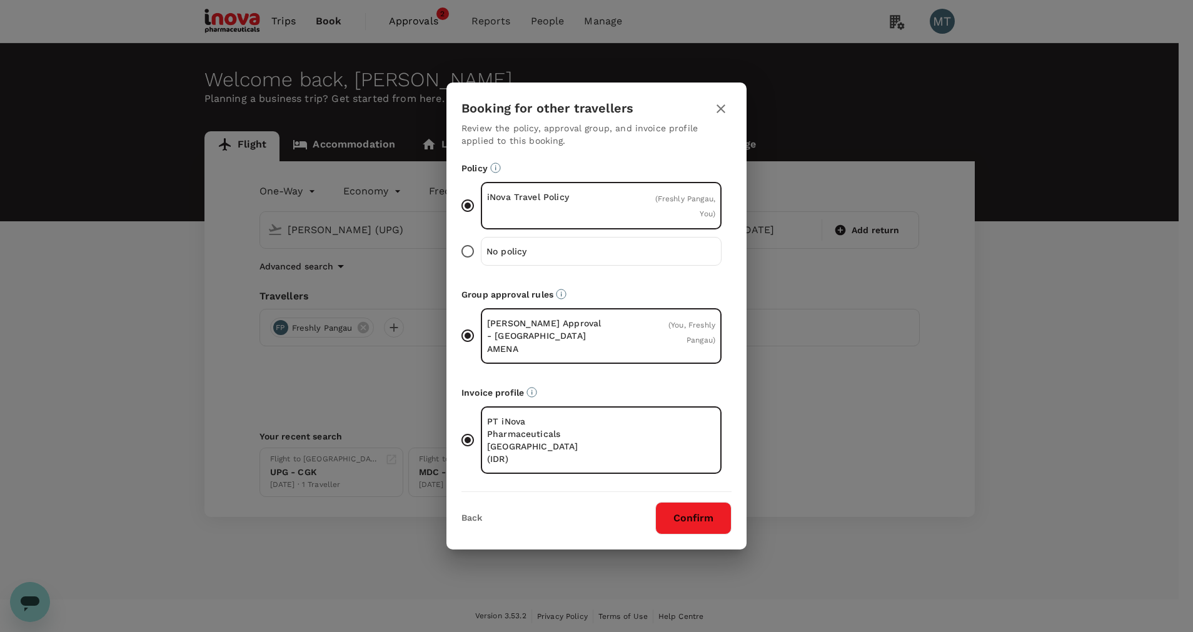
click at [674, 492] on div "Back Confirm" at bounding box center [597, 513] width 300 height 43
click at [677, 502] on button "Confirm" at bounding box center [693, 518] width 76 height 33
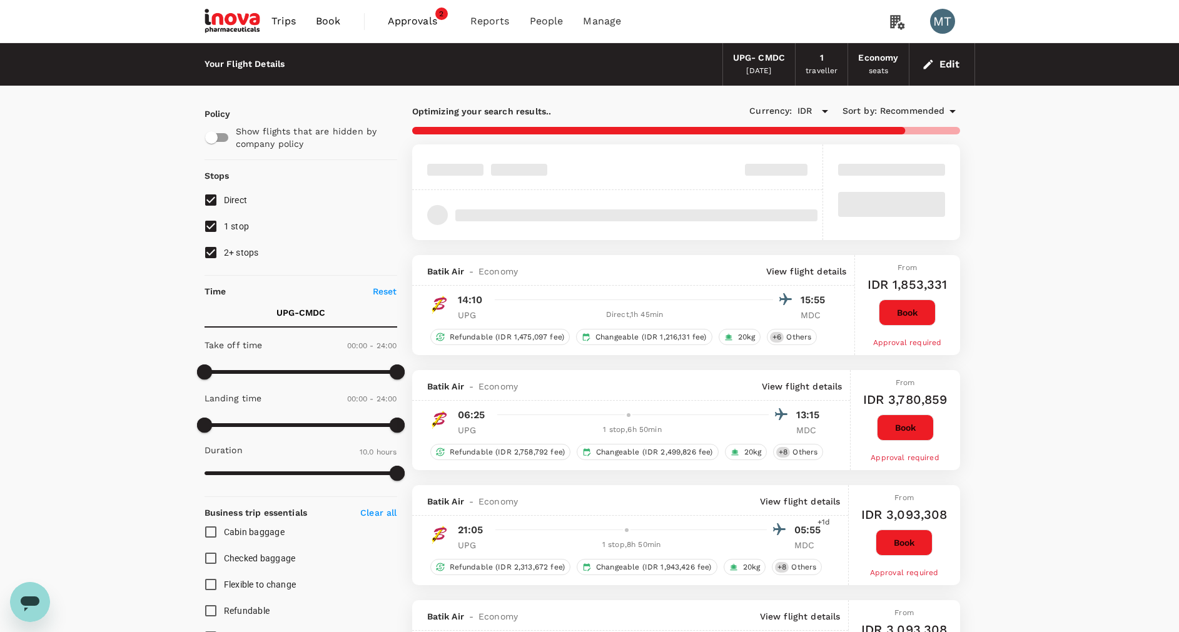
type input "865"
checkbox input "false"
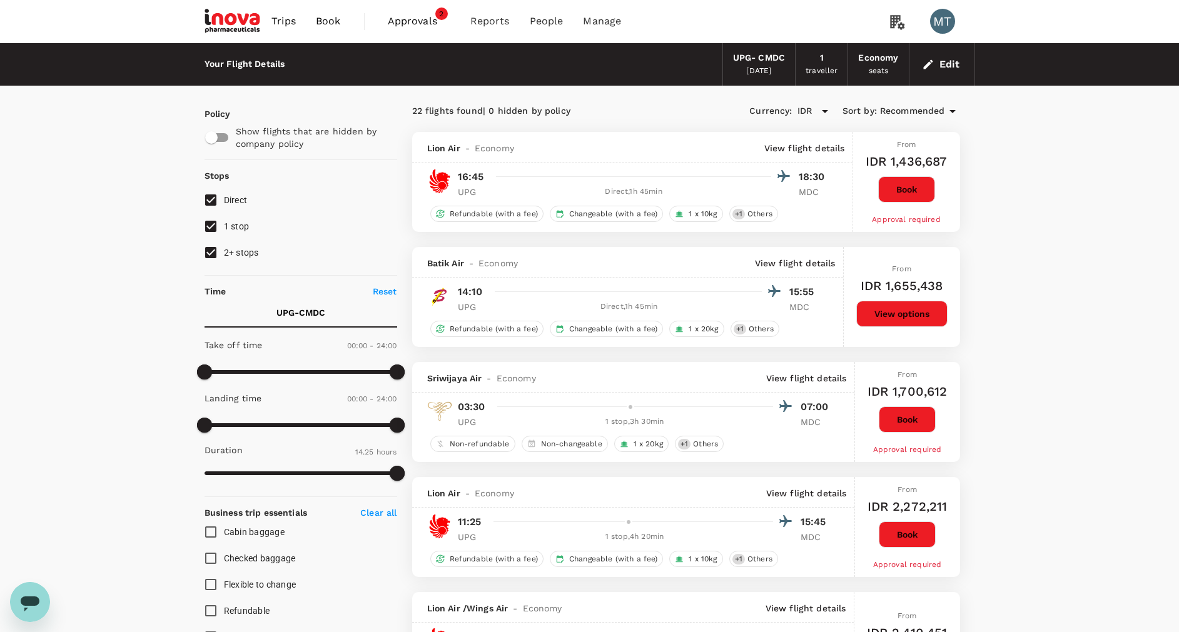
click at [920, 188] on button "Book" at bounding box center [906, 189] width 57 height 26
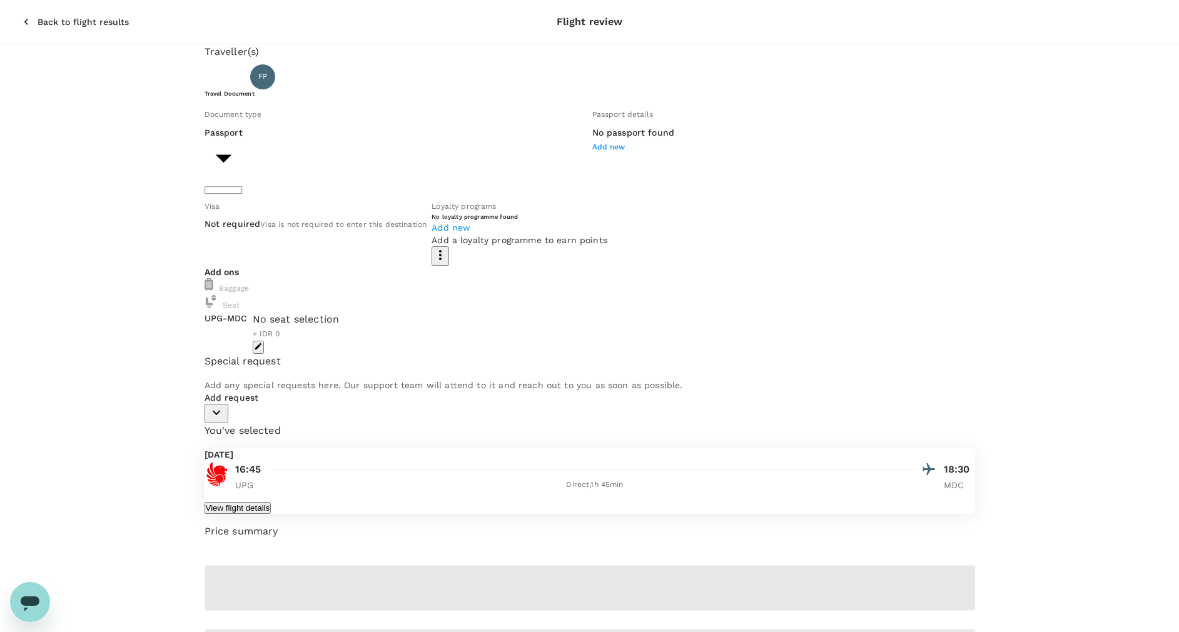
click at [397, 174] on body "Back to flight results Flight review Traveller(s) Traveller 1 : FP Freshly Pang…" at bounding box center [589, 369] width 1179 height 738
click at [385, 233] on li "ID card" at bounding box center [320, 233] width 200 height 20
type input "Id card"
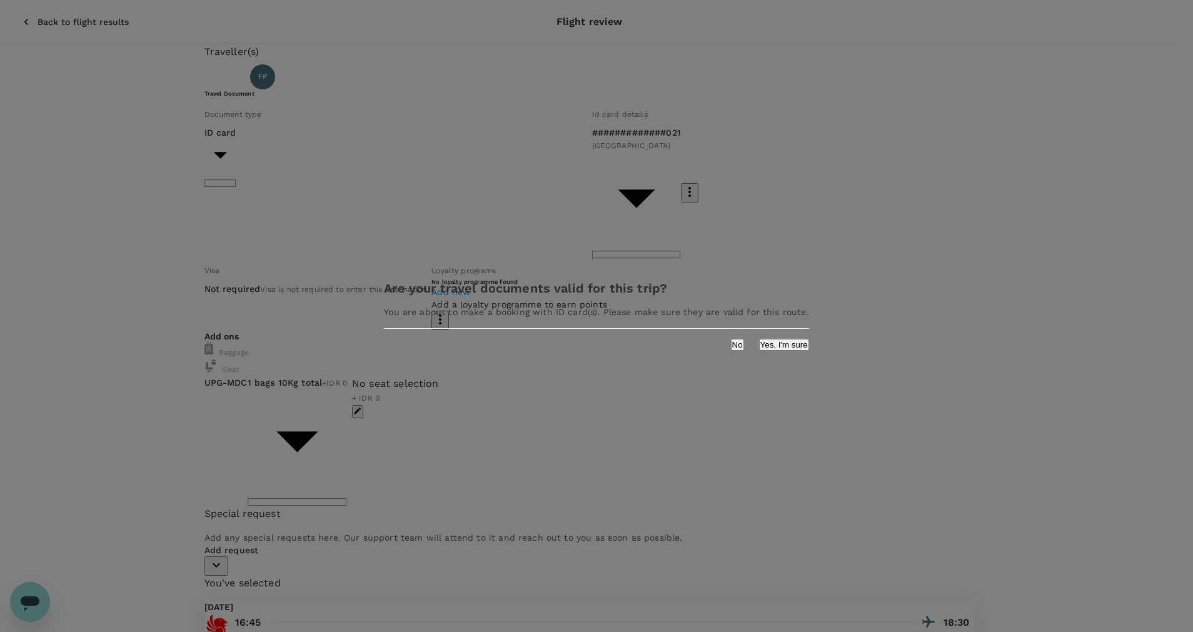
click at [759, 348] on button "Yes, I'm sure" at bounding box center [784, 345] width 50 height 12
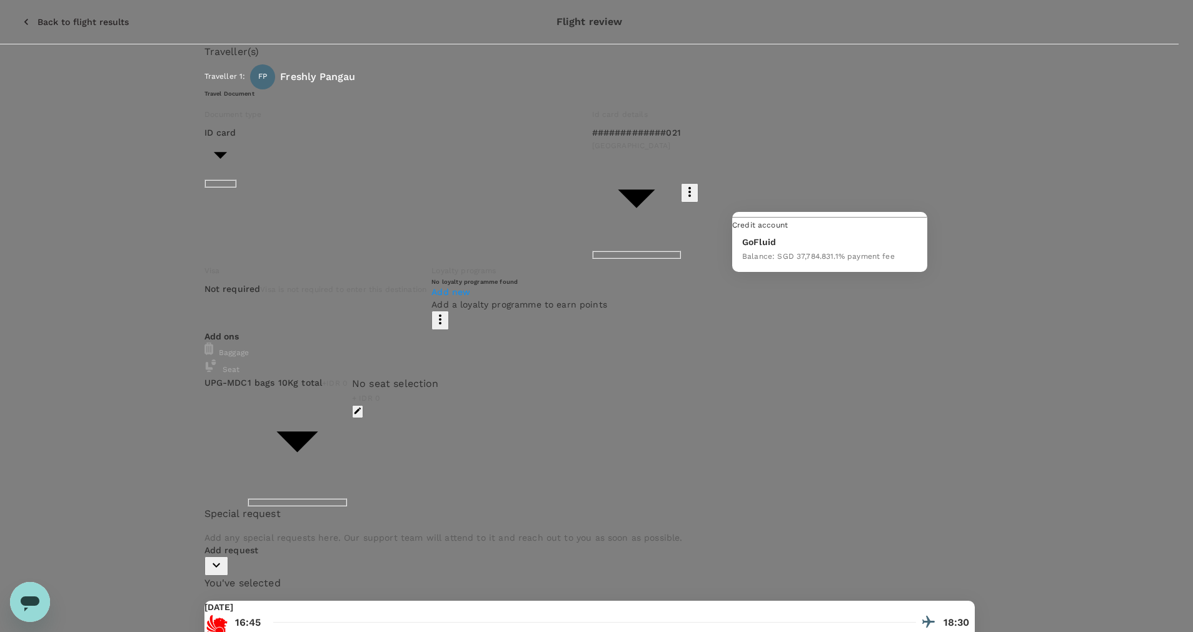
click at [823, 262] on div "Balance : SGD 37,784.83" at bounding box center [786, 255] width 88 height 15
type input "9d87fe9b-f599-4813-91a8-6354e0e2f257"
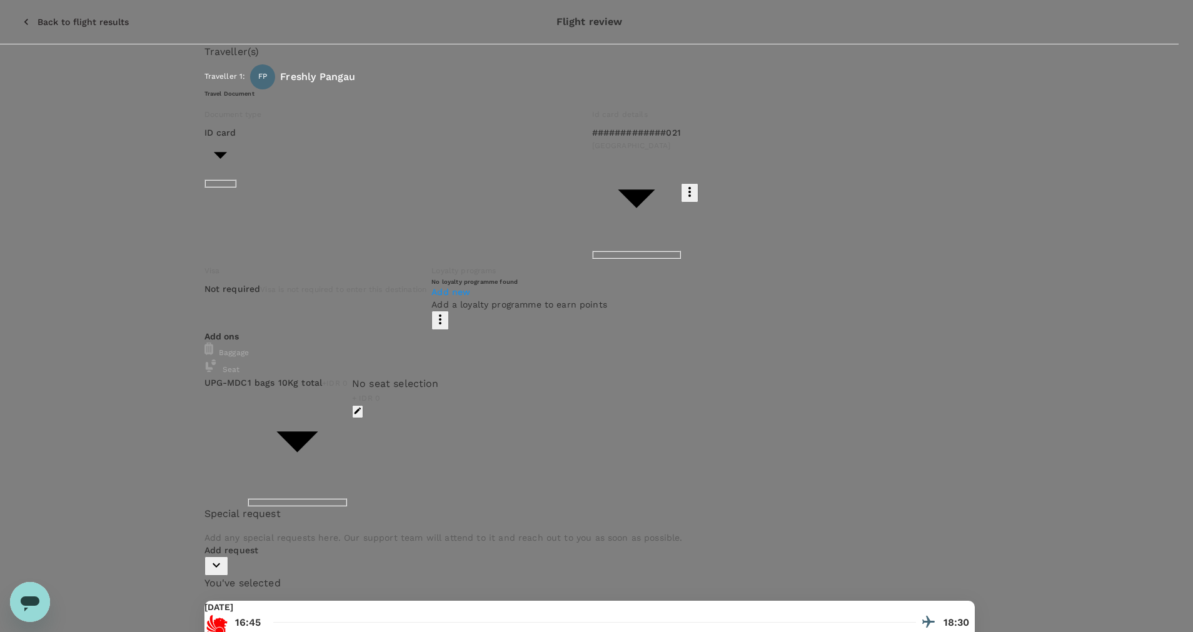
type textarea "Freshly : Flight to Manado 21 Oct 2025"
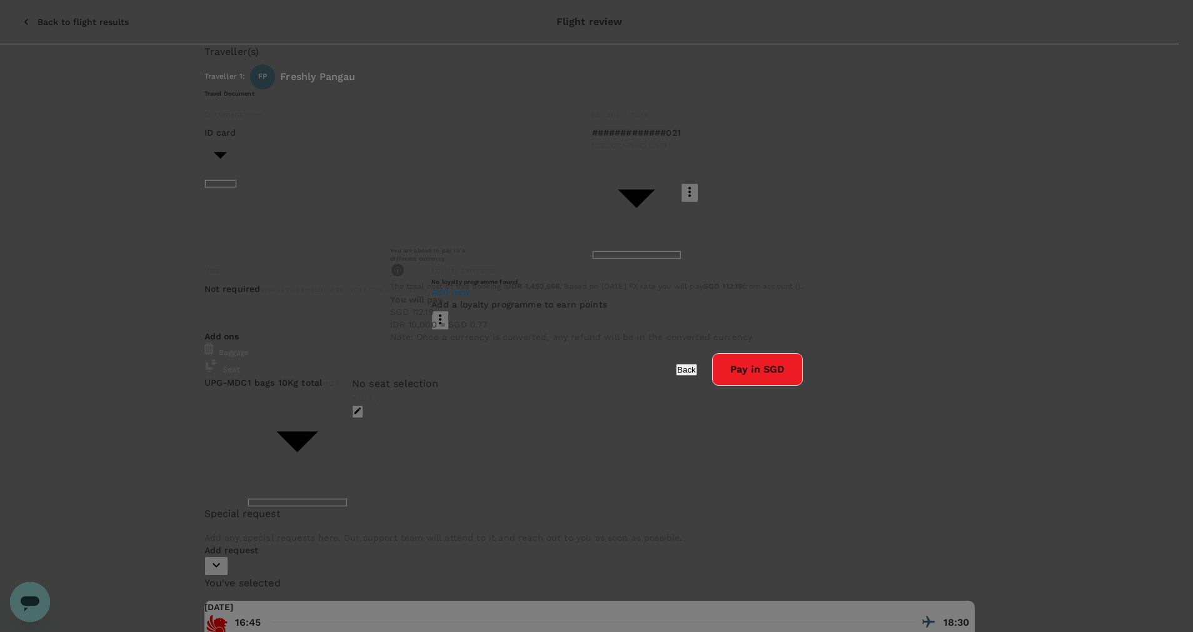
click at [712, 386] on button "Pay in SGD" at bounding box center [757, 369] width 91 height 33
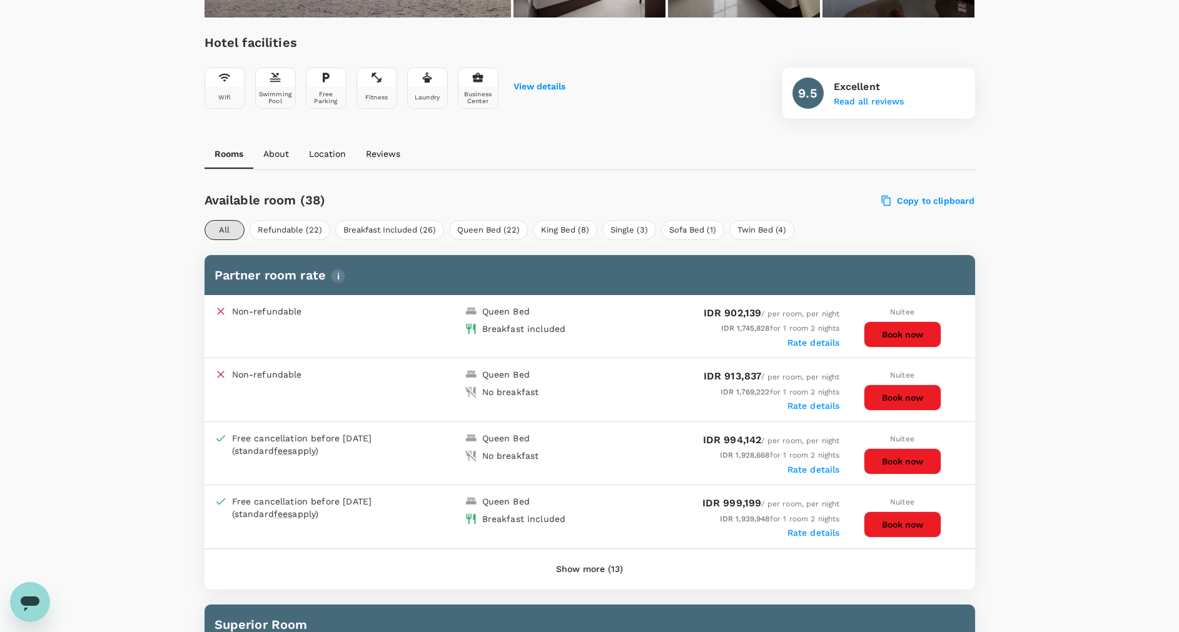
scroll to position [469, 0]
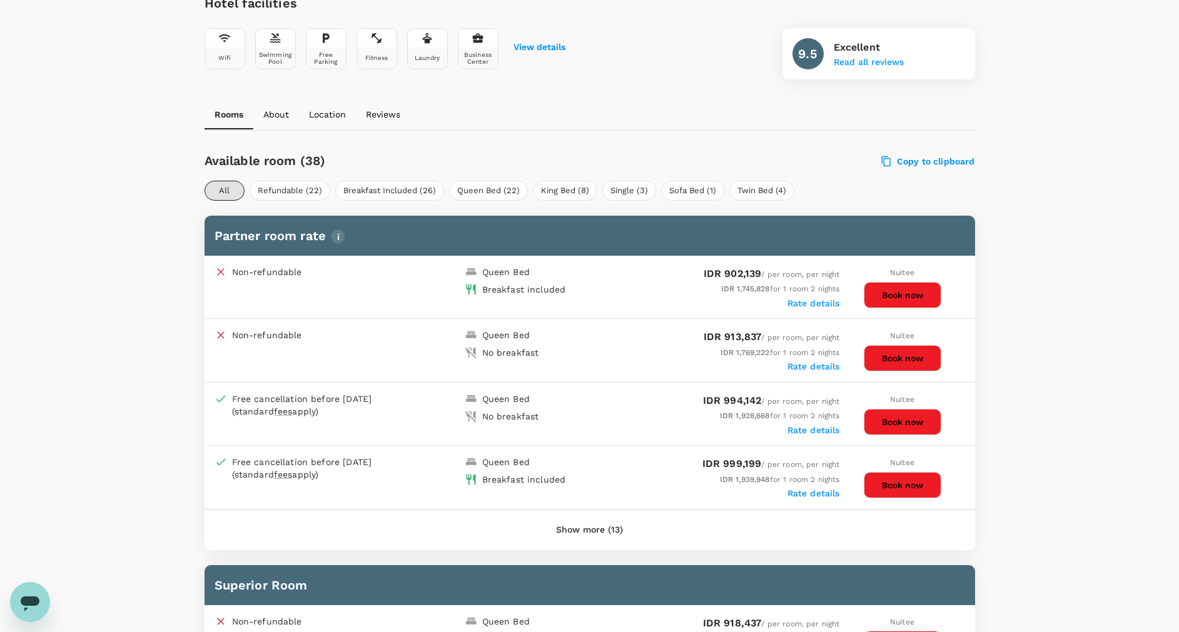
click at [607, 523] on button "Show more (13)" at bounding box center [589, 530] width 102 height 30
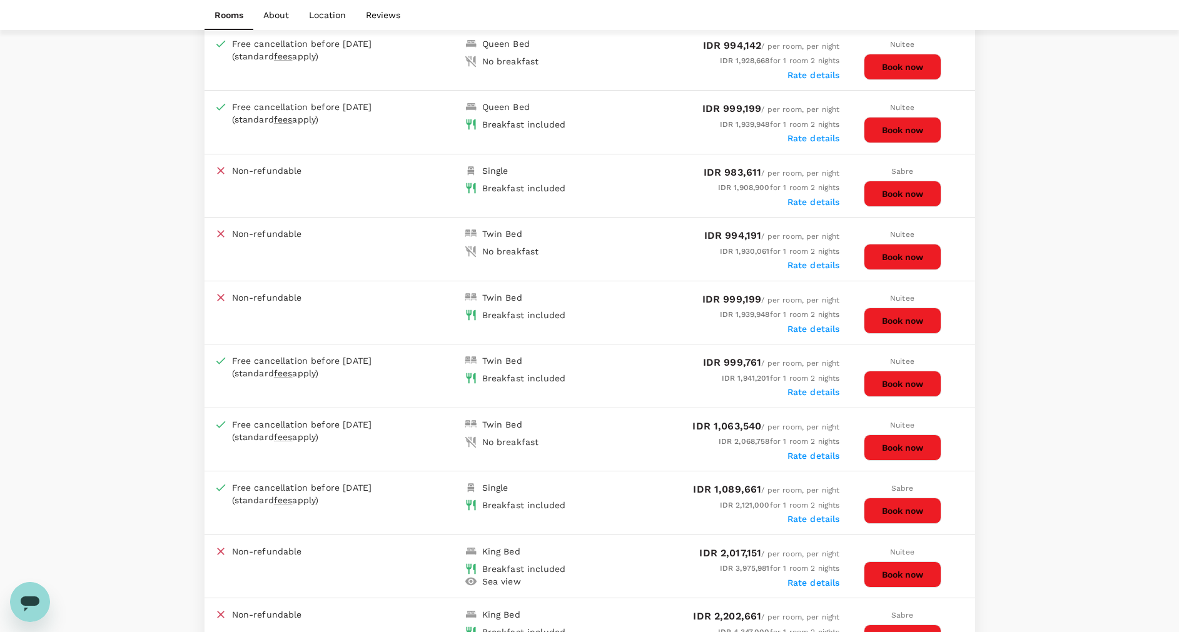
scroll to position [844, 0]
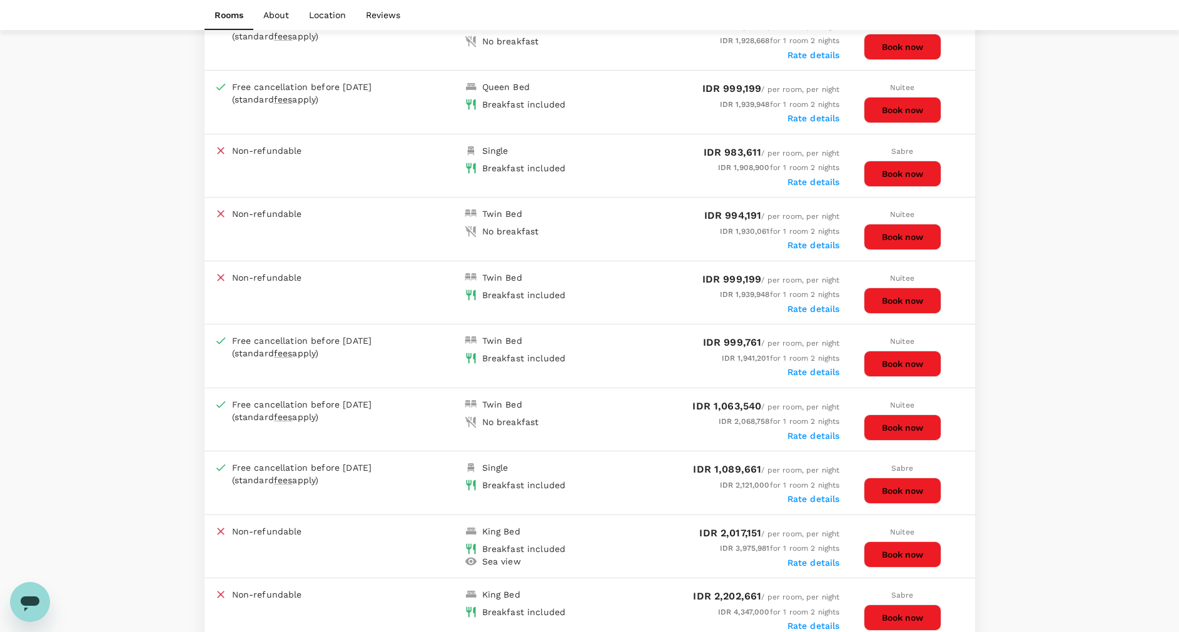
click at [928, 430] on button "Book now" at bounding box center [903, 428] width 78 height 26
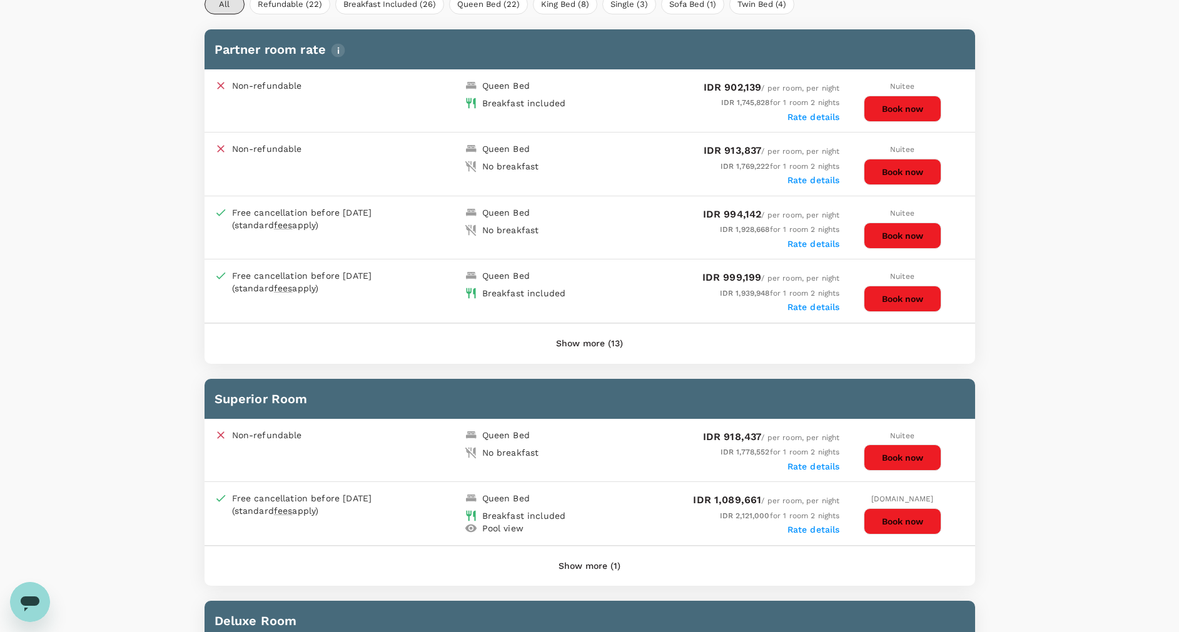
scroll to position [464, 0]
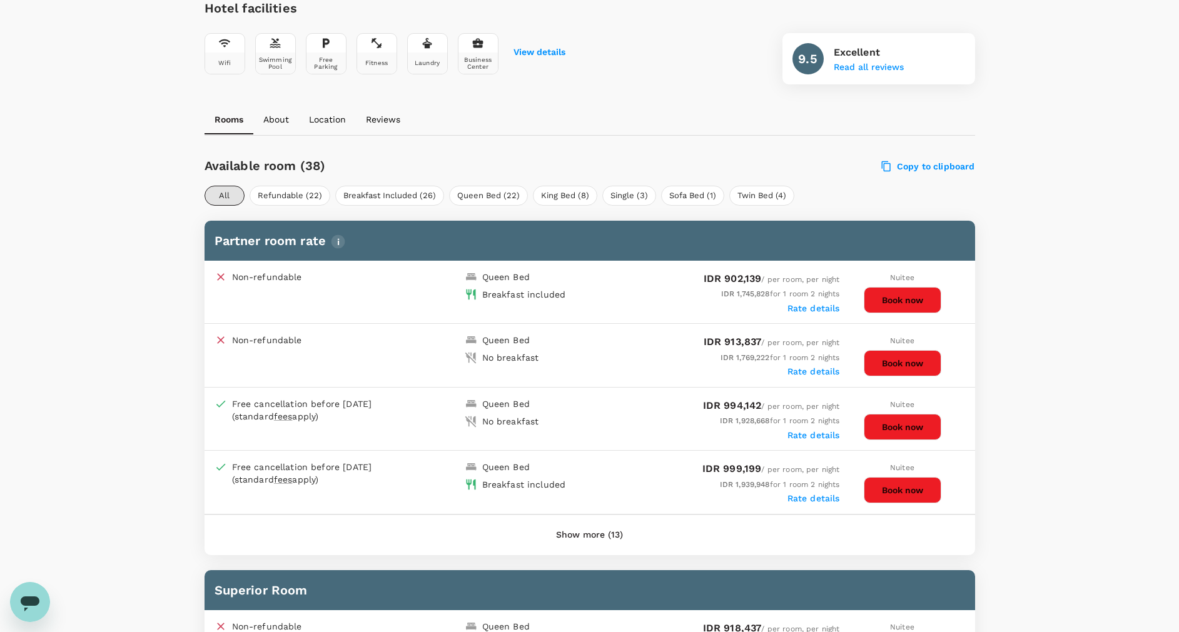
click at [578, 538] on button "Show more (13)" at bounding box center [589, 535] width 102 height 30
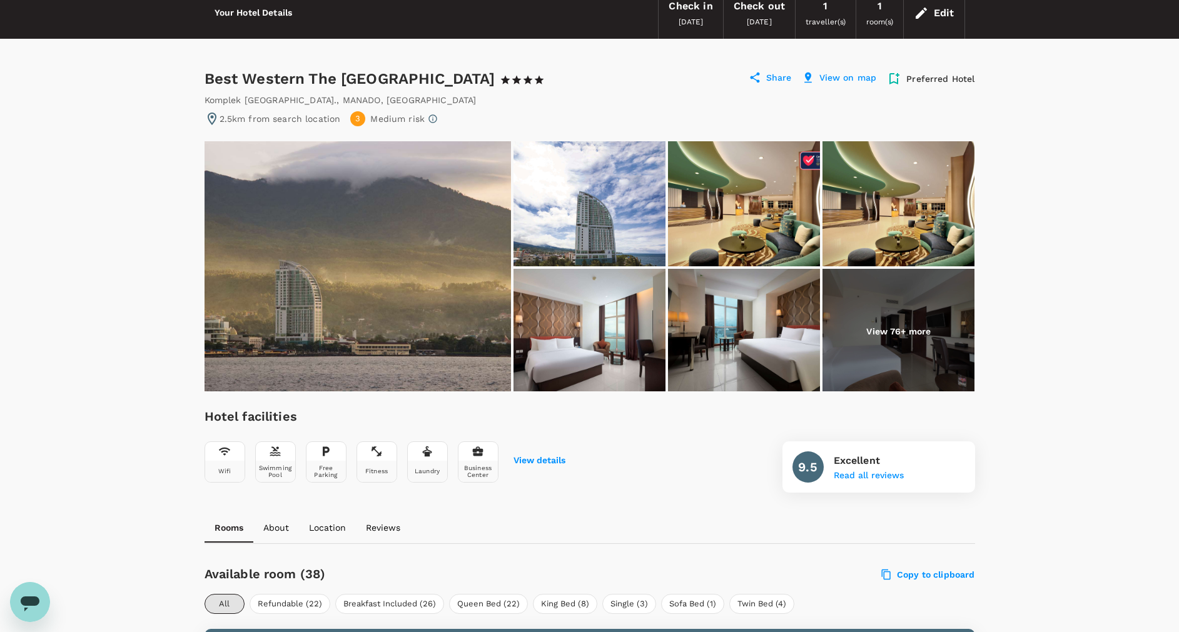
scroll to position [0, 0]
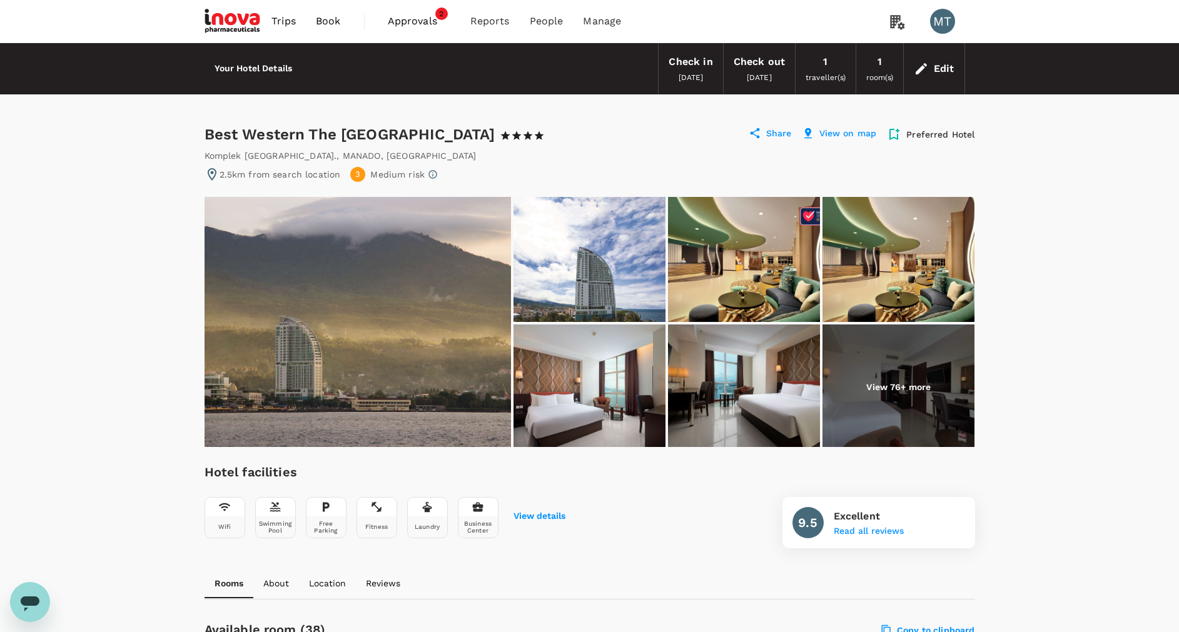
click at [327, 24] on span "Book" at bounding box center [328, 21] width 25 height 15
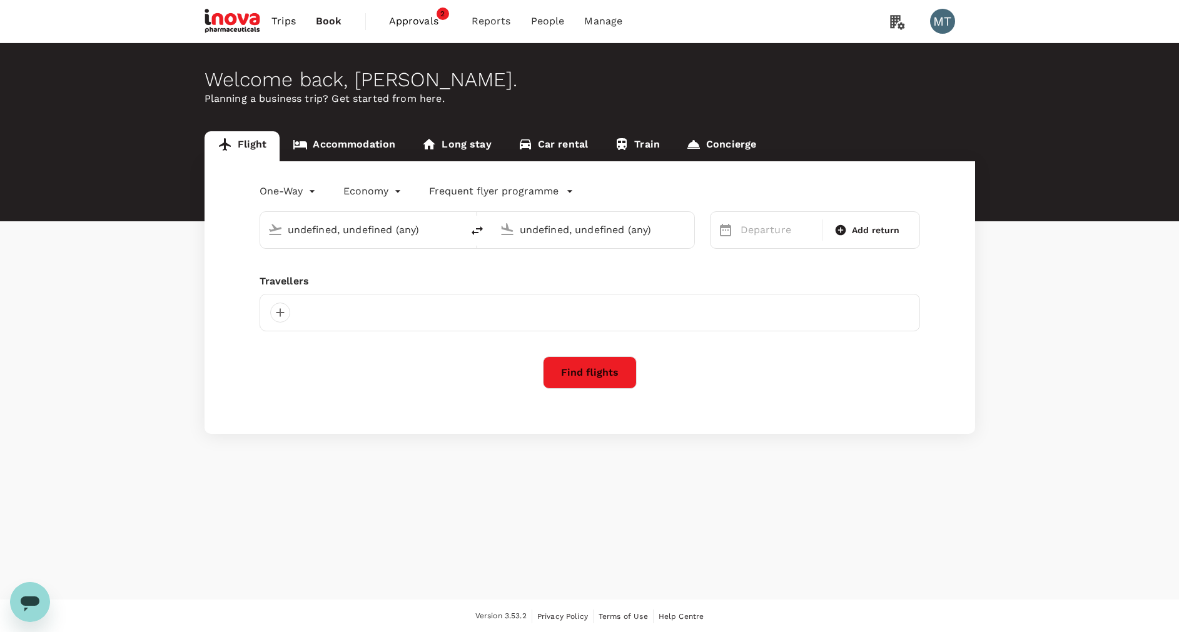
type input "Sam Ratulangi Intl (MDC)"
type input "Sultan Hasanuddin Intl (UPG)"
type input "Sam Ratulangi Intl (MDC)"
type input "Sultan Hasanuddin Intl (UPG)"
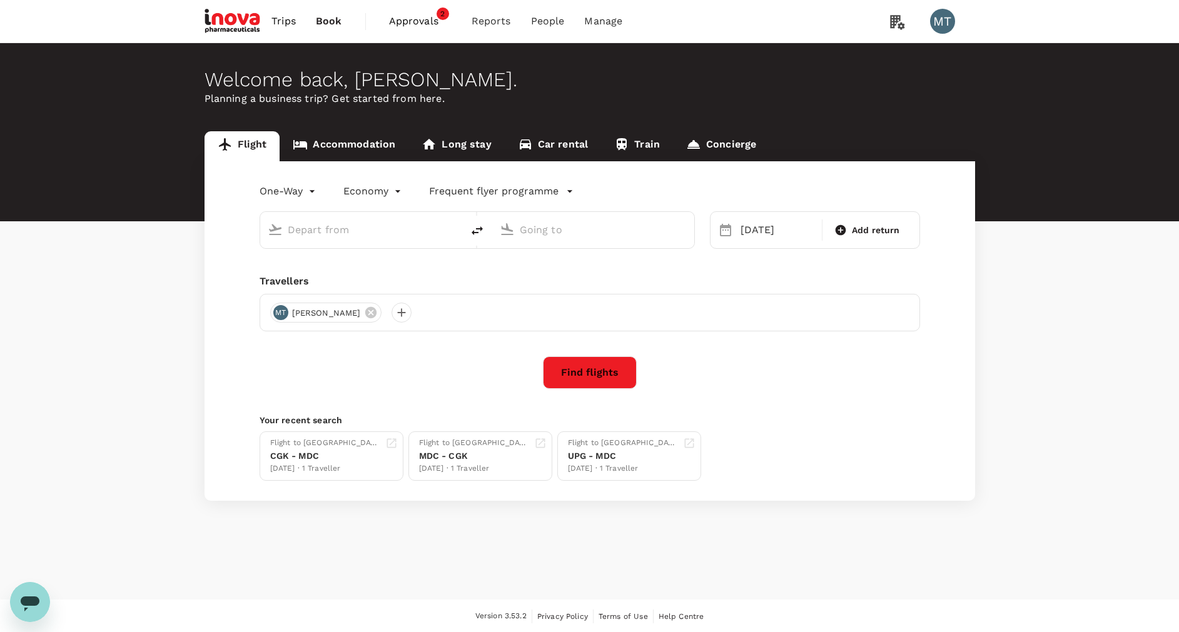
type input "Sam Ratulangi Intl (MDC)"
type input "Sultan Hasanuddin Intl (UPG)"
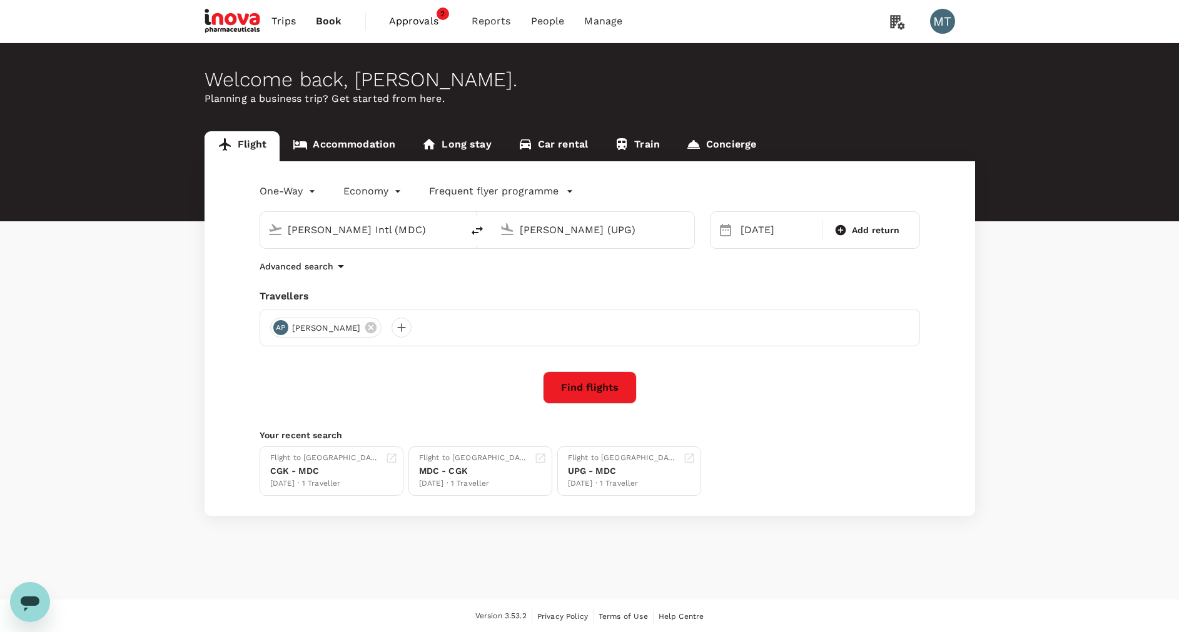
click at [346, 147] on link "Accommodation" at bounding box center [344, 146] width 129 height 30
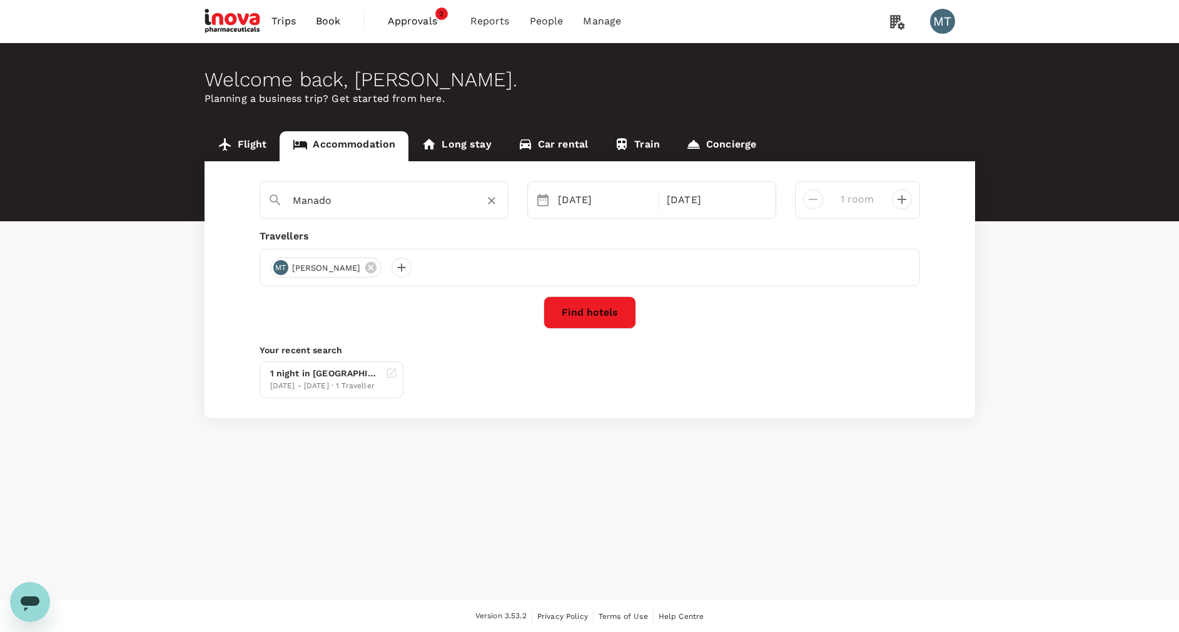
click at [388, 208] on input "Manado" at bounding box center [379, 200] width 173 height 19
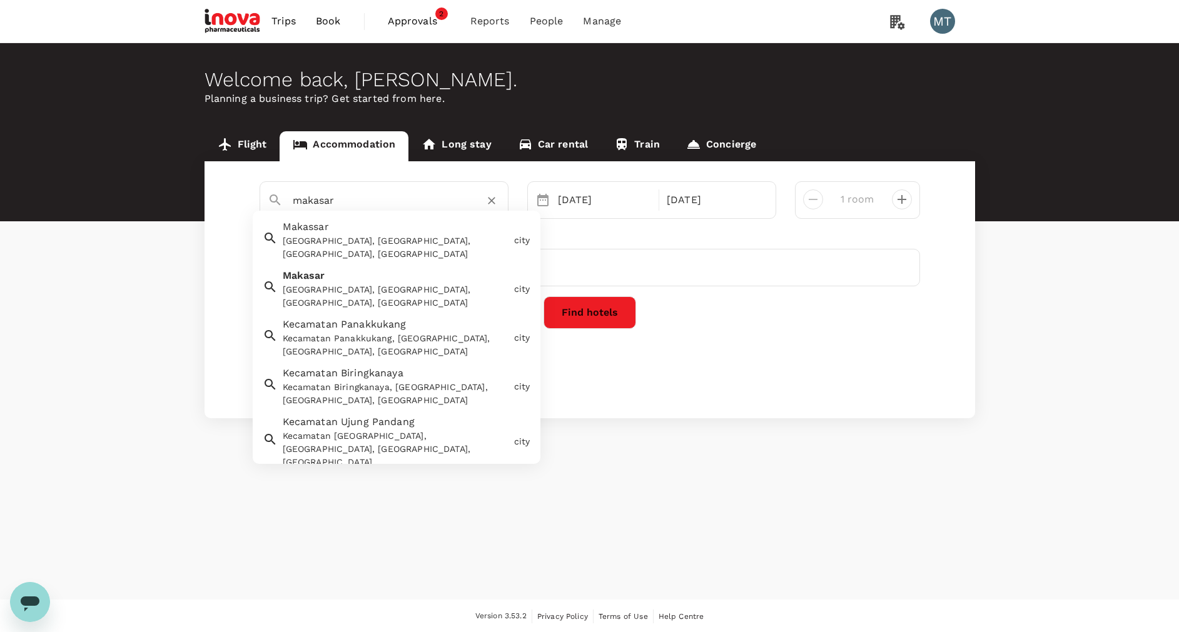
click at [385, 236] on div "Makassar, Makassar City, South Sulawesi, Indonesia" at bounding box center [396, 248] width 226 height 26
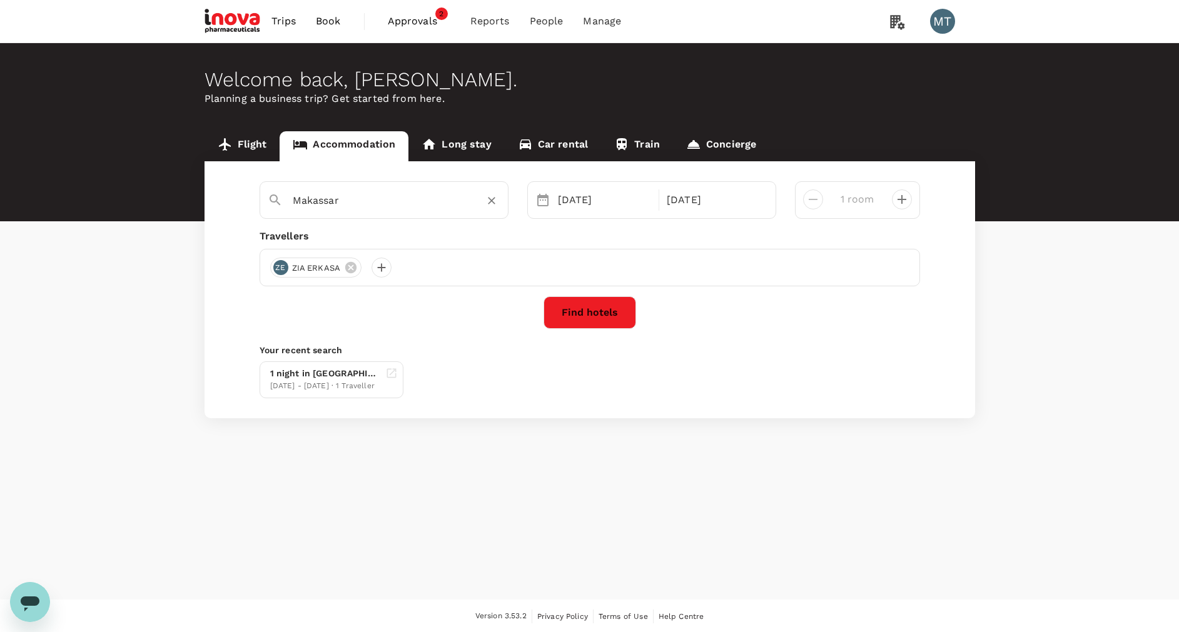
type input "Makassar"
click at [587, 196] on div "21 Oct" at bounding box center [605, 200] width 104 height 25
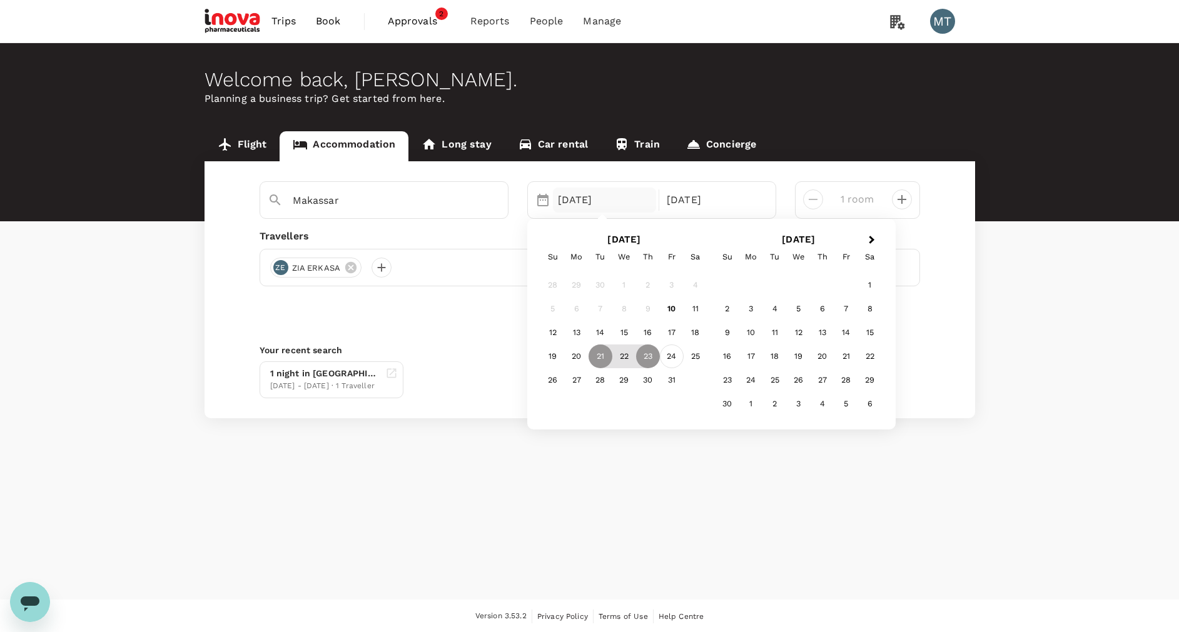
click at [675, 356] on div "24" at bounding box center [672, 357] width 24 height 24
click at [696, 363] on div "25" at bounding box center [696, 357] width 24 height 24
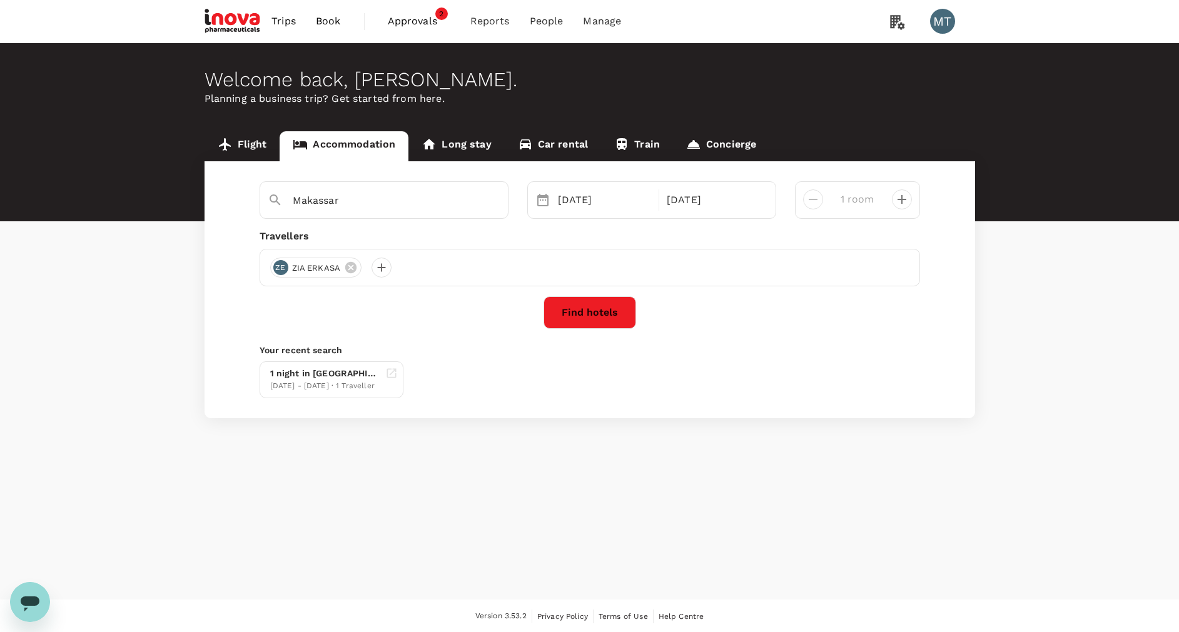
click at [568, 316] on button "Find hotels" at bounding box center [589, 312] width 93 height 33
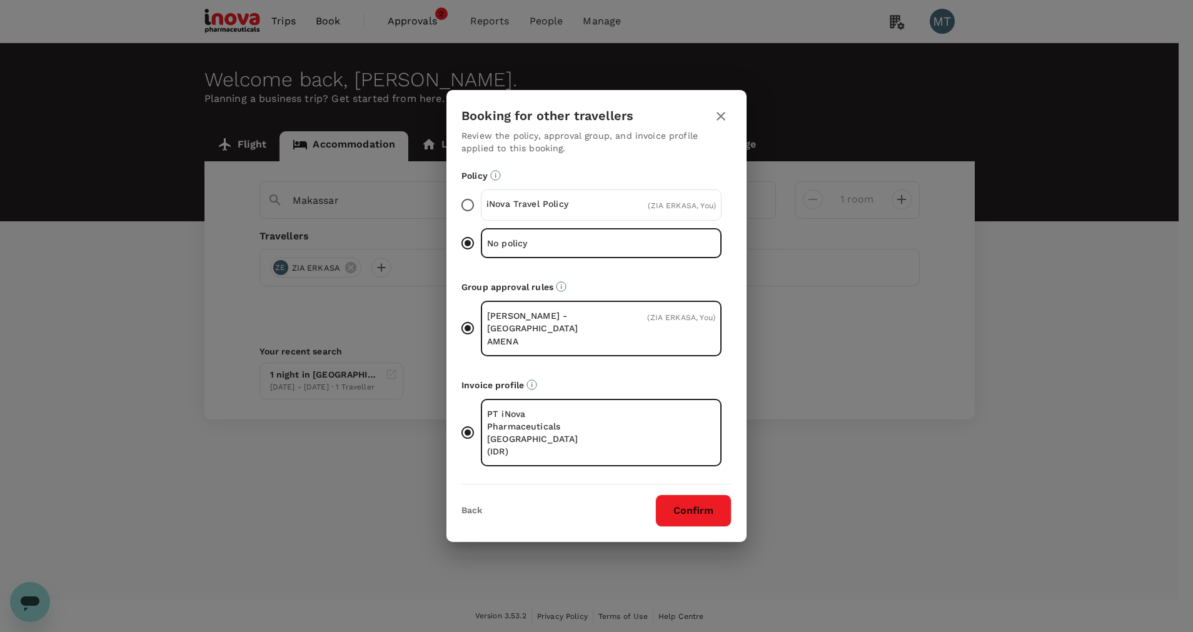
click at [572, 215] on div "iNova Travel Policy ( ZIA ERKASA, You )" at bounding box center [601, 204] width 241 height 31
click at [481, 215] on input "iNova Travel Policy ( ZIA ERKASA, You )" at bounding box center [468, 205] width 26 height 26
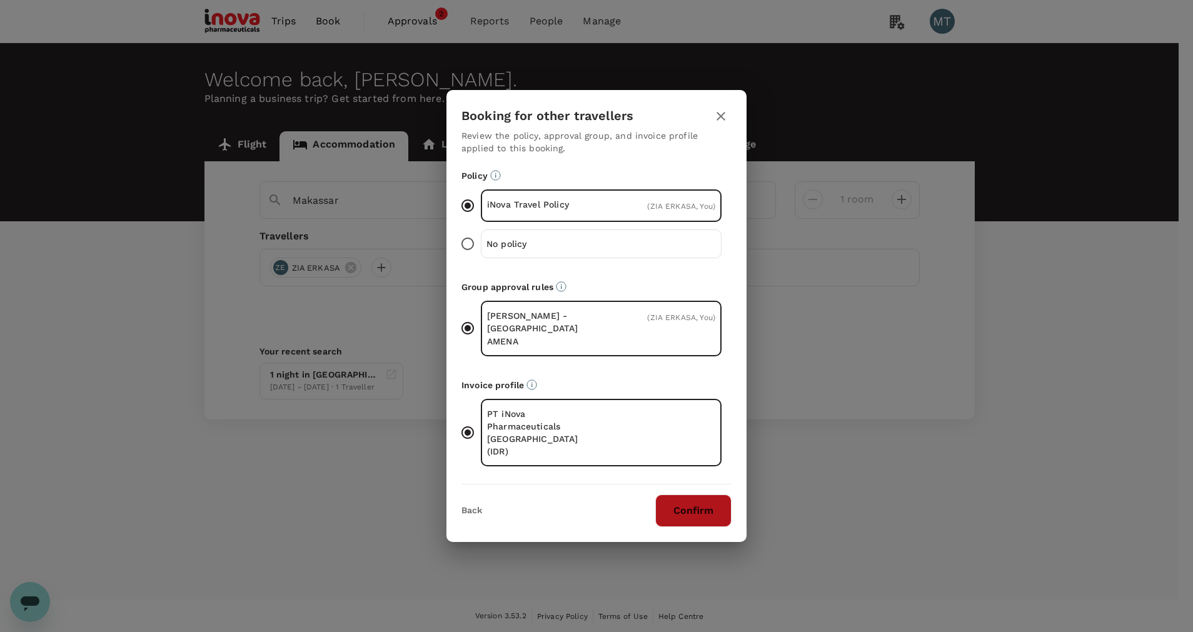
click at [685, 497] on button "Confirm" at bounding box center [693, 511] width 76 height 33
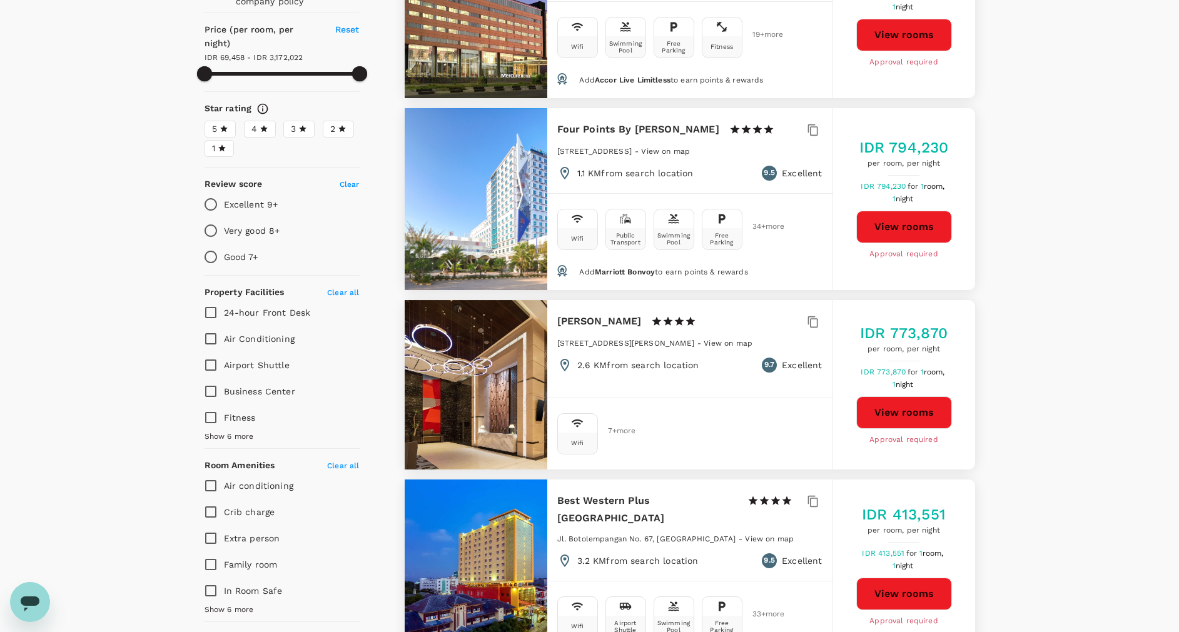
scroll to position [281, 0]
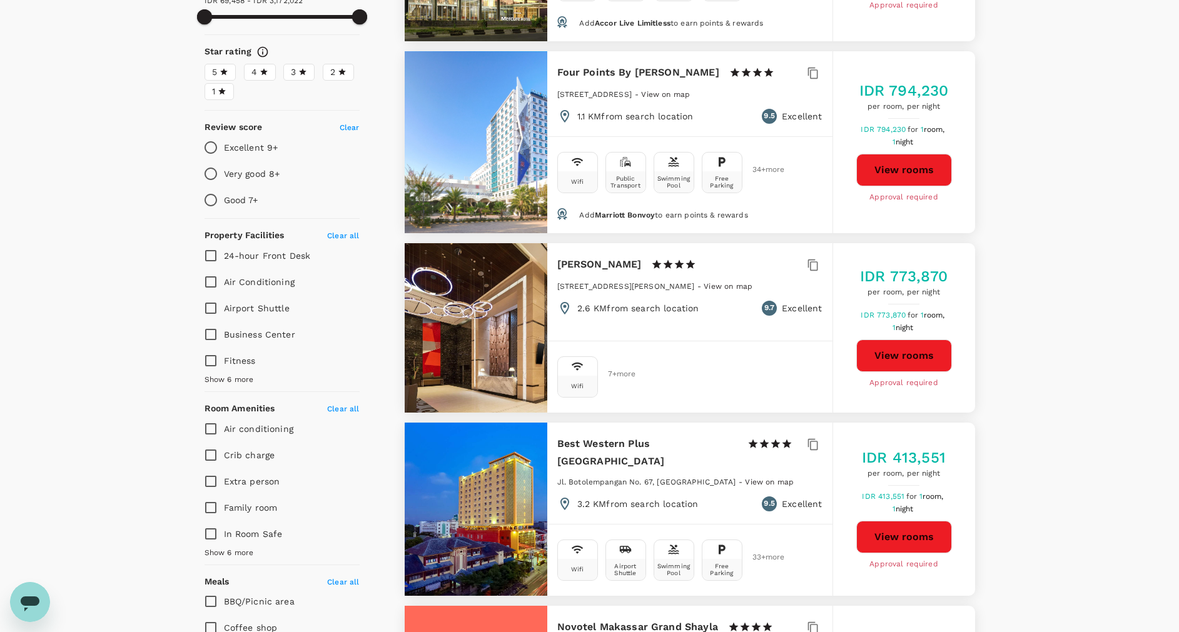
type input "3172021.47"
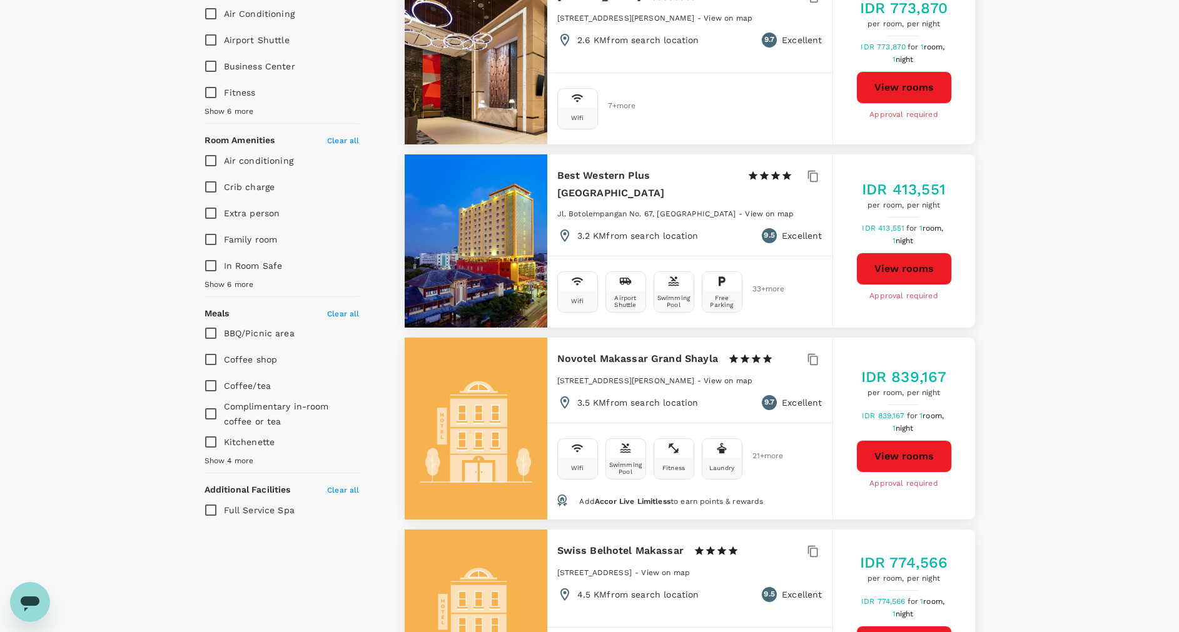
scroll to position [563, 0]
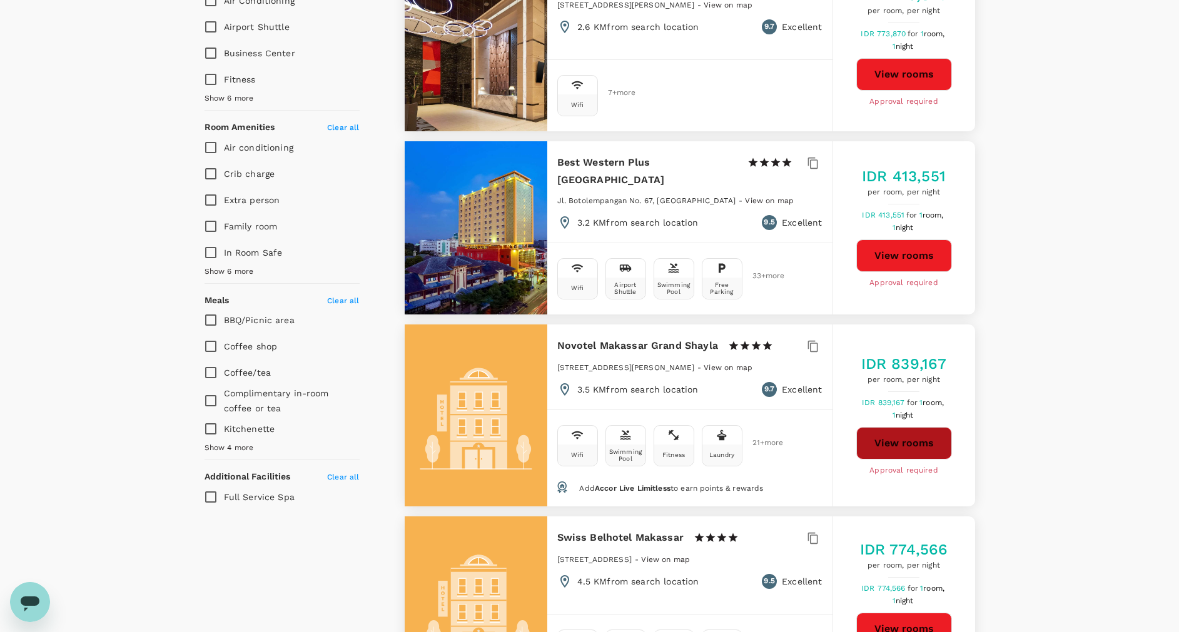
click at [909, 447] on button "View rooms" at bounding box center [904, 443] width 96 height 33
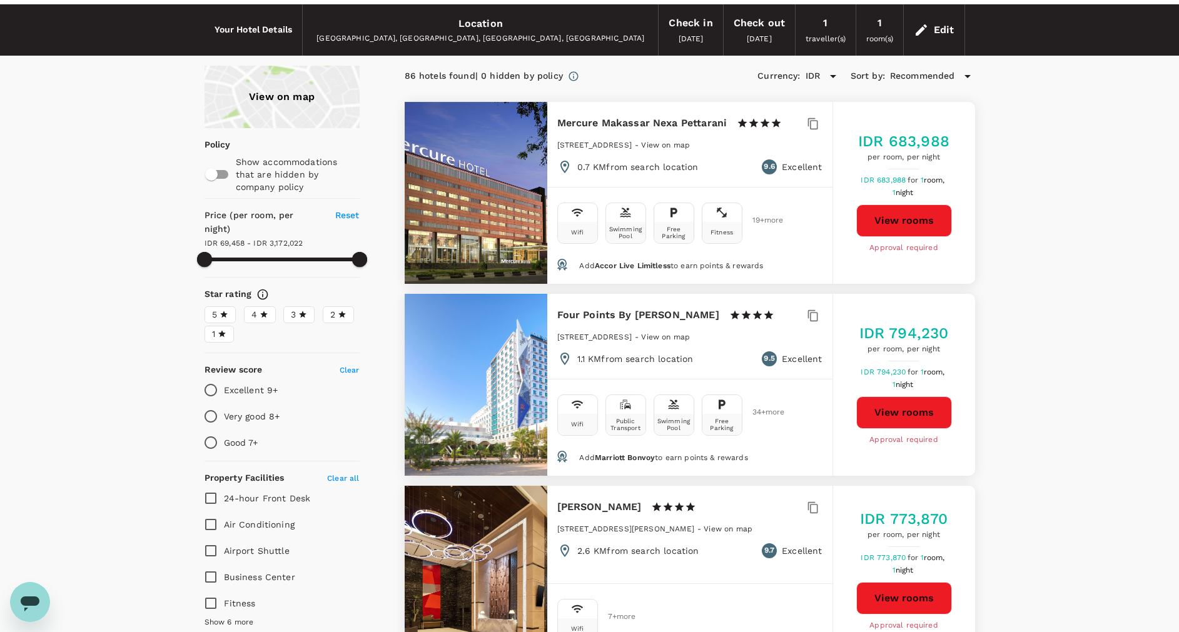
scroll to position [0, 0]
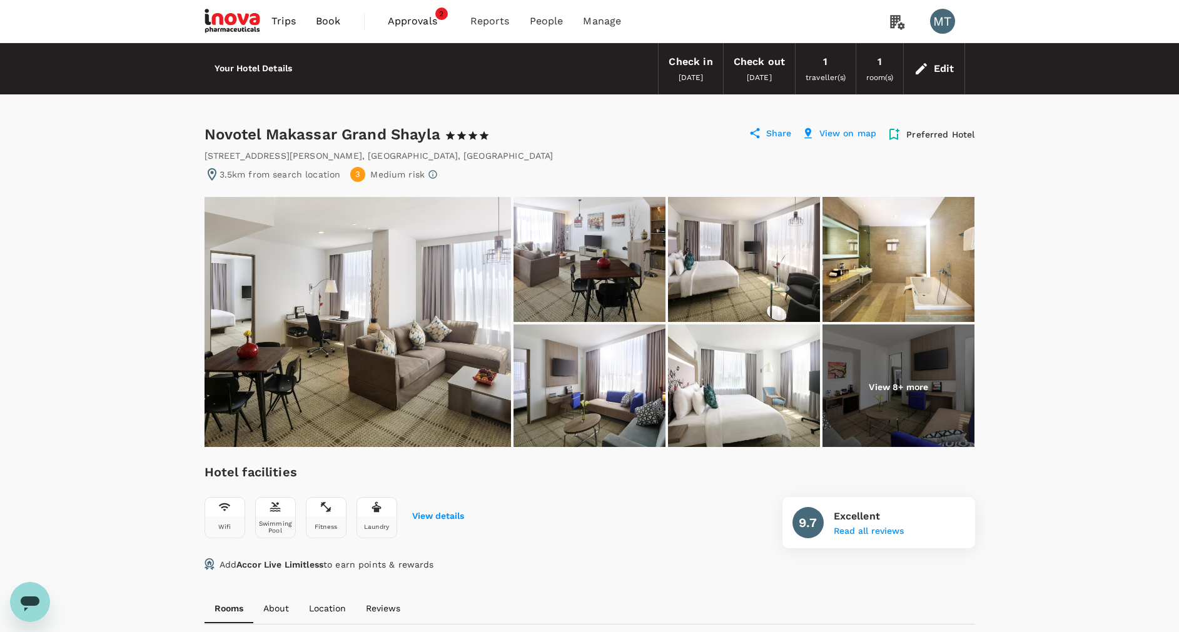
click at [480, 476] on div "Hotel facilities Wifi Swimming Pool Fitness Laundry View details 9.7 Excellent …" at bounding box center [590, 505] width 770 height 86
click at [915, 66] on icon at bounding box center [921, 68] width 15 height 15
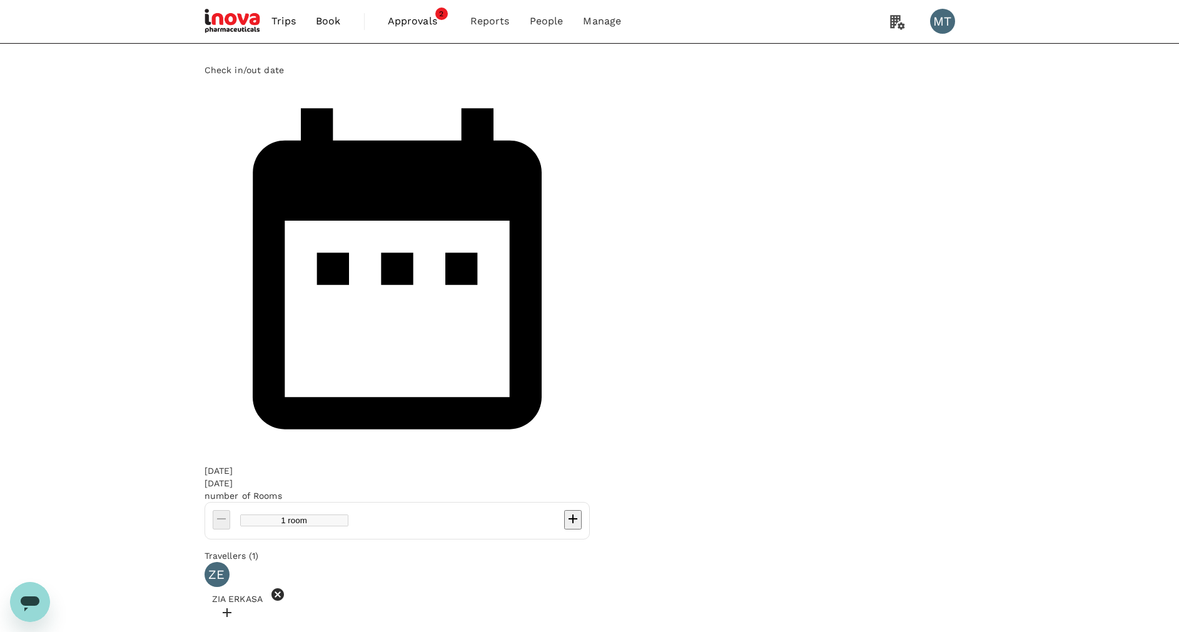
click at [233, 477] on div "25 Oct" at bounding box center [219, 483] width 29 height 13
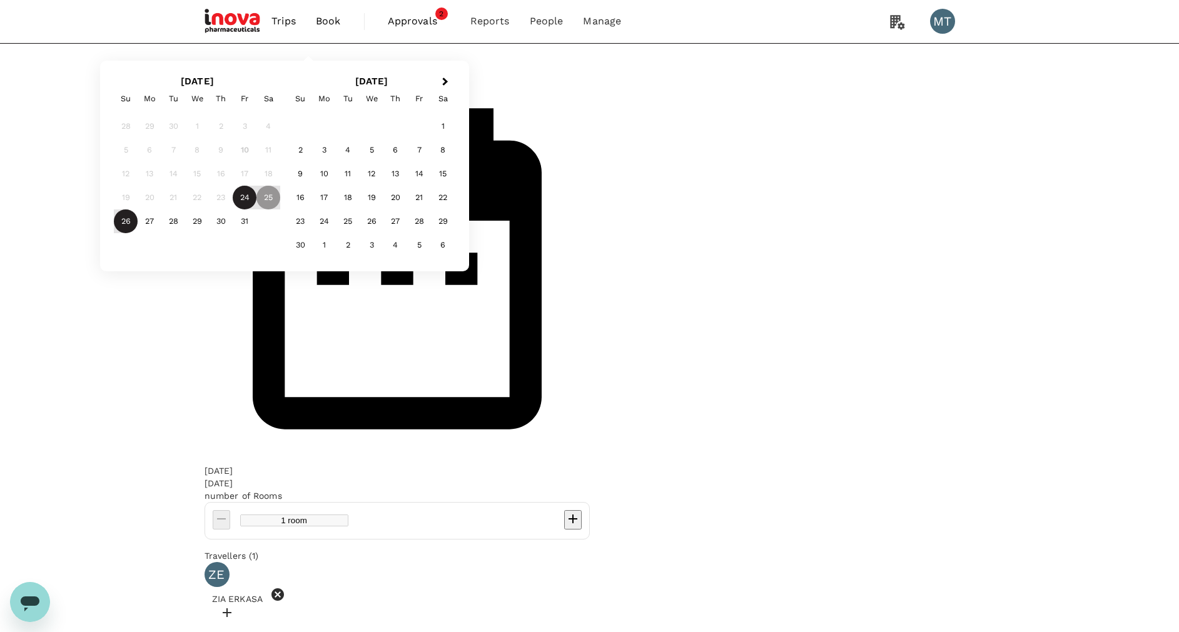
click at [138, 233] on div "26" at bounding box center [126, 222] width 24 height 24
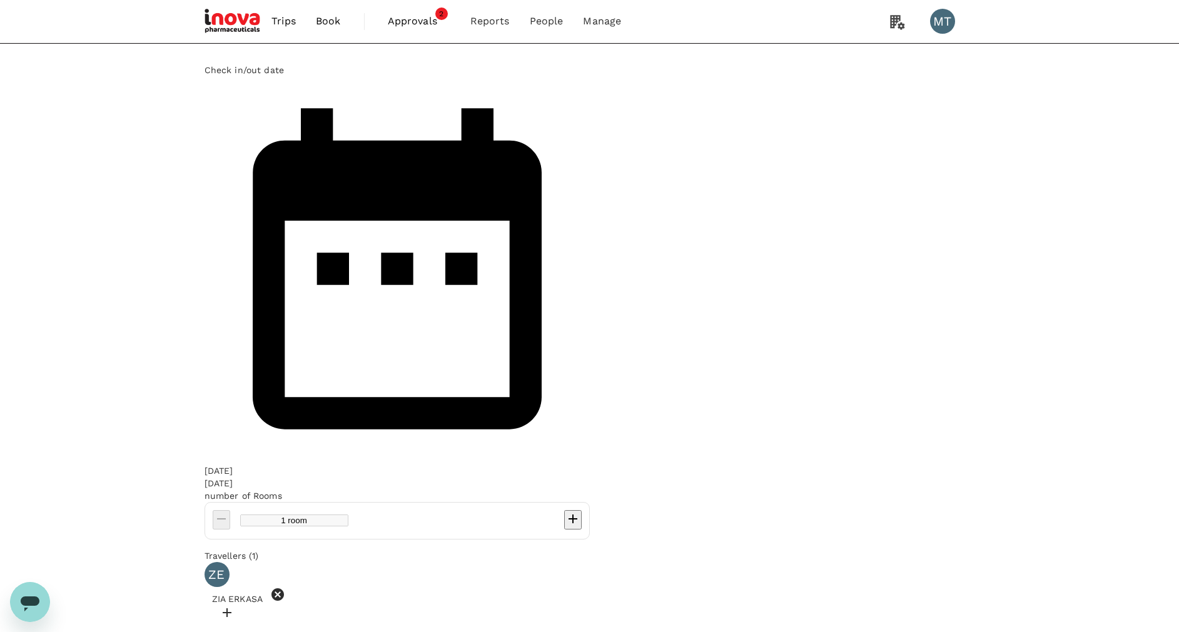
click at [234, 632] on button "Update" at bounding box center [219, 640] width 29 height 12
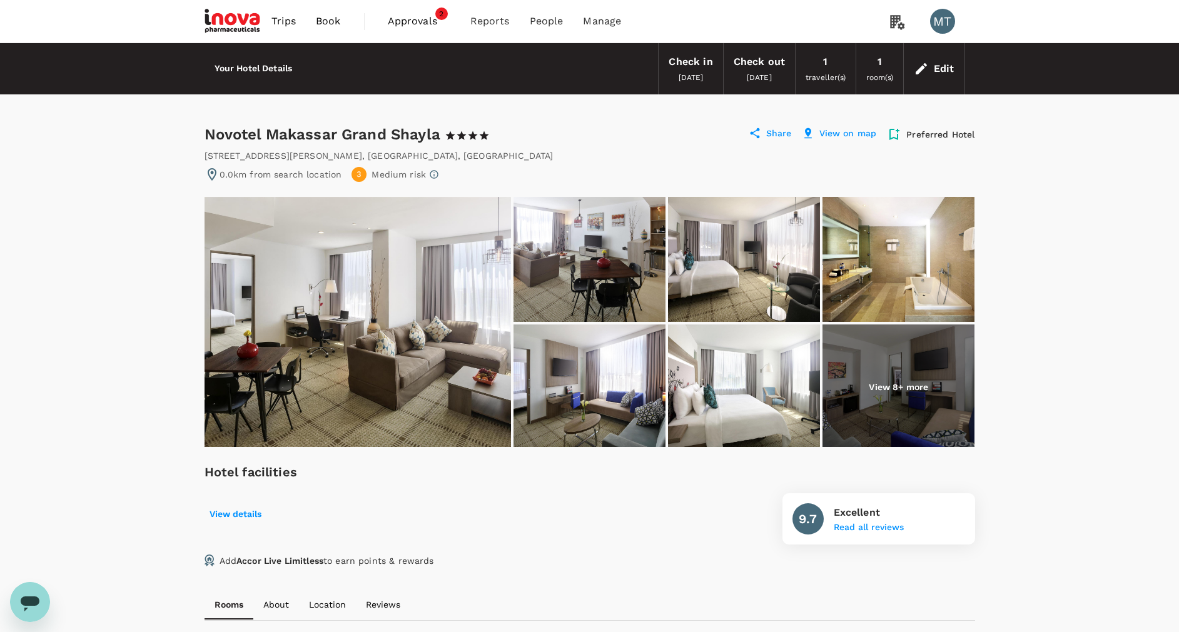
click at [916, 69] on icon at bounding box center [921, 68] width 15 height 15
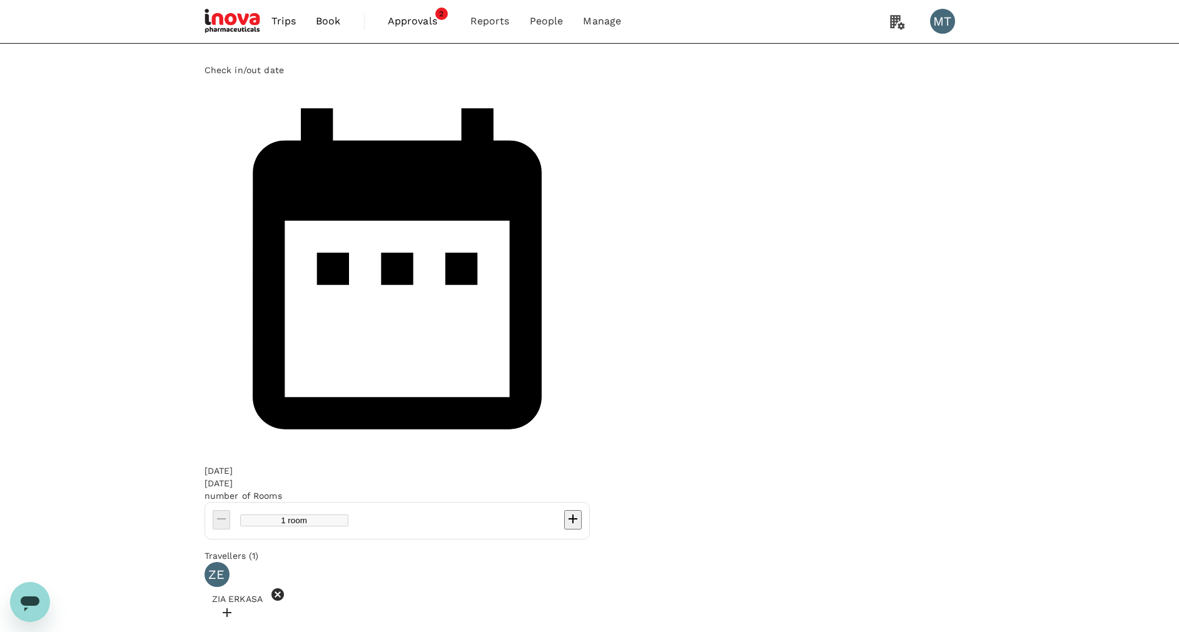
click at [233, 465] on div "24 Oct" at bounding box center [219, 471] width 29 height 13
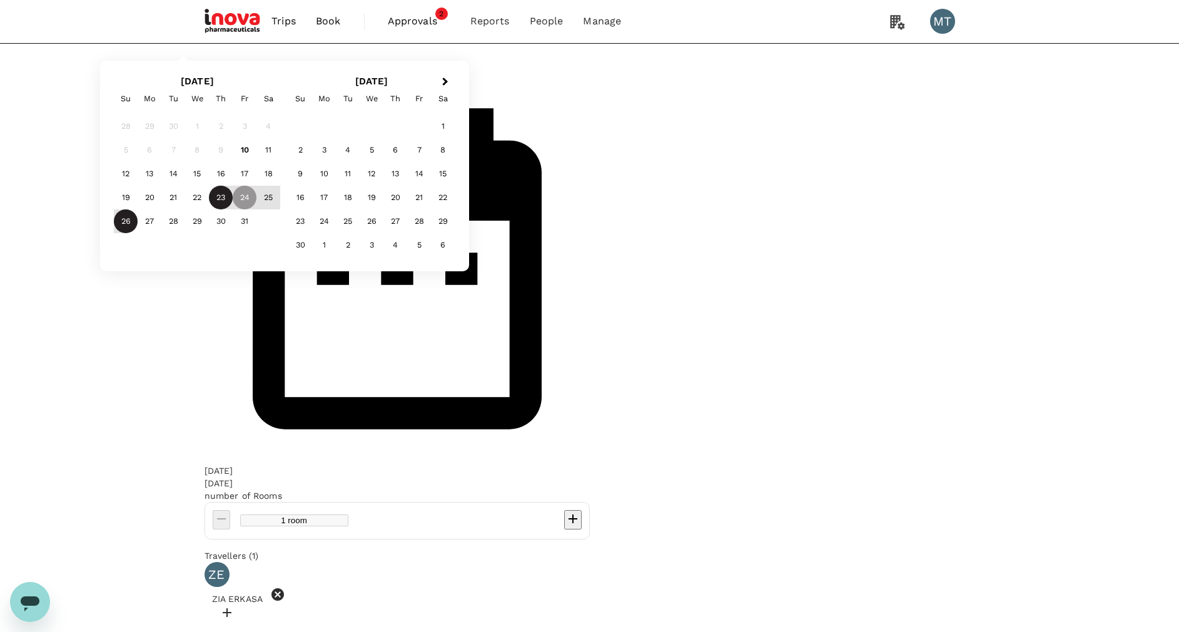
click at [233, 210] on div "23" at bounding box center [221, 198] width 24 height 24
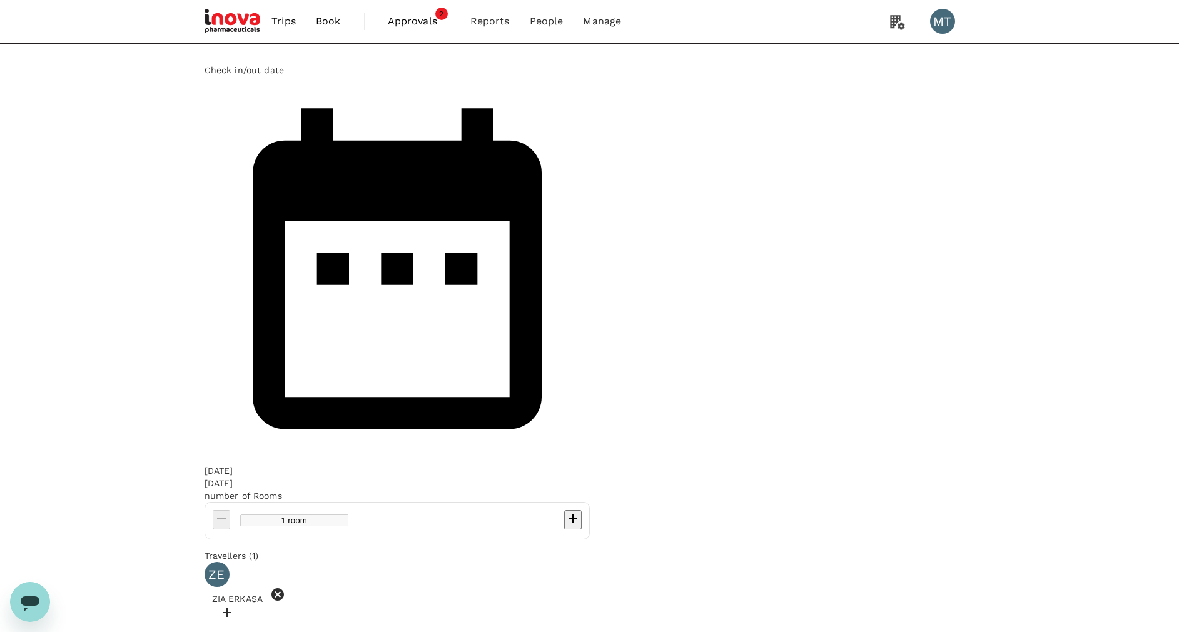
click at [767, 632] on div "Update" at bounding box center [590, 640] width 770 height 13
click at [234, 632] on button "Update" at bounding box center [219, 640] width 29 height 12
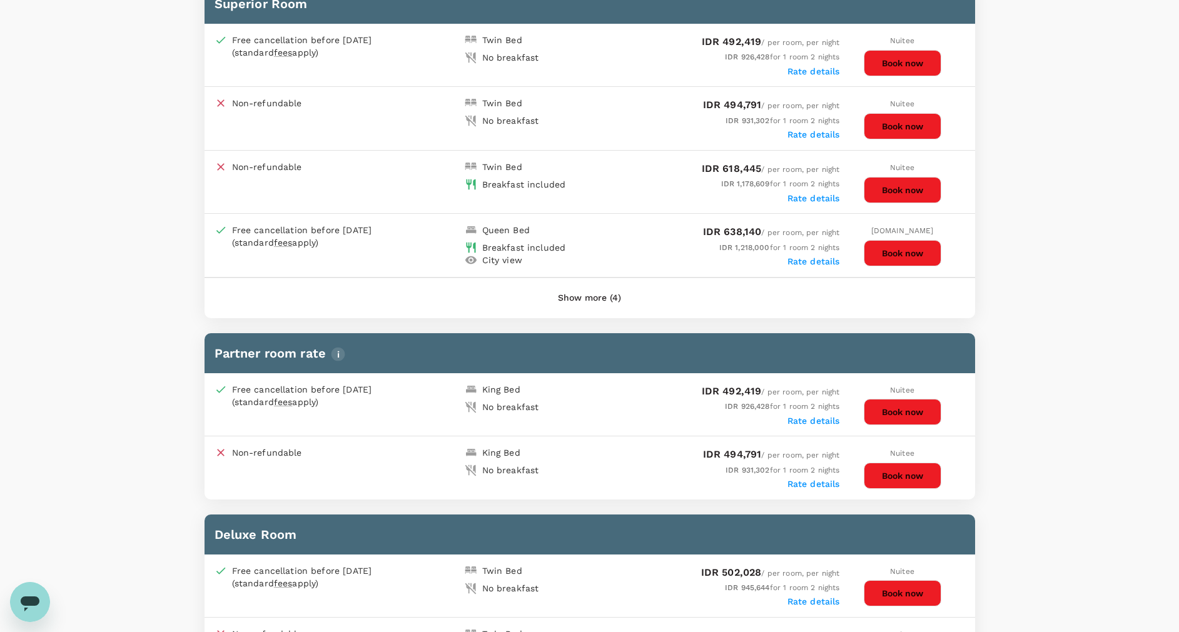
scroll to position [558, 0]
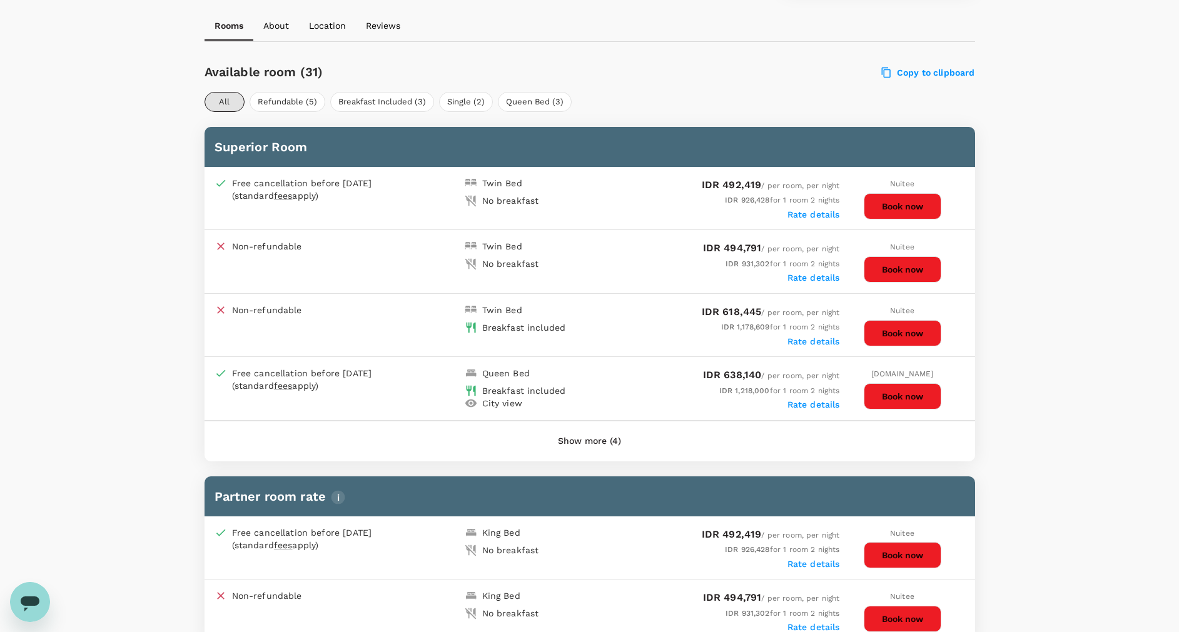
click at [582, 439] on button "Show more (4)" at bounding box center [589, 442] width 98 height 30
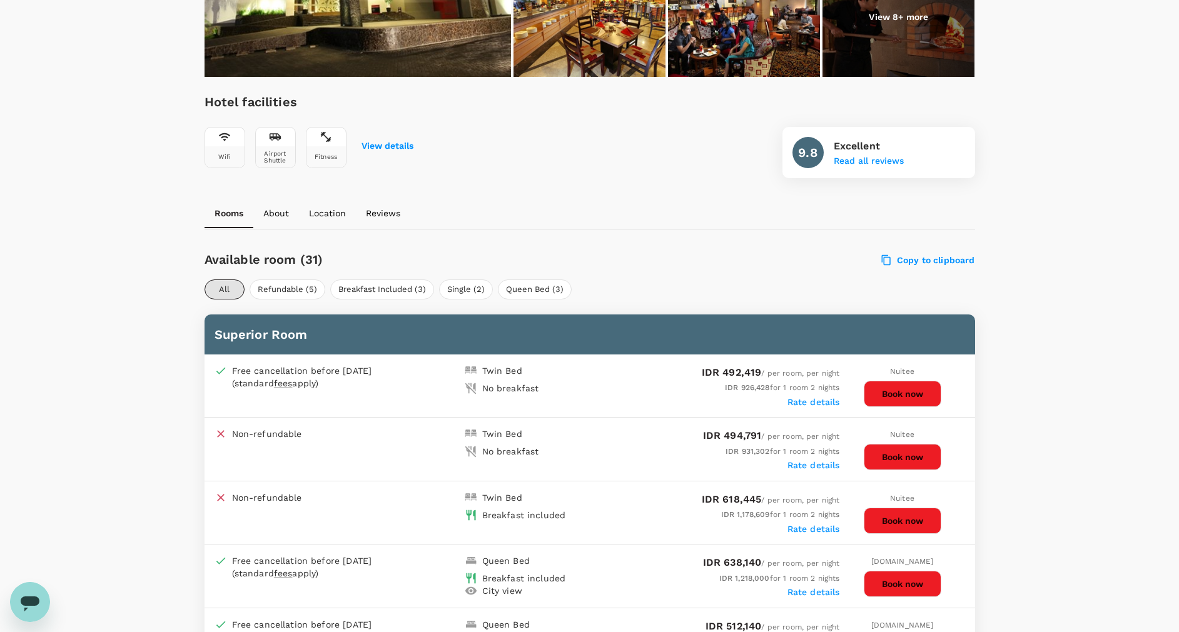
scroll to position [0, 0]
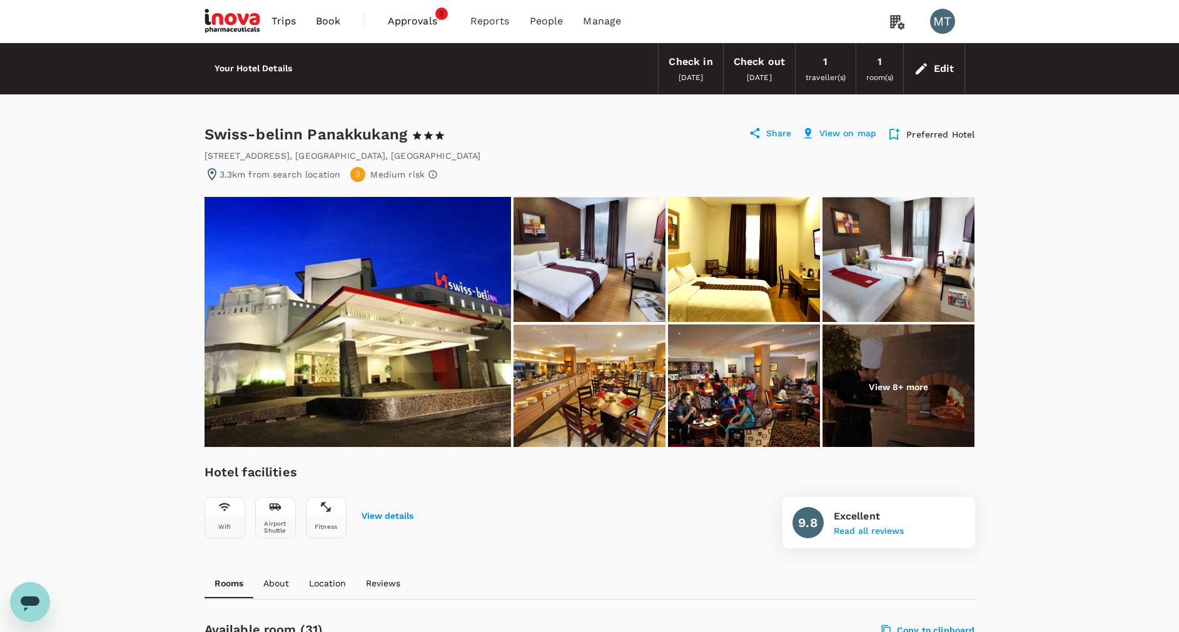
click at [916, 57] on div "Edit" at bounding box center [934, 69] width 61 height 44
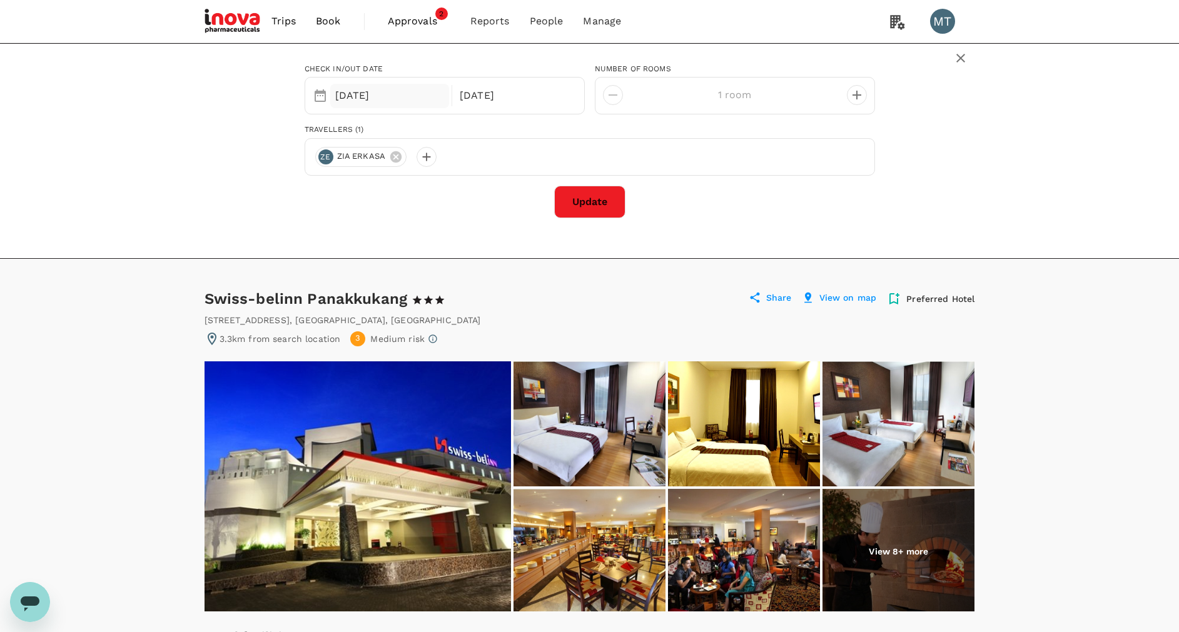
click at [352, 99] on div "[DATE]" at bounding box center [389, 96] width 119 height 24
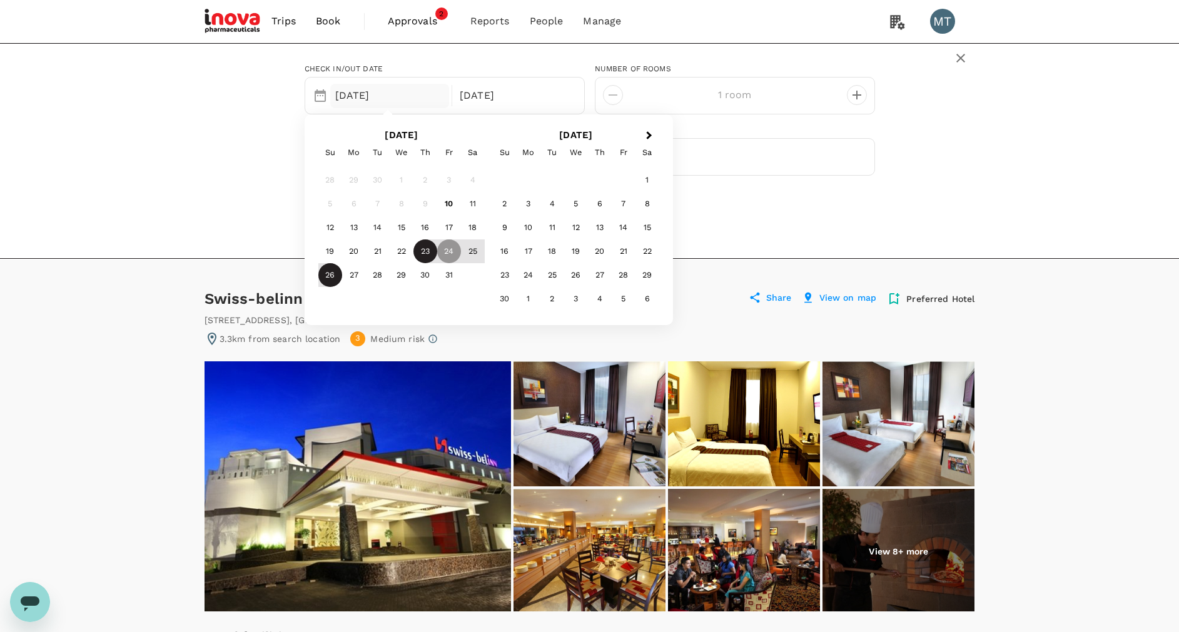
click at [430, 245] on div "23" at bounding box center [425, 252] width 24 height 24
click at [767, 211] on div "Update" at bounding box center [590, 202] width 570 height 33
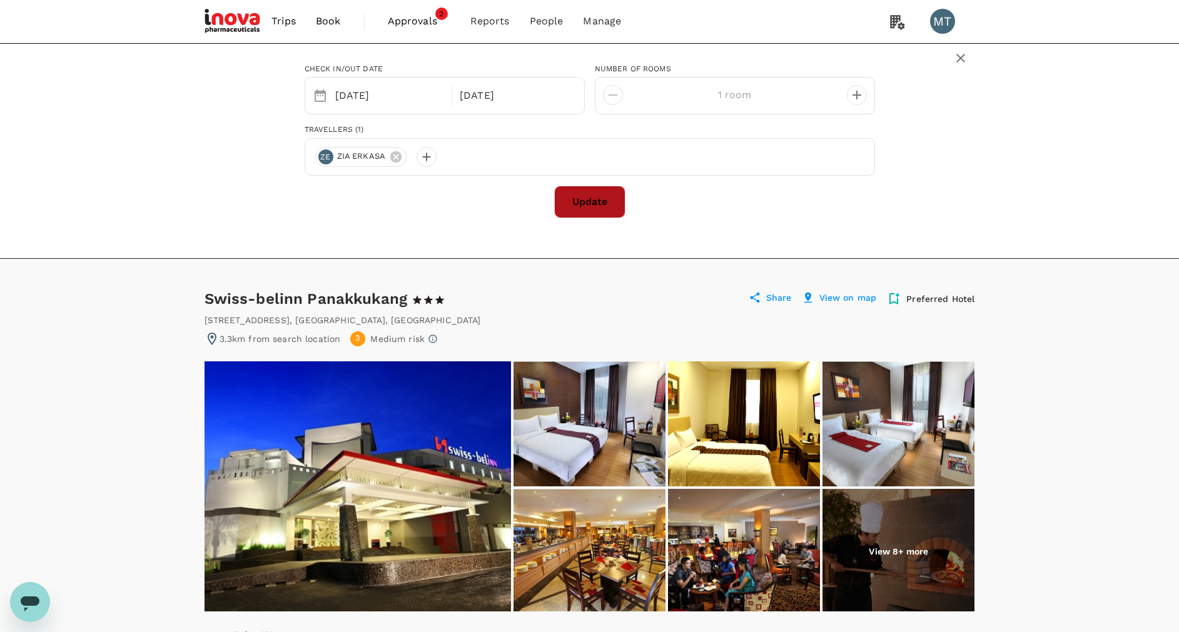
click at [579, 189] on button "Update" at bounding box center [589, 202] width 71 height 33
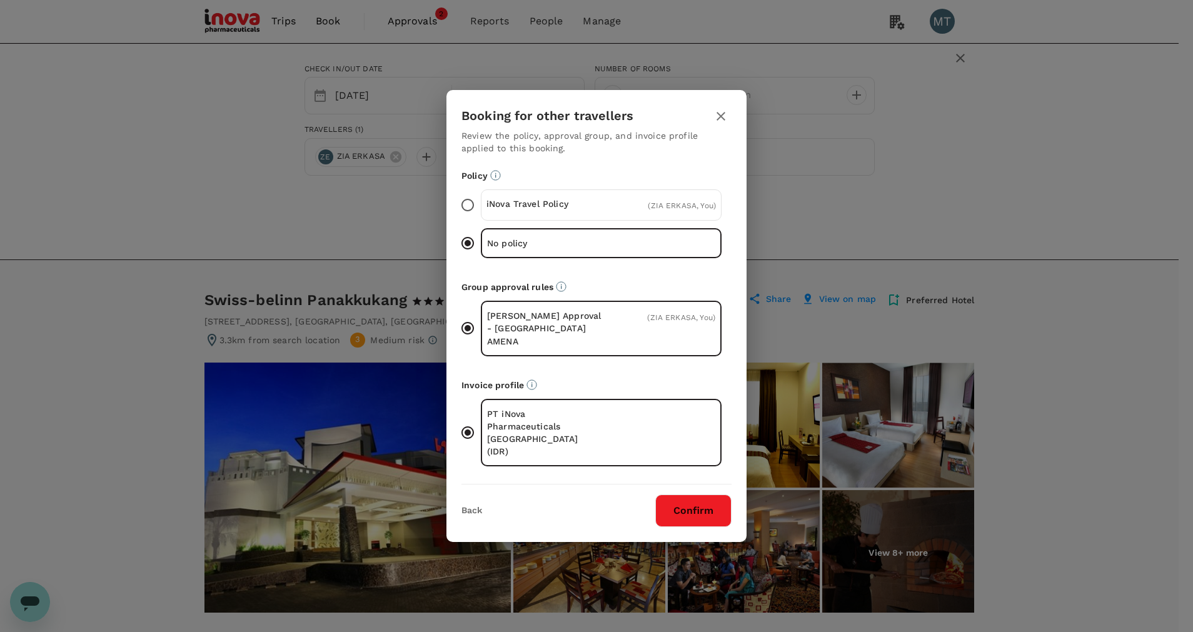
click at [530, 210] on p "iNova Travel Policy" at bounding box center [544, 204] width 115 height 13
click at [481, 218] on input "iNova Travel Policy ( ZIA ERKASA, You )" at bounding box center [468, 205] width 26 height 26
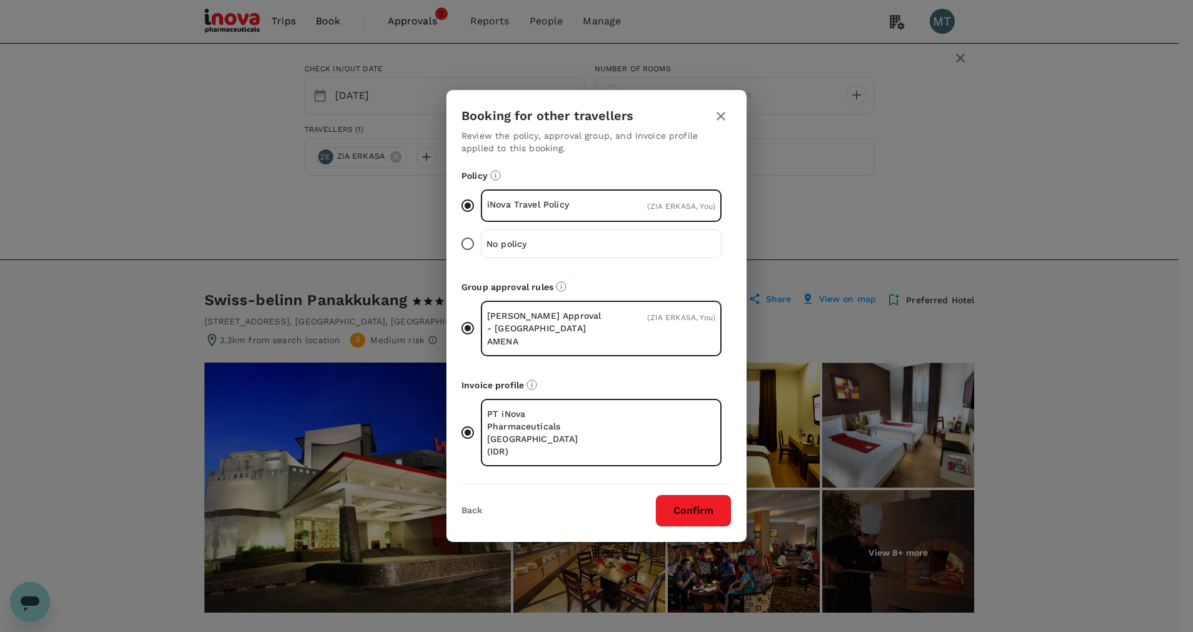
click at [682, 495] on button "Confirm" at bounding box center [693, 511] width 76 height 33
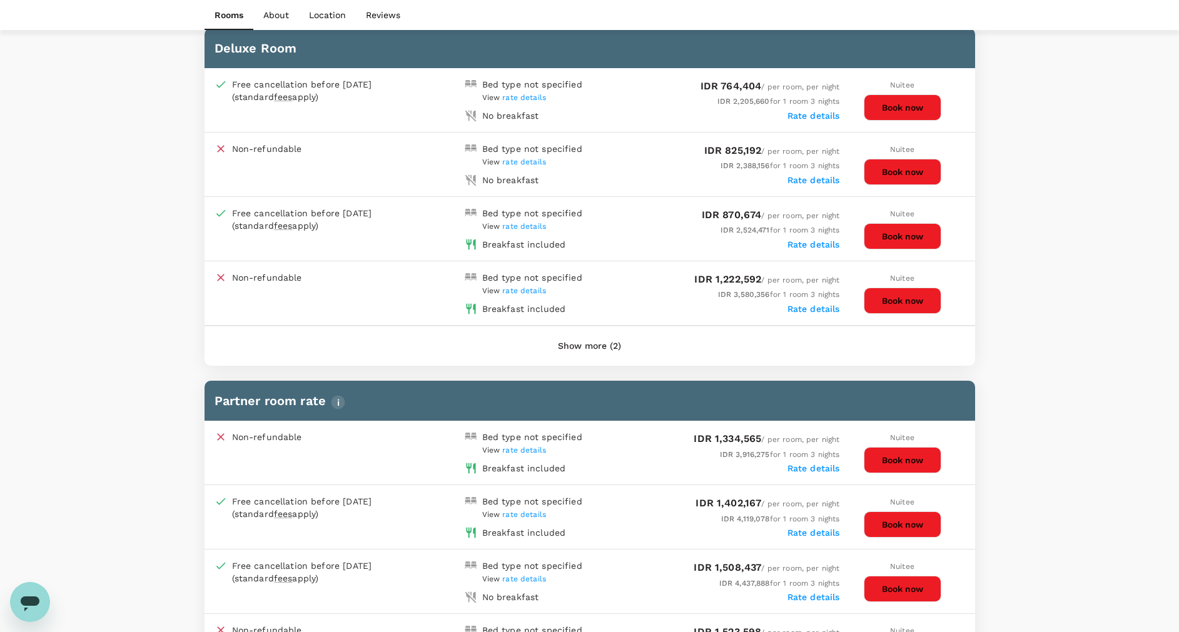
scroll to position [844, 0]
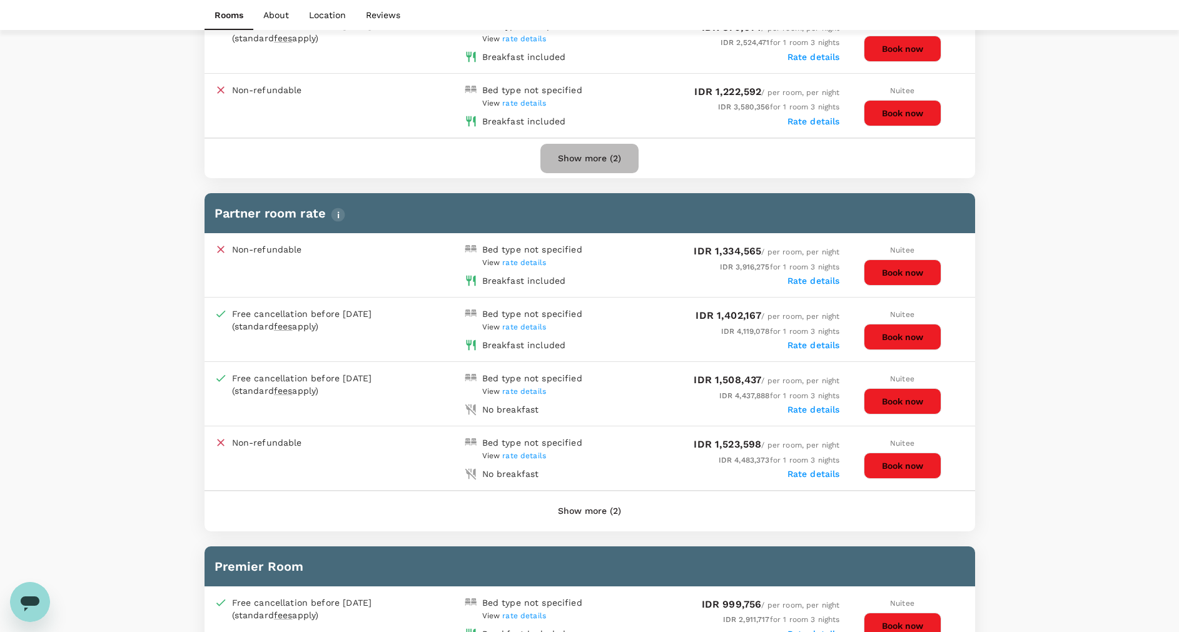
click at [579, 154] on button "Show more (2)" at bounding box center [589, 159] width 98 height 30
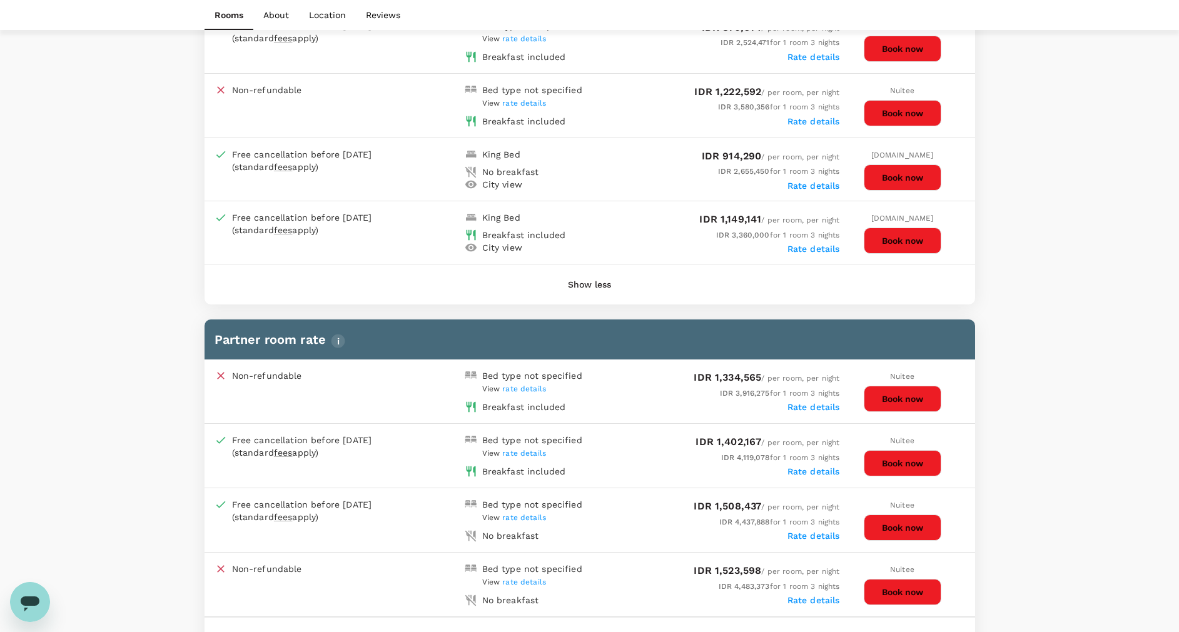
scroll to position [1126, 0]
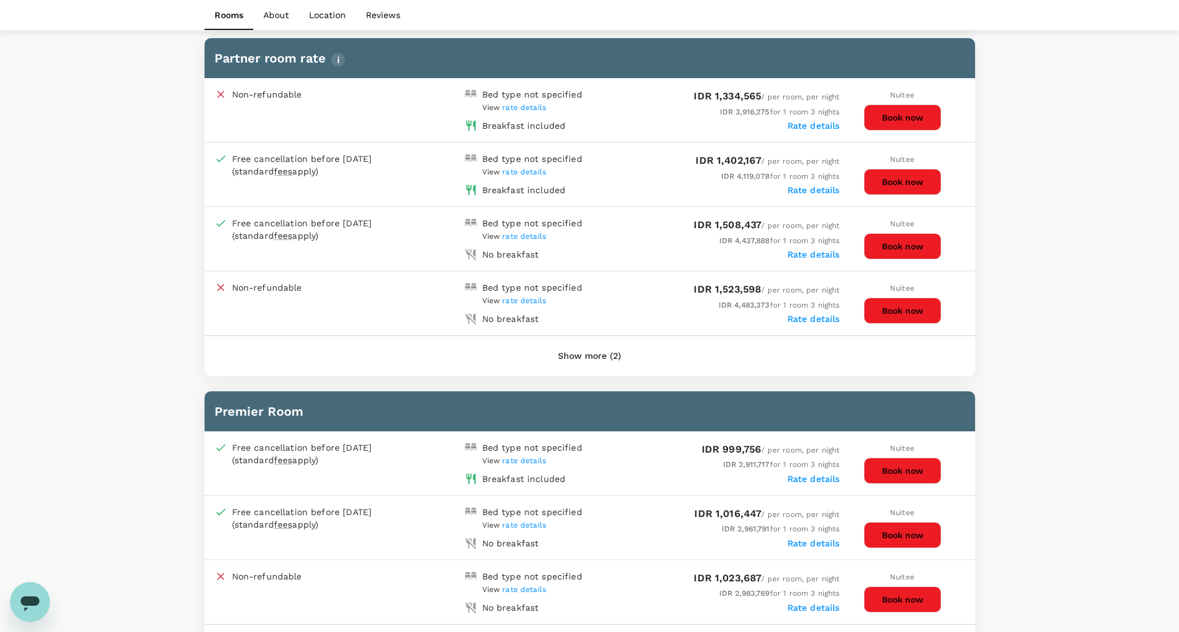
click at [584, 356] on button "Show more (2)" at bounding box center [589, 356] width 98 height 30
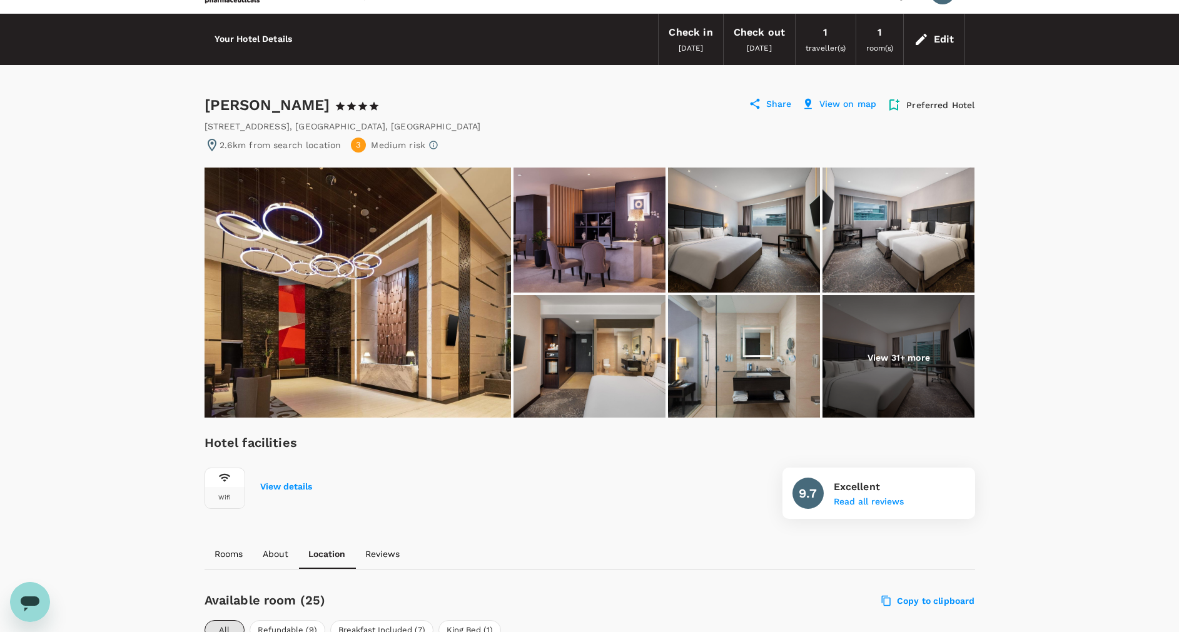
scroll to position [0, 0]
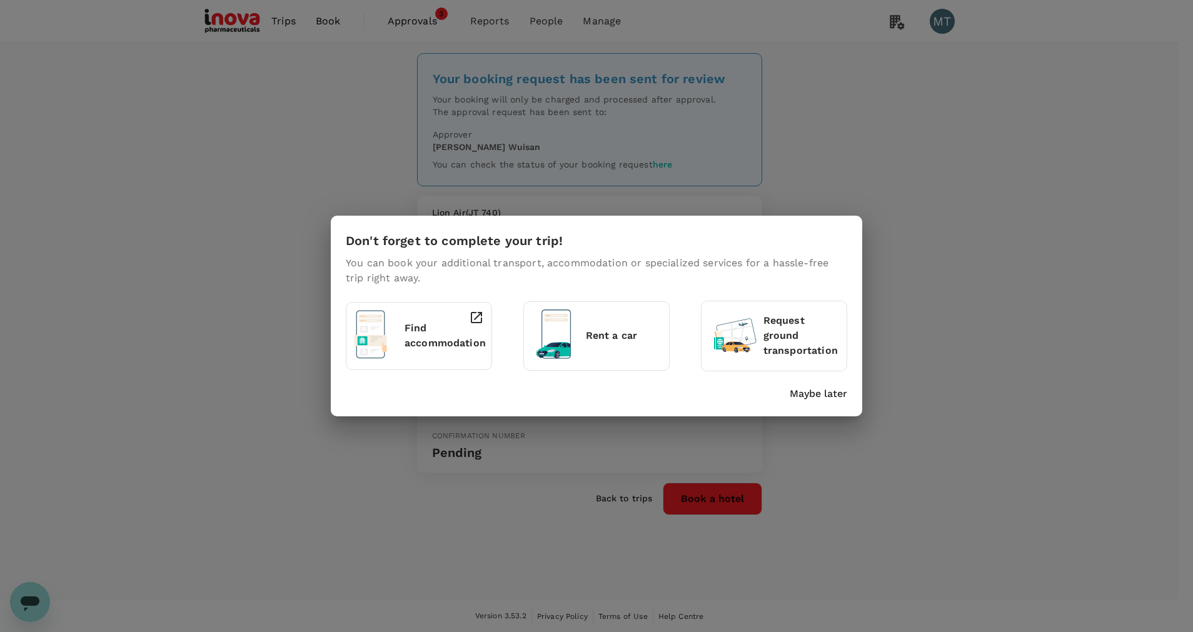
click at [792, 386] on p "Maybe later" at bounding box center [819, 393] width 58 height 15
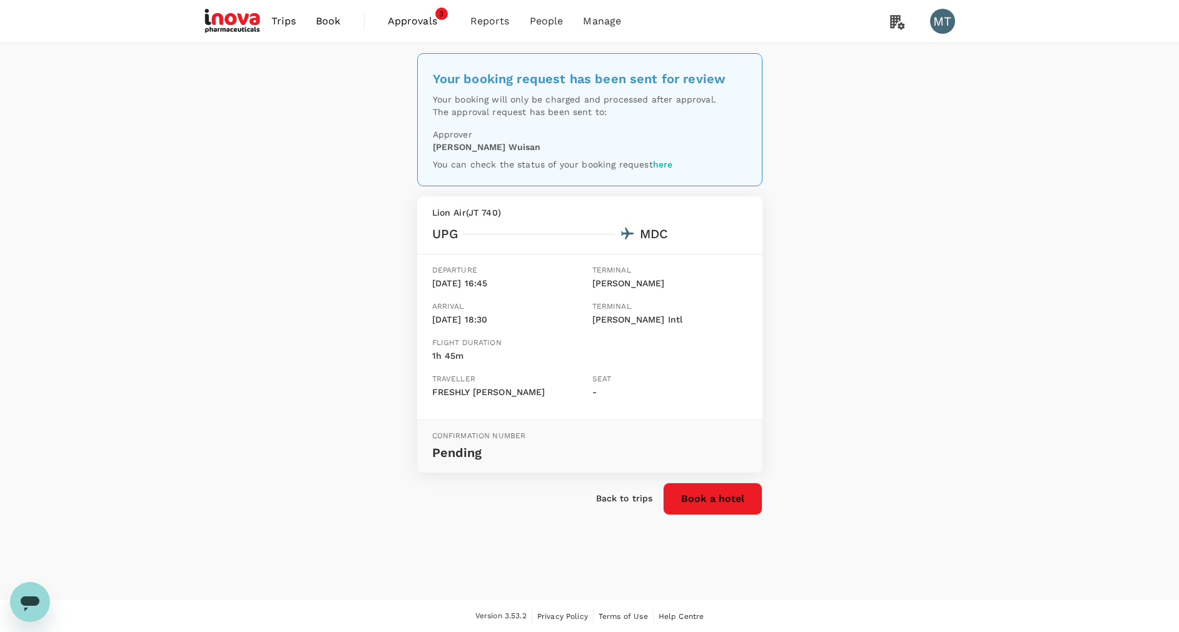
click at [317, 20] on span "Book" at bounding box center [328, 21] width 25 height 15
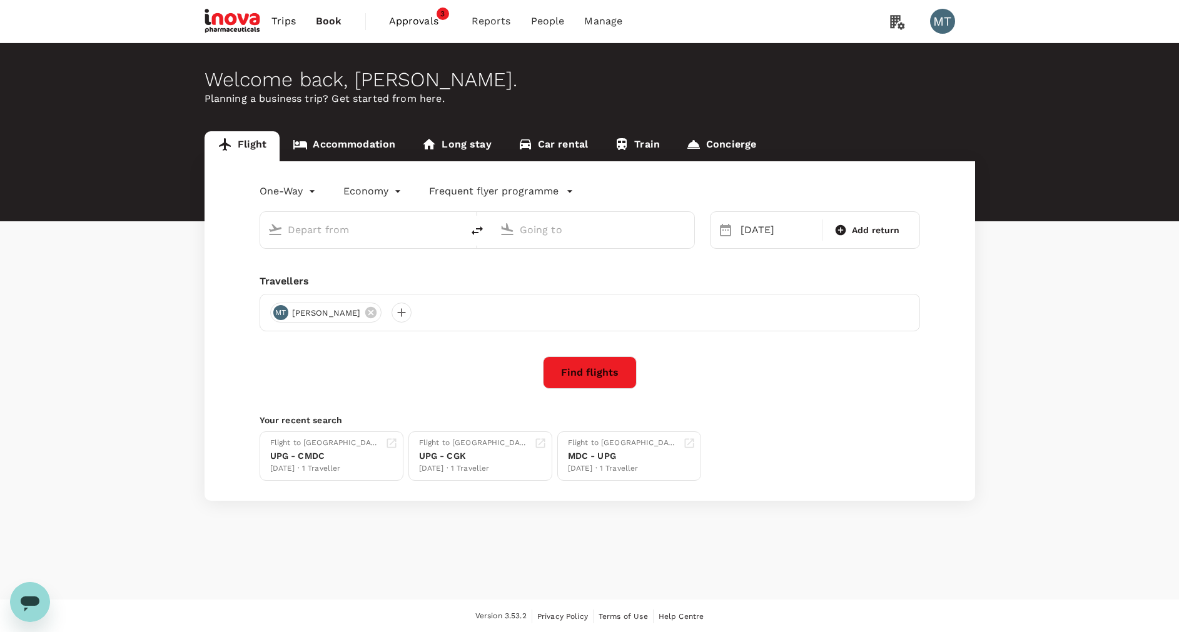
type input "[PERSON_NAME] (UPG)"
type input "Manado, [GEOGRAPHIC_DATA] (any)"
type input "Sultan Hasanuddin Intl (UPG)"
type input "Manado, Indonesia (any)"
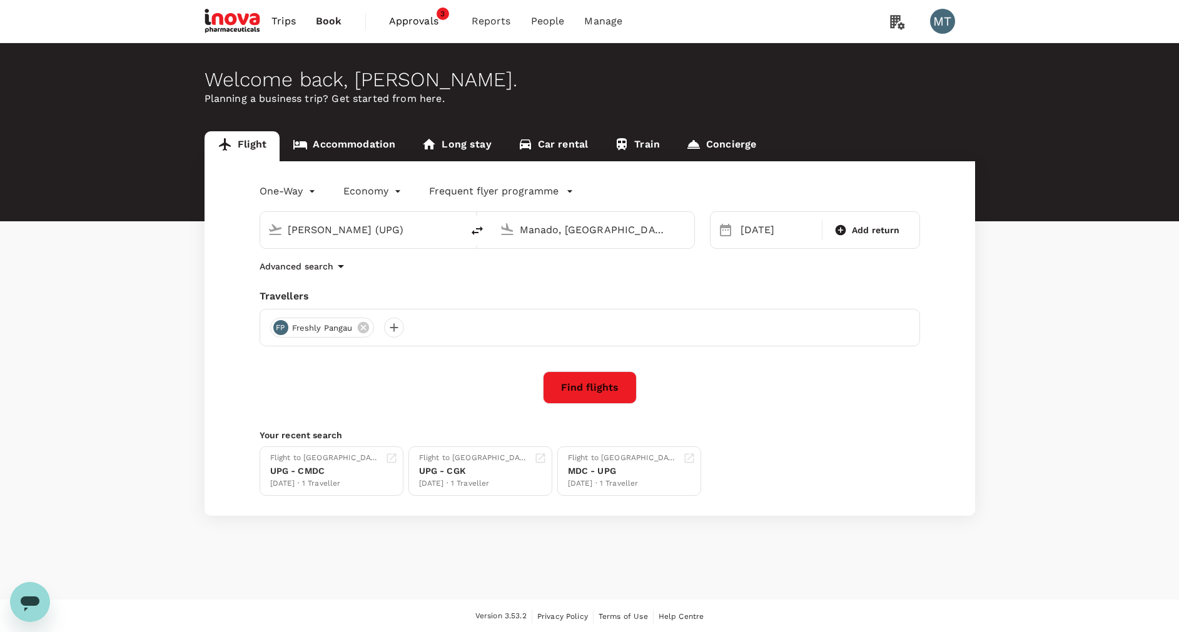
click at [477, 231] on icon "delete" at bounding box center [477, 230] width 15 height 15
type input "Manado, Indonesia (any)"
type input "Sultan Hasanuddin Intl (UPG)"
click at [760, 233] on div "21 Oct" at bounding box center [777, 230] width 84 height 25
click at [852, 388] on div "24" at bounding box center [854, 386] width 24 height 24
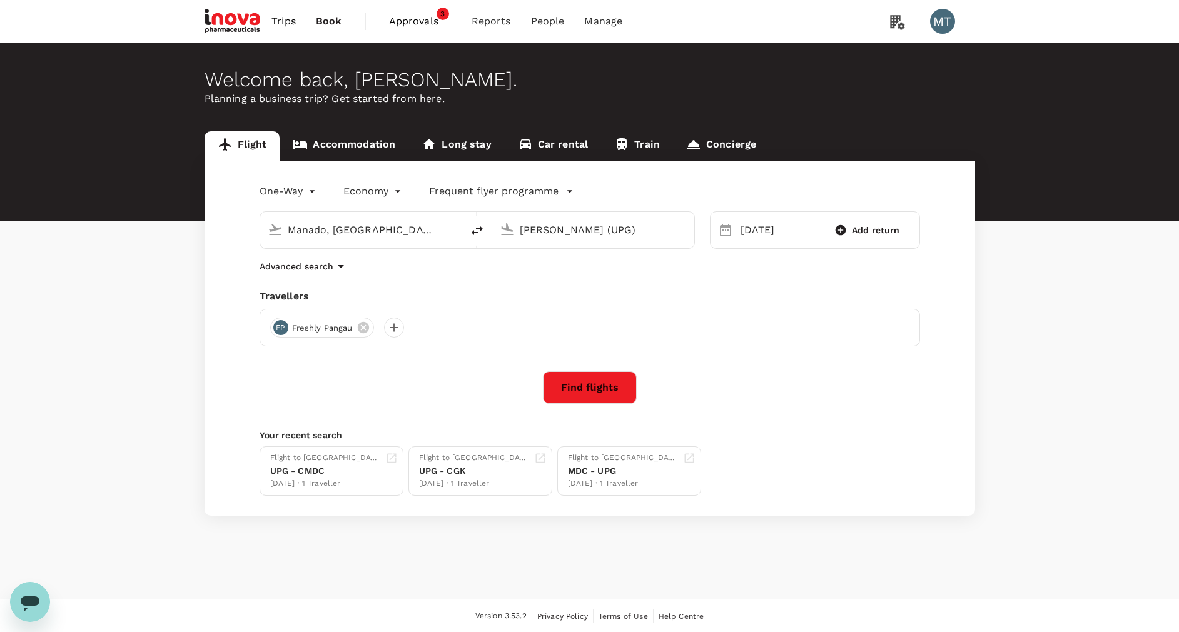
click at [610, 386] on button "Find flights" at bounding box center [590, 387] width 94 height 33
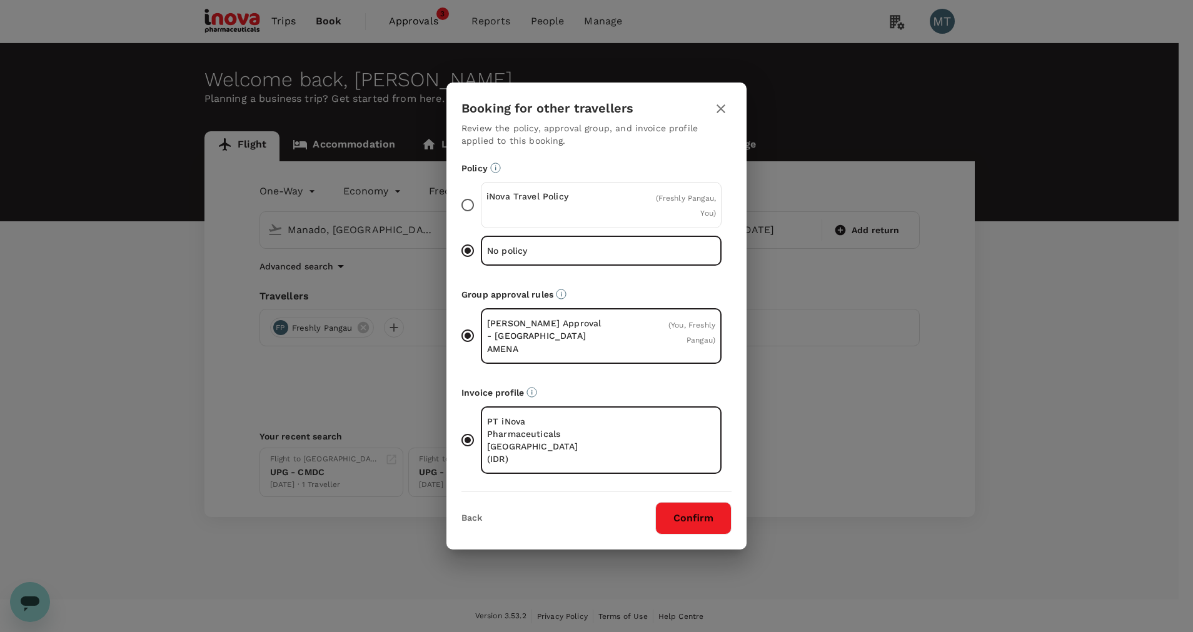
click at [573, 203] on p "iNova Travel Policy" at bounding box center [544, 196] width 115 height 13
click at [481, 213] on input "iNova Travel Policy ( Freshly Pangau, You )" at bounding box center [468, 205] width 26 height 26
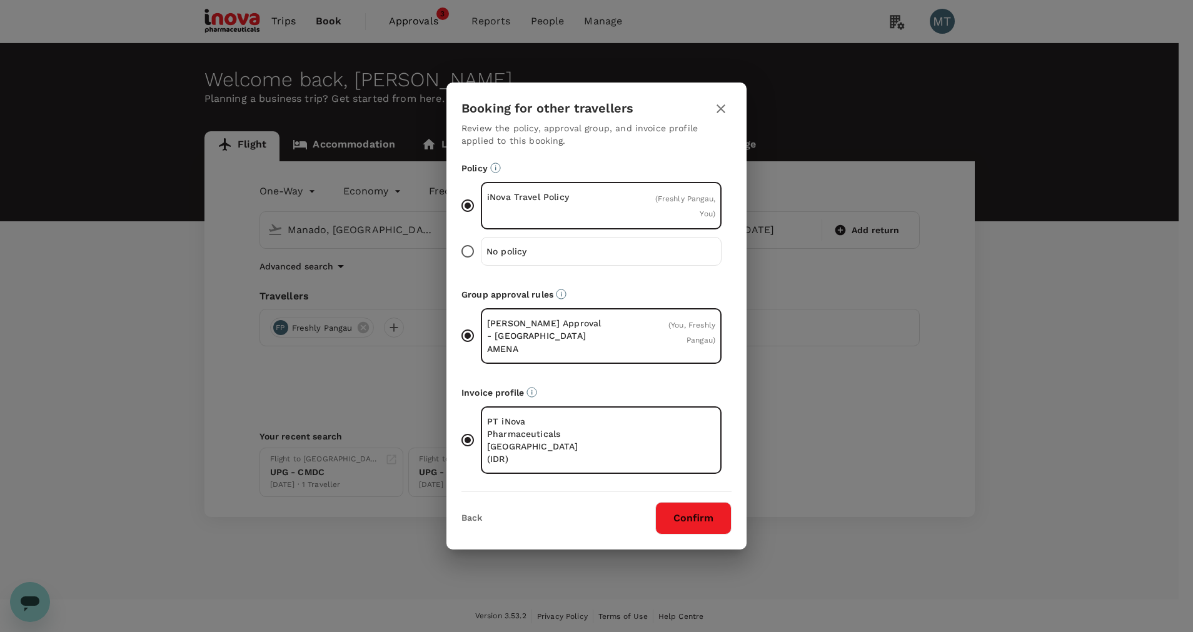
click at [695, 502] on button "Confirm" at bounding box center [693, 518] width 76 height 33
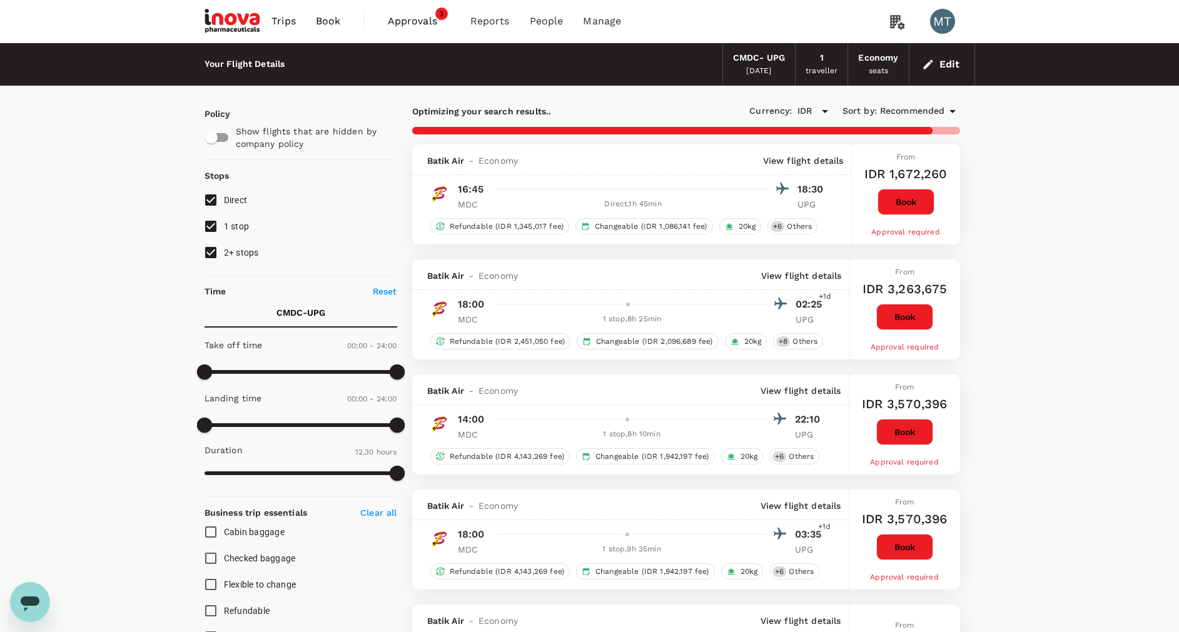
click at [414, 26] on span "Approvals" at bounding box center [419, 21] width 63 height 15
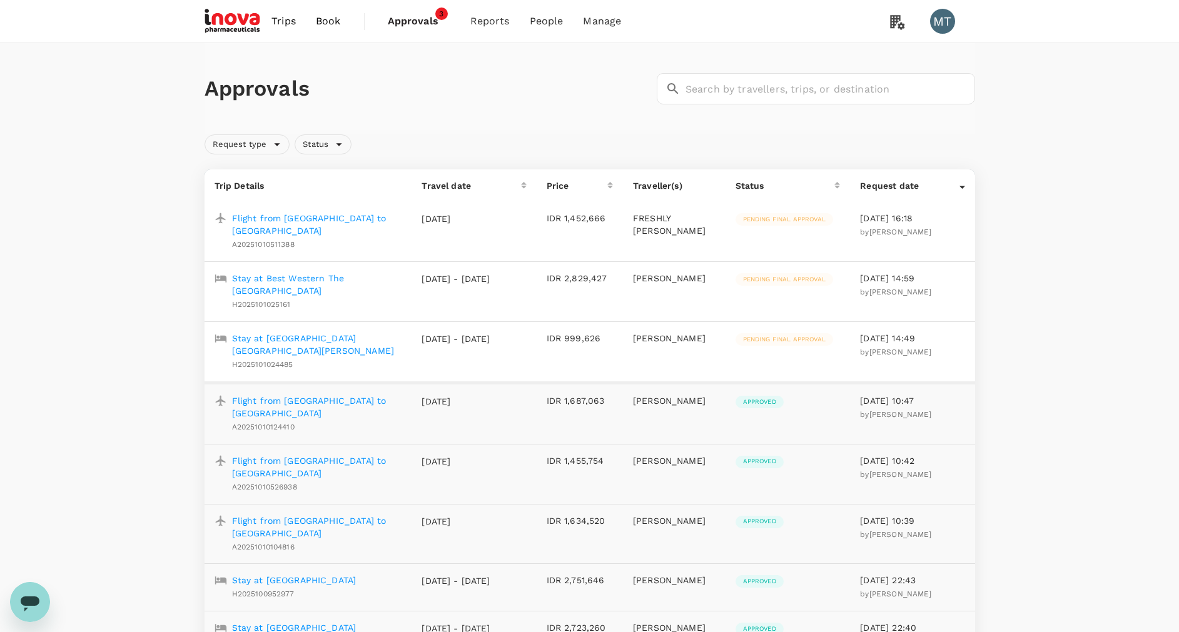
click at [341, 26] on link "Book" at bounding box center [328, 21] width 45 height 43
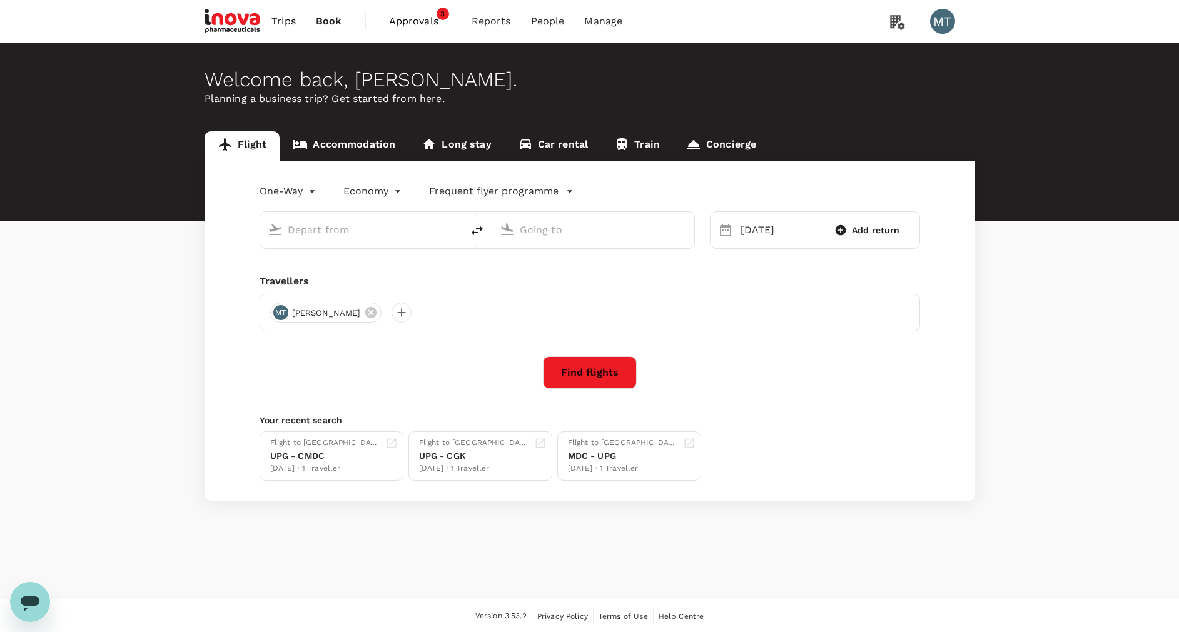
type input "Manado, Indonesia (any)"
type input "Sultan Hasanuddin Intl (UPG)"
type input "Manado, Indonesia (any)"
type input "Sultan Hasanuddin Intl (UPG)"
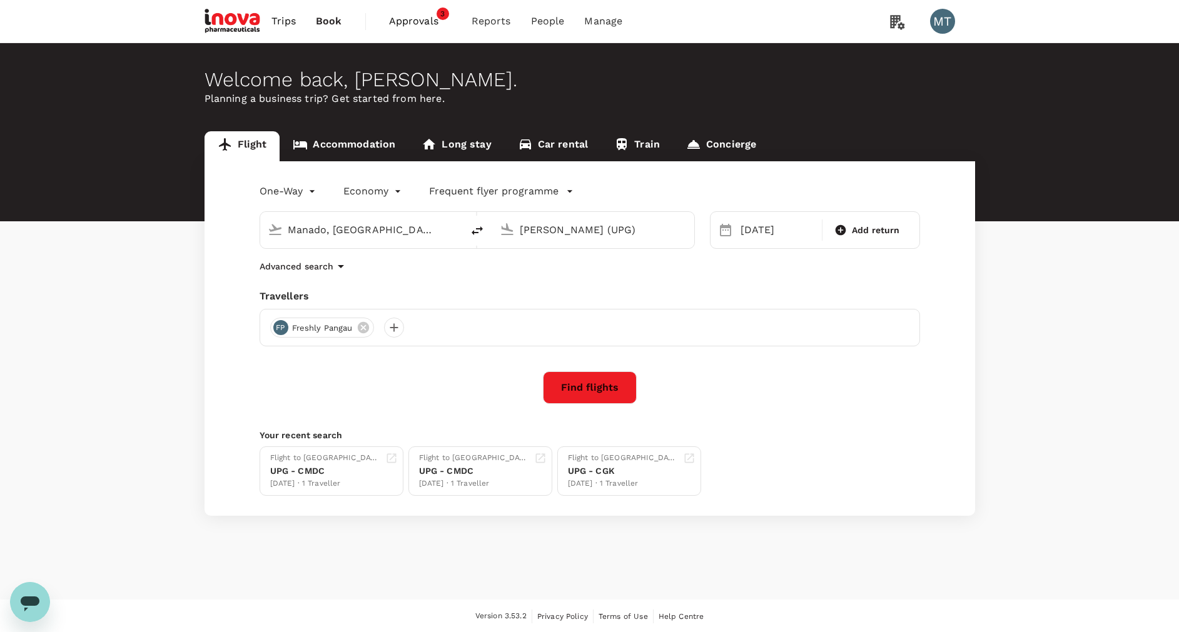
click at [602, 385] on button "Find flights" at bounding box center [590, 387] width 94 height 33
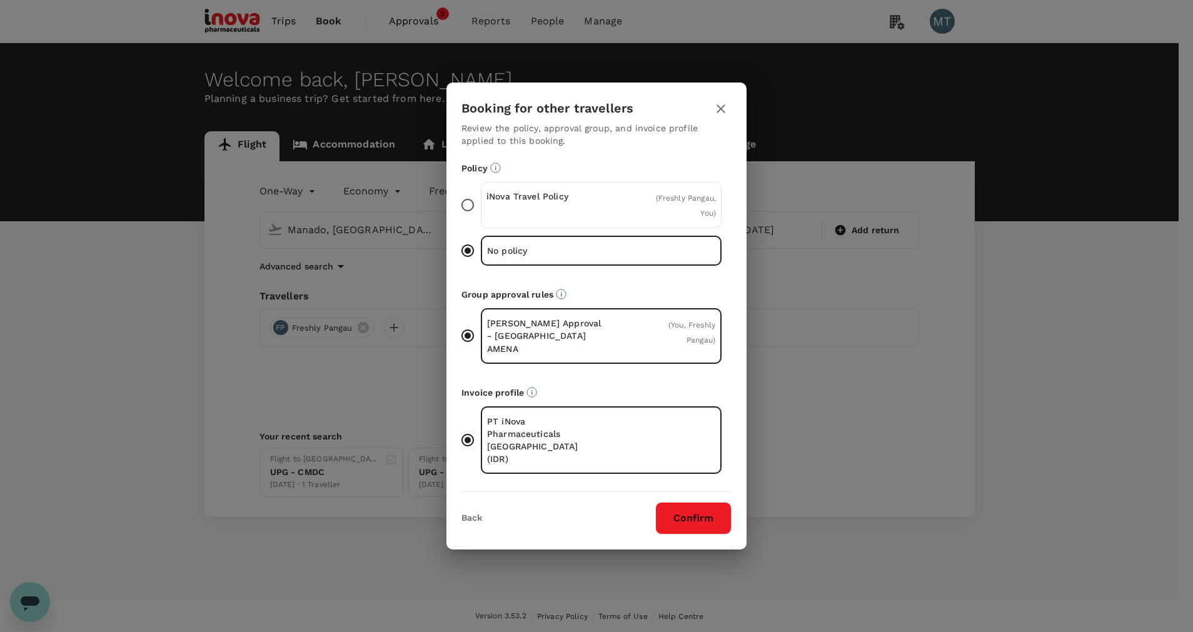
click at [523, 220] on div "iNova Travel Policy" at bounding box center [544, 205] width 115 height 30
click at [481, 218] on input "iNova Travel Policy ( Freshly Pangau, You )" at bounding box center [468, 205] width 26 height 26
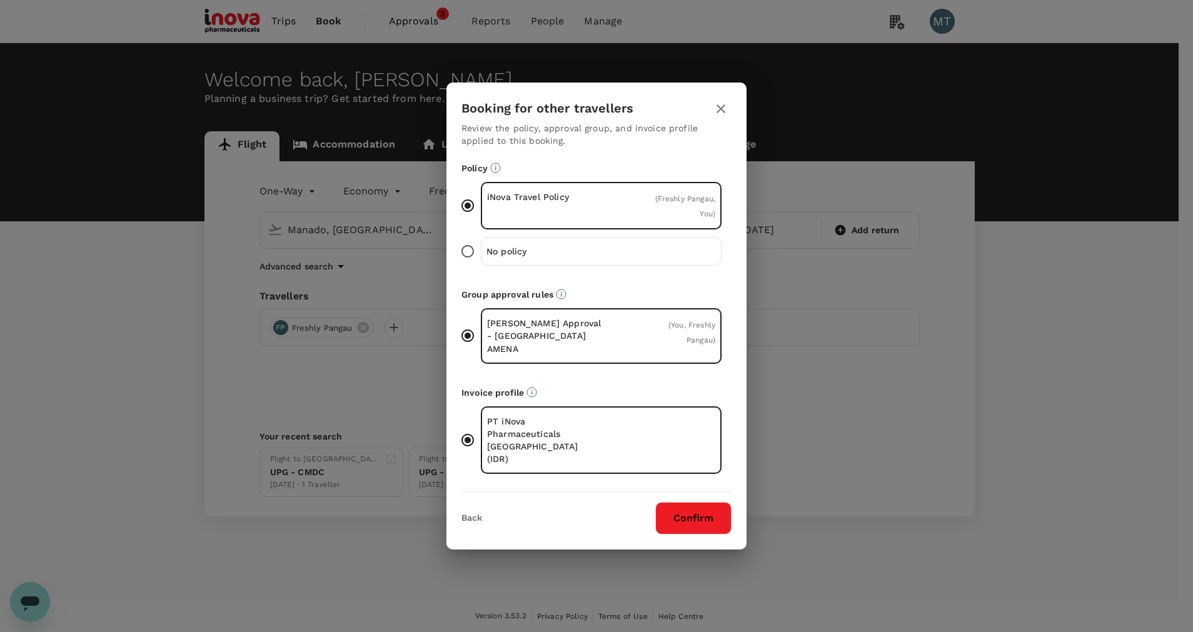
click at [714, 505] on button "Confirm" at bounding box center [693, 518] width 76 height 33
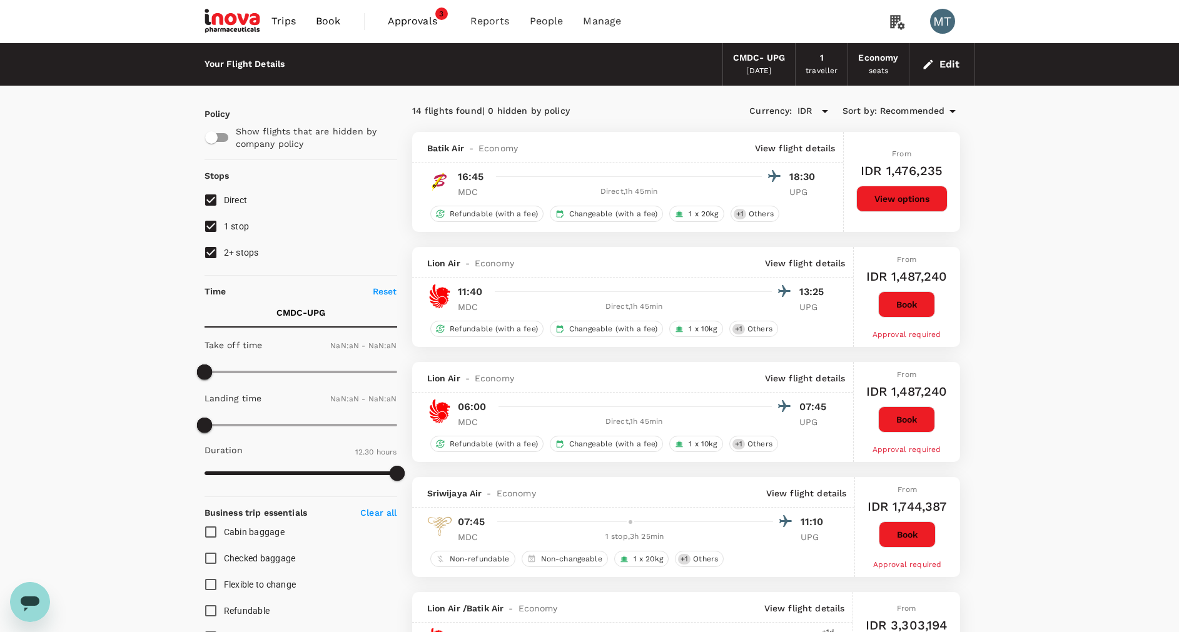
type input "1440"
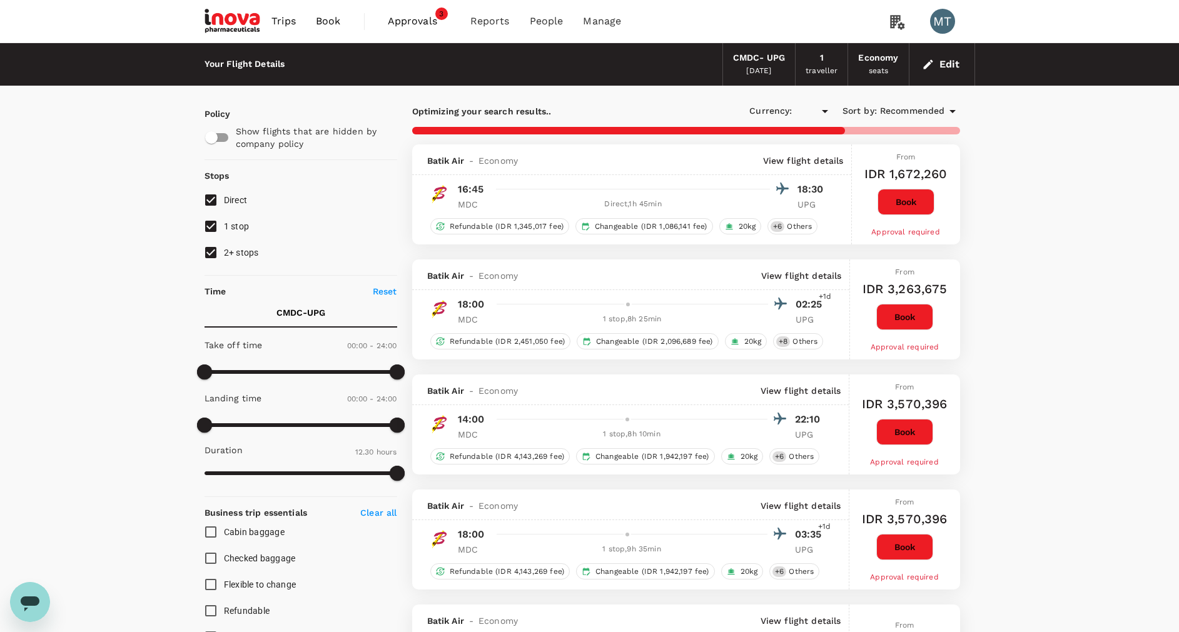
type input "IDR"
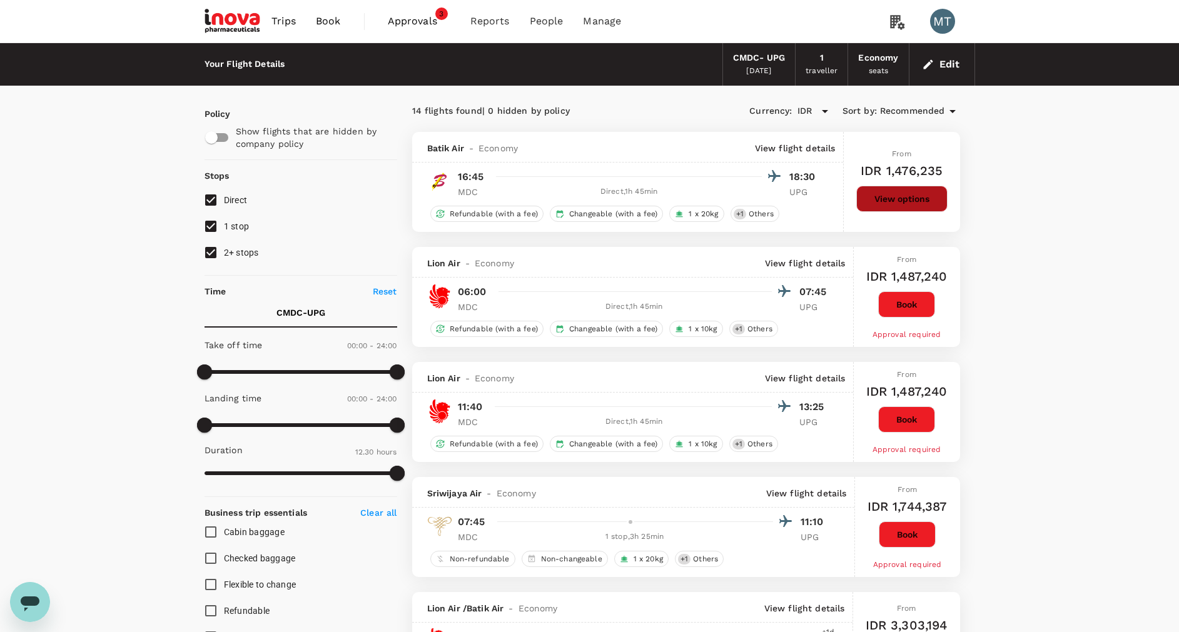
click at [867, 195] on button "View options" at bounding box center [901, 199] width 91 height 26
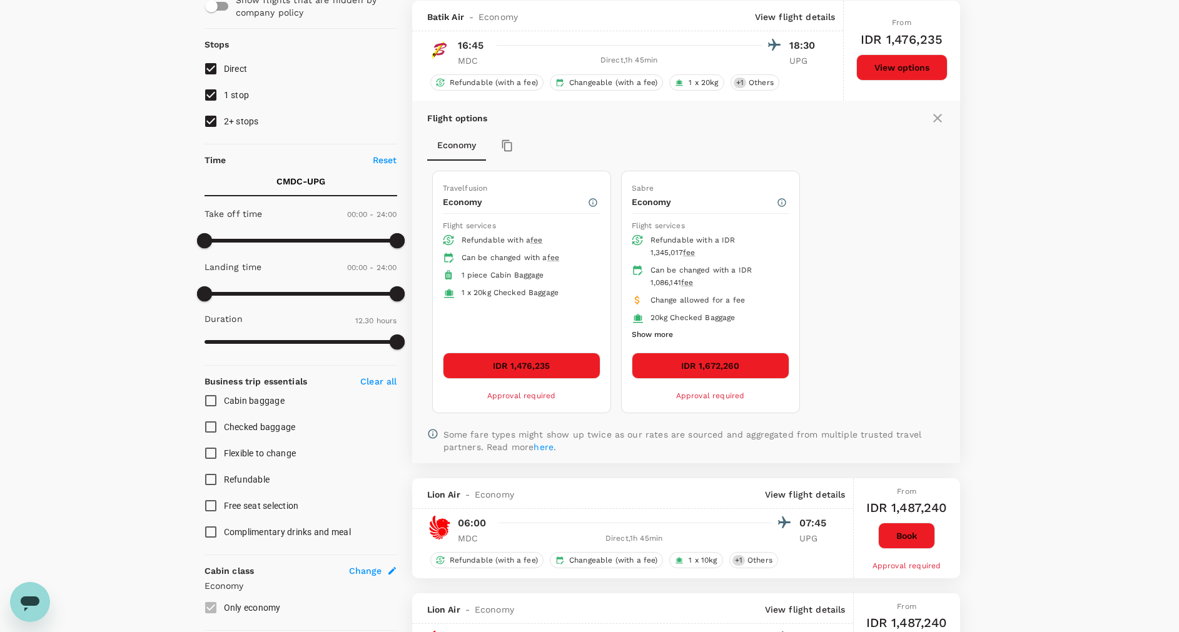
scroll to position [132, 0]
click at [542, 358] on button "IDR 1,476,235" at bounding box center [522, 365] width 158 height 26
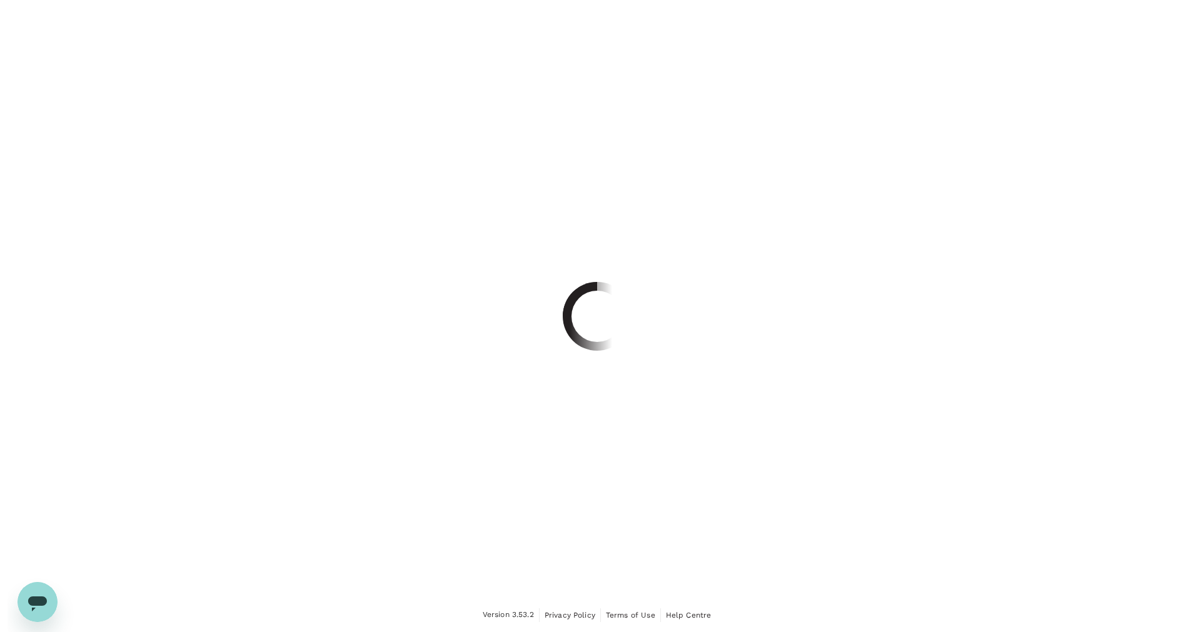
scroll to position [33, 0]
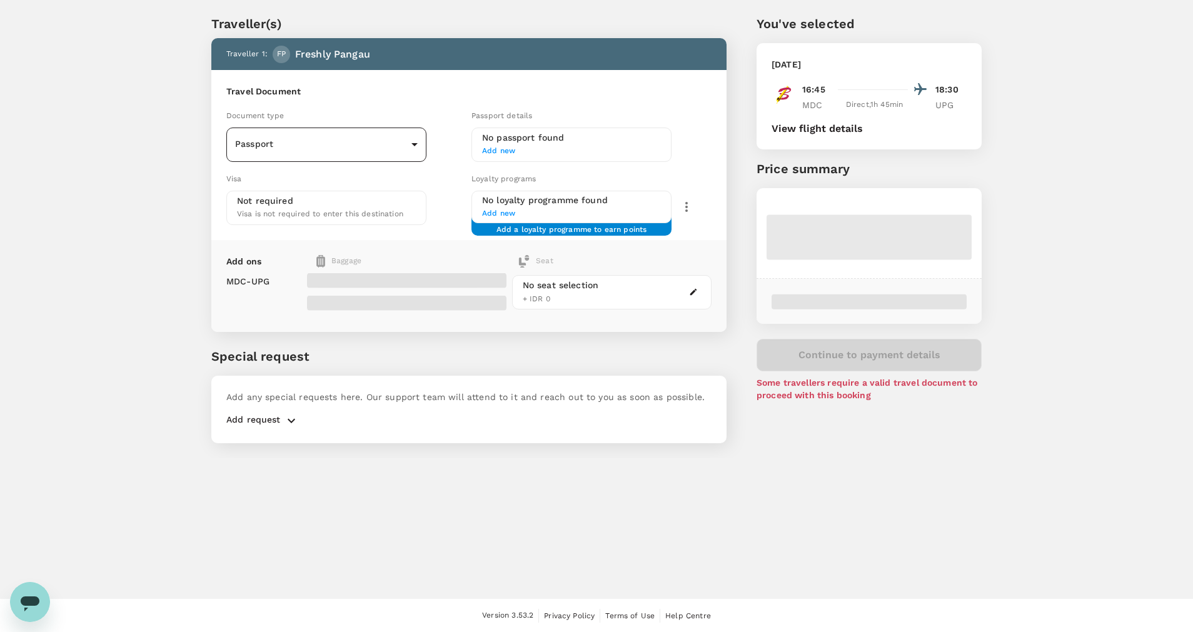
click at [311, 139] on body "Back to flight results Flight review Traveller(s) Traveller 1 : FP Freshly Pang…" at bounding box center [596, 300] width 1193 height 666
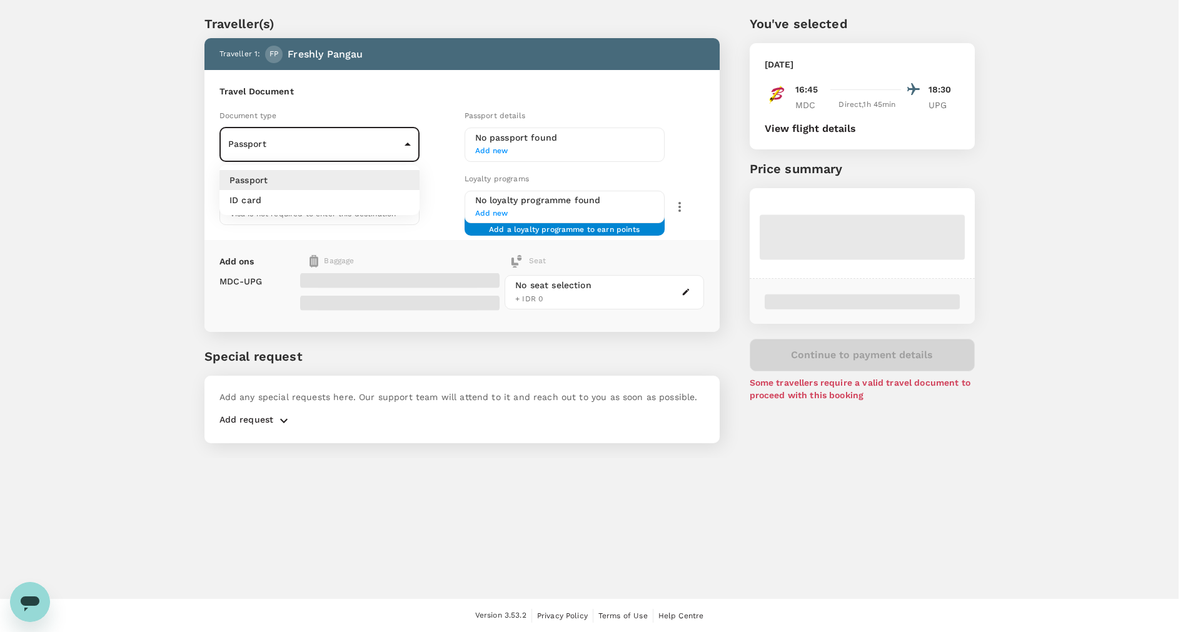
click at [320, 198] on li "ID card" at bounding box center [320, 200] width 200 height 20
type input "Id card"
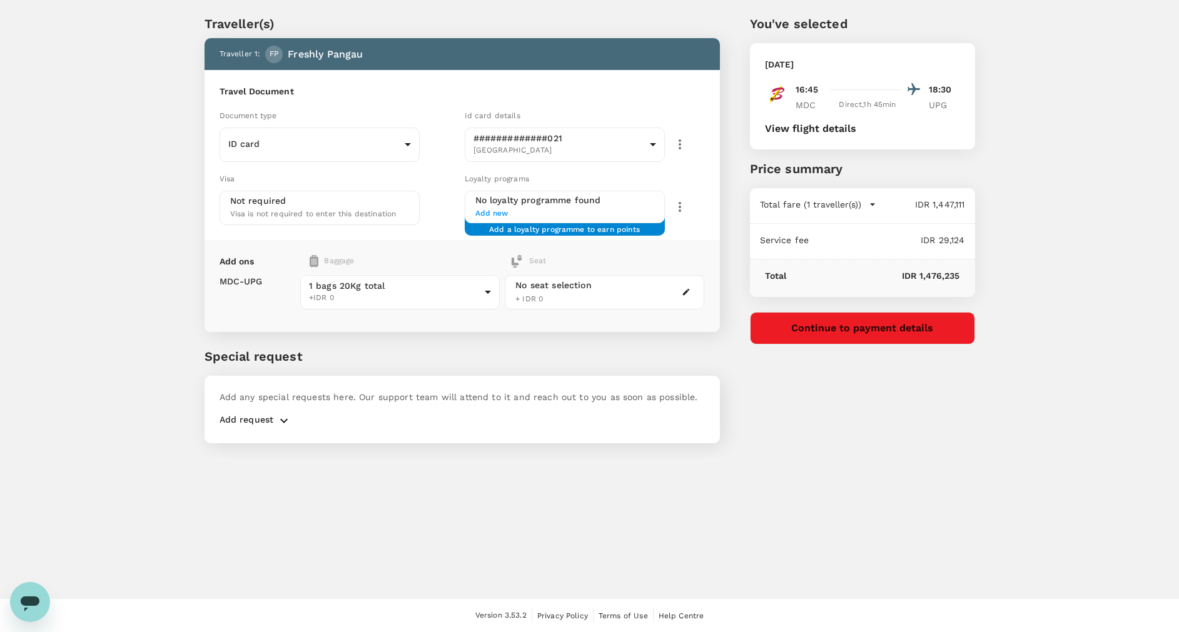
click at [873, 311] on div "You've selected Friday, 24 Oct 2025 16:45 18:30 MDC Direct , 1h 45min UPG View …" at bounding box center [862, 179] width 225 height 330
click at [871, 318] on button "Continue to payment details" at bounding box center [862, 328] width 225 height 33
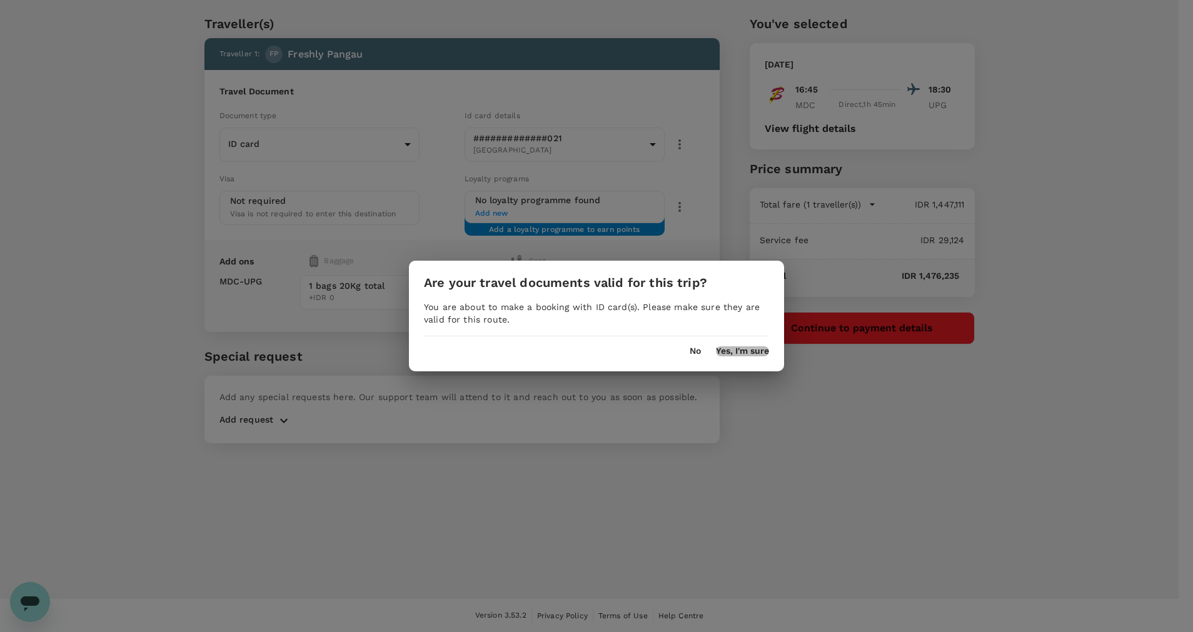
click at [730, 348] on button "Yes, I'm sure" at bounding box center [742, 351] width 53 height 10
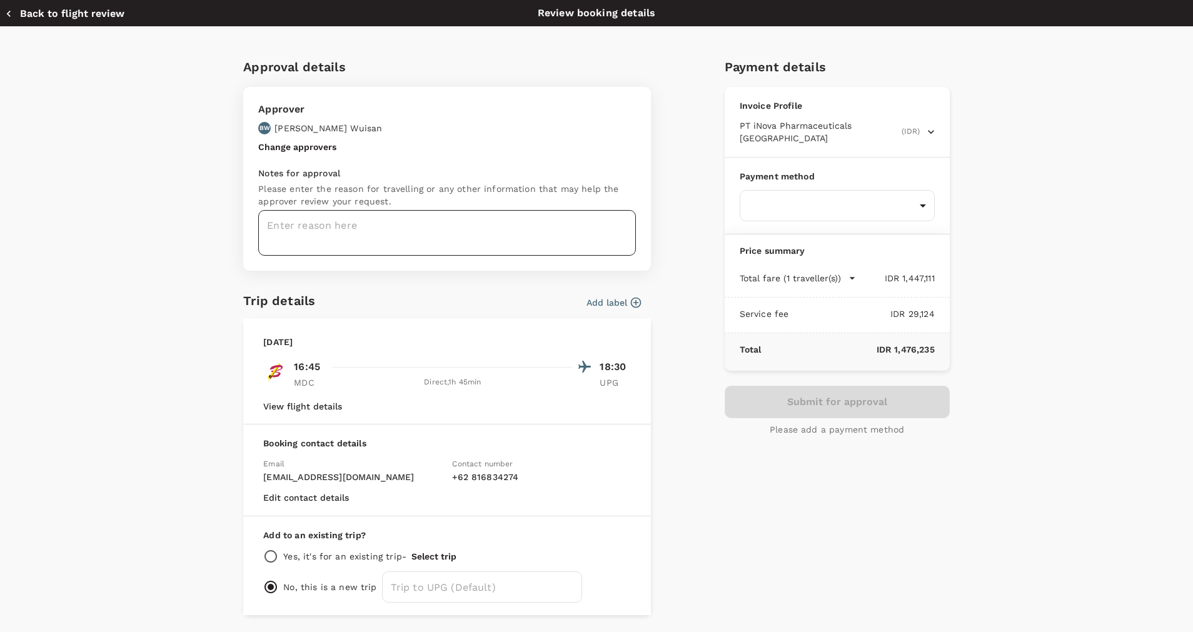
click at [365, 210] on textarea at bounding box center [447, 233] width 378 height 46
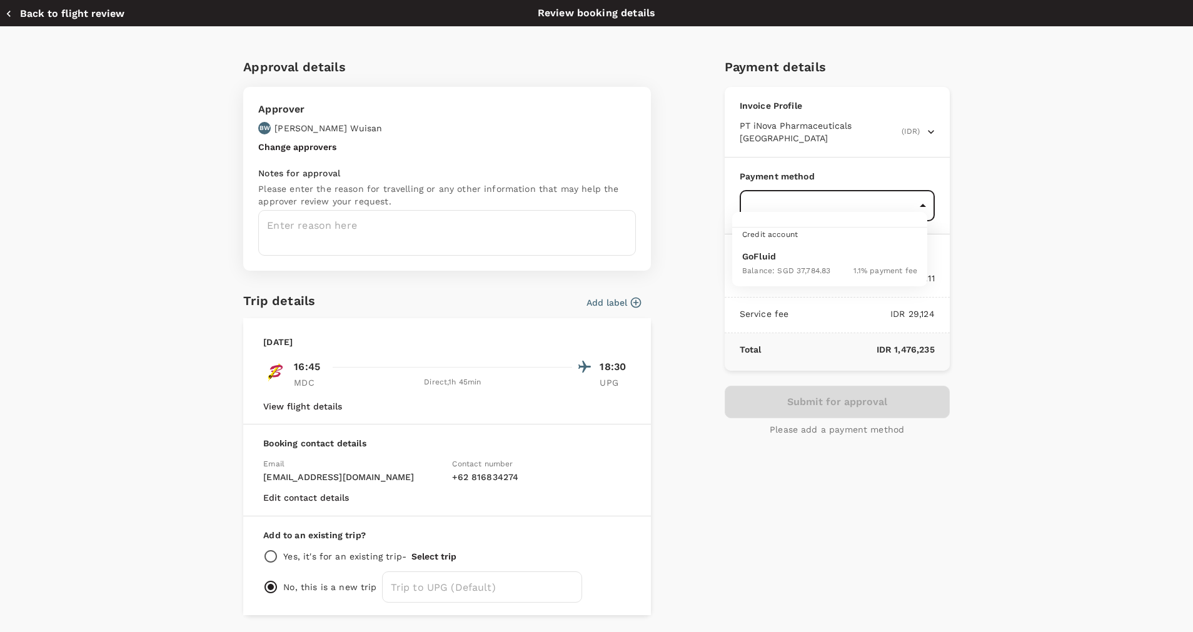
click at [757, 203] on body "Back to flight results Flight review Traveller(s) Traveller 1 : FP Freshly Pang…" at bounding box center [596, 300] width 1193 height 666
click at [769, 265] on div "Balance : SGD 37,784.83" at bounding box center [786, 270] width 88 height 15
type input "9d87fe9b-f599-4813-91a8-6354e0e2f257"
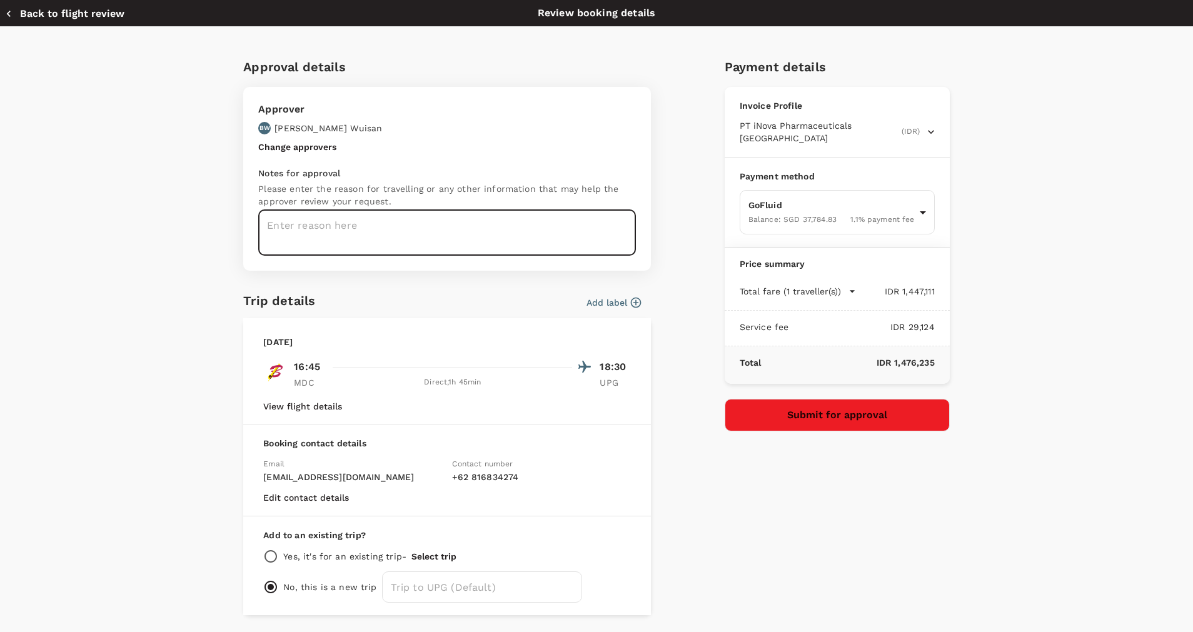
click at [580, 226] on textarea at bounding box center [447, 233] width 378 height 46
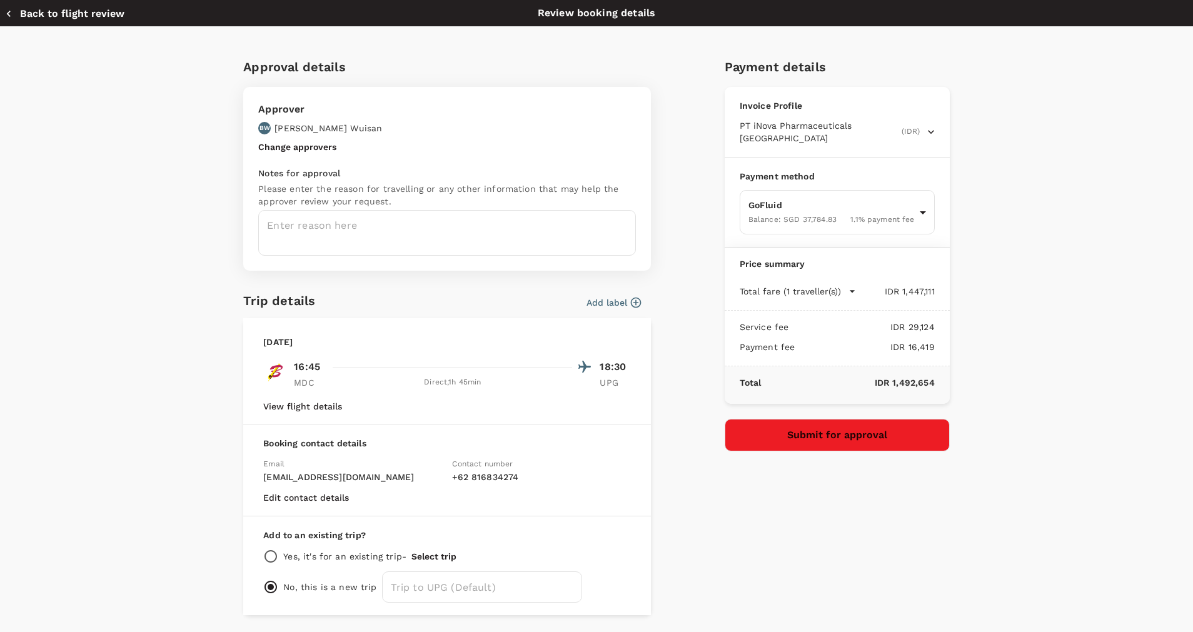
click at [580, 226] on textarea at bounding box center [447, 233] width 378 height 46
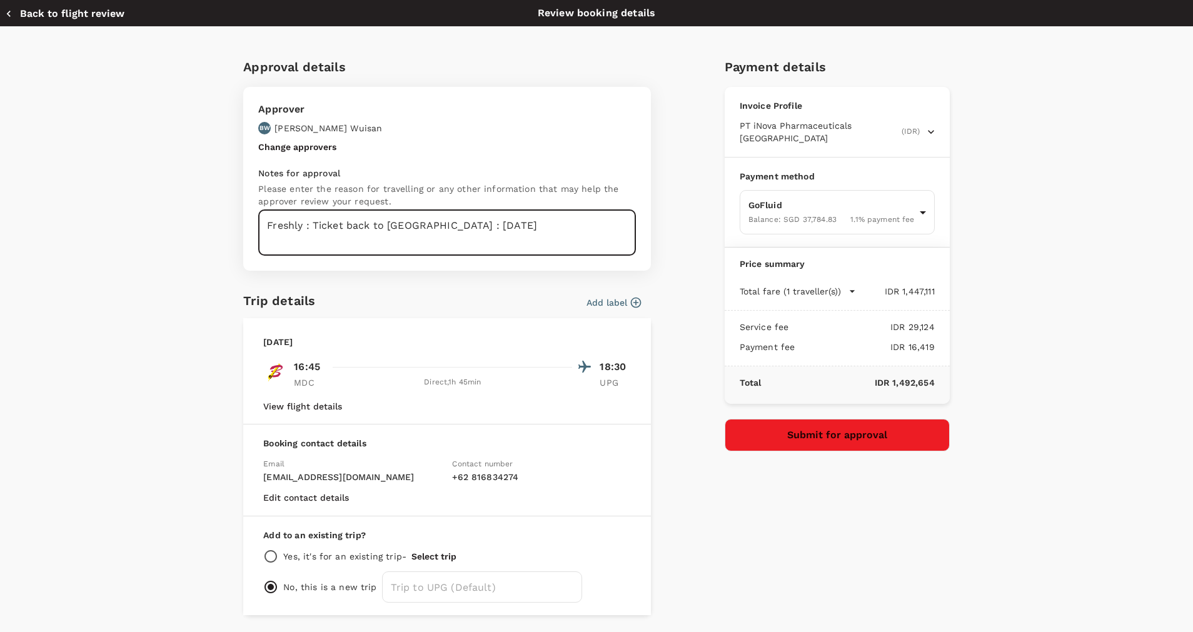
type textarea "Freshly : Ticket back to Makassar : 24 Oct 205"
click at [803, 419] on button "Submit for approval" at bounding box center [837, 435] width 225 height 33
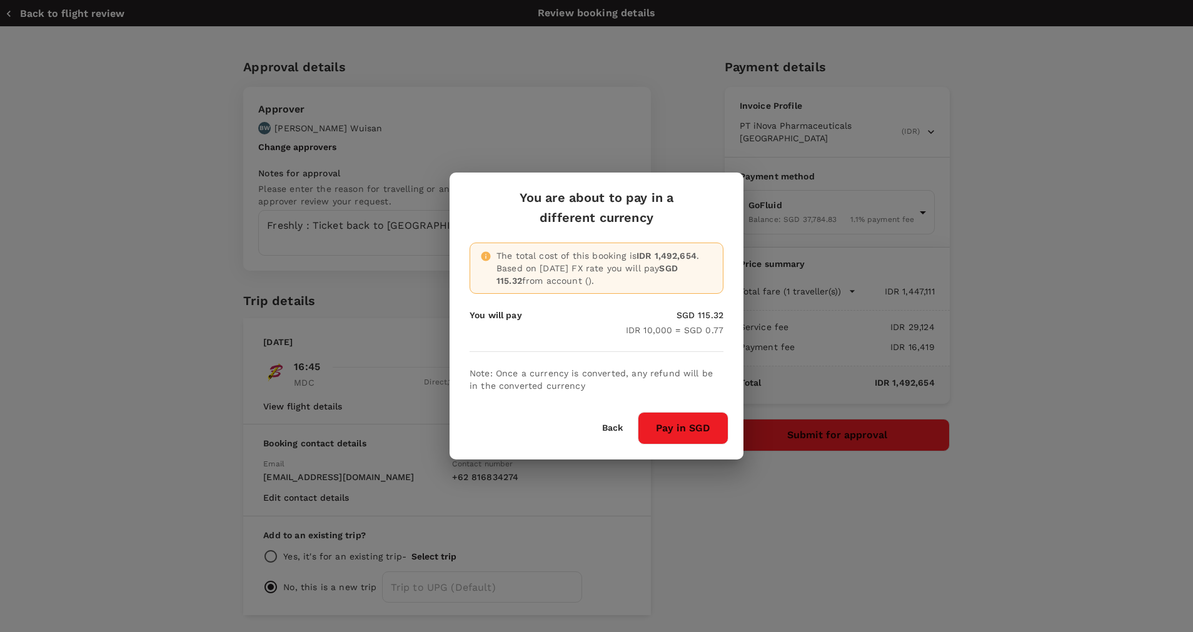
click at [690, 433] on button "Pay in SGD" at bounding box center [683, 428] width 91 height 33
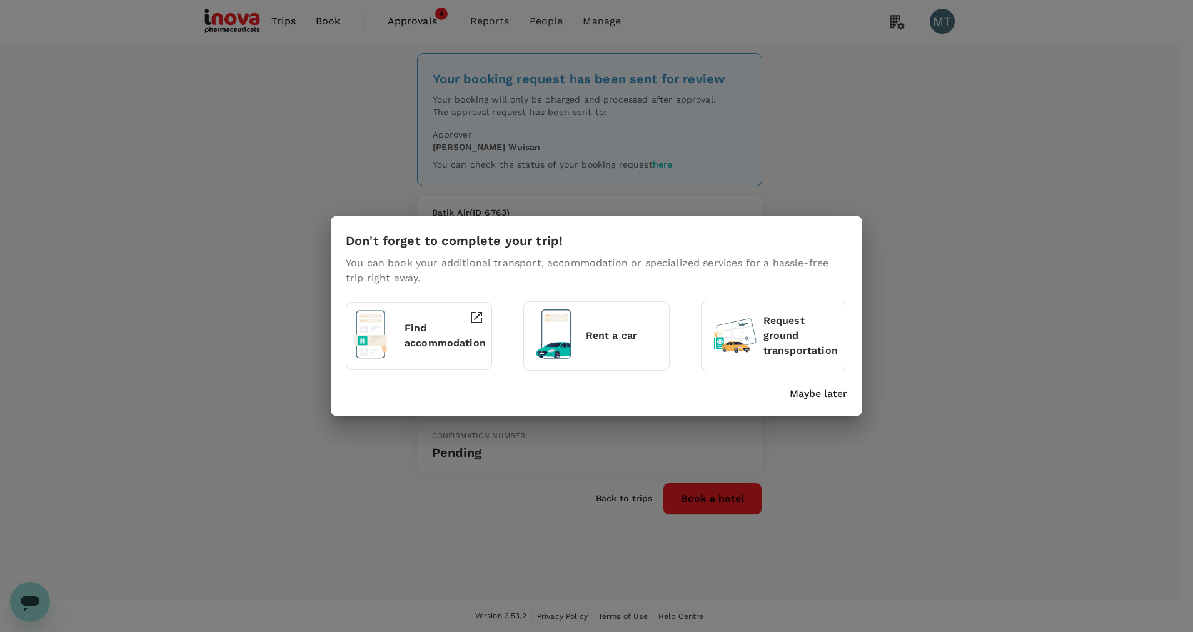
click at [799, 397] on p "Maybe later" at bounding box center [819, 393] width 58 height 15
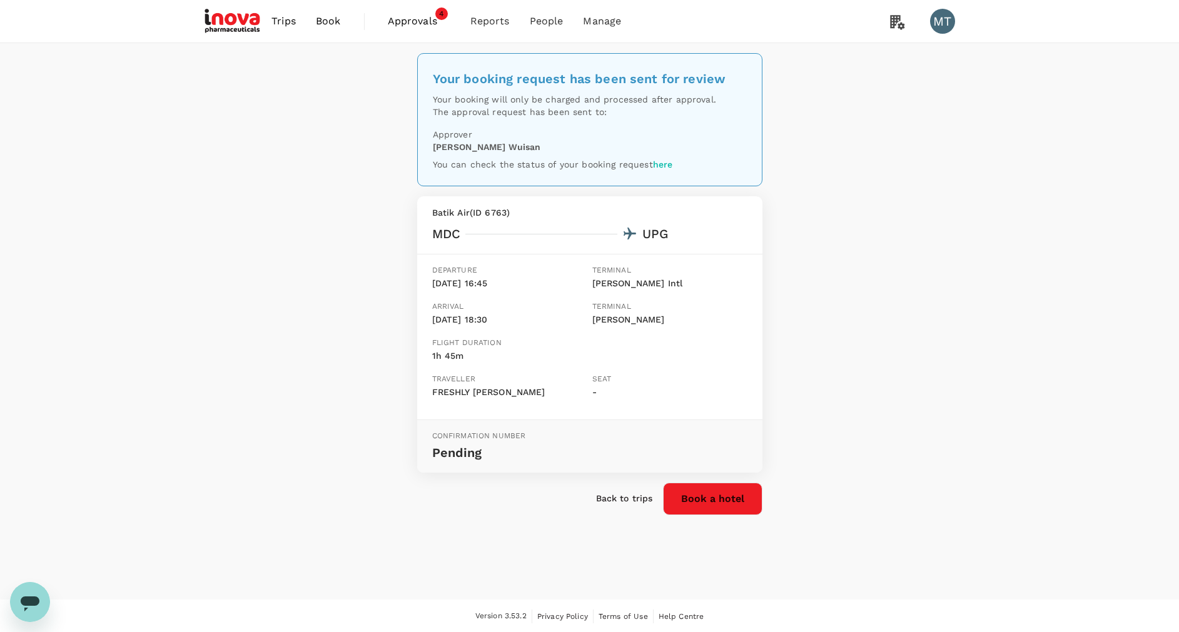
click at [443, 21] on span "Approvals" at bounding box center [419, 21] width 63 height 15
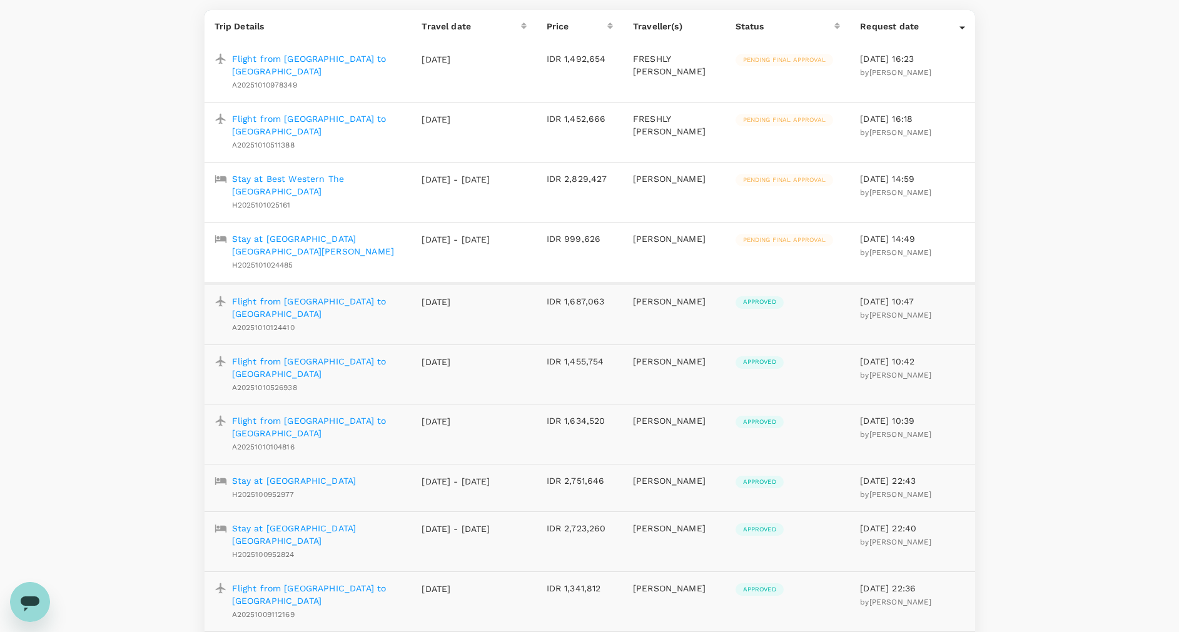
scroll to position [188, 0]
